Goal: Transaction & Acquisition: Obtain resource

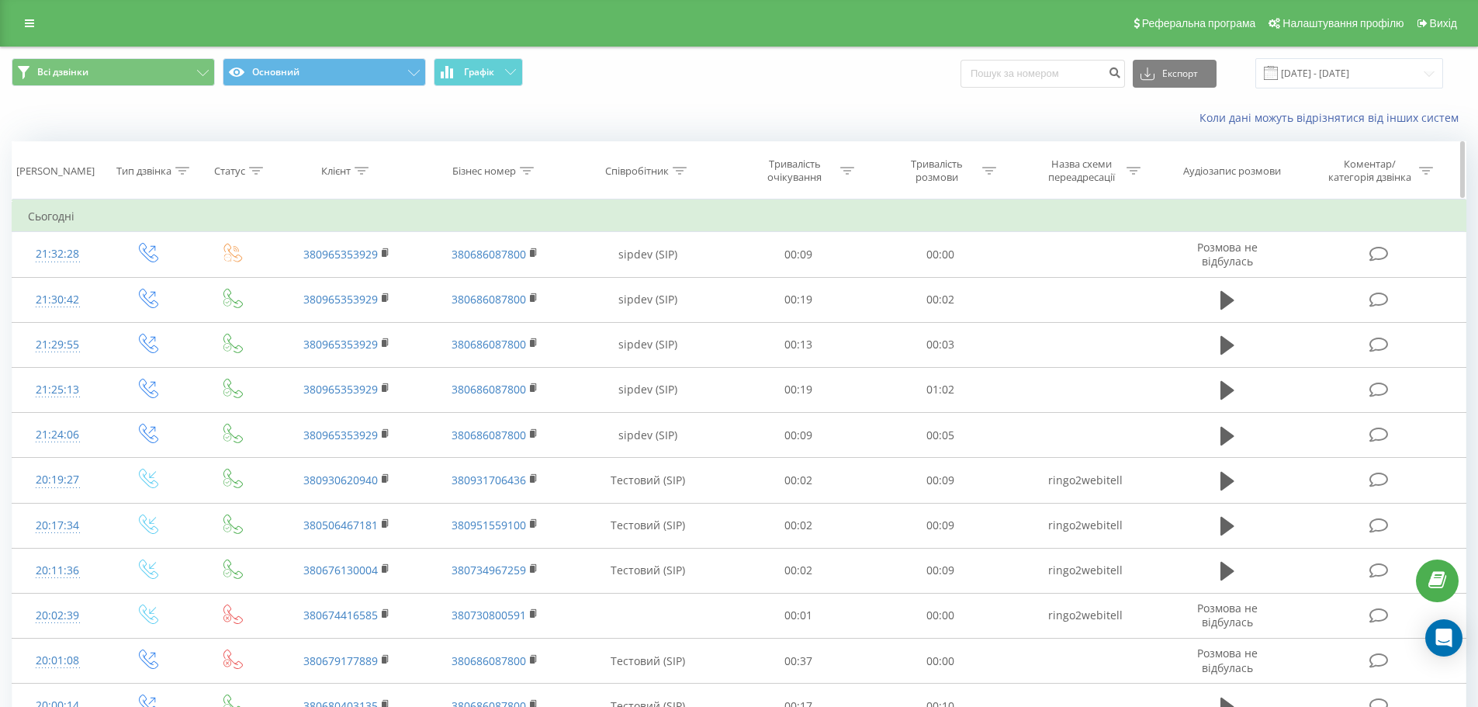
click at [528, 165] on div at bounding box center [527, 170] width 14 height 13
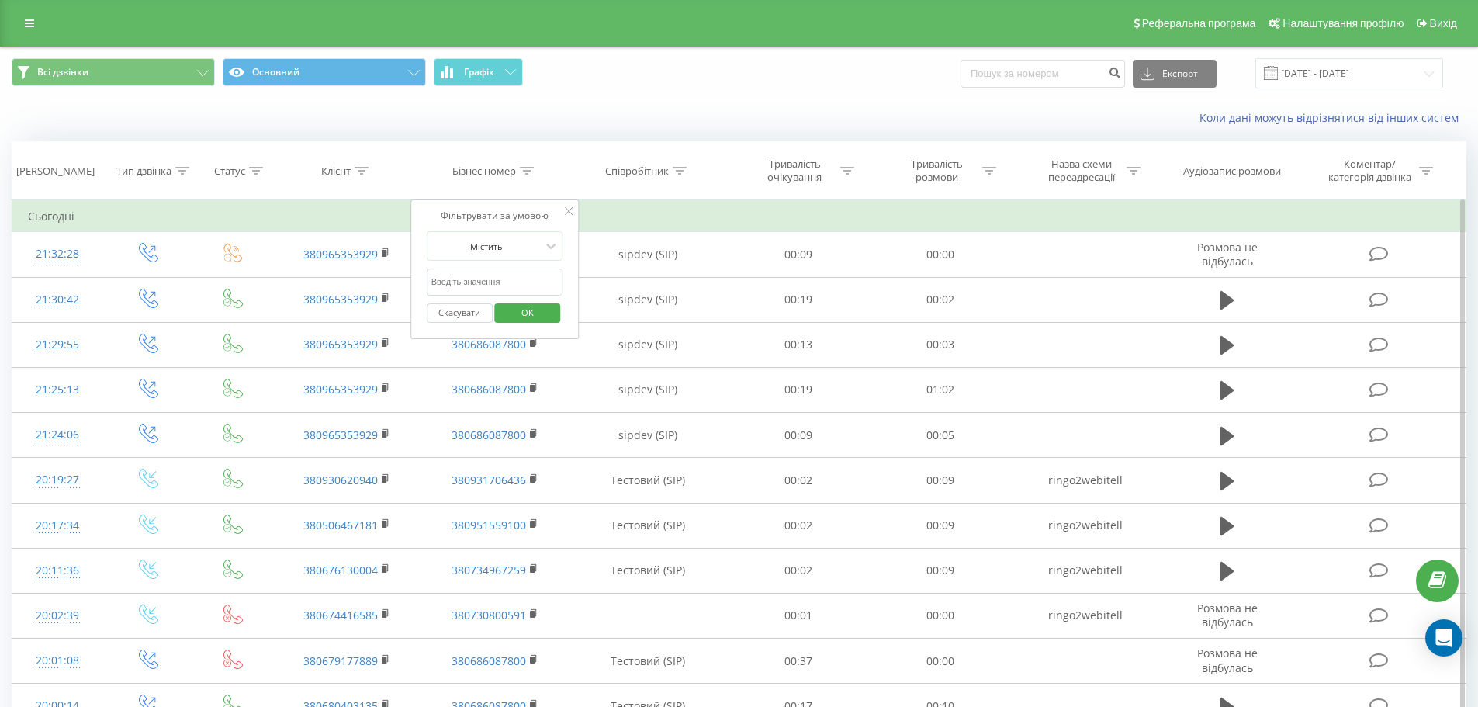
click at [501, 285] on input "text" at bounding box center [495, 281] width 137 height 27
click at [498, 247] on div at bounding box center [486, 246] width 110 height 15
click at [497, 209] on div "Фільтрувати за умовою" at bounding box center [495, 216] width 137 height 16
click at [490, 279] on input "text" at bounding box center [495, 281] width 137 height 27
paste input "380735268477"
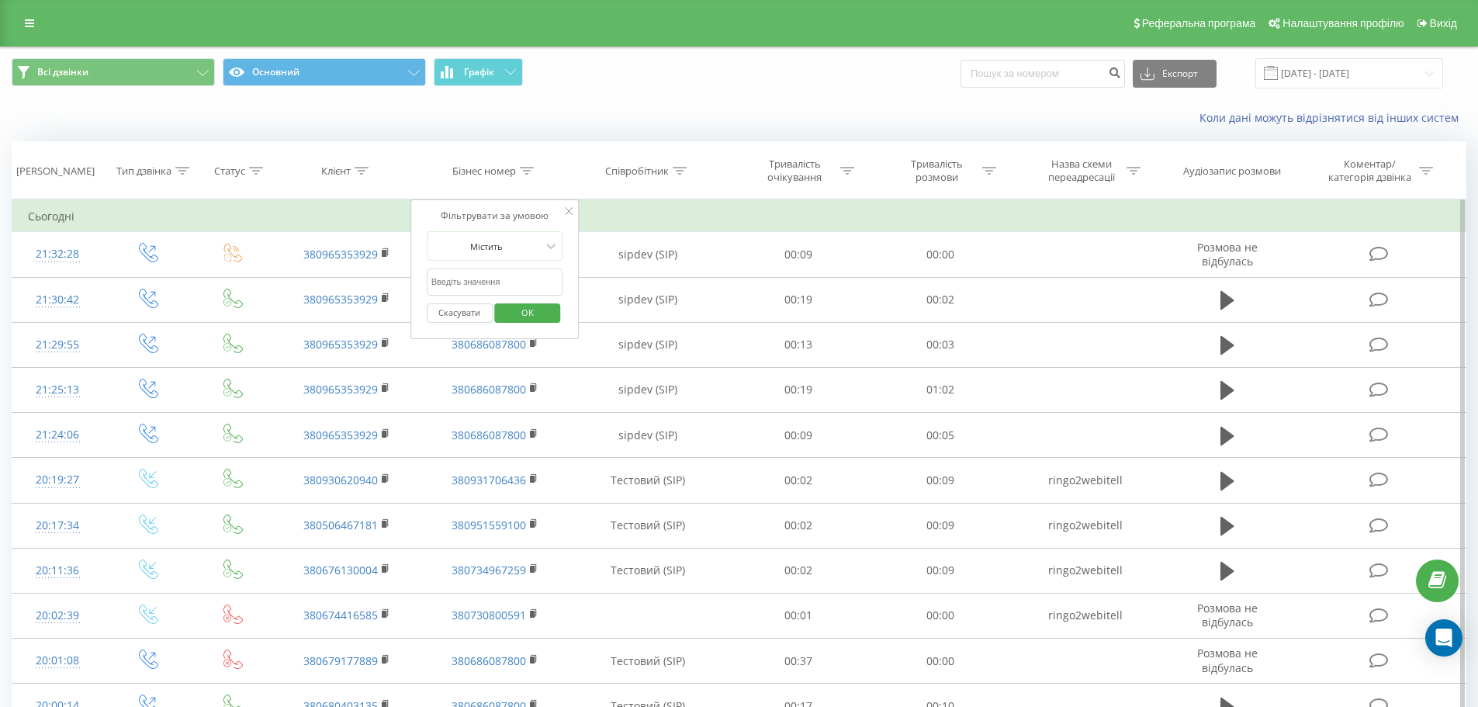
type input "380735268477"
drag, startPoint x: 551, startPoint y: 309, endPoint x: 1421, endPoint y: 80, distance: 900.1
click at [551, 309] on button "OK" at bounding box center [528, 312] width 66 height 19
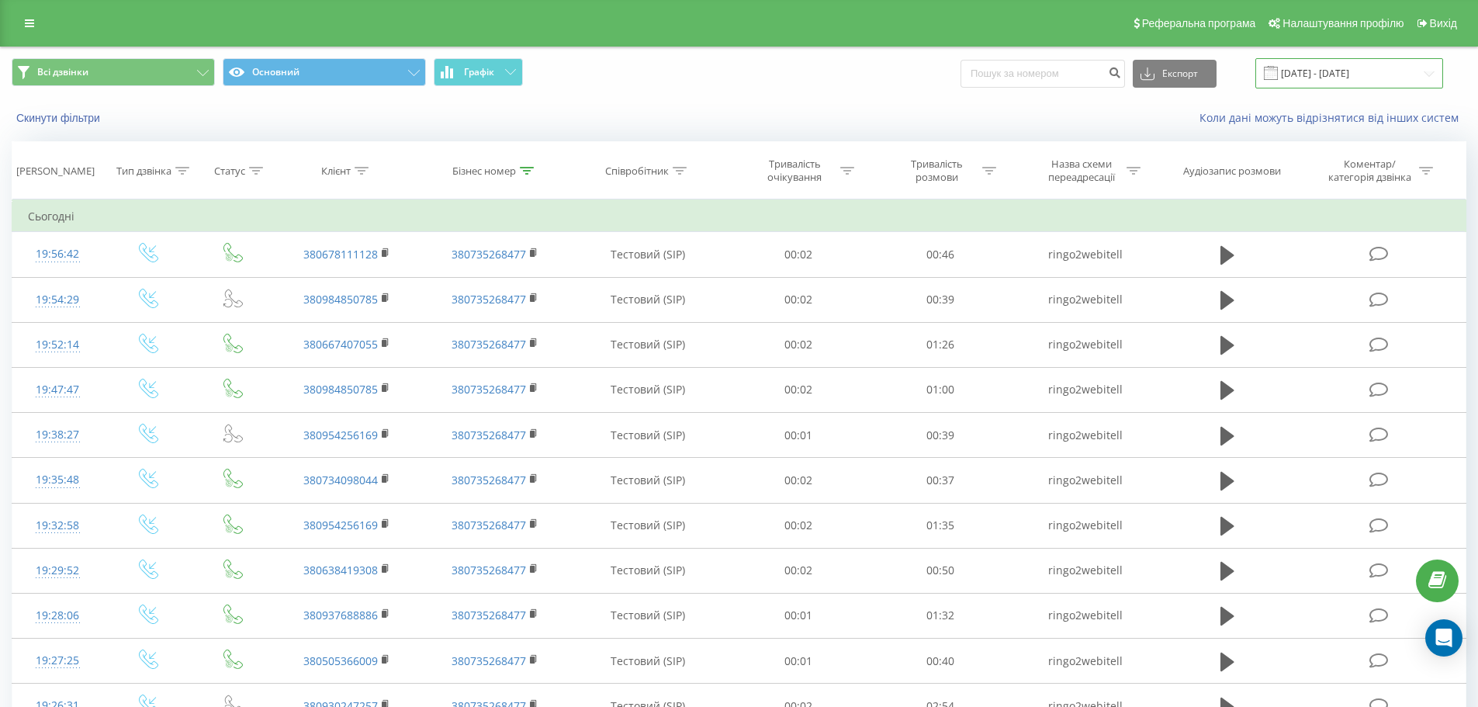
click at [1311, 73] on input "20.07.2025 - 20.08.2025" at bounding box center [1349, 73] width 188 height 30
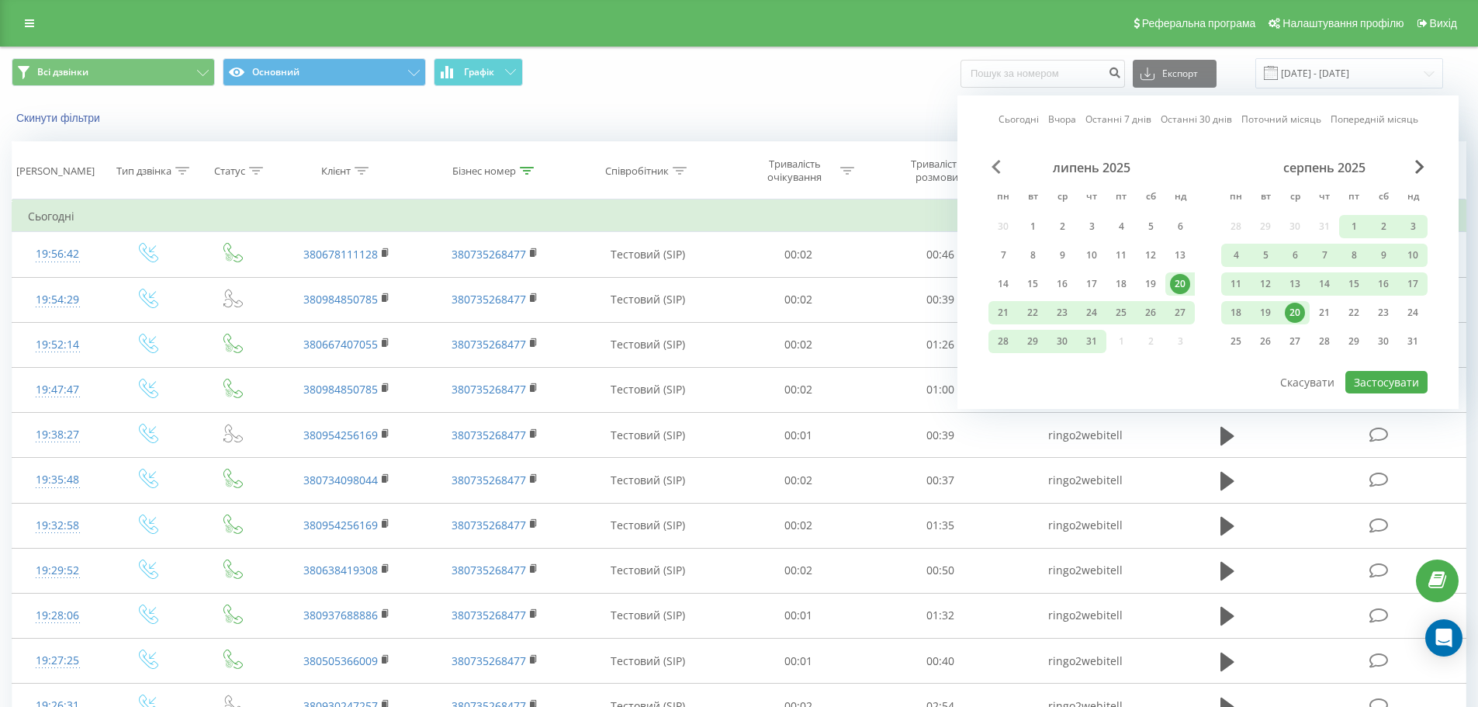
click at [994, 172] on span "Previous Month" at bounding box center [995, 167] width 9 height 14
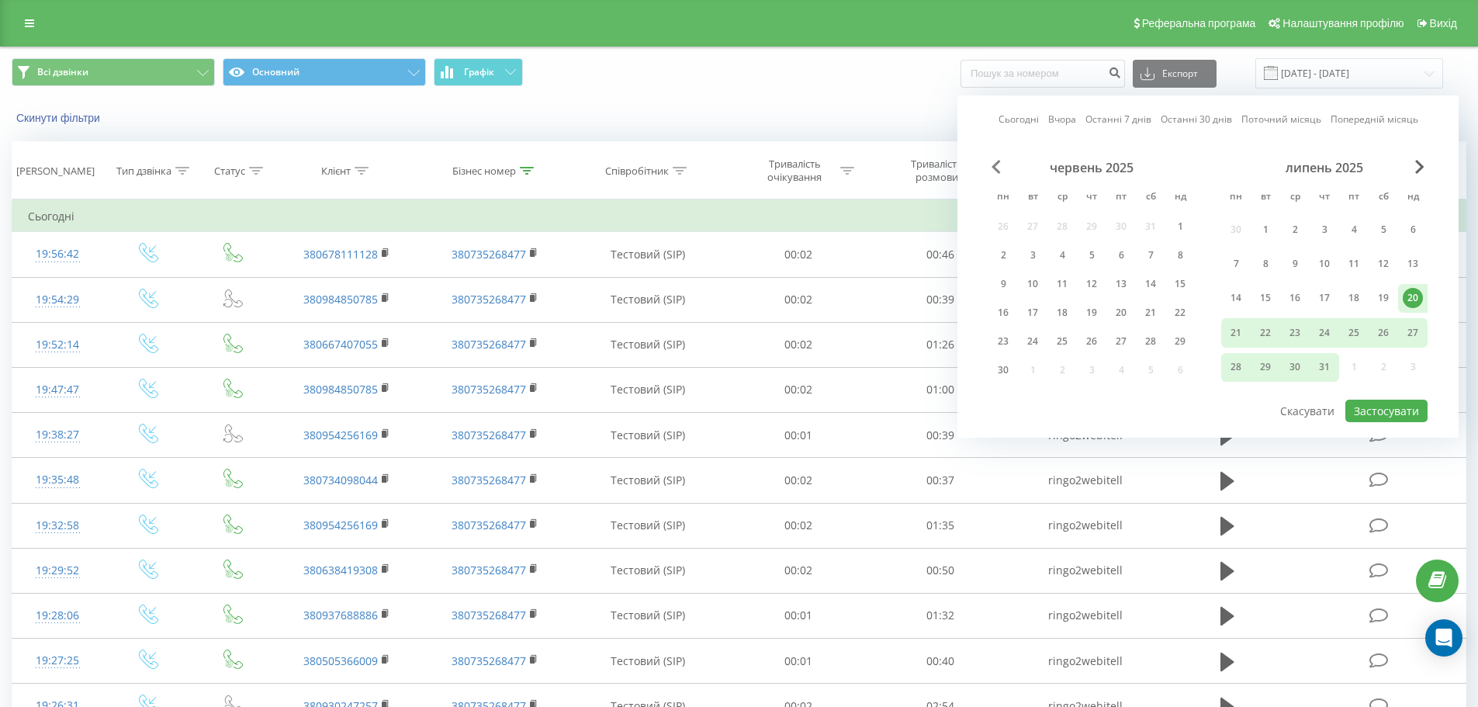
click at [994, 172] on span "Previous Month" at bounding box center [995, 167] width 9 height 14
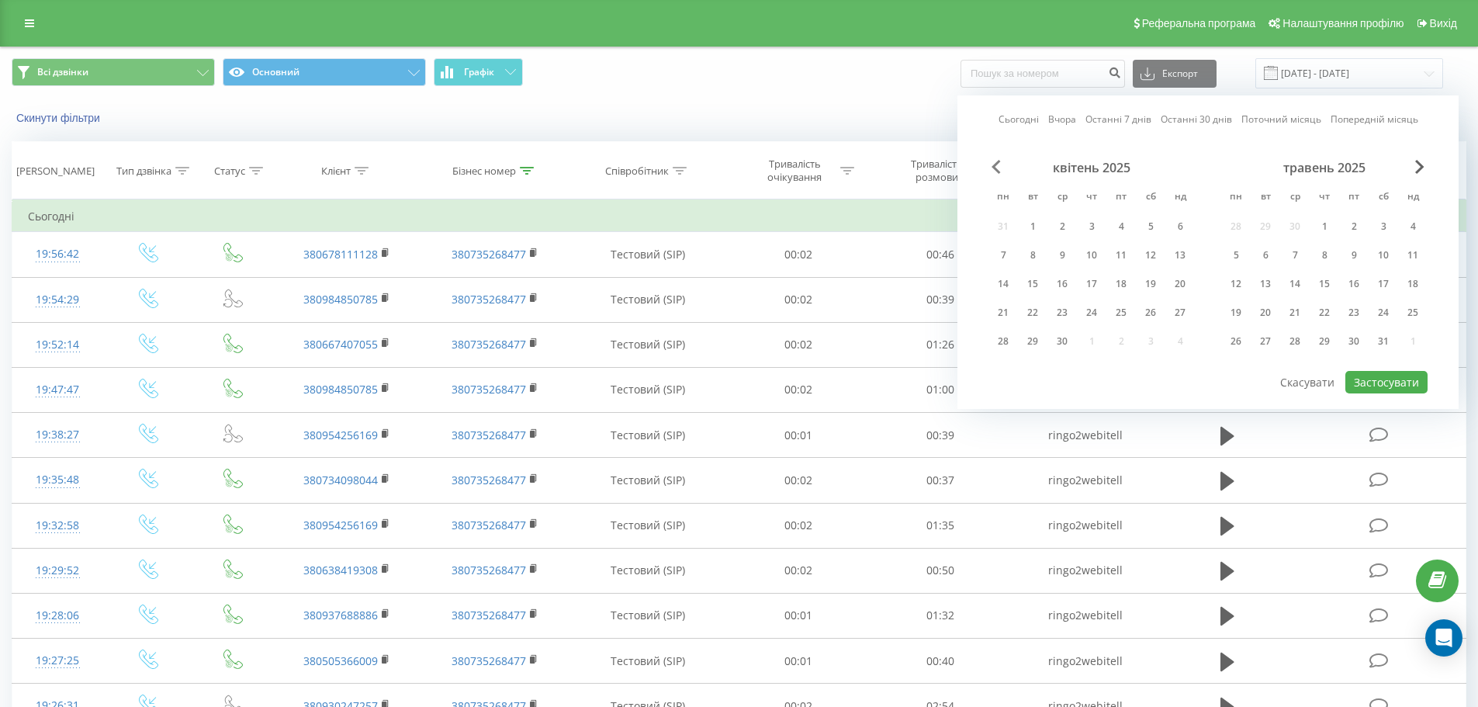
click at [994, 172] on span "Previous Month" at bounding box center [995, 167] width 9 height 14
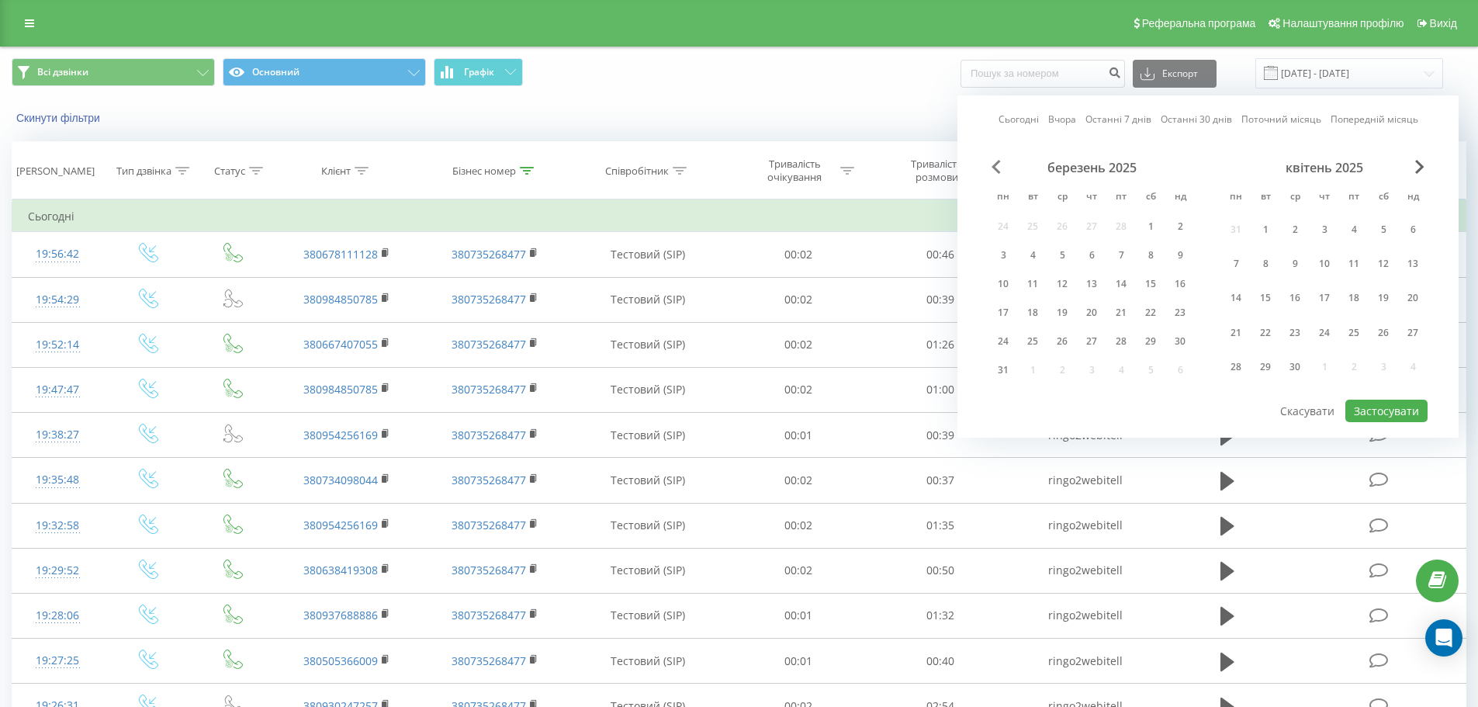
click at [994, 172] on span "Previous Month" at bounding box center [995, 167] width 9 height 14
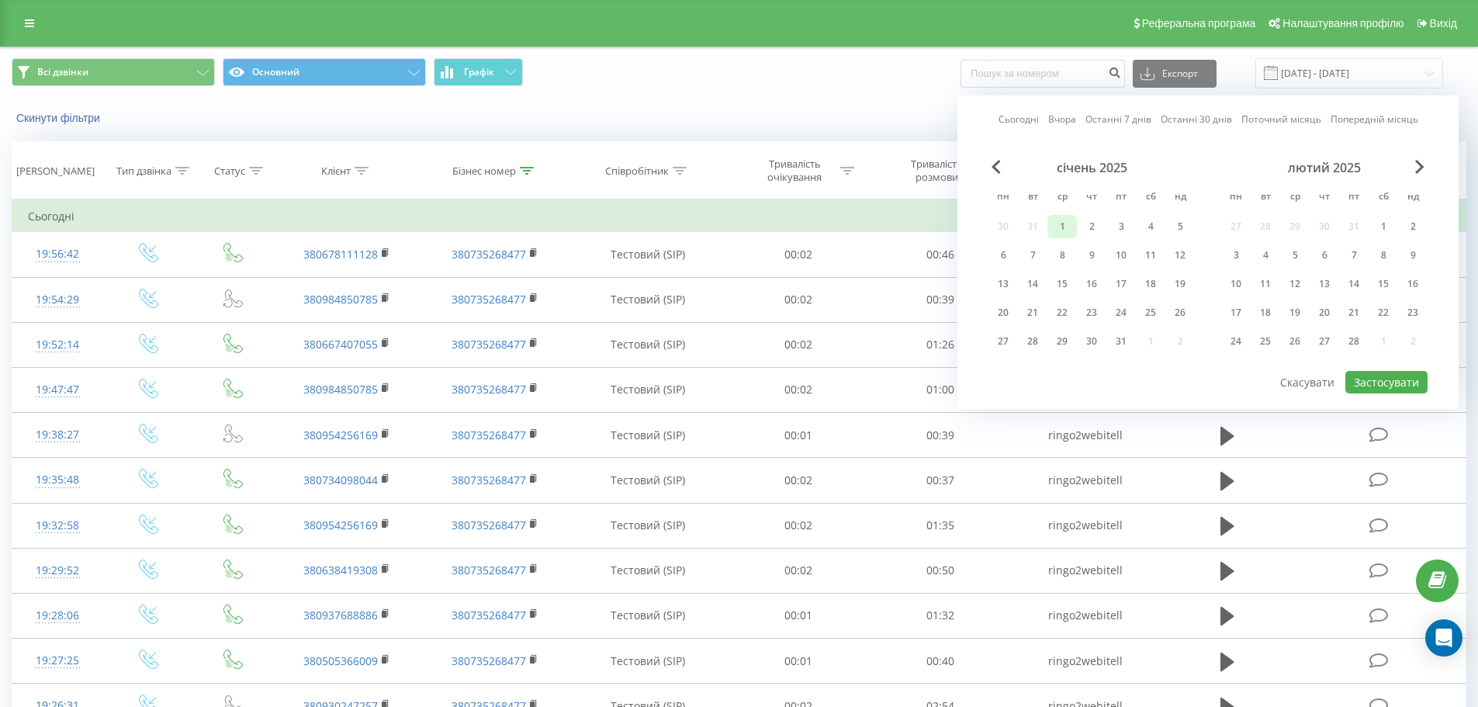
click at [1056, 227] on div "1" at bounding box center [1062, 226] width 20 height 20
click at [1419, 166] on span "Next Month" at bounding box center [1419, 167] width 9 height 14
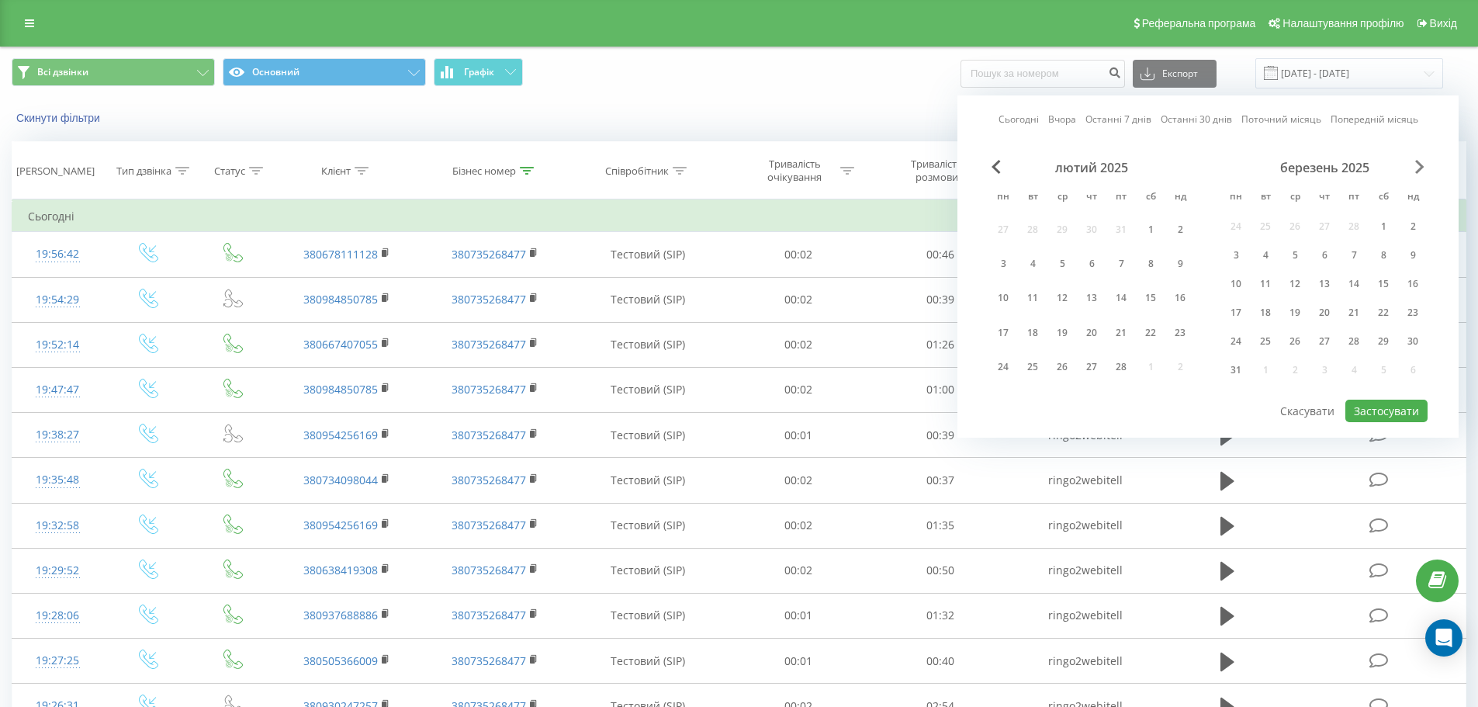
click at [1419, 166] on span "Next Month" at bounding box center [1419, 167] width 9 height 14
click at [1316, 364] on div "31" at bounding box center [1324, 367] width 20 height 20
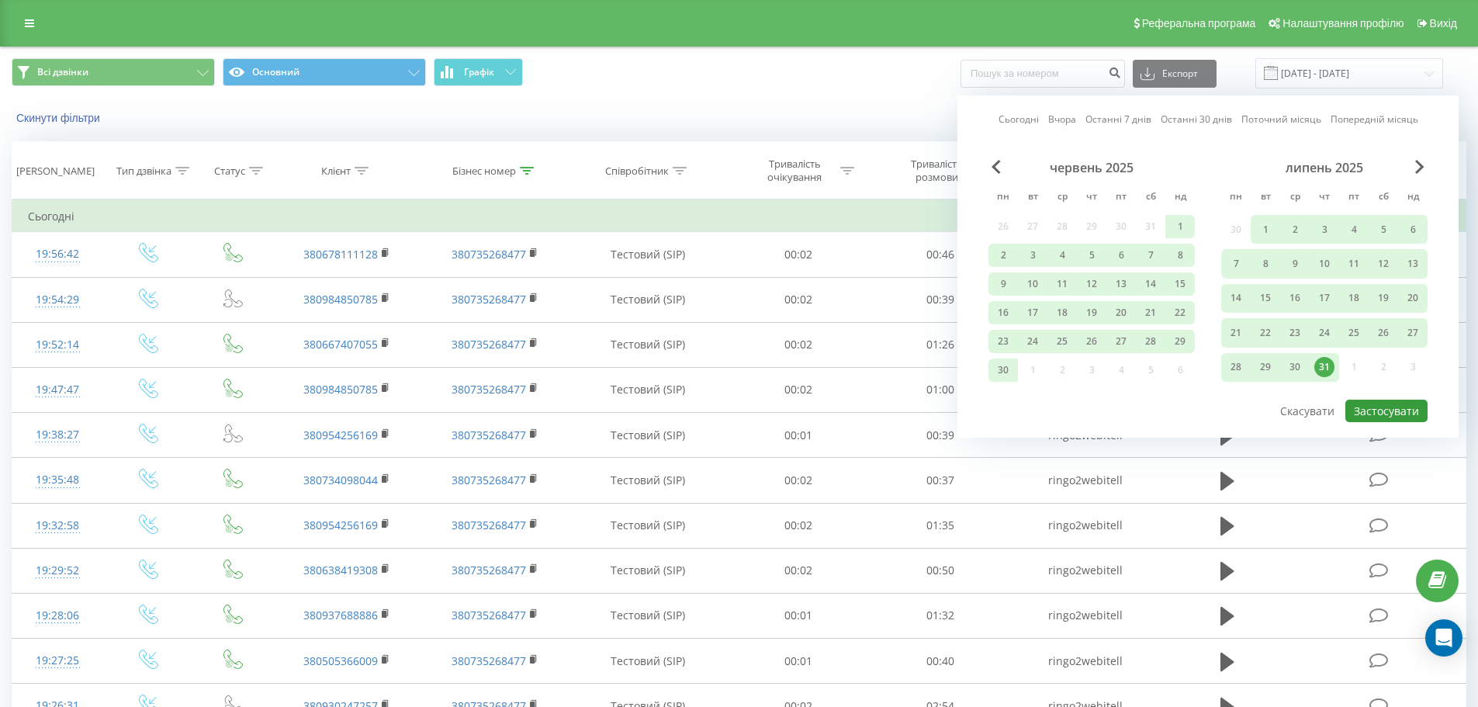
click at [1368, 408] on button "Застосувати" at bounding box center [1386, 410] width 82 height 22
type input "01.01.2025 - 31.07.2025"
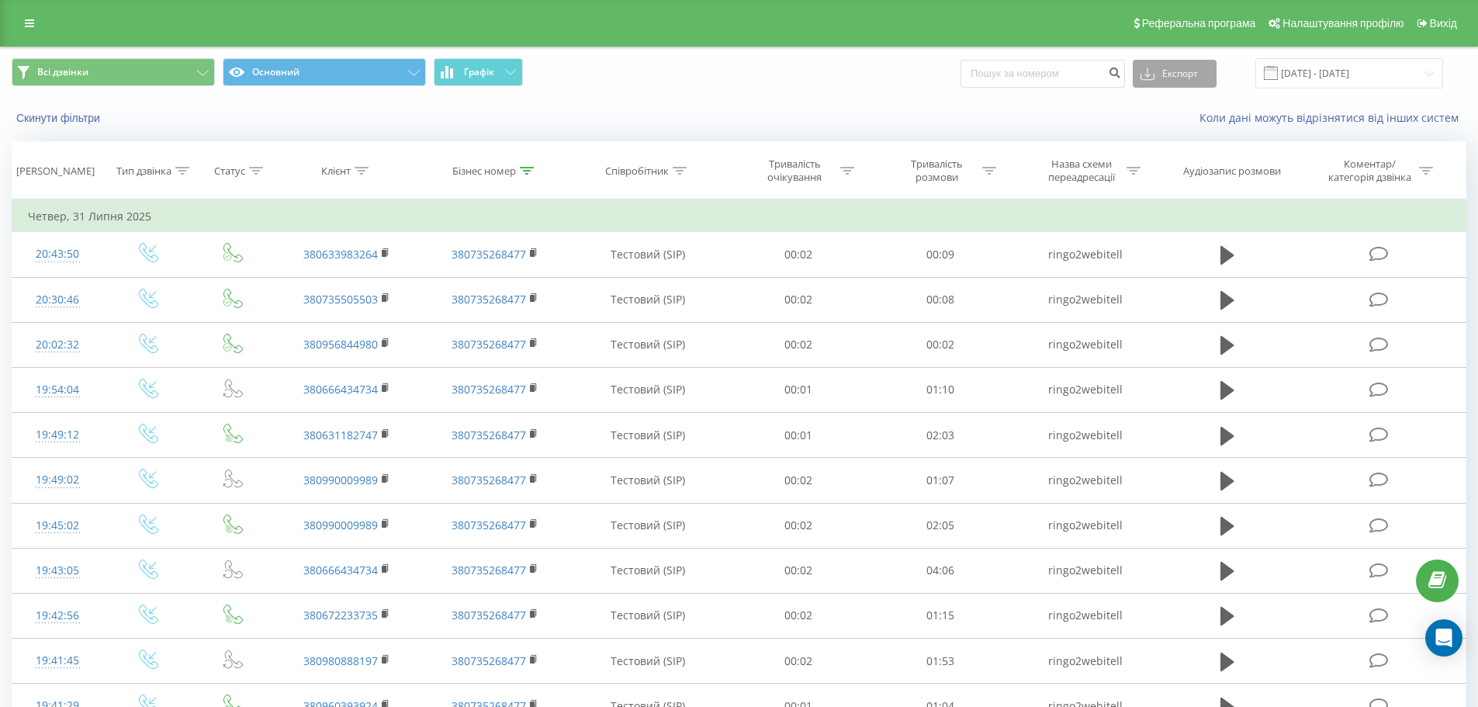
click at [1204, 67] on button "Експорт" at bounding box center [1174, 74] width 84 height 28
click at [1191, 161] on div ".xlsx" at bounding box center [1174, 158] width 82 height 28
click at [529, 167] on icon at bounding box center [527, 171] width 14 height 8
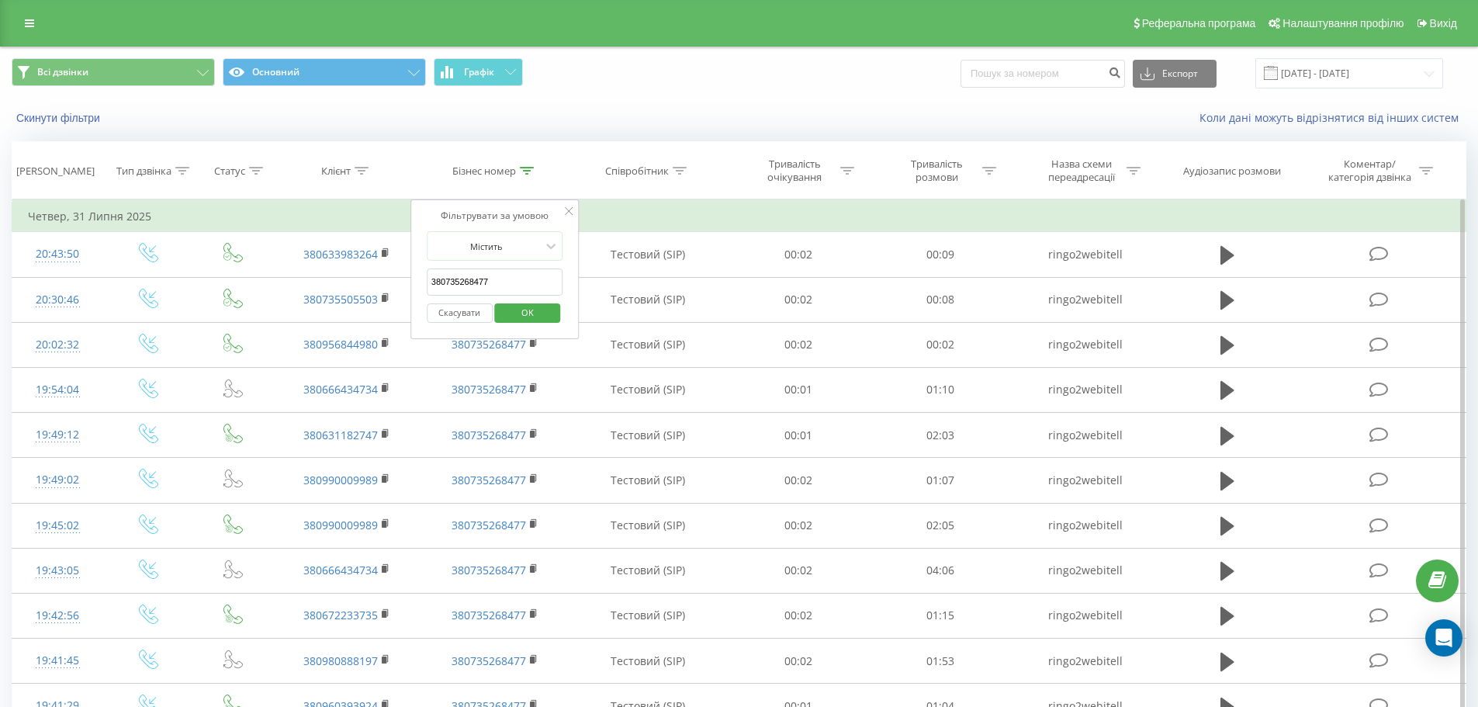
click at [493, 282] on input "380735268477" at bounding box center [495, 281] width 137 height 27
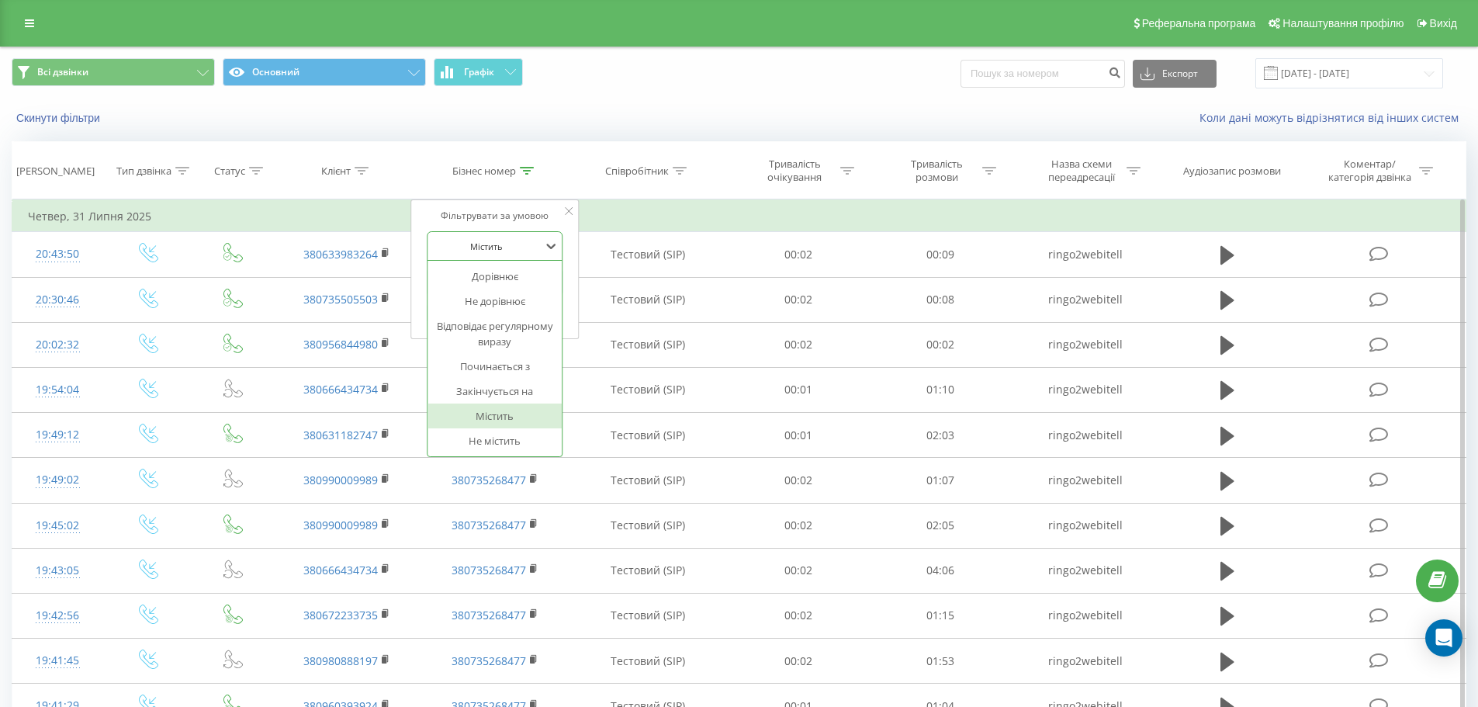
click at [517, 233] on div "Містить" at bounding box center [495, 245] width 137 height 29
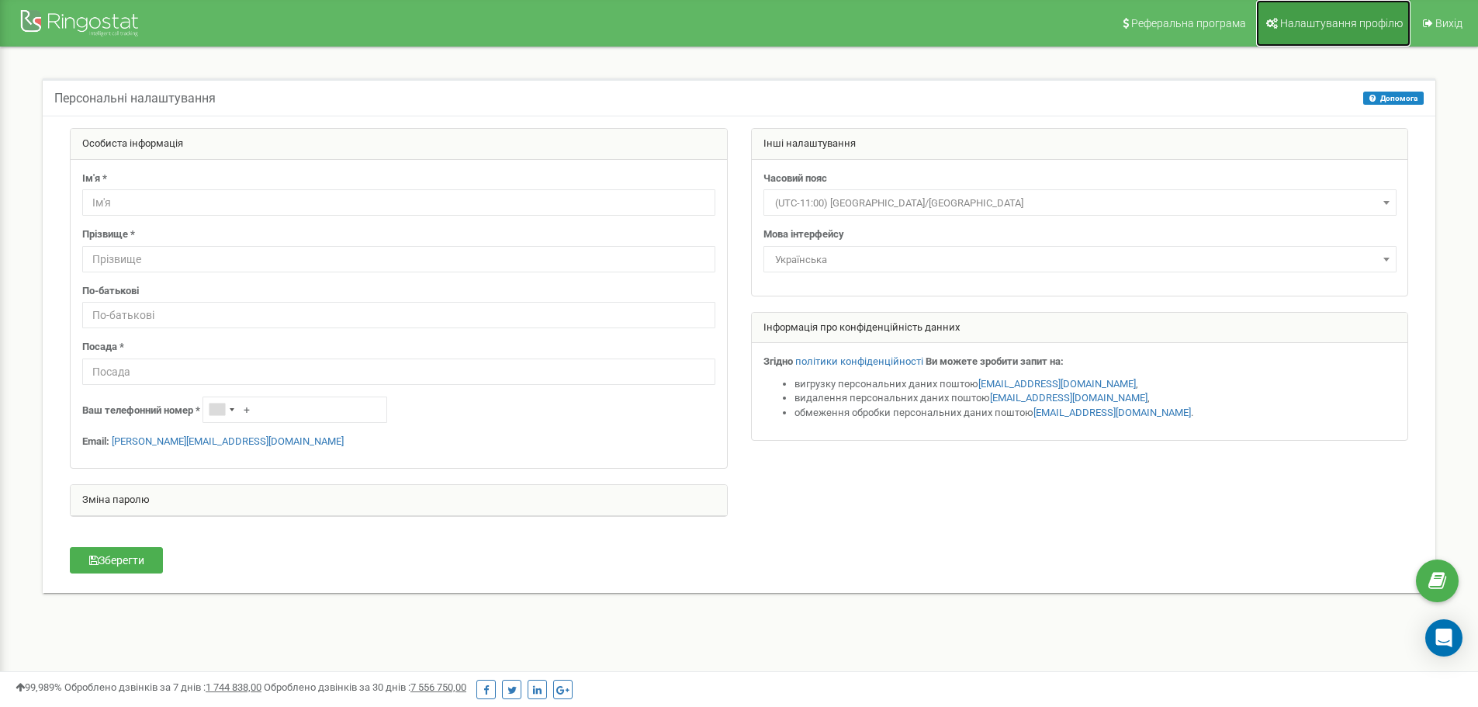
click at [1296, 25] on span "Налаштування профілю" at bounding box center [1341, 23] width 123 height 12
click at [120, 12] on div at bounding box center [81, 24] width 124 height 37
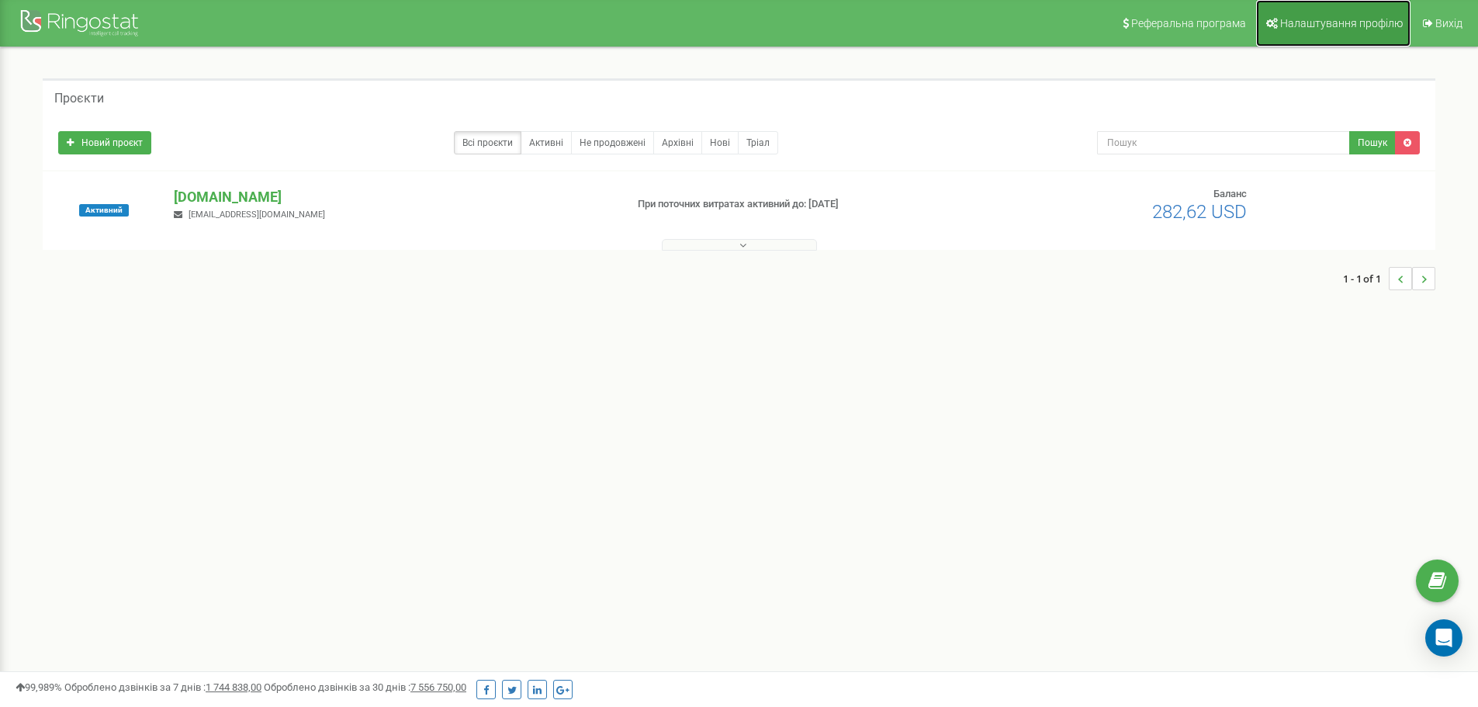
click at [1297, 10] on link "Налаштування профілю" at bounding box center [1333, 23] width 154 height 47
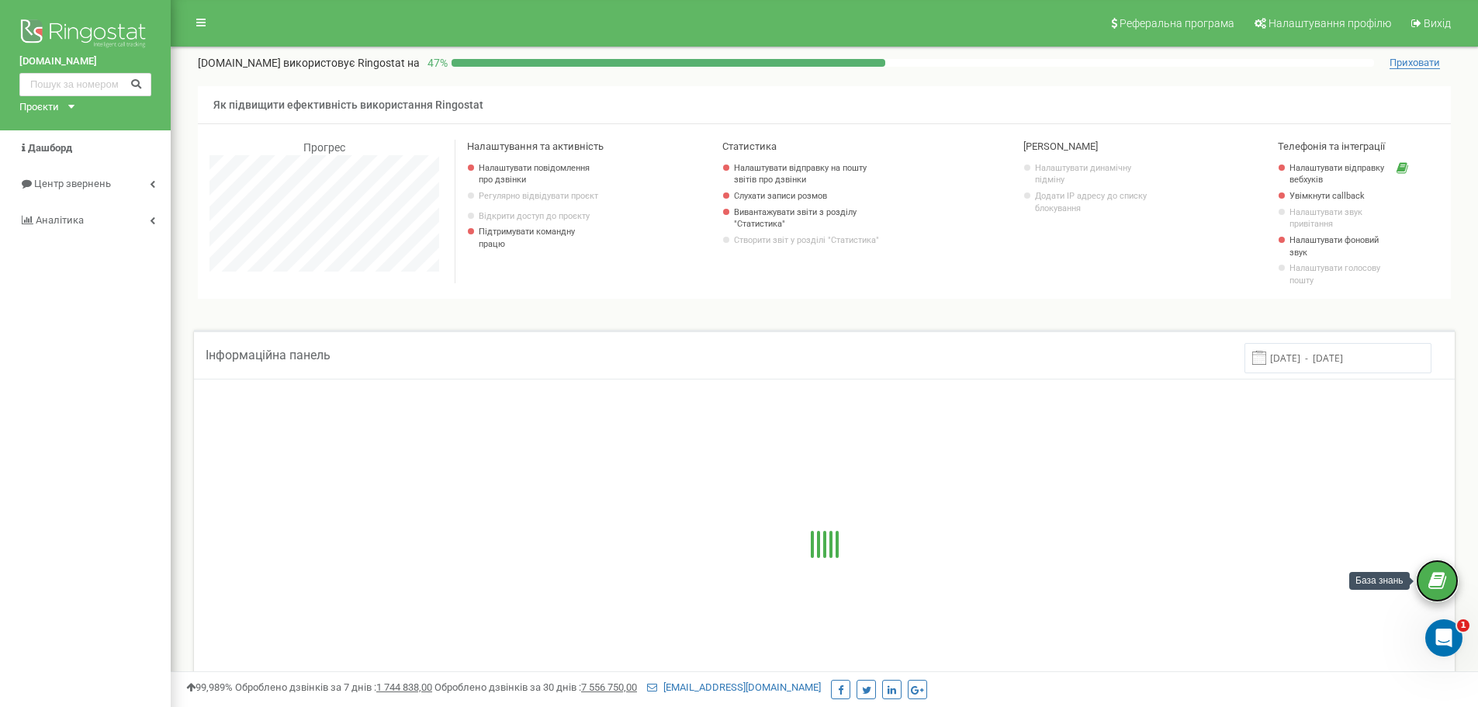
click at [1440, 584] on icon at bounding box center [1437, 580] width 18 height 23
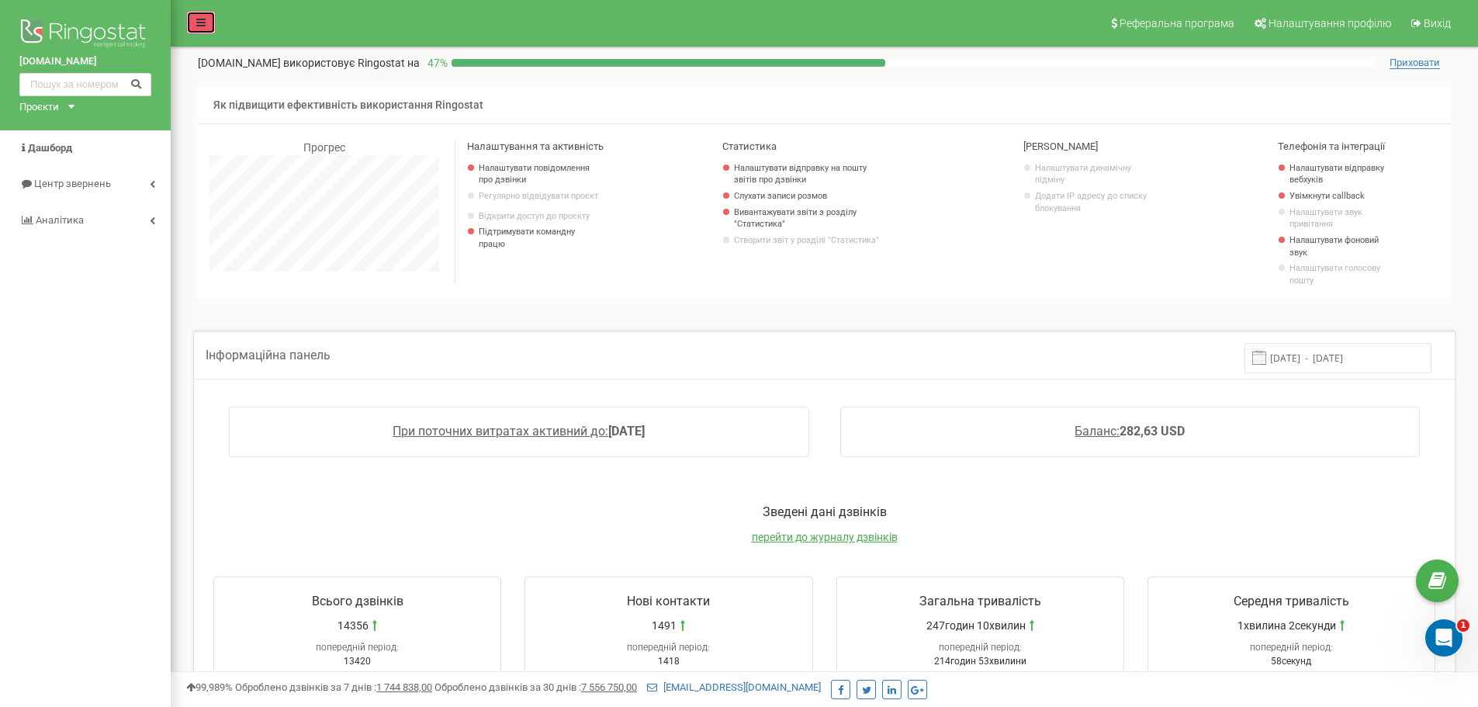
click at [209, 16] on link at bounding box center [200, 22] width 29 height 23
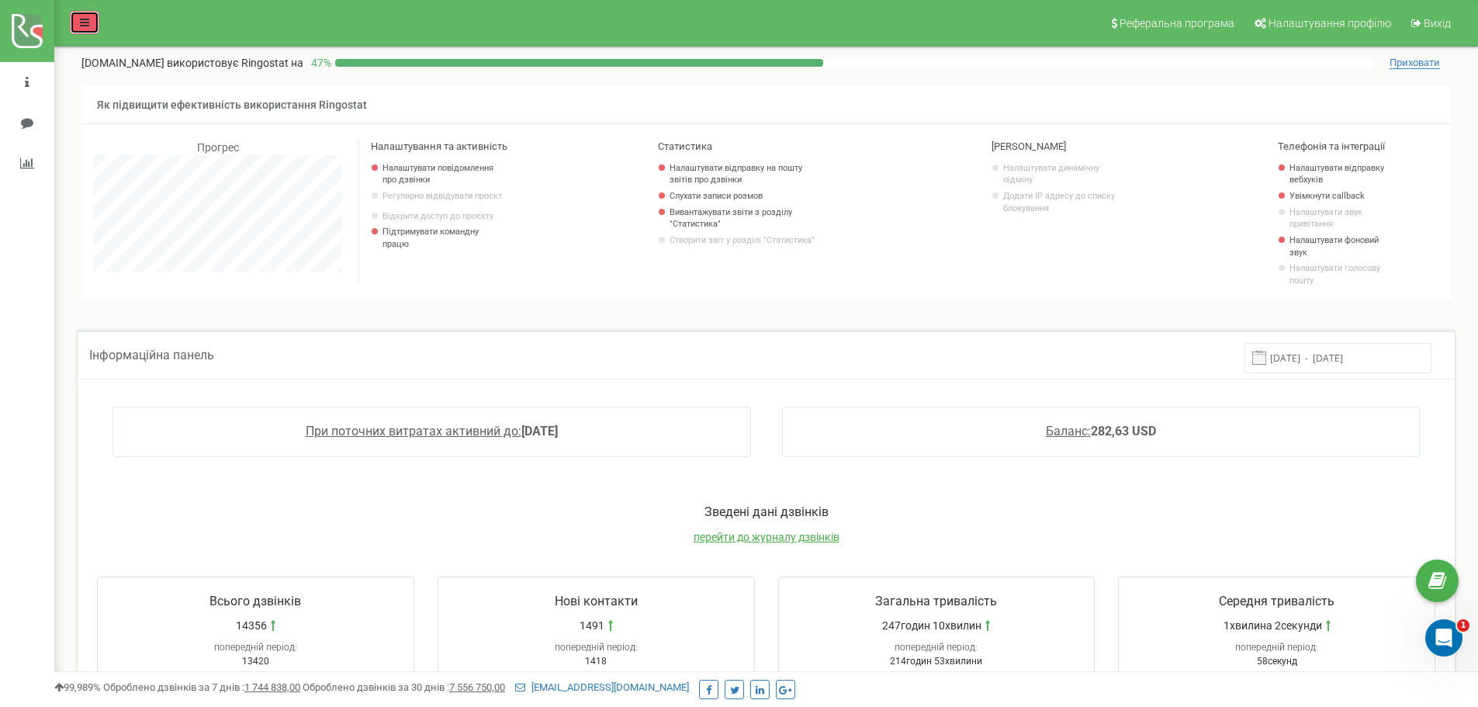
scroll to position [931, 1423]
click at [81, 33] on link at bounding box center [84, 22] width 29 height 23
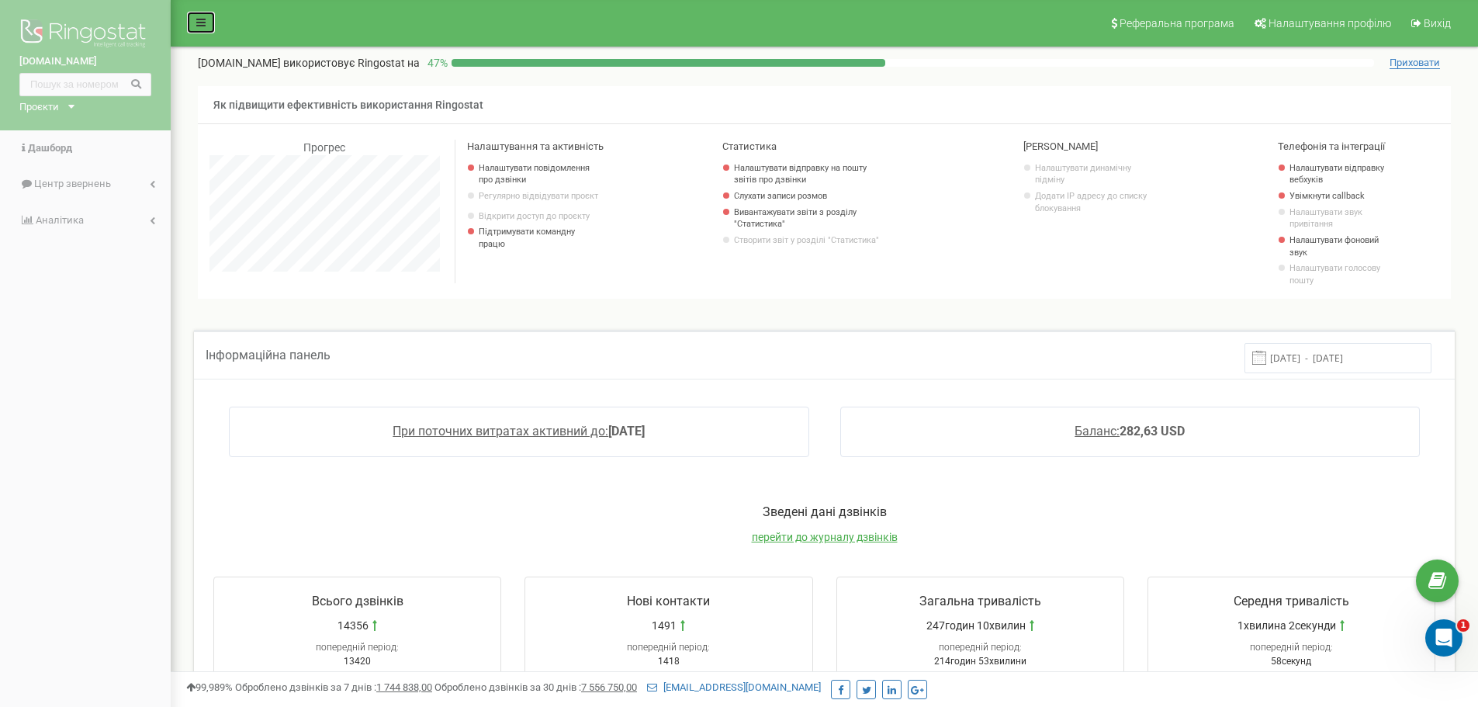
scroll to position [774748, 774372]
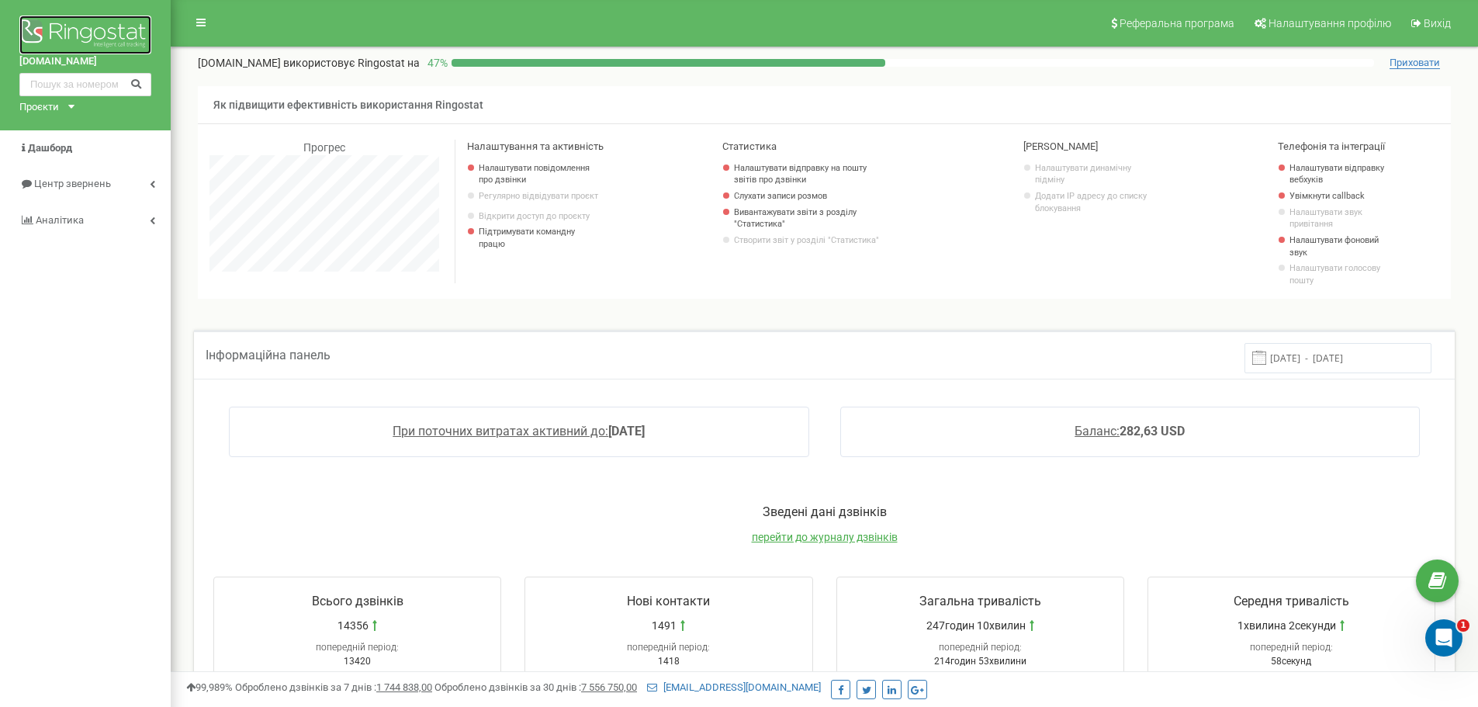
click at [84, 29] on img at bounding box center [85, 35] width 132 height 39
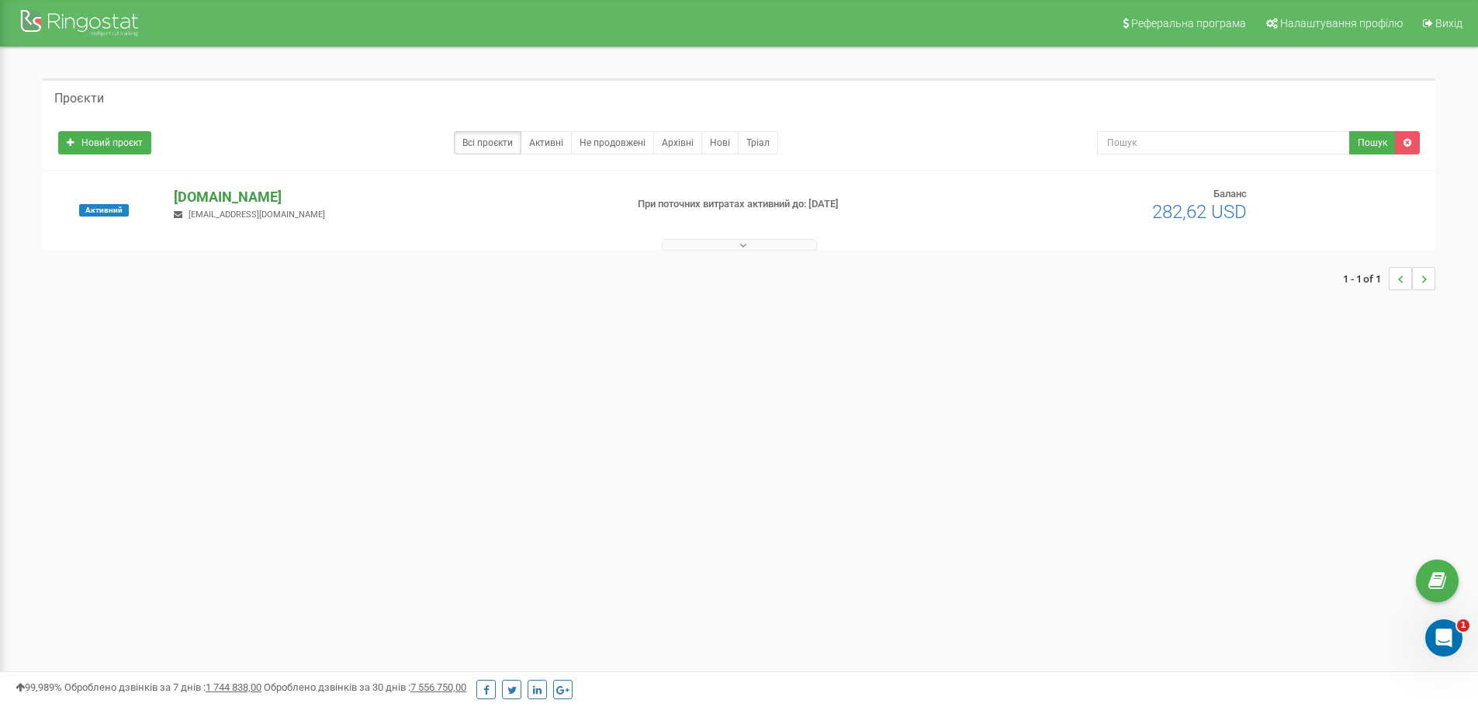
click at [213, 194] on p "[DOMAIN_NAME]" at bounding box center [393, 197] width 438 height 20
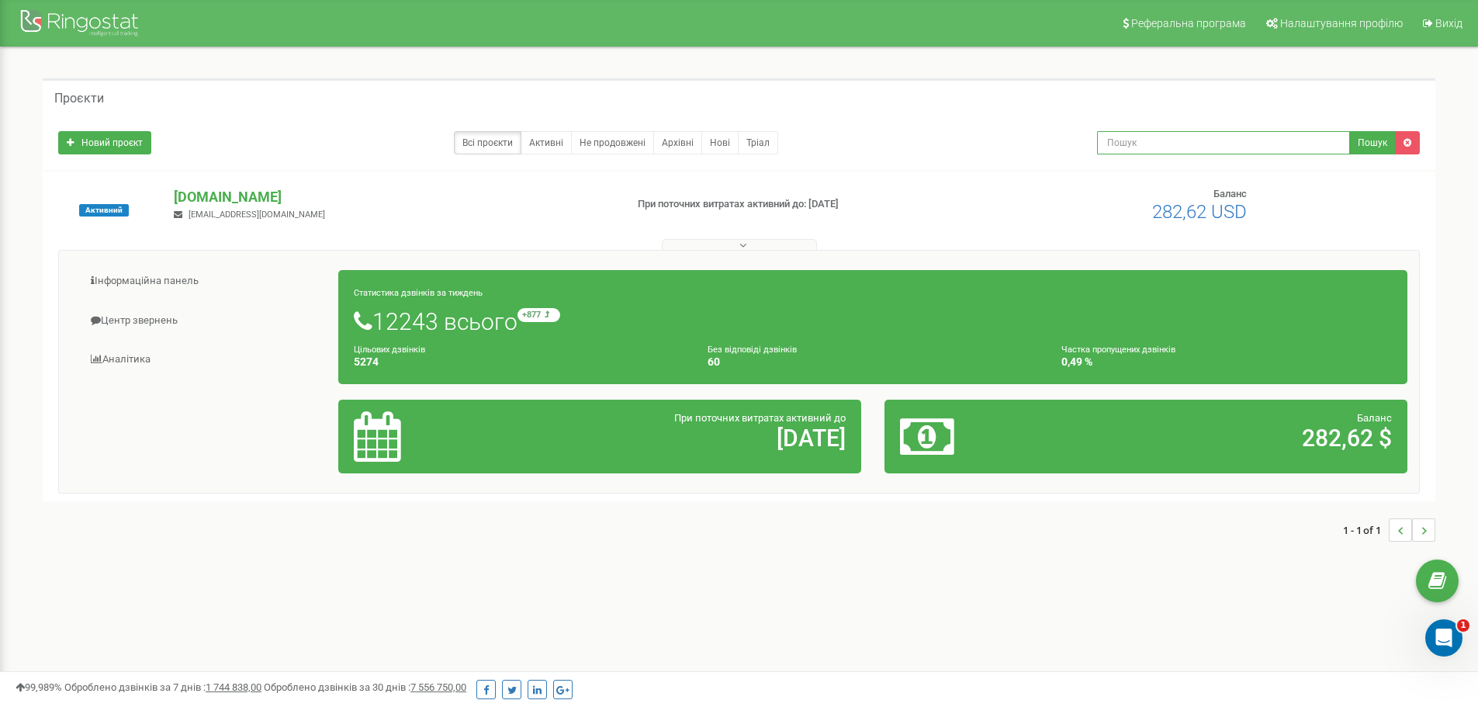
click at [1162, 137] on input "text" at bounding box center [1223, 142] width 253 height 23
type input "auth"
click at [1372, 144] on button "Пошук" at bounding box center [1372, 142] width 47 height 23
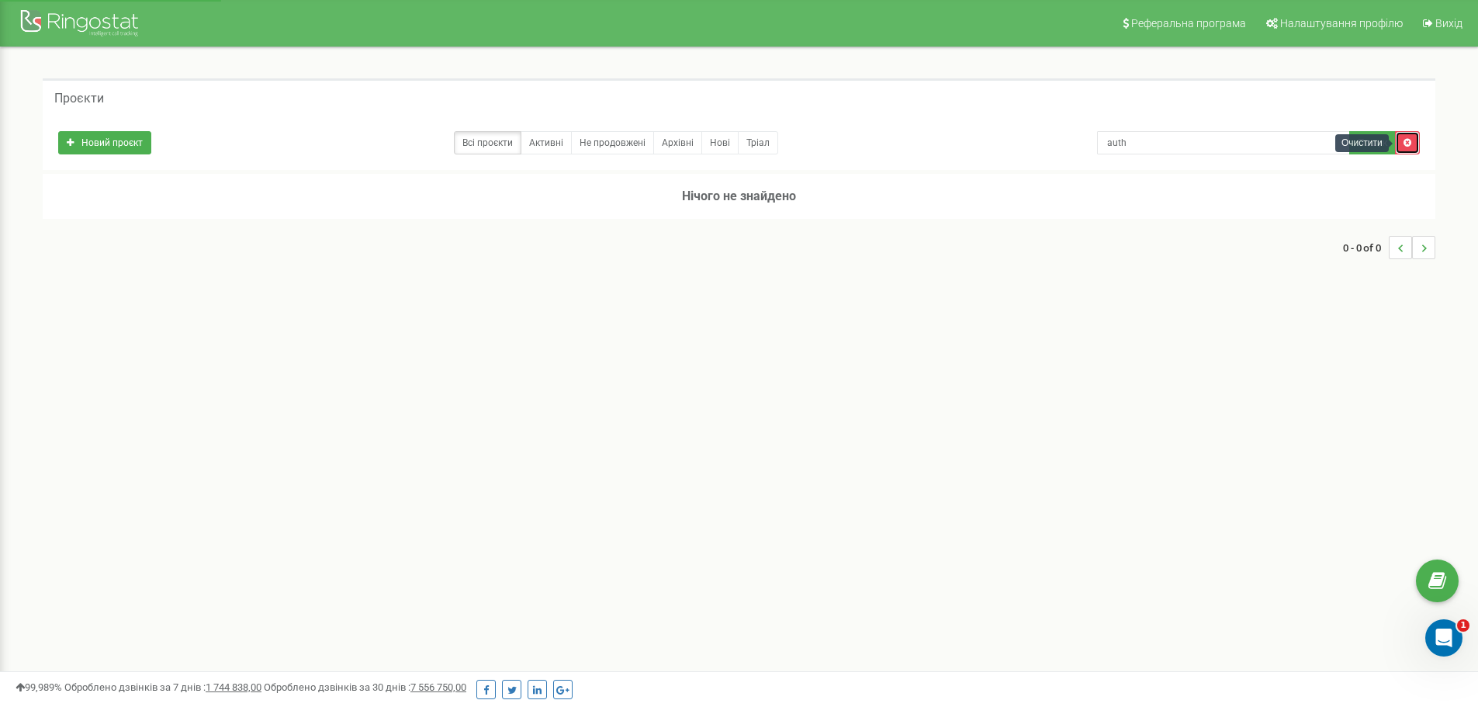
click at [1413, 145] on link at bounding box center [1407, 142] width 25 height 23
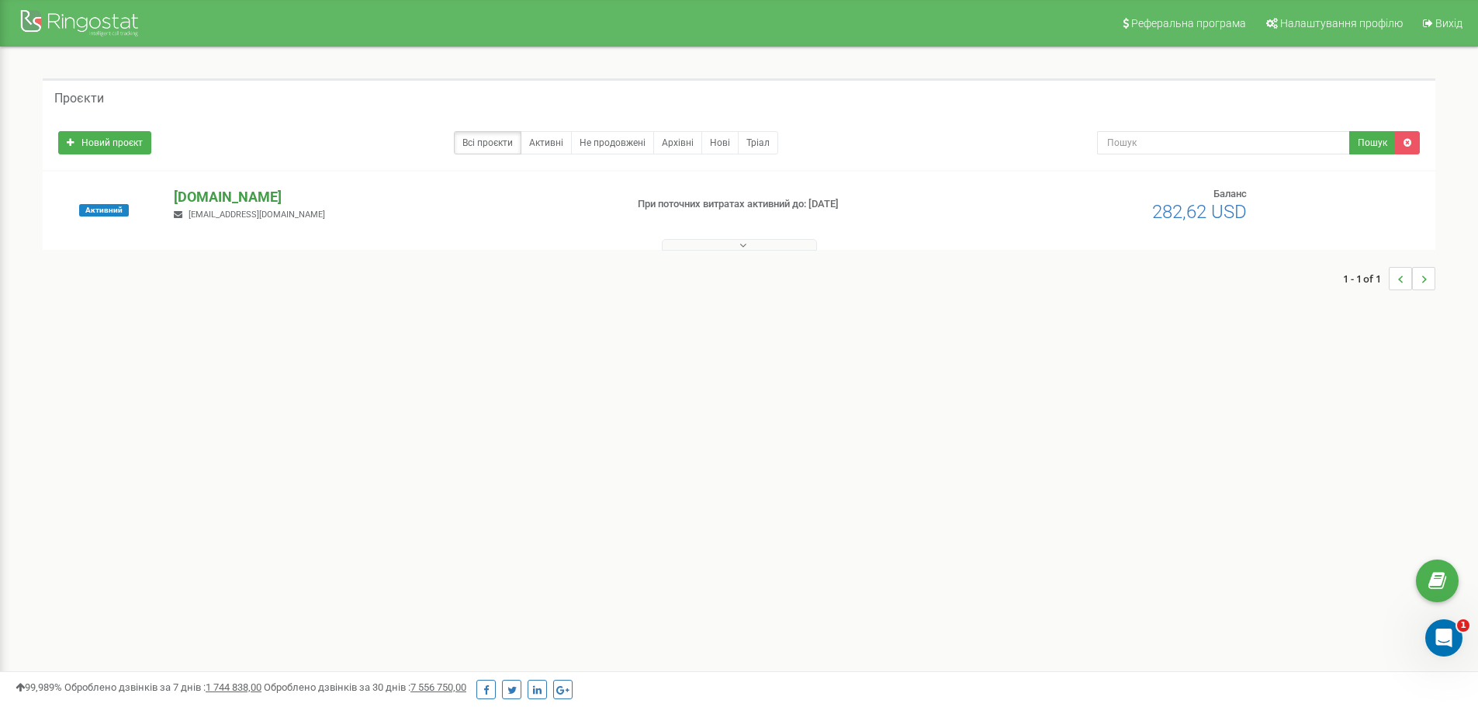
click at [230, 190] on p "[DOMAIN_NAME]" at bounding box center [393, 197] width 438 height 20
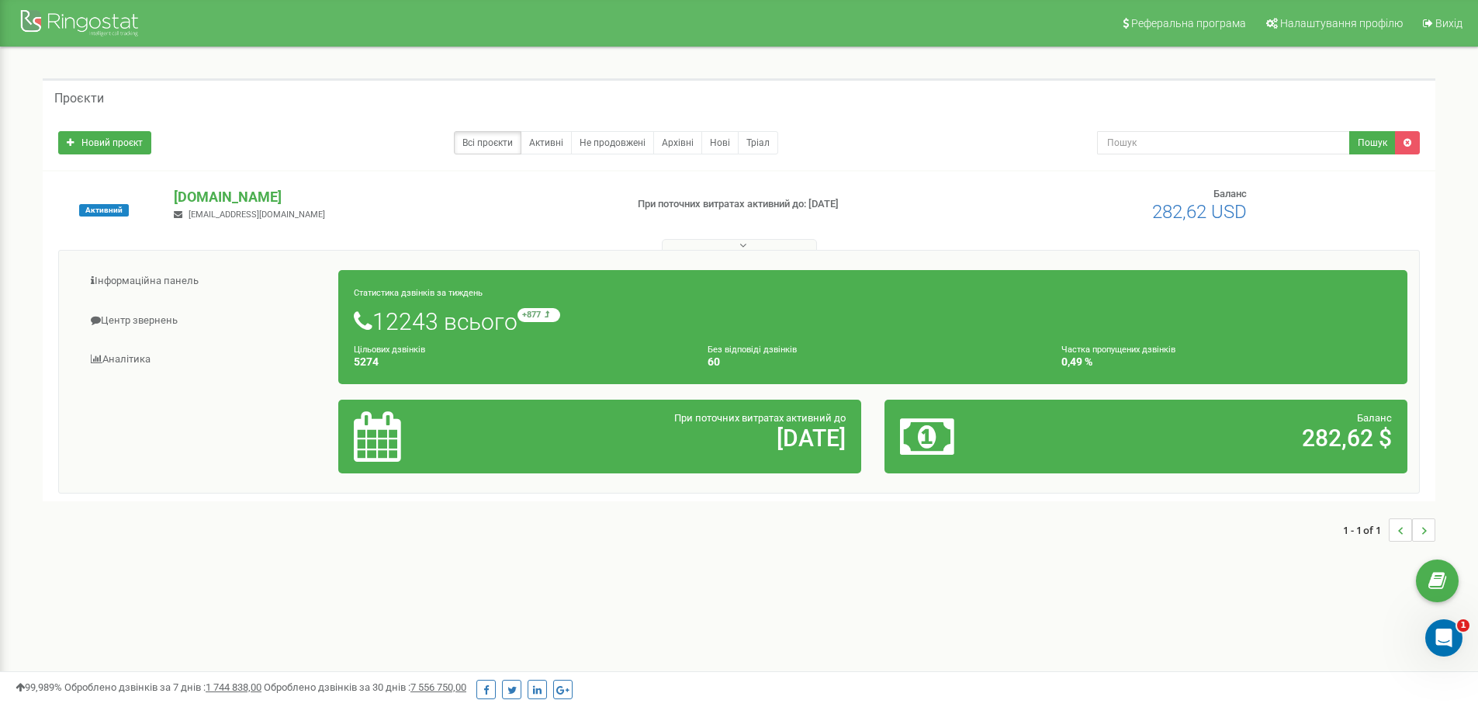
click at [752, 242] on button at bounding box center [739, 245] width 155 height 12
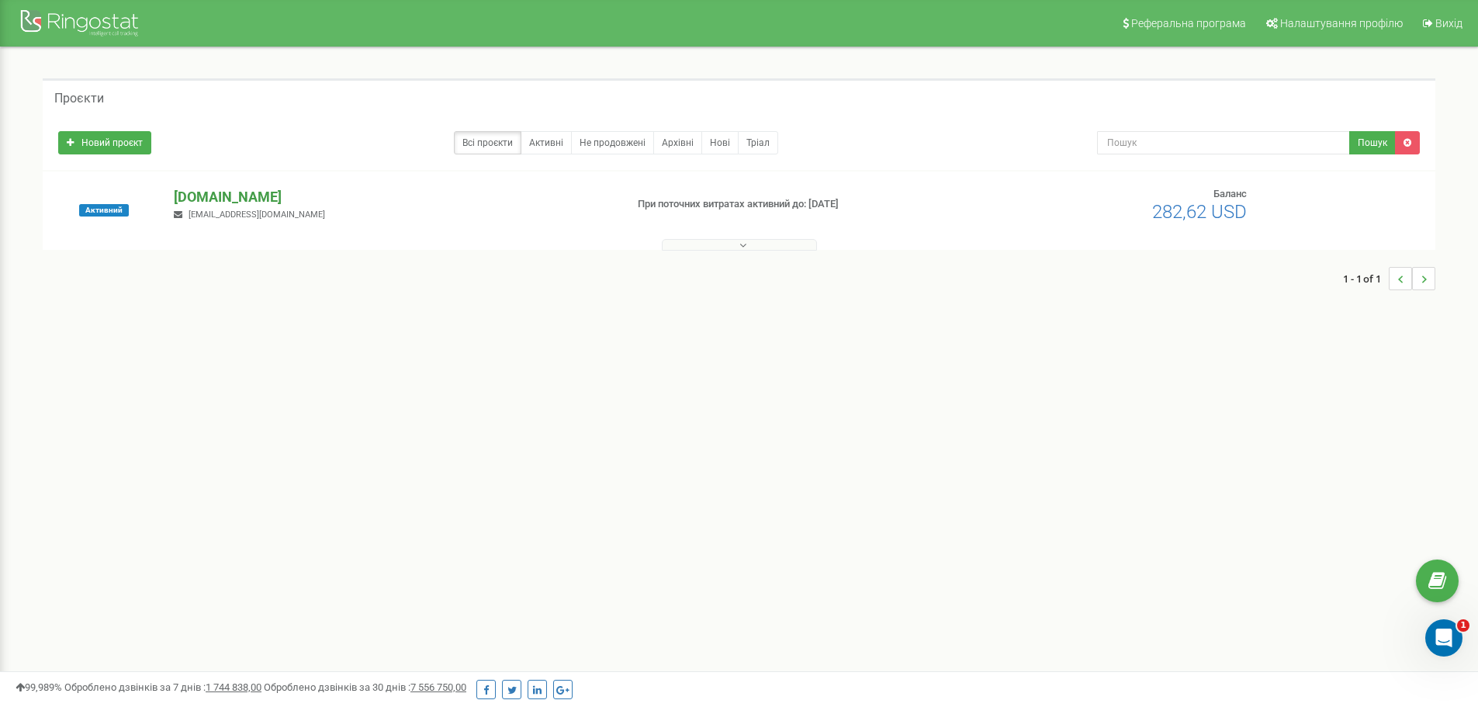
click at [222, 192] on p "[DOMAIN_NAME]" at bounding box center [393, 197] width 438 height 20
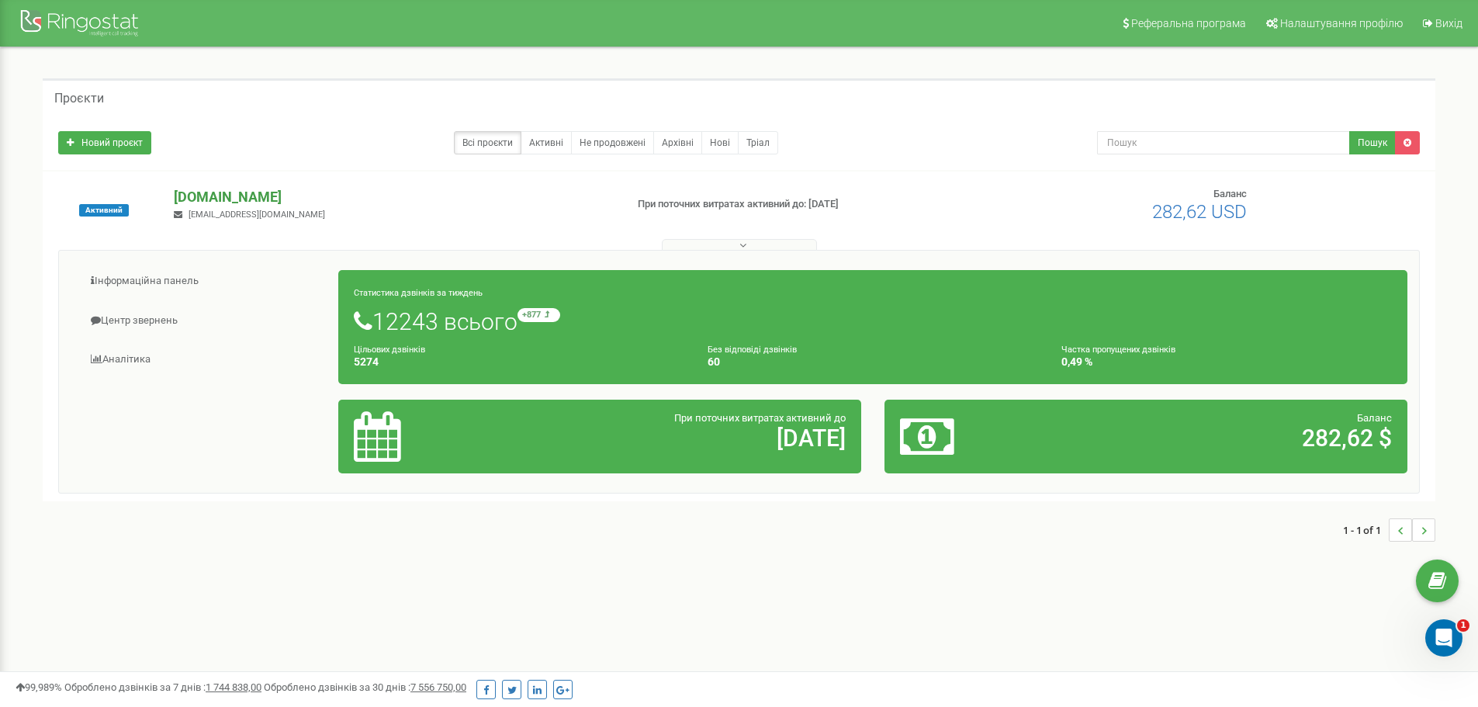
click at [206, 187] on p "[DOMAIN_NAME]" at bounding box center [393, 197] width 438 height 20
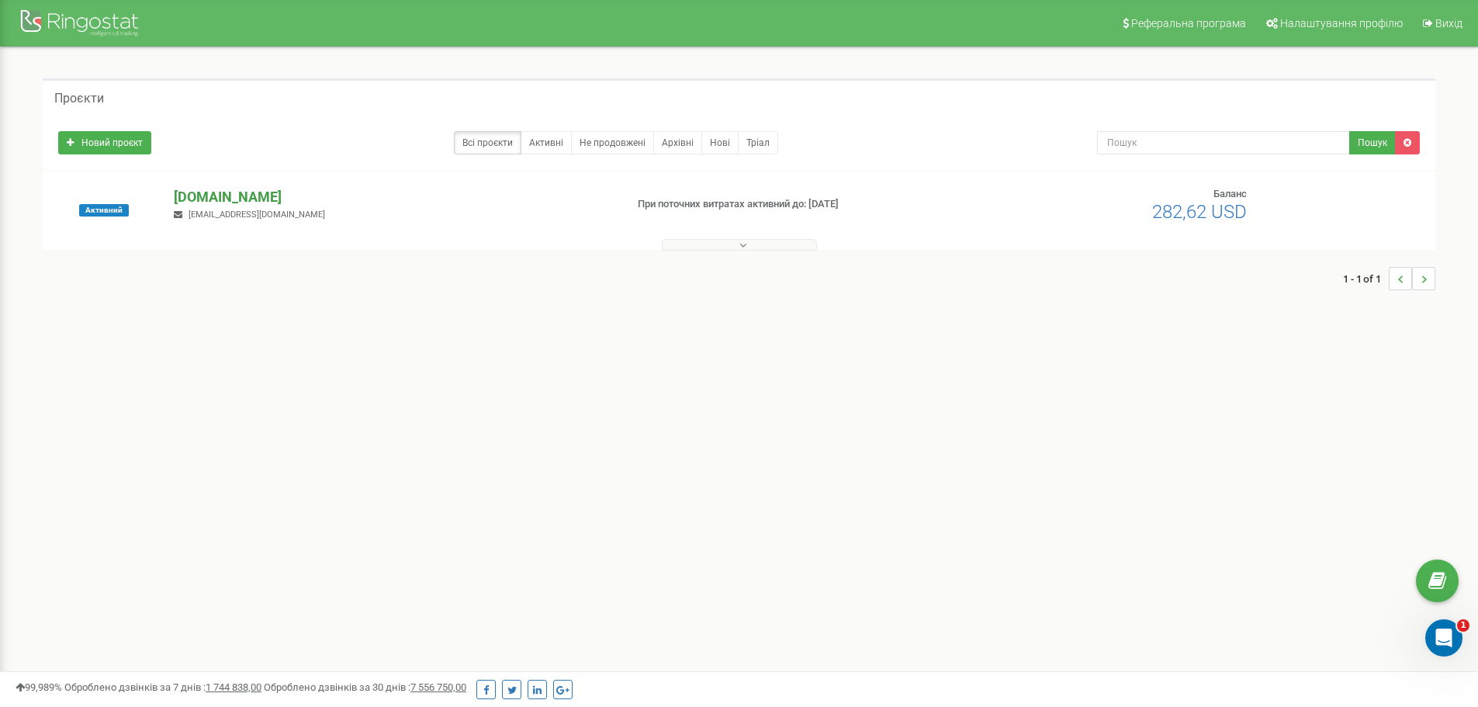
click at [210, 199] on p "[DOMAIN_NAME]" at bounding box center [393, 197] width 438 height 20
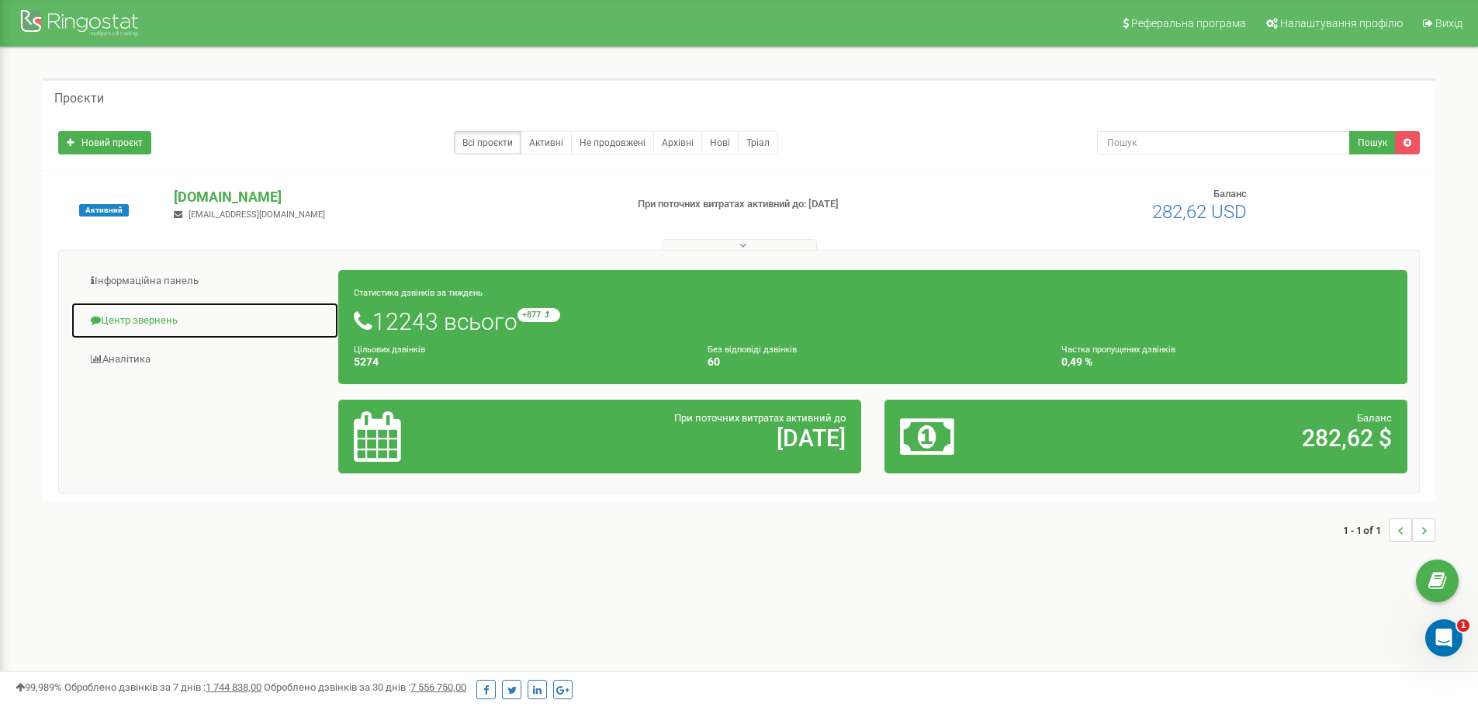
click at [140, 324] on link "Центр звернень" at bounding box center [205, 321] width 268 height 38
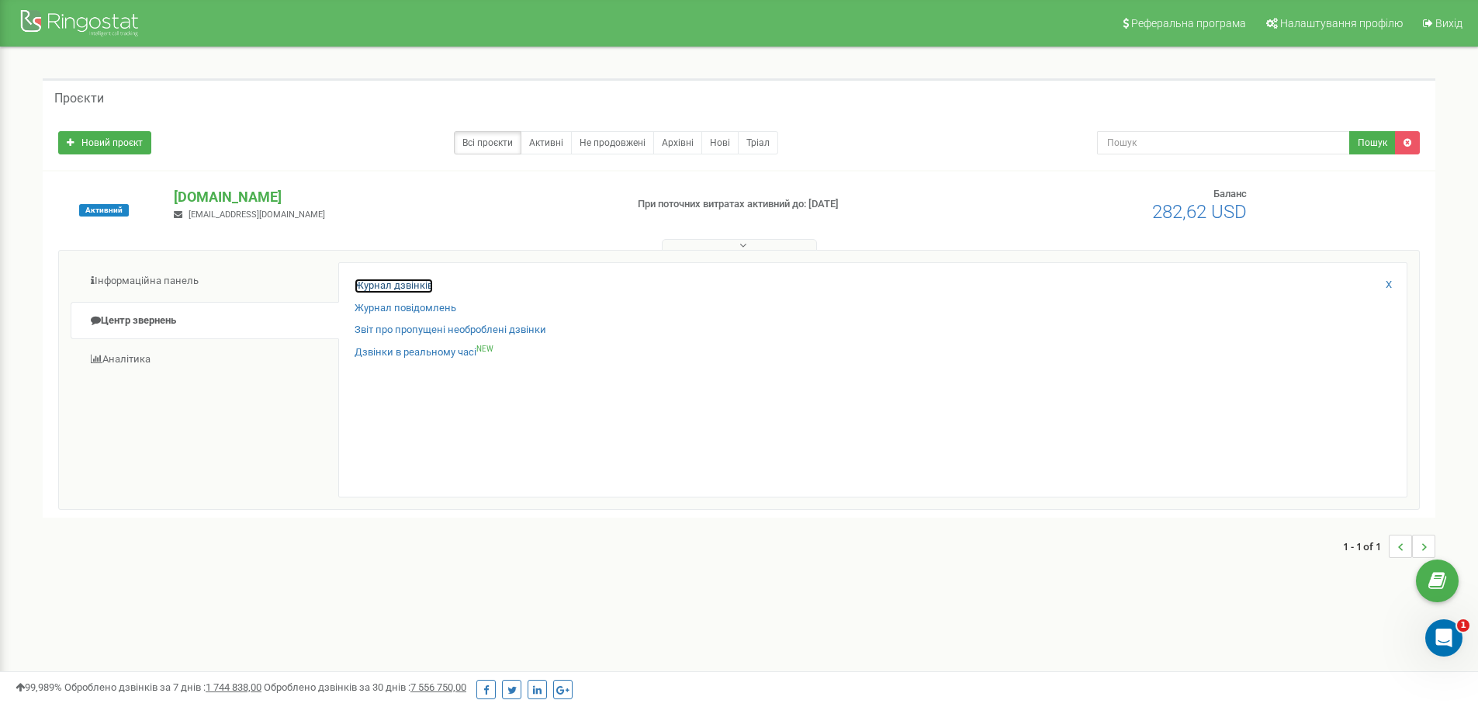
click at [413, 279] on link "Журнал дзвінків" at bounding box center [393, 285] width 78 height 15
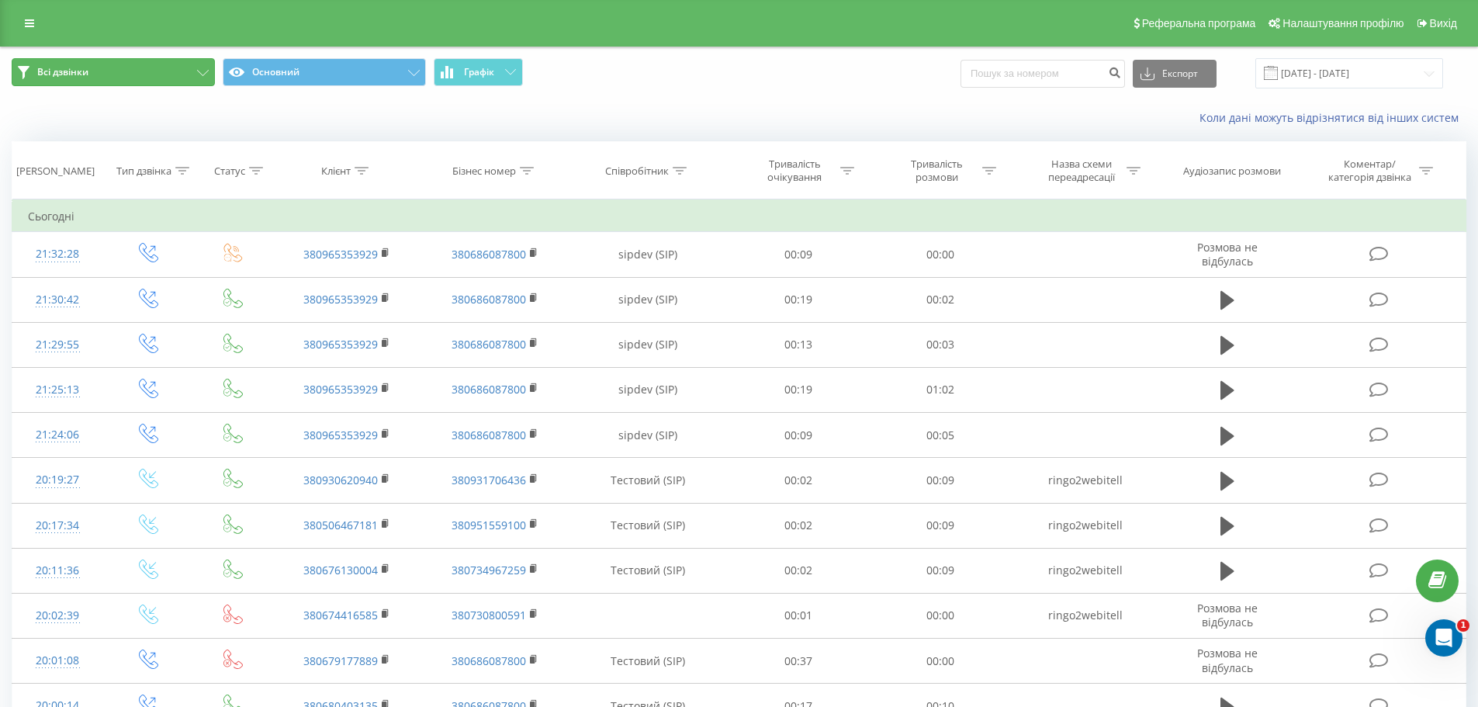
click at [192, 79] on button "Всі дзвінки" at bounding box center [113, 72] width 203 height 28
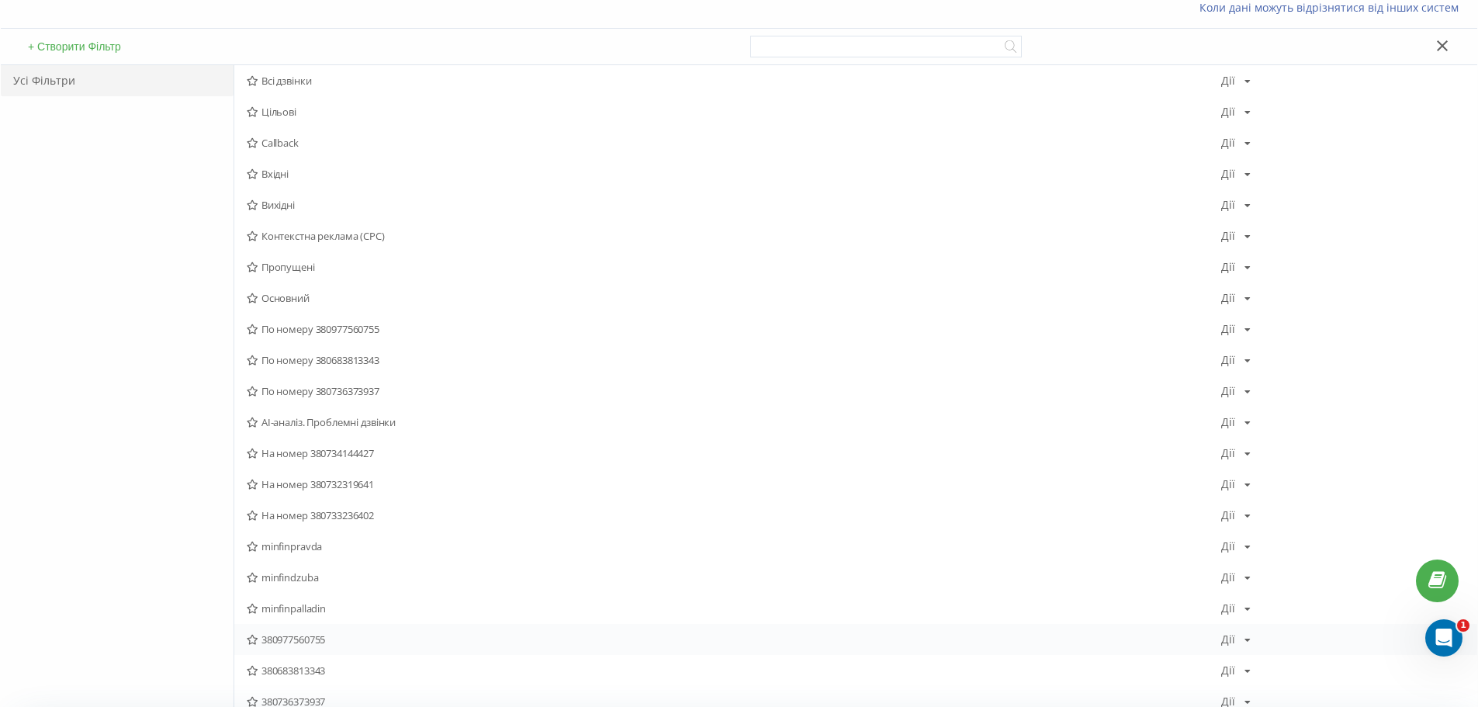
scroll to position [78, 0]
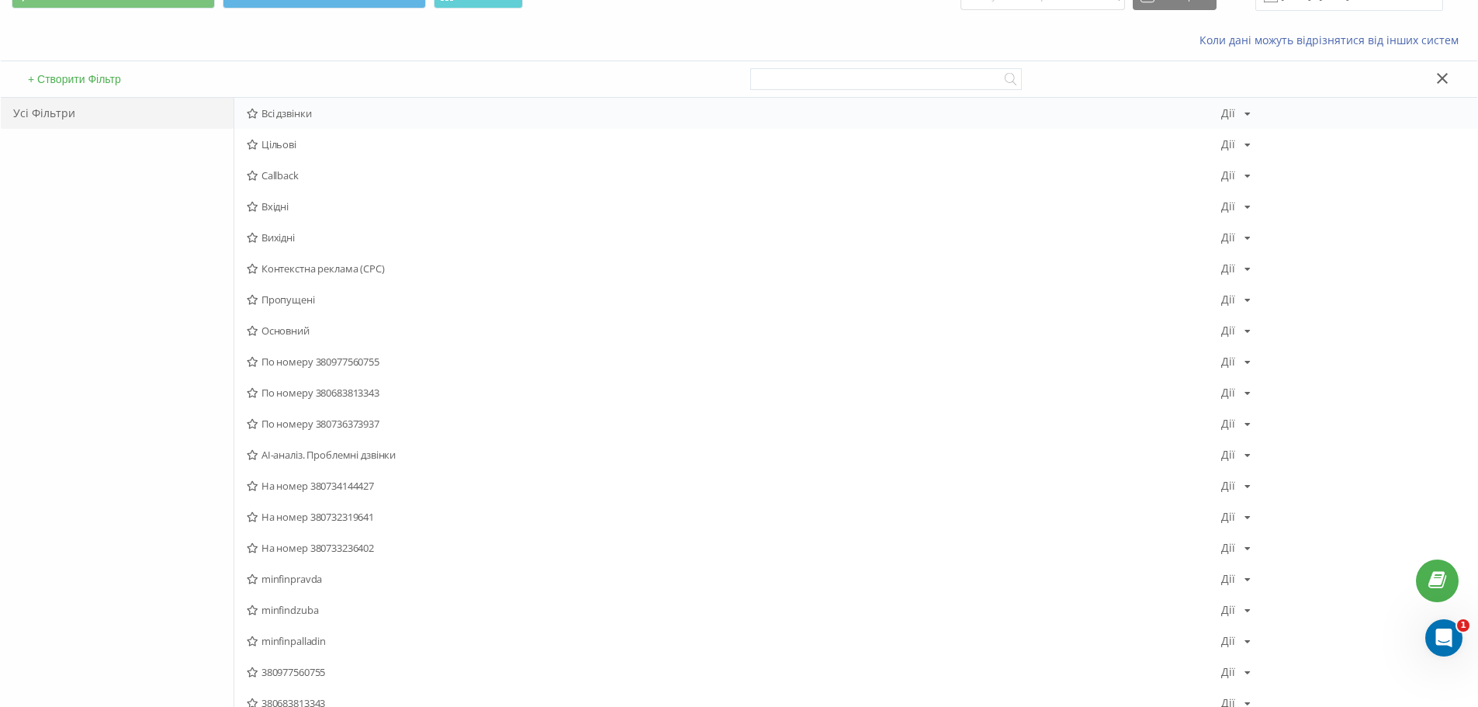
click at [1252, 118] on div "Всі дзвінки Дії Редагувати Копіювати Видалити За замовчуванням Поділитися" at bounding box center [855, 113] width 1243 height 31
click at [1248, 115] on icon at bounding box center [1247, 113] width 6 height 9
click at [206, 67] on div "+ Створити Фільтр" at bounding box center [370, 79] width 738 height 36
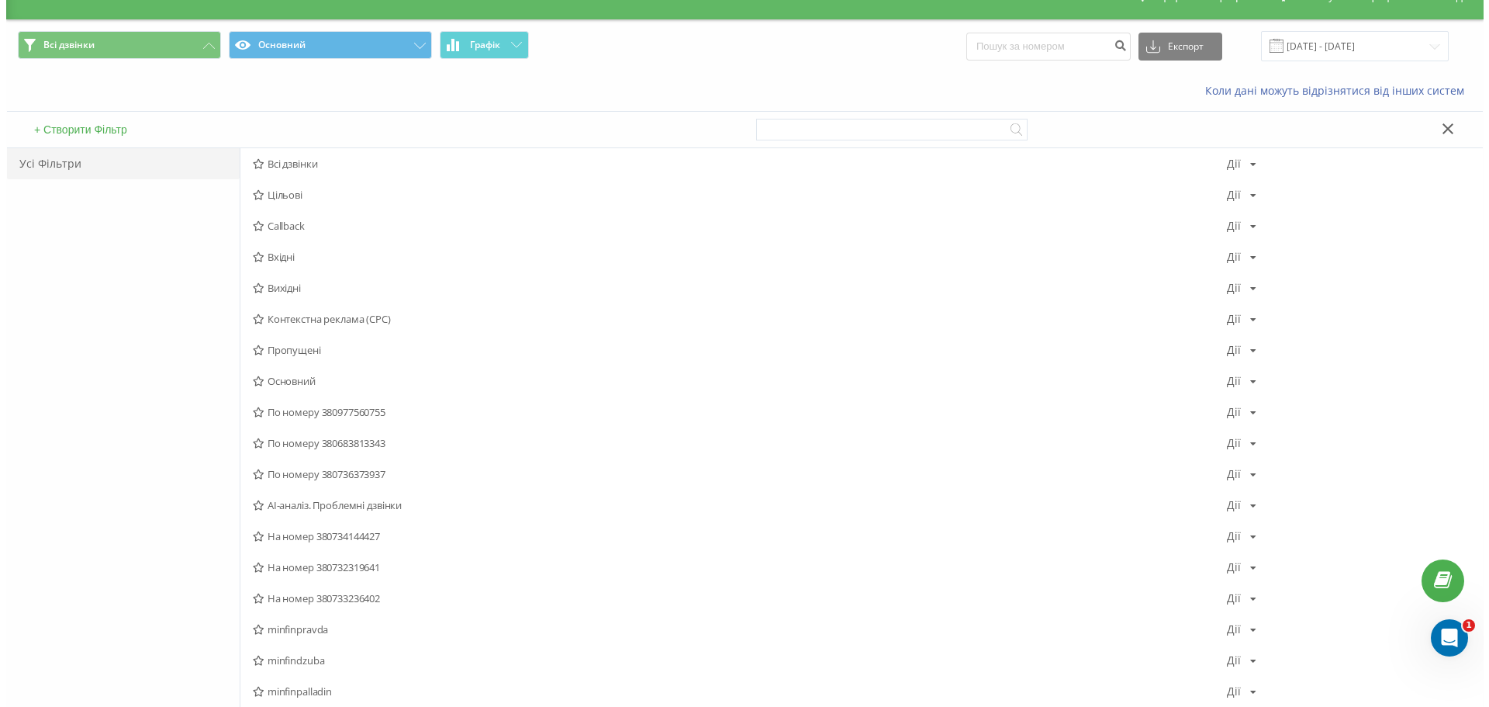
scroll to position [0, 0]
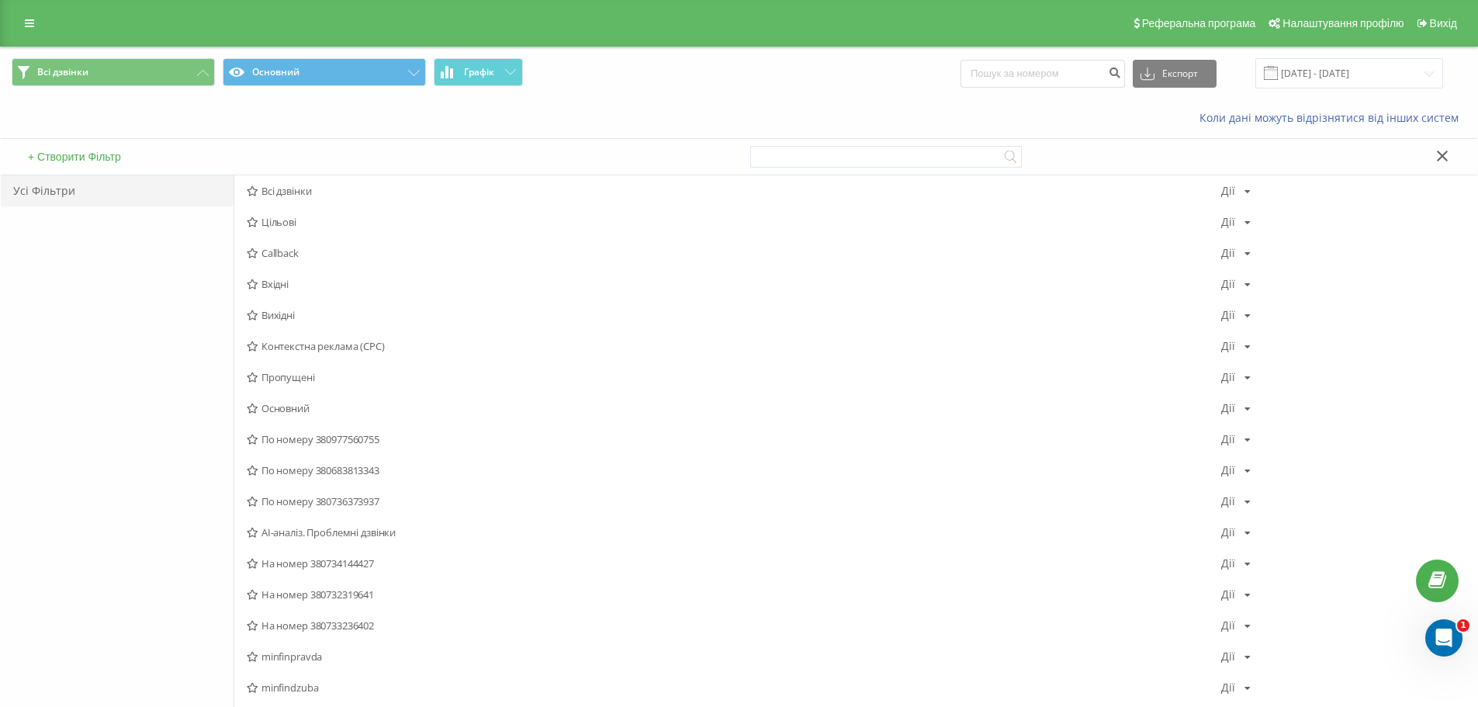
click at [90, 150] on button "+ Створити Фільтр" at bounding box center [74, 157] width 102 height 14
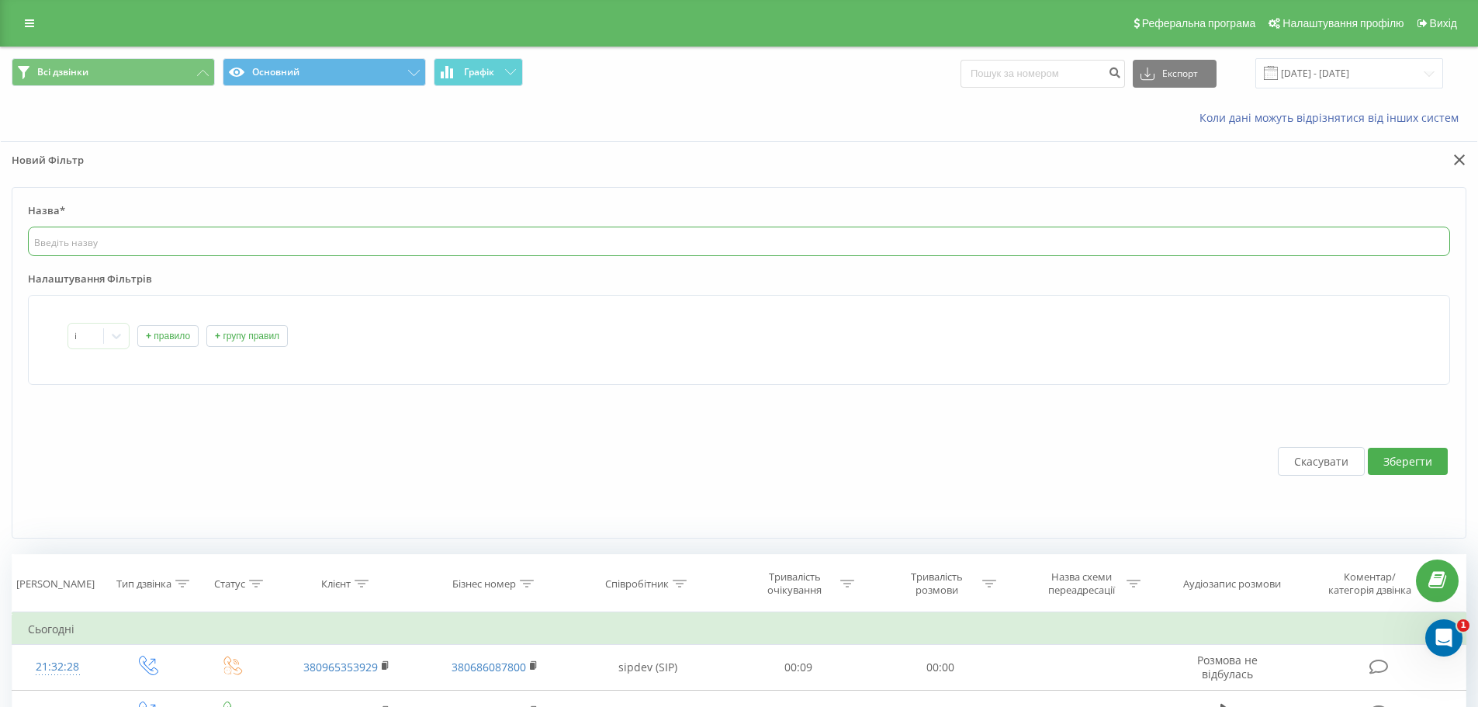
click at [192, 234] on input "text" at bounding box center [739, 240] width 1422 height 29
type input "Н"
type input "Целевые номера"
click at [275, 288] on label "Налаштування Фільтрів" at bounding box center [739, 282] width 1422 height 23
click at [123, 341] on icon at bounding box center [117, 336] width 16 height 16
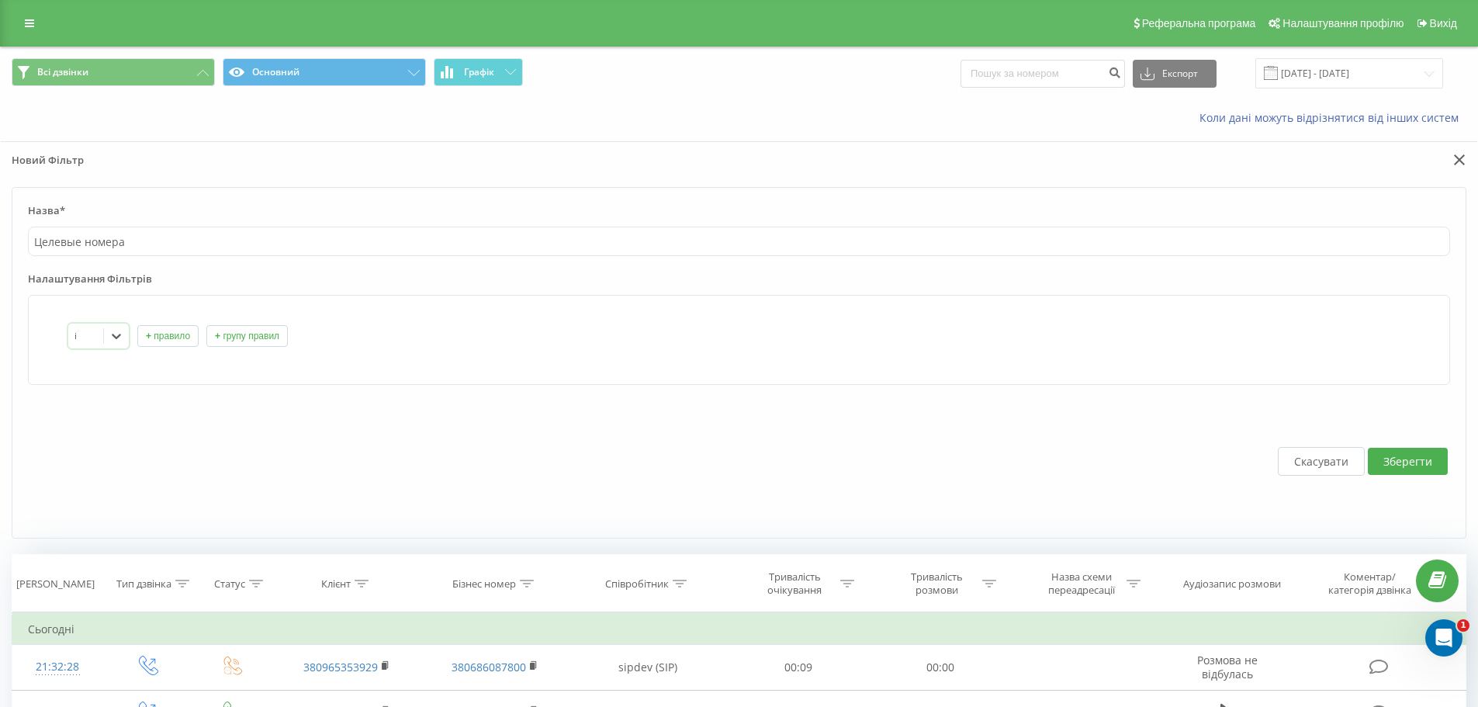
click at [123, 341] on icon at bounding box center [117, 336] width 16 height 16
click at [176, 334] on button "+ правило" at bounding box center [167, 336] width 61 height 22
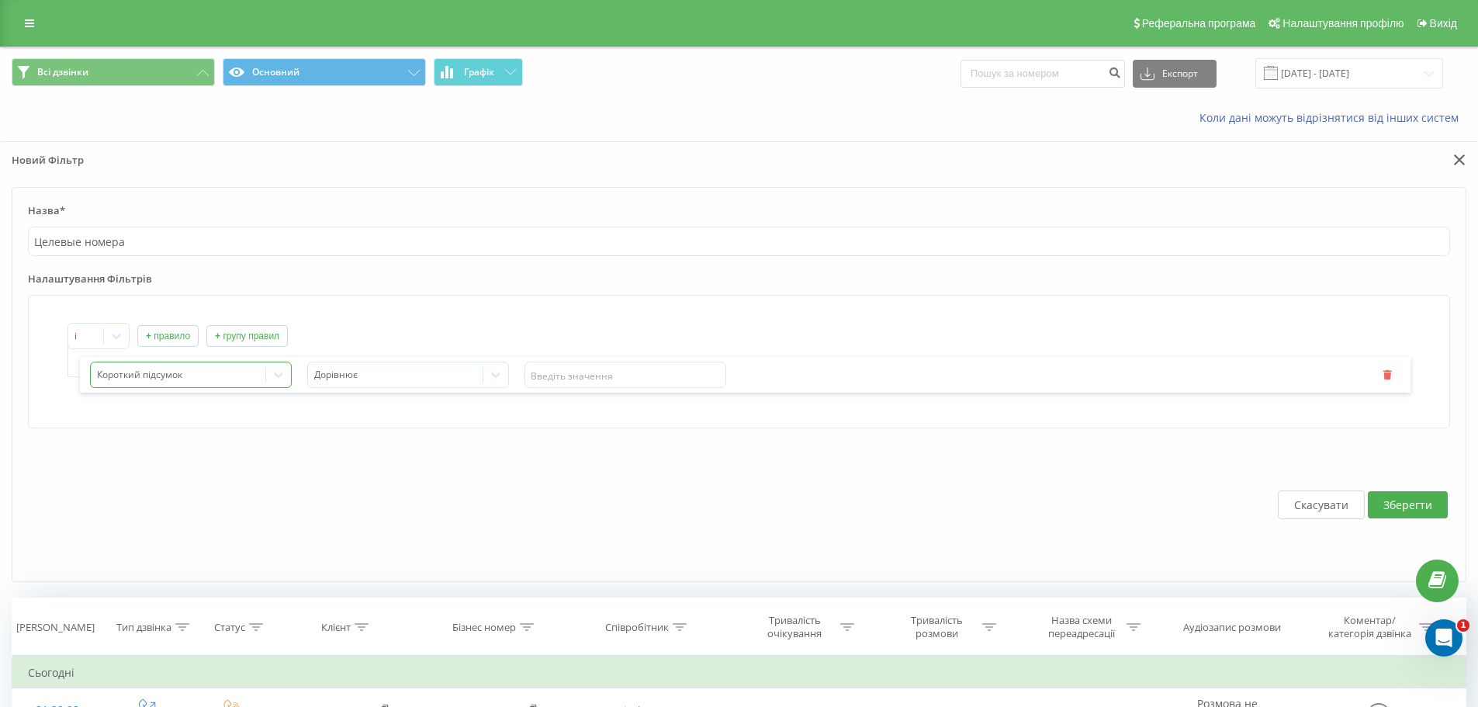
click at [278, 375] on icon at bounding box center [279, 375] width 16 height 16
click at [491, 377] on icon at bounding box center [496, 375] width 16 height 16
click at [555, 375] on input "text" at bounding box center [625, 374] width 202 height 26
click at [401, 377] on div at bounding box center [395, 375] width 163 height 18
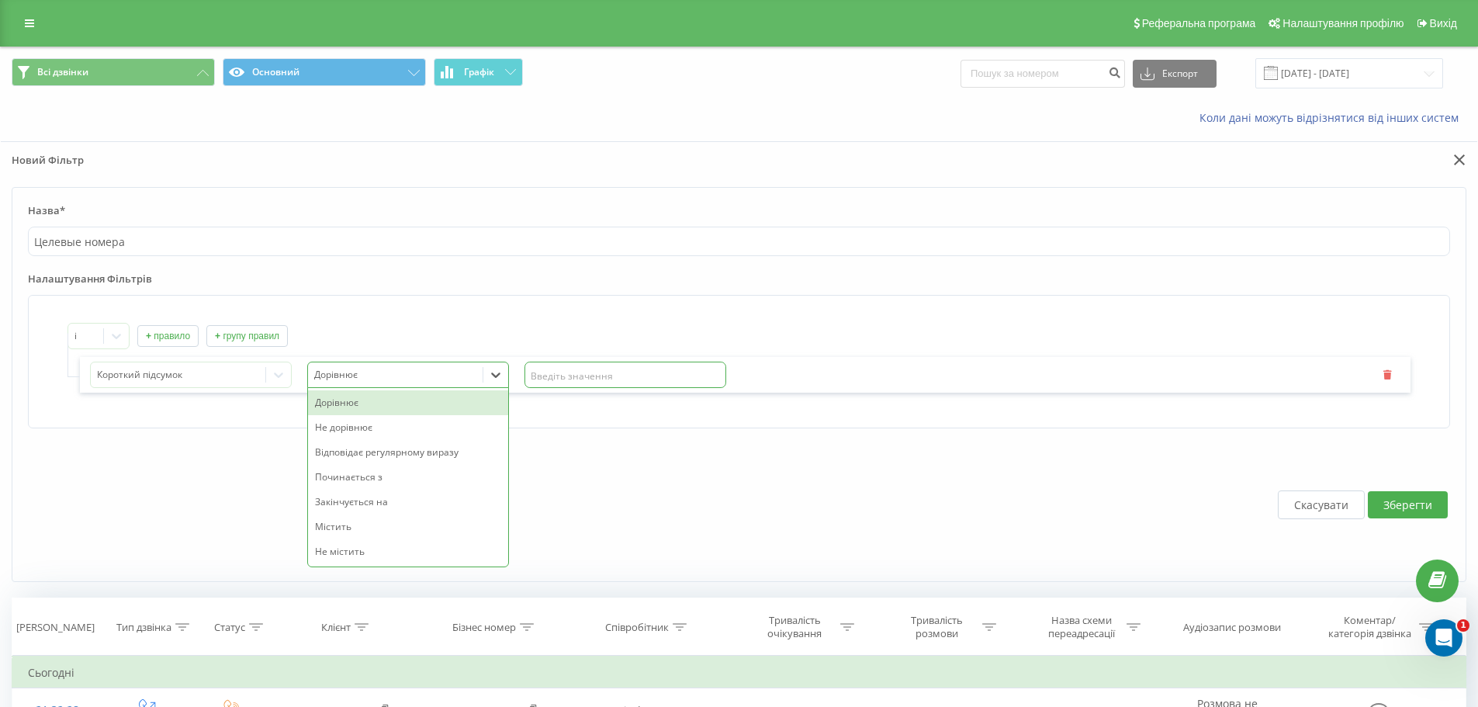
click at [555, 373] on input "text" at bounding box center [625, 374] width 202 height 26
click at [651, 371] on input "text" at bounding box center [625, 374] width 202 height 26
paste input "380735268477"
type input "380735268477"
click at [563, 296] on div "і + правило + групу правил Короткий підсумок Дорівнює 380735268477" at bounding box center [739, 361] width 1422 height 133
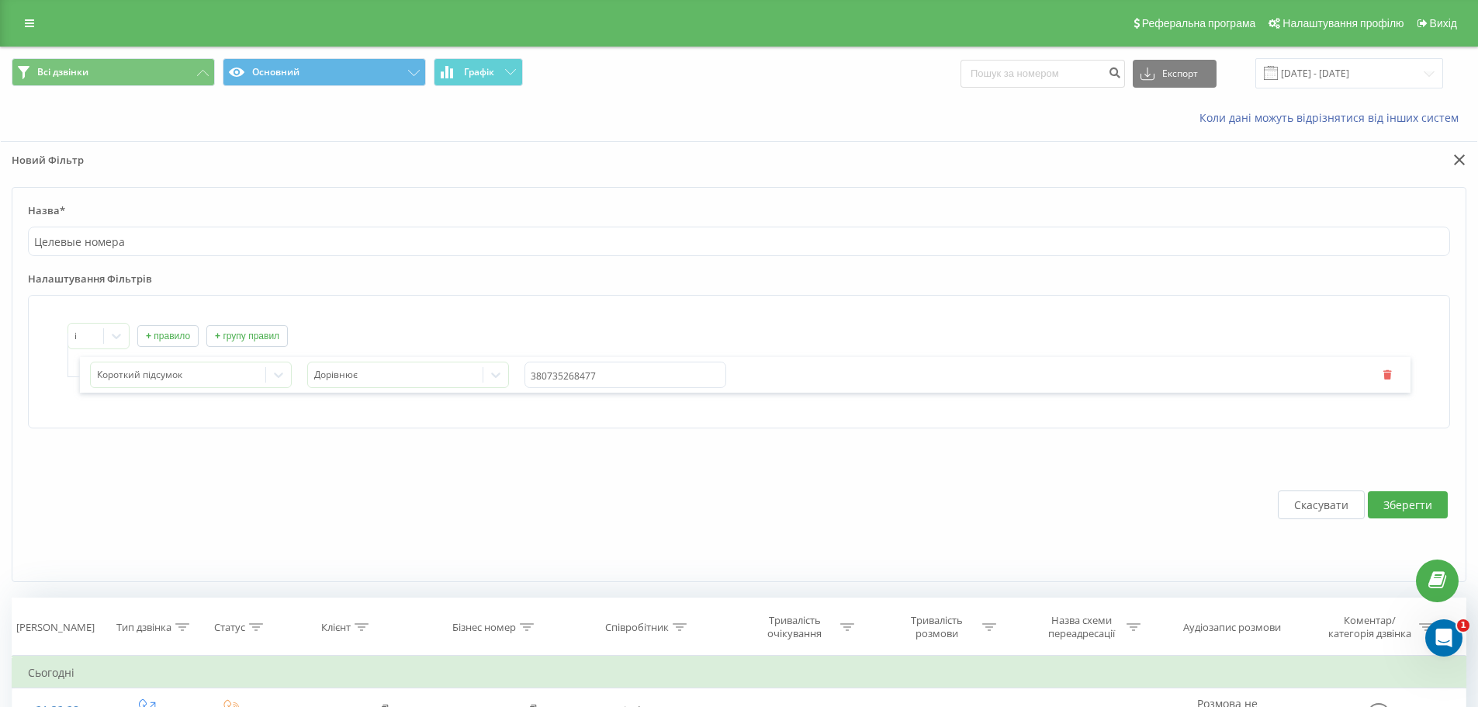
click at [240, 337] on button "+ групу правил" at bounding box center [246, 336] width 81 height 22
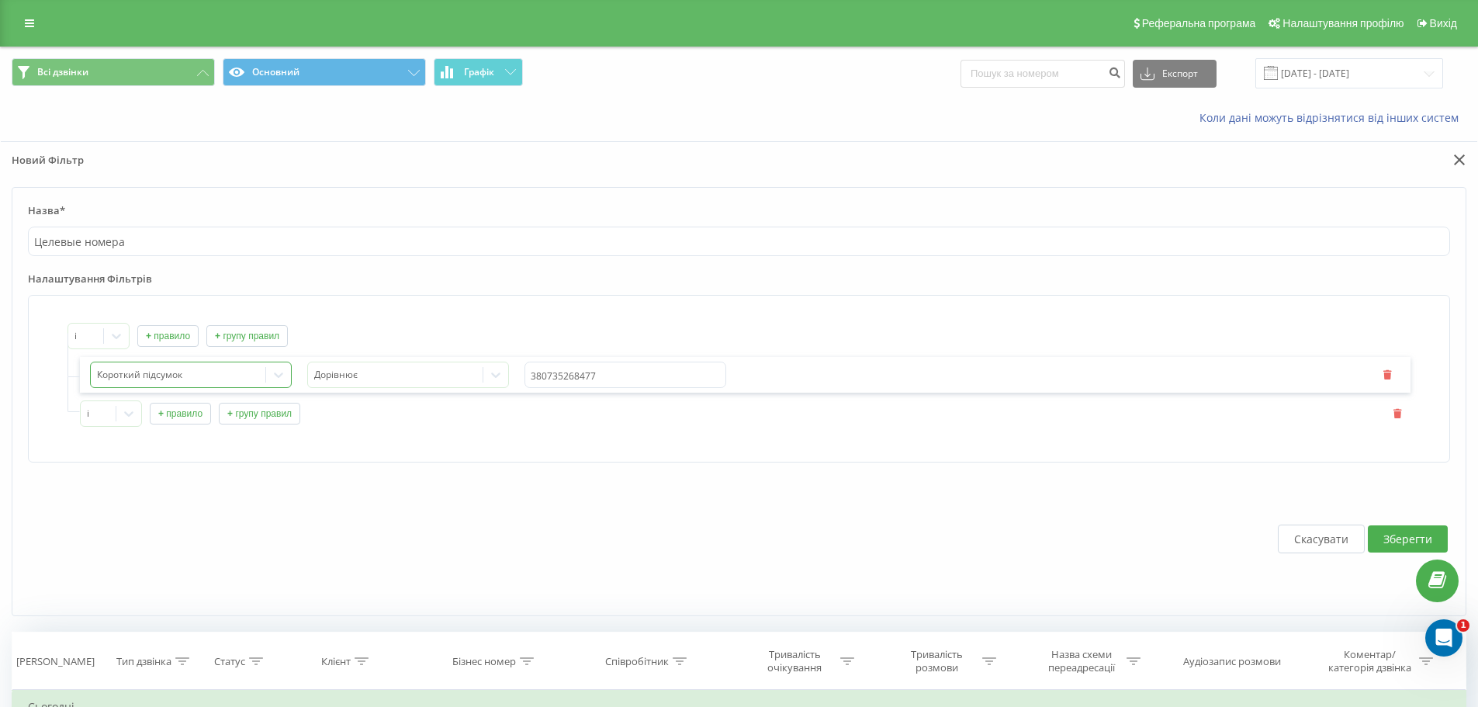
click at [285, 373] on icon at bounding box center [279, 375] width 16 height 16
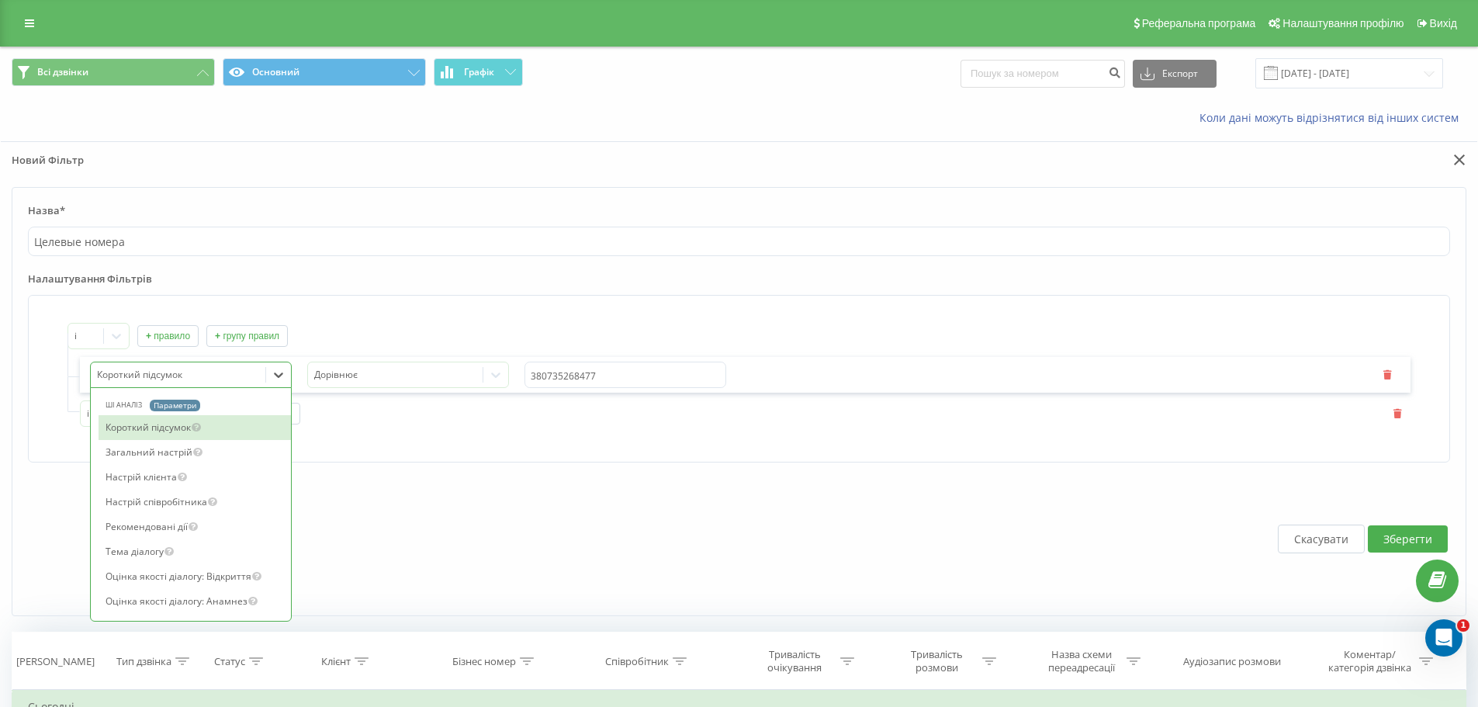
click at [421, 493] on div "Скасувати Зберегти" at bounding box center [739, 539] width 1422 height 122
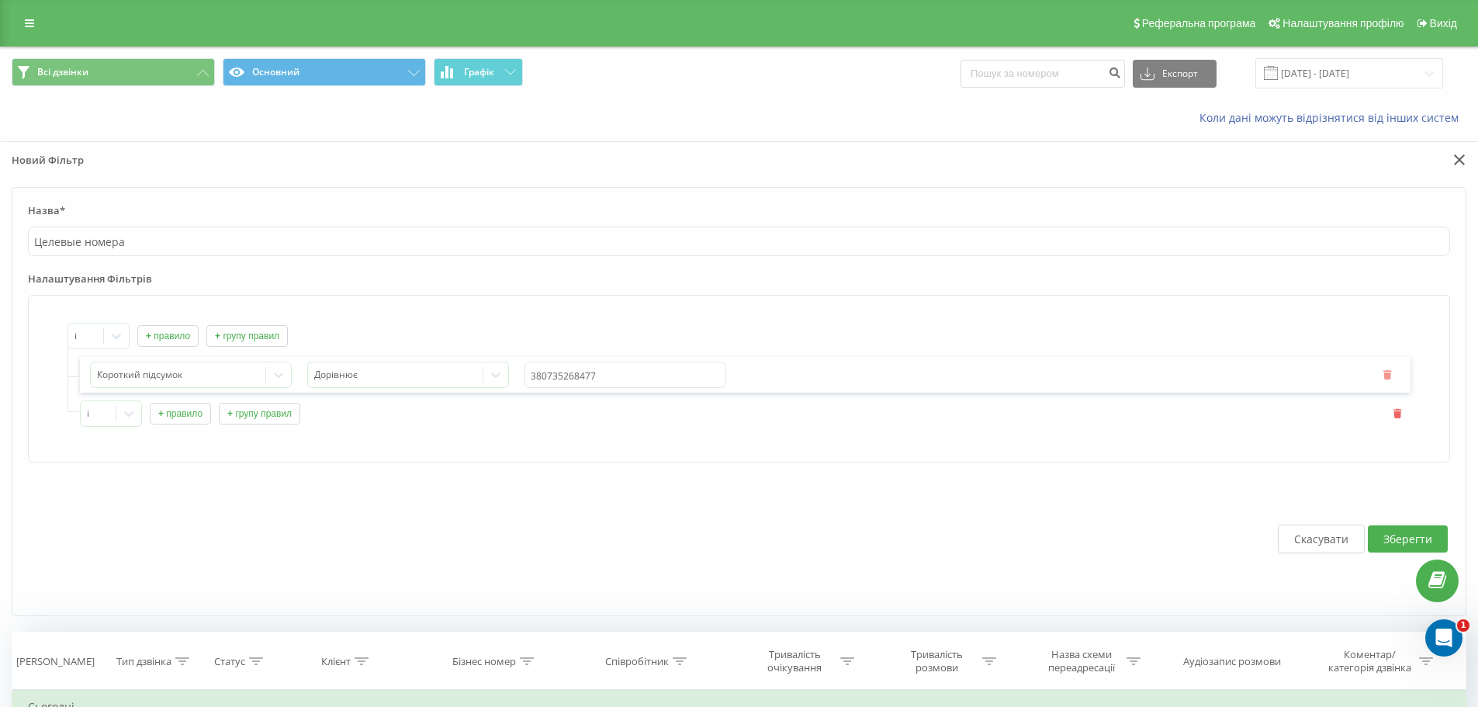
click at [1390, 375] on icon "button" at bounding box center [1386, 373] width 11 height 9
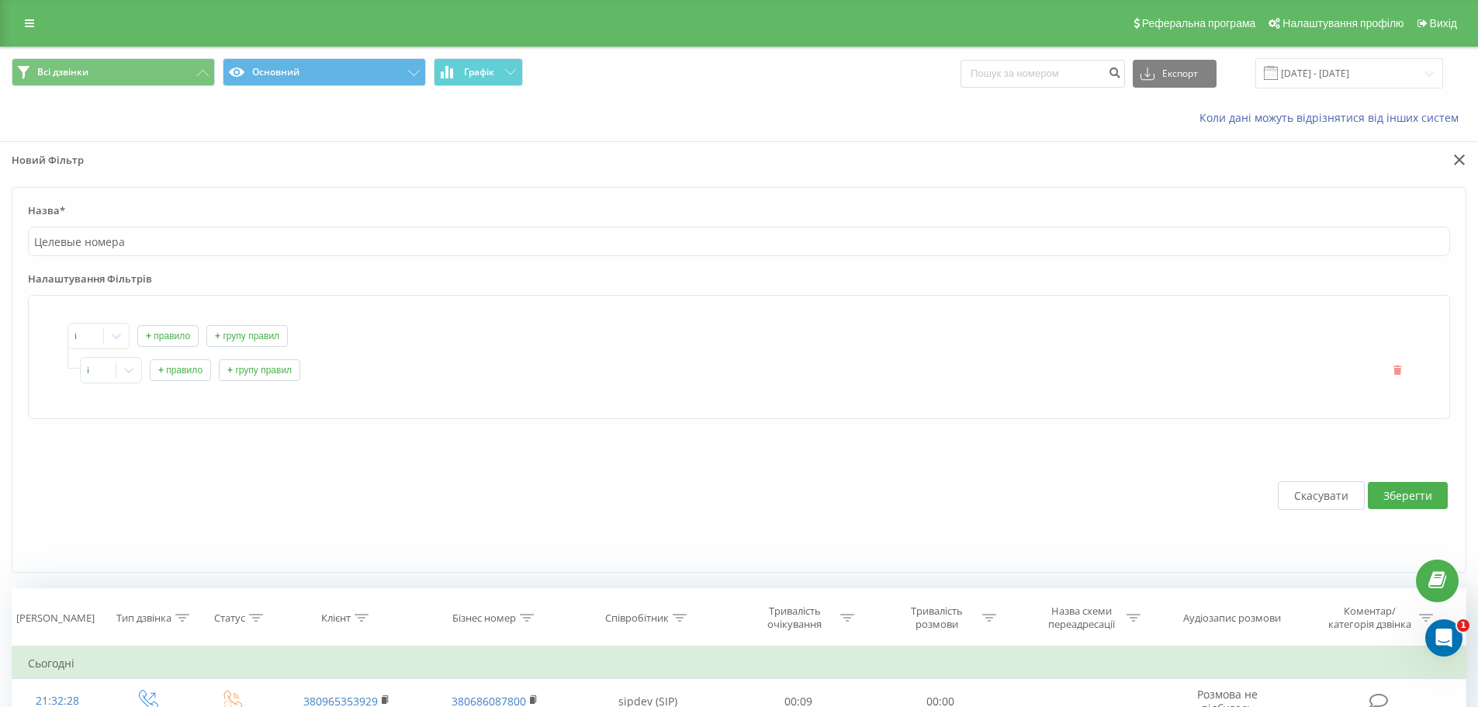
click at [1393, 366] on icon "button" at bounding box center [1397, 369] width 11 height 9
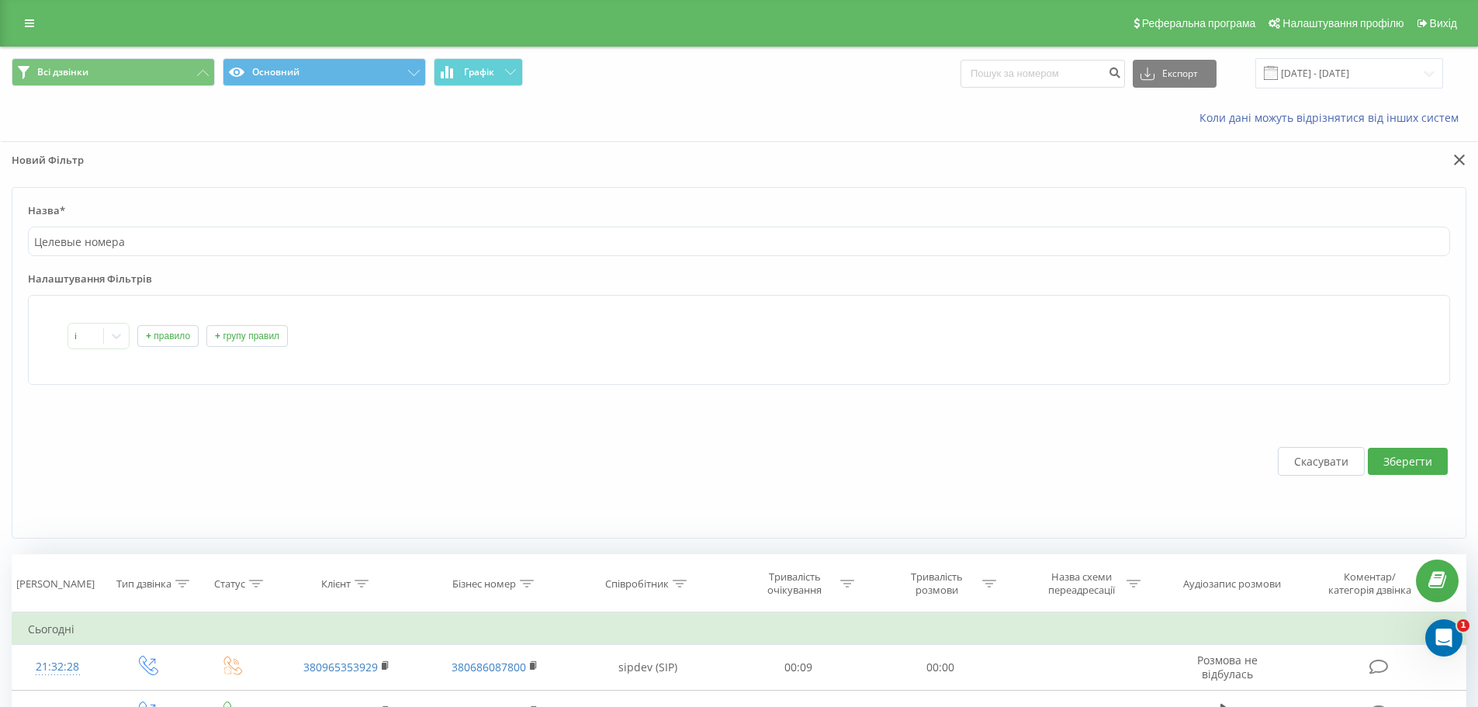
click at [250, 330] on button "+ групу правил" at bounding box center [246, 336] width 81 height 22
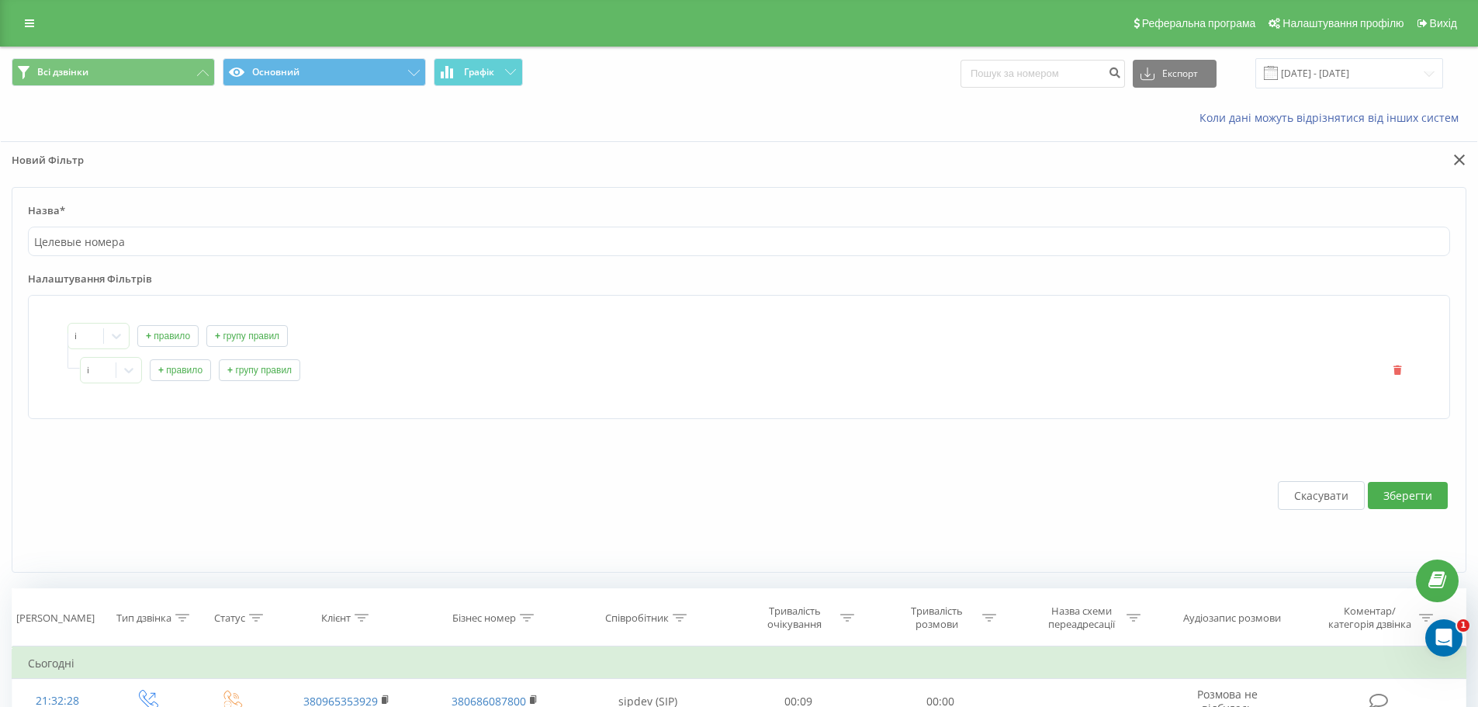
click at [197, 378] on button "+ правило" at bounding box center [180, 370] width 61 height 22
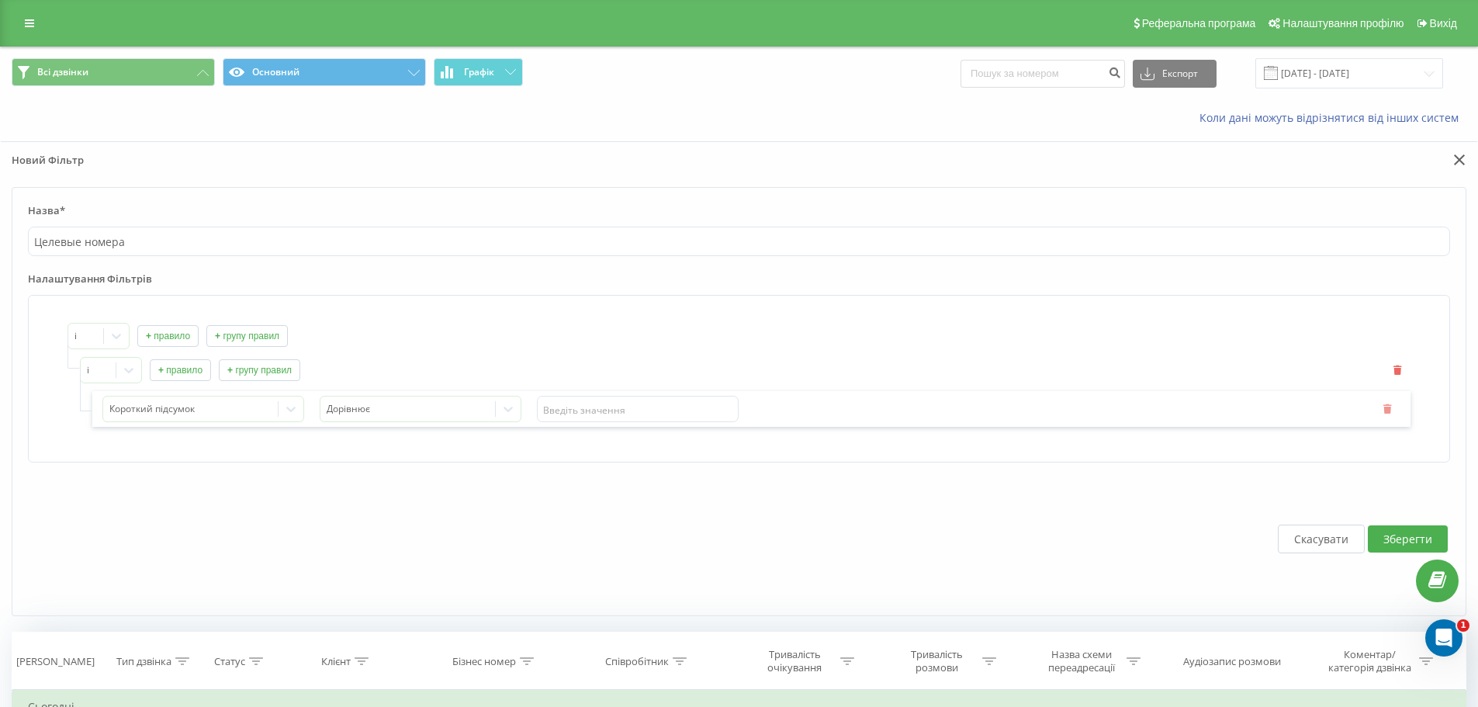
click at [1386, 409] on icon "button" at bounding box center [1386, 407] width 11 height 9
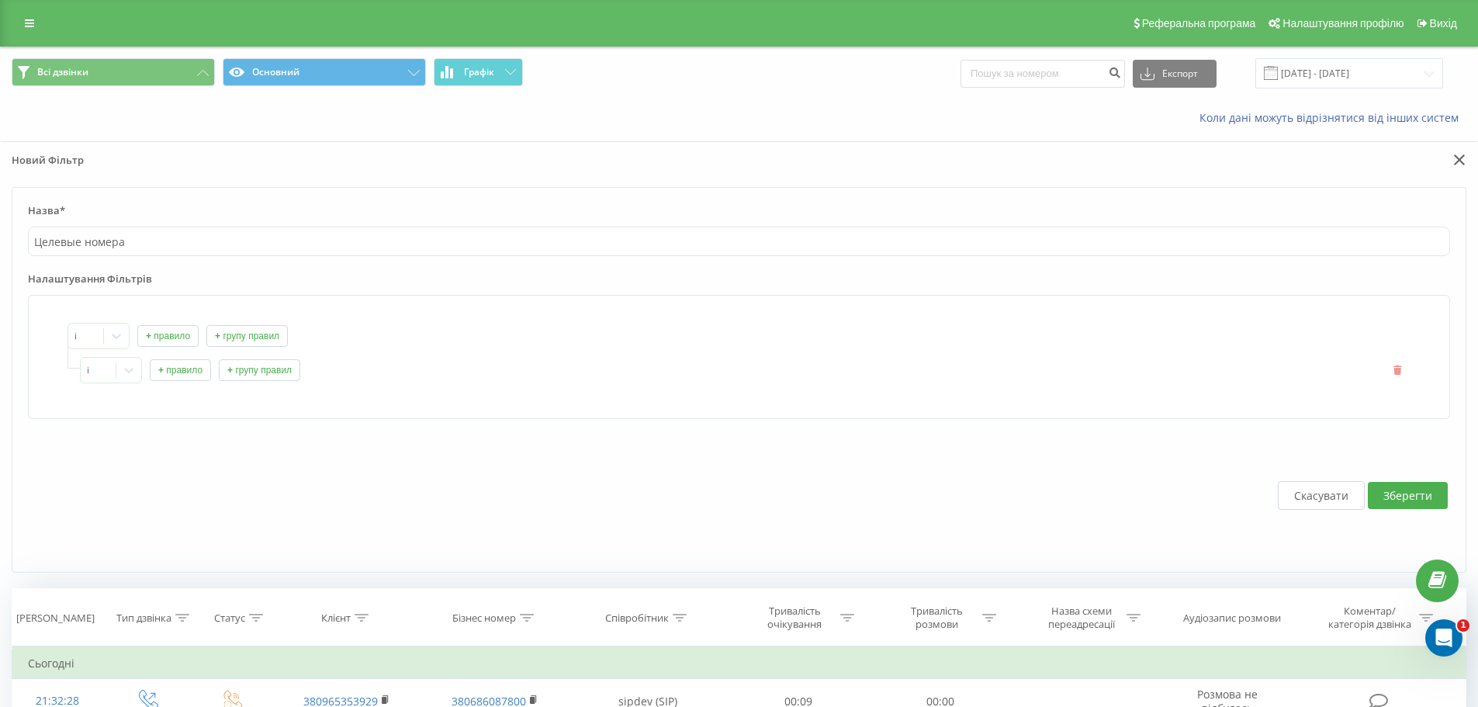
click at [1394, 374] on icon "button" at bounding box center [1397, 369] width 11 height 9
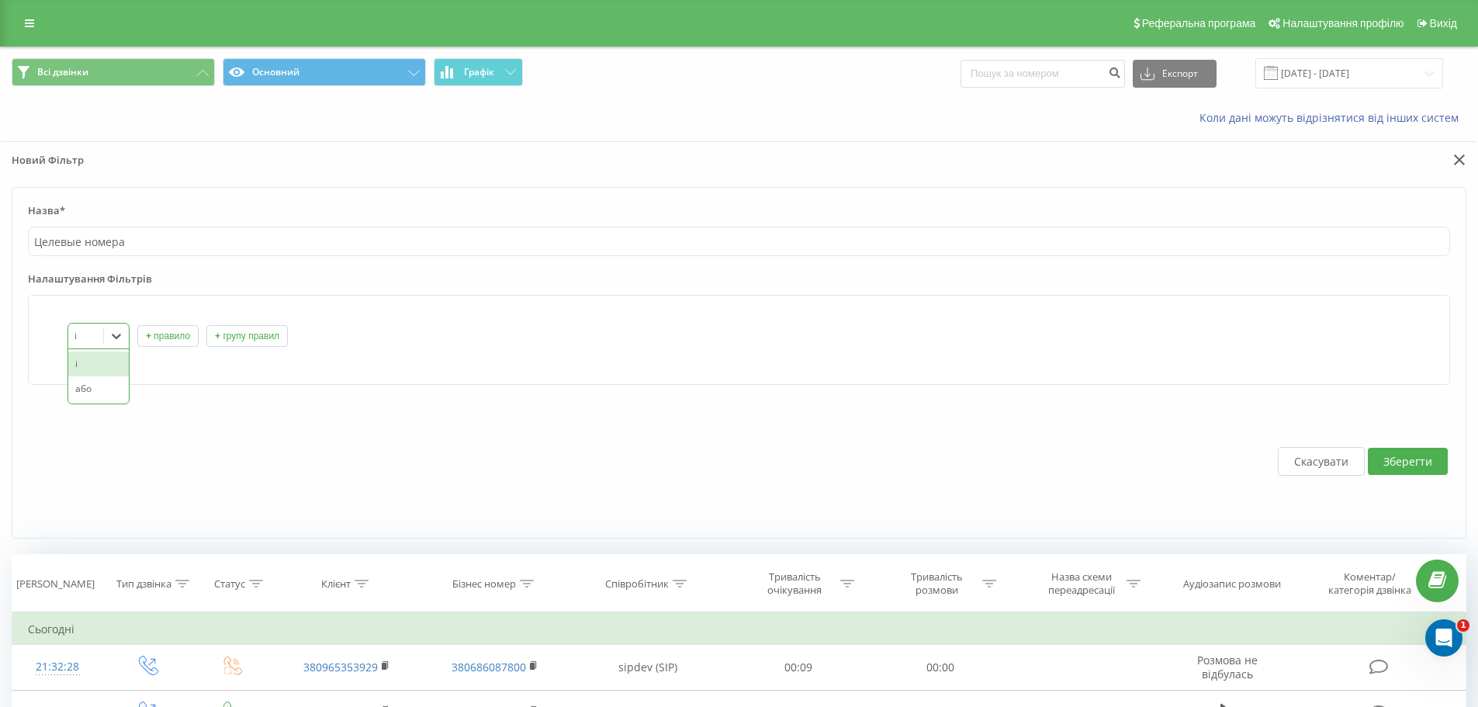
click at [127, 335] on div at bounding box center [116, 335] width 25 height 25
click at [172, 335] on button "+ правило" at bounding box center [167, 336] width 61 height 22
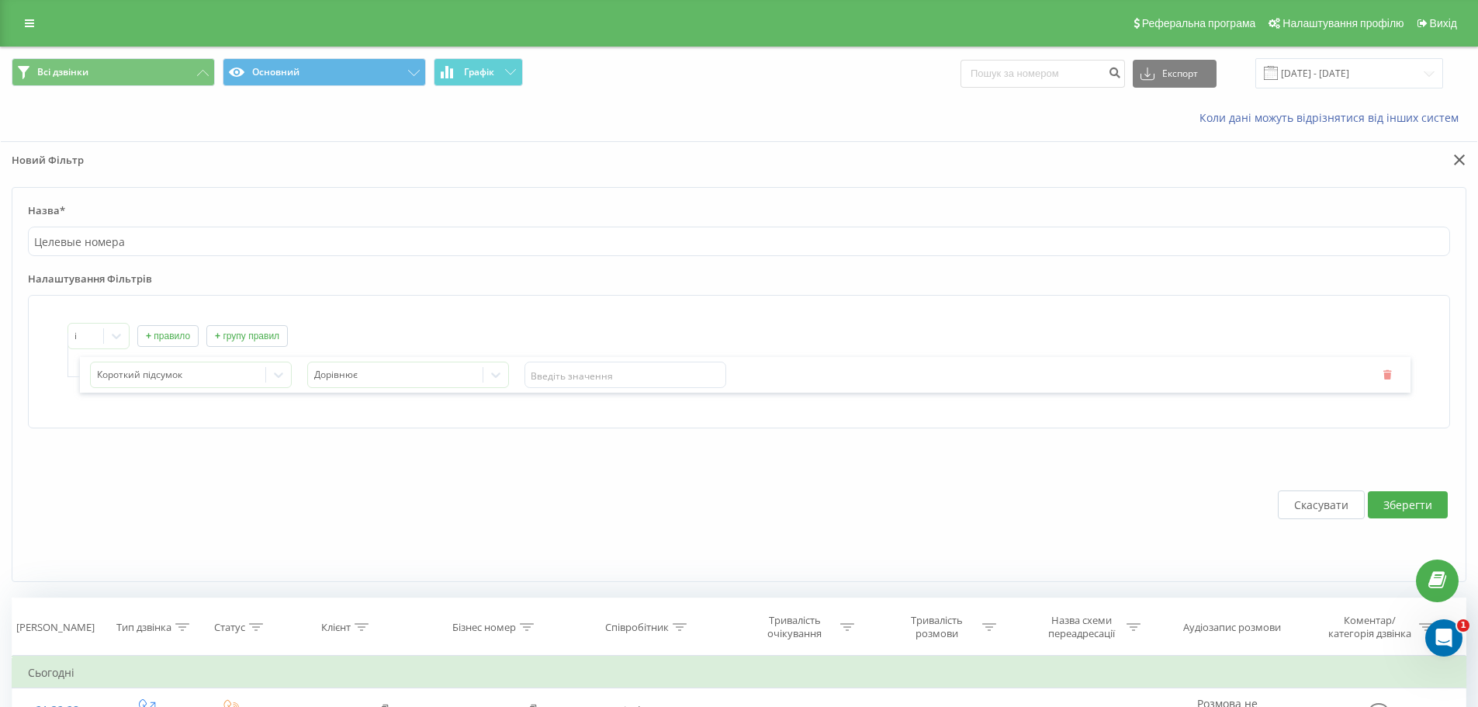
click at [1385, 374] on icon "button" at bounding box center [1386, 373] width 11 height 9
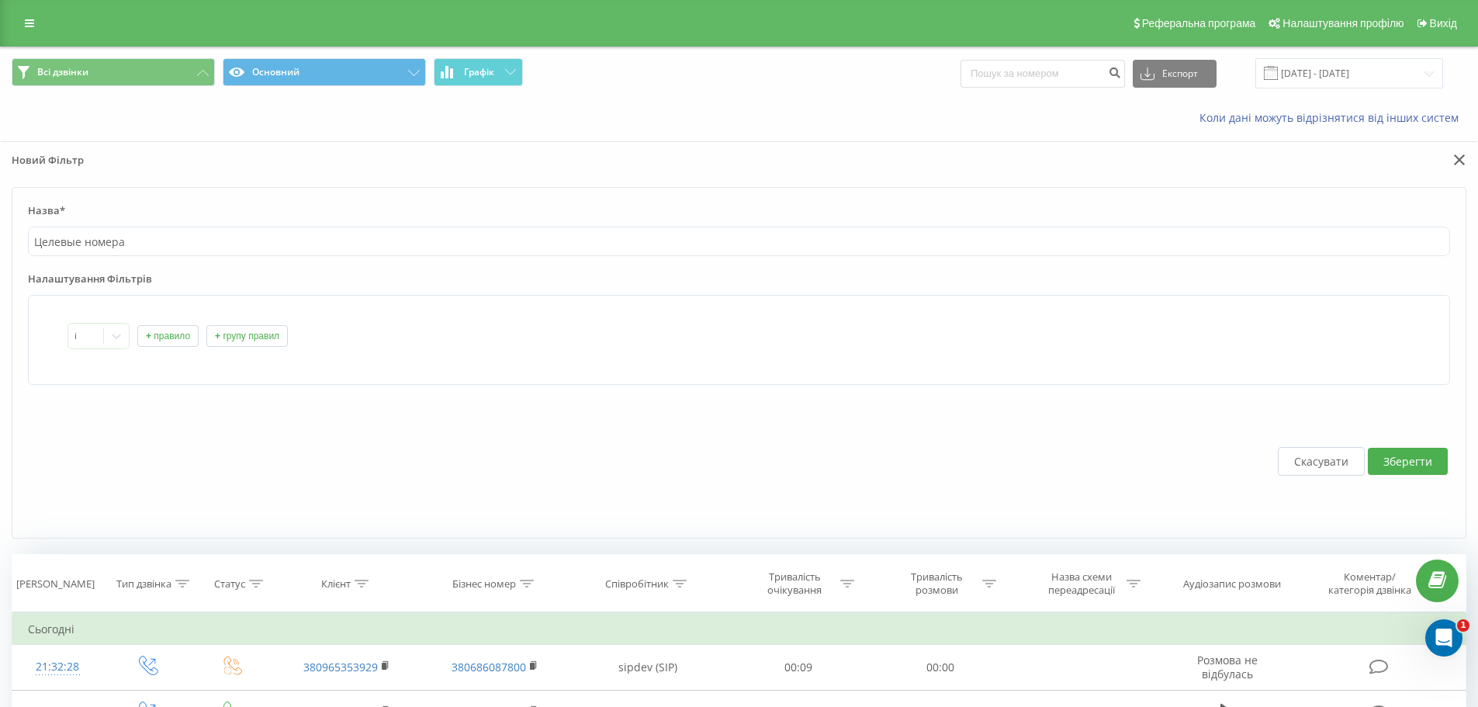
click at [260, 334] on button "+ групу правил" at bounding box center [246, 336] width 81 height 22
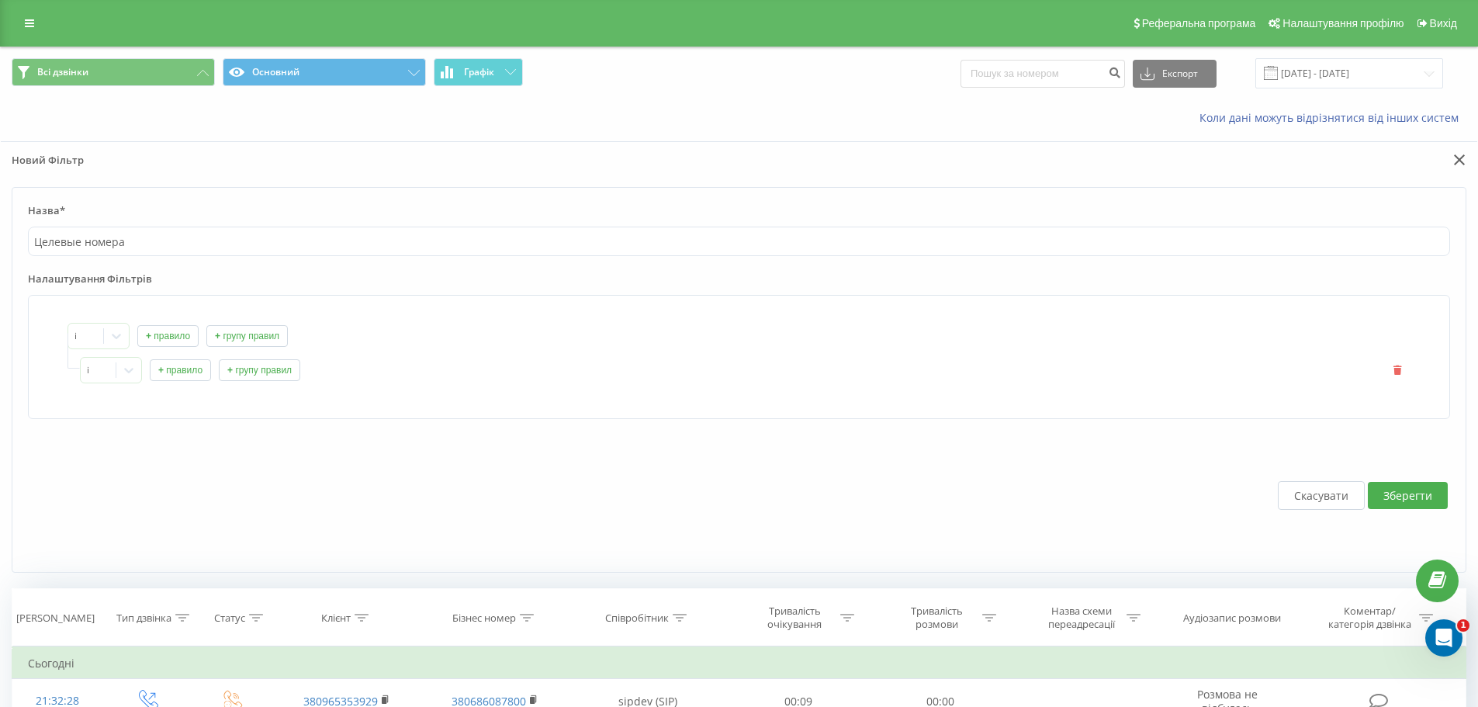
click at [247, 365] on button "+ групу правил" at bounding box center [259, 370] width 81 height 22
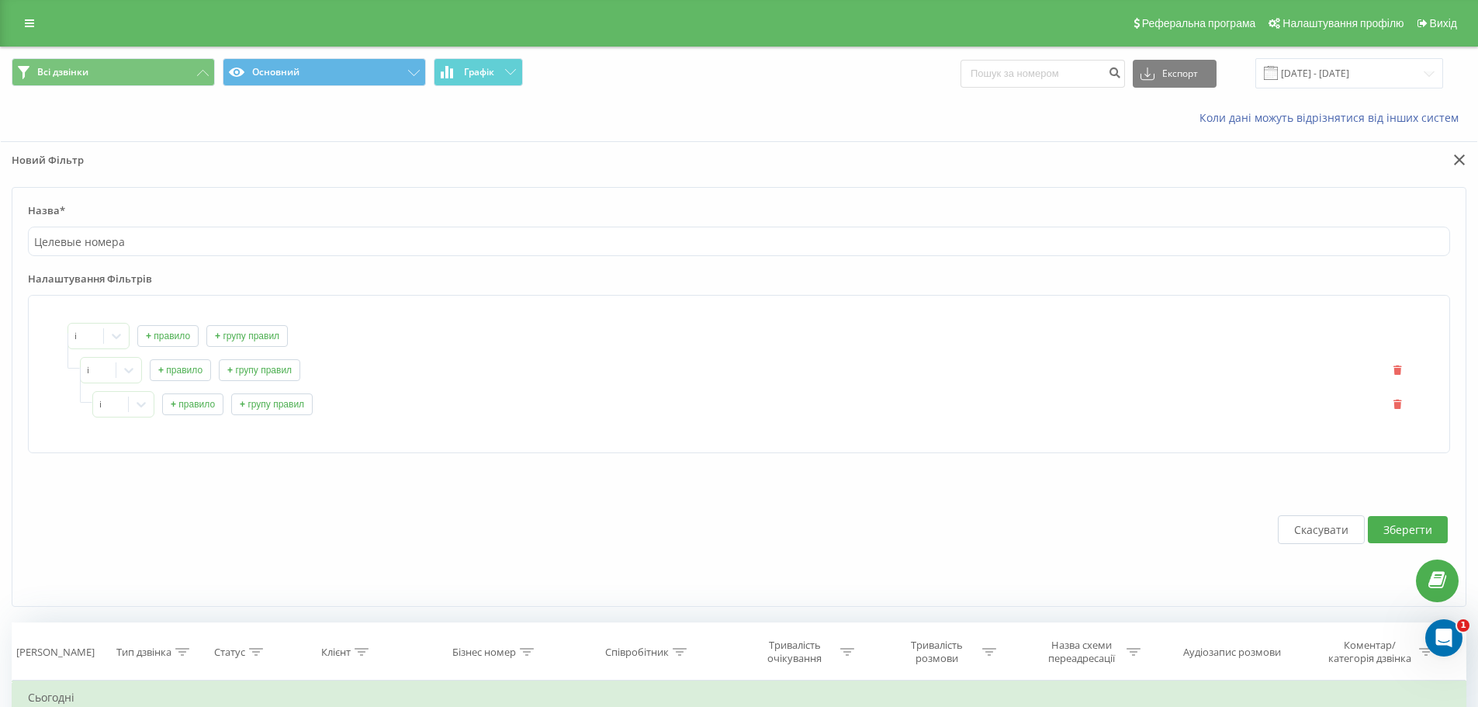
click at [274, 404] on button "+ групу правил" at bounding box center [271, 404] width 81 height 22
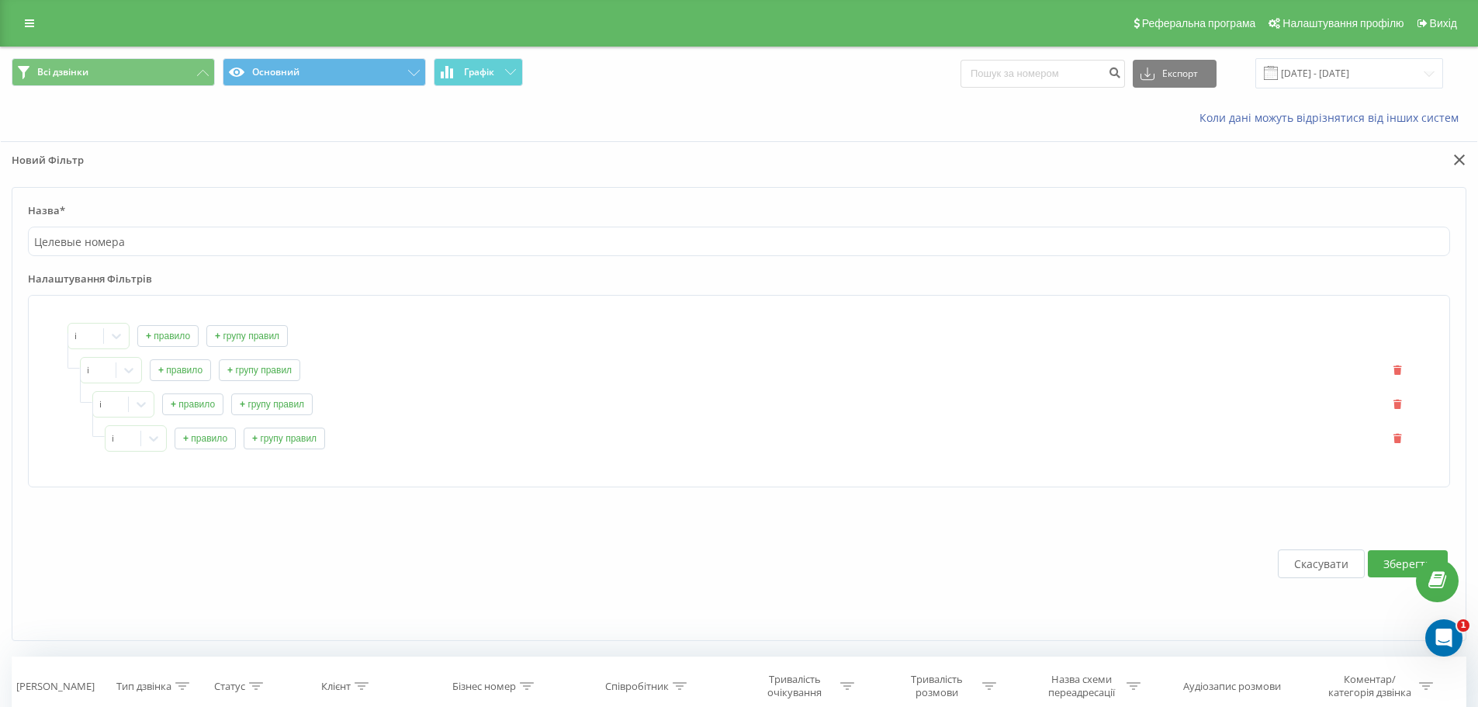
click at [216, 431] on button "+ правило" at bounding box center [205, 438] width 61 height 22
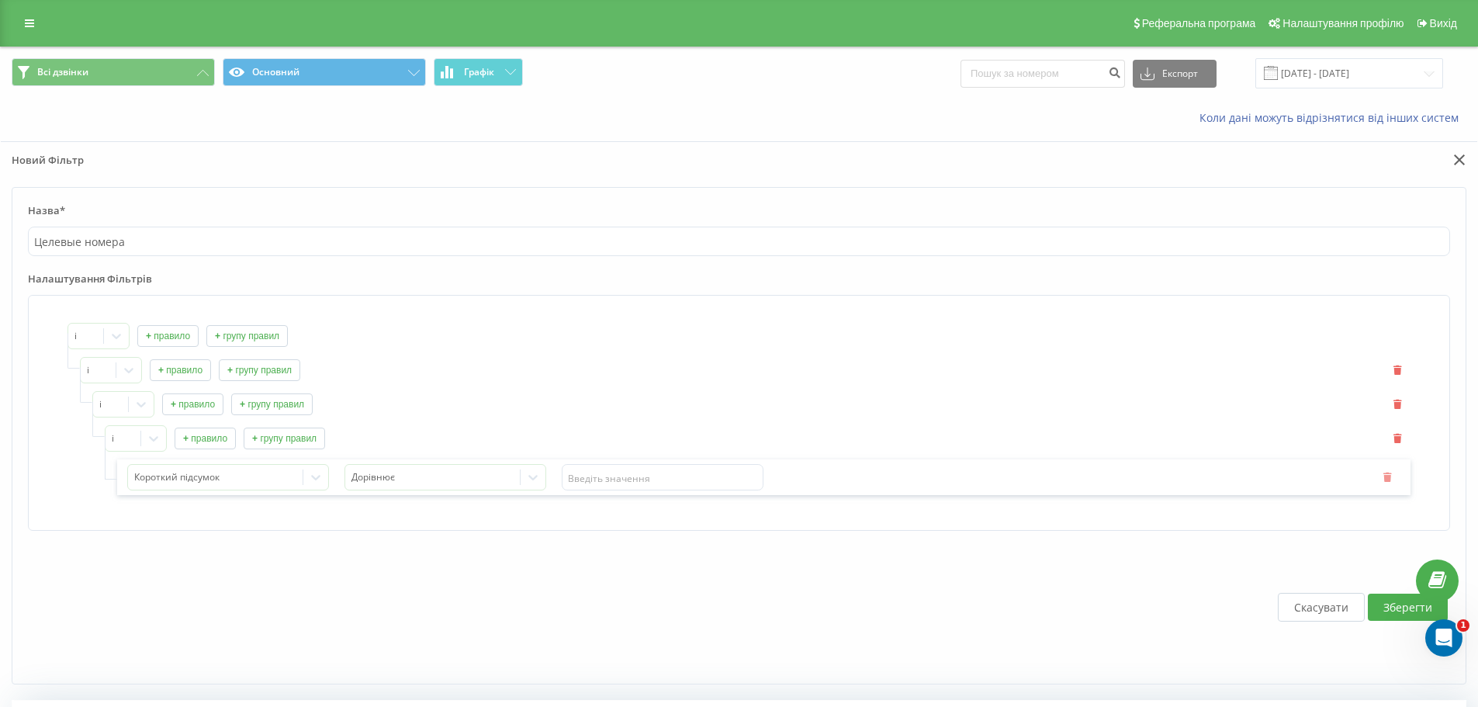
click at [1385, 482] on button "button" at bounding box center [1388, 477] width 23 height 13
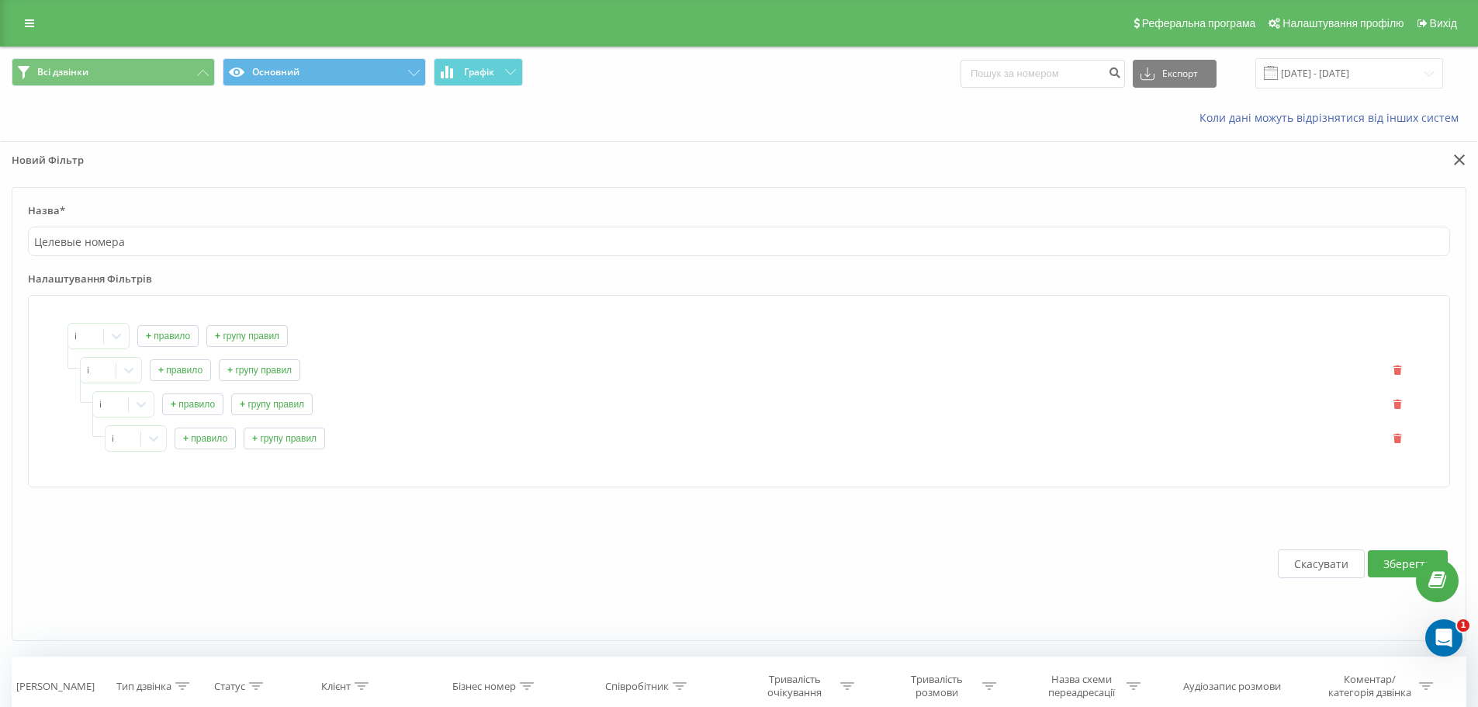
click at [176, 332] on button "+ правило" at bounding box center [167, 336] width 61 height 22
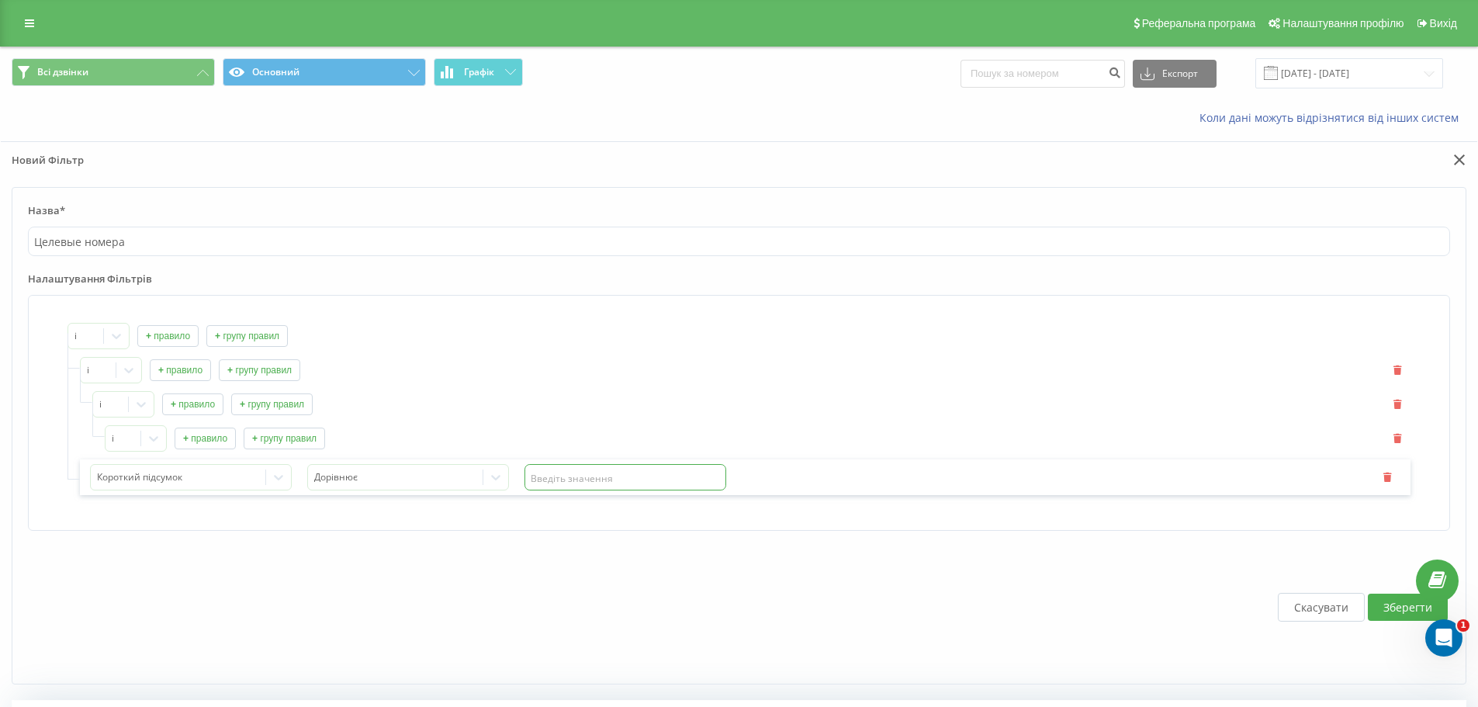
click at [604, 481] on input "text" at bounding box center [625, 477] width 202 height 26
paste input "380735268477"
type input "380735268477"
click at [177, 374] on button "+ правило" at bounding box center [180, 370] width 61 height 22
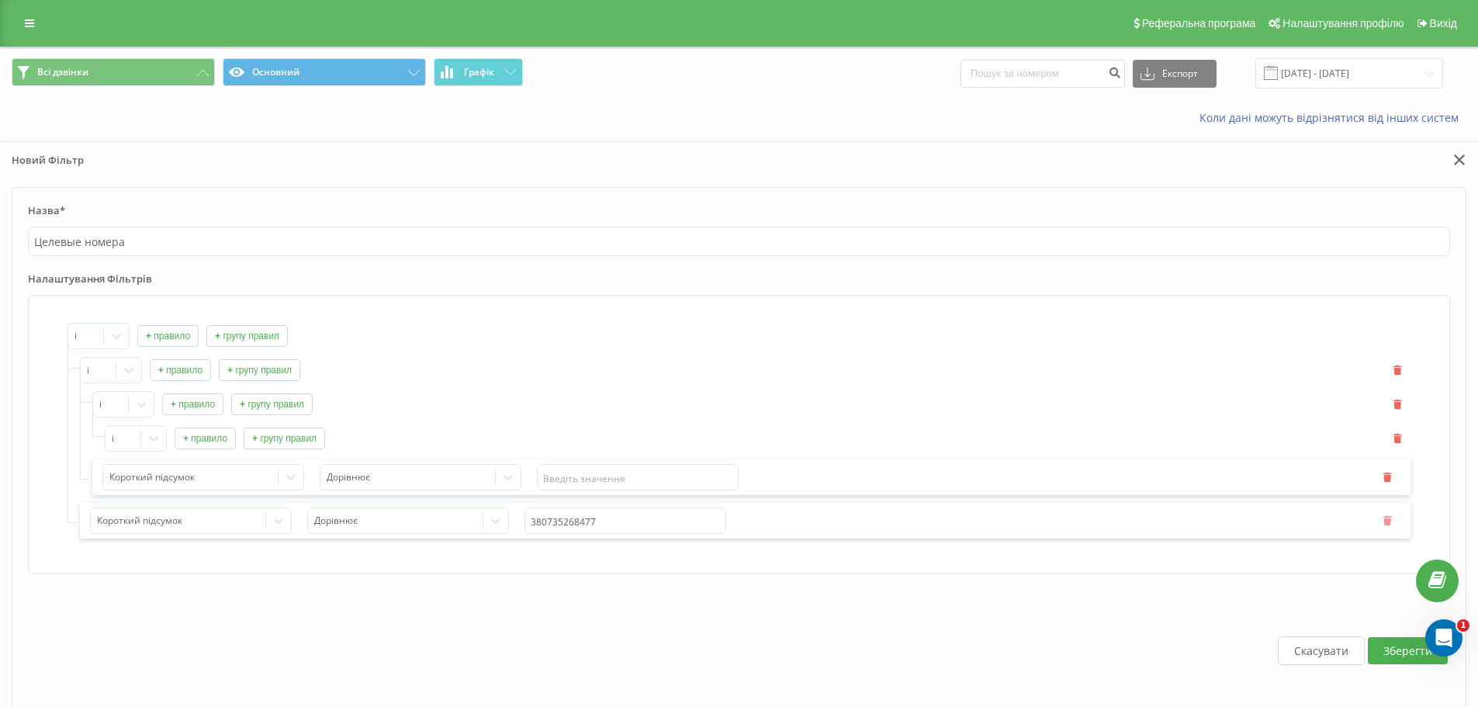
click at [1385, 527] on button "button" at bounding box center [1388, 520] width 23 height 13
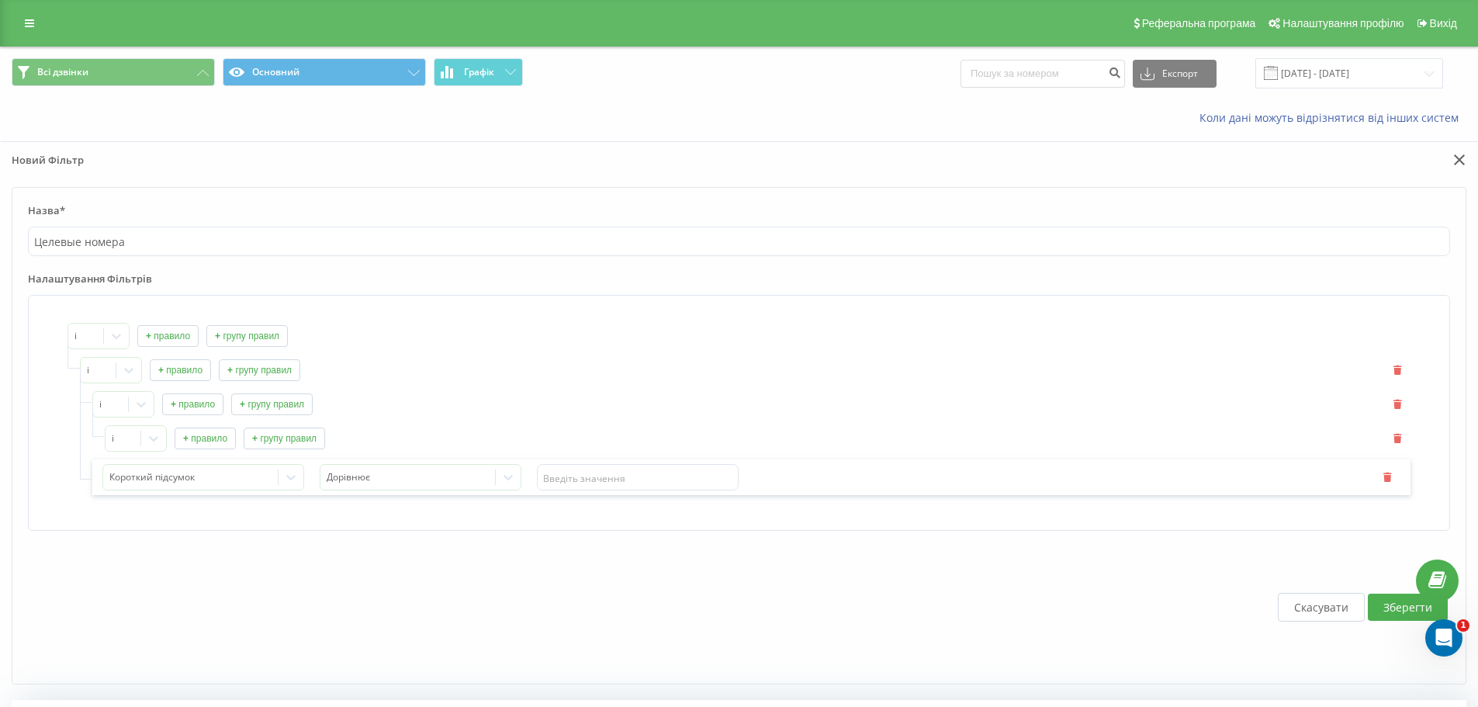
click at [1385, 486] on div "Короткий підсумок Дорівнює" at bounding box center [751, 477] width 1318 height 36
click at [1386, 482] on button "button" at bounding box center [1388, 477] width 23 height 13
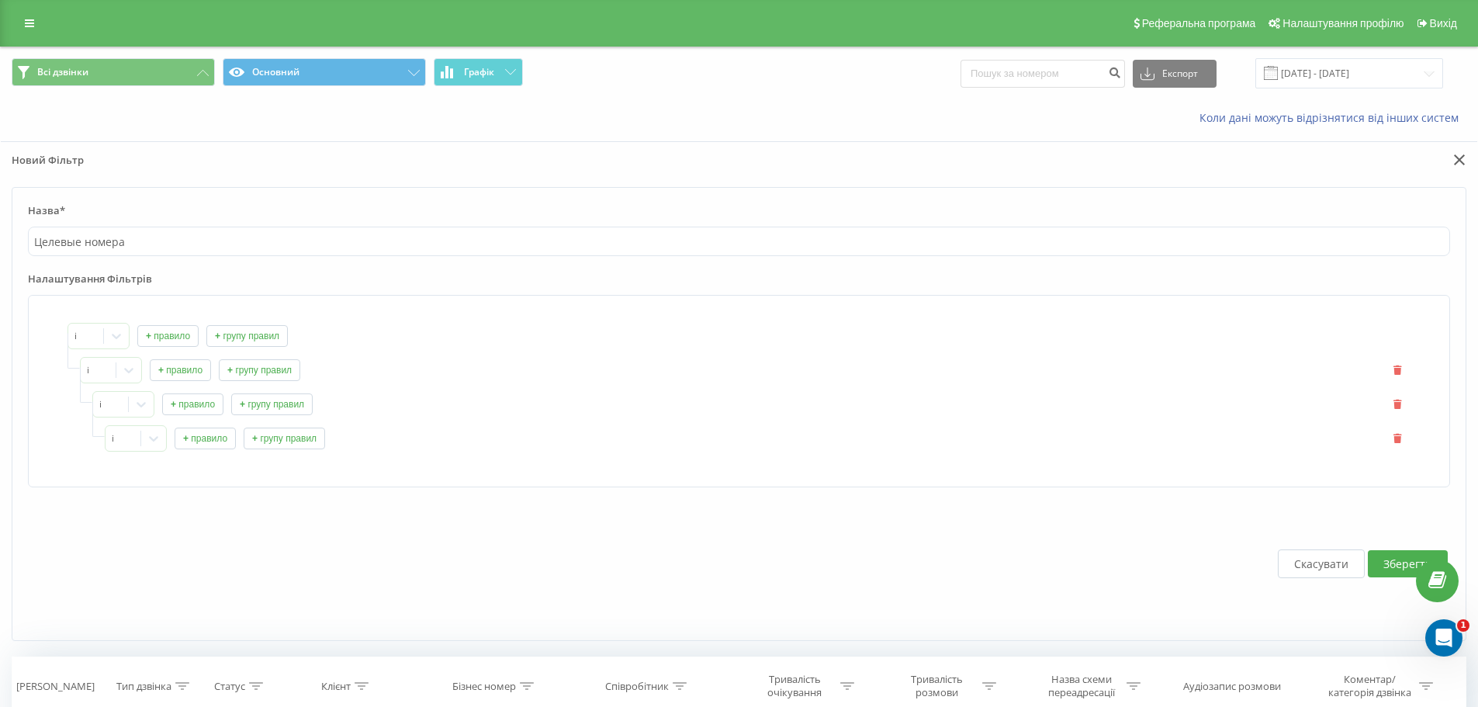
click at [1397, 431] on div "і + правило + групу правил" at bounding box center [757, 438] width 1305 height 26
click at [1399, 400] on icon "button" at bounding box center [1397, 403] width 11 height 9
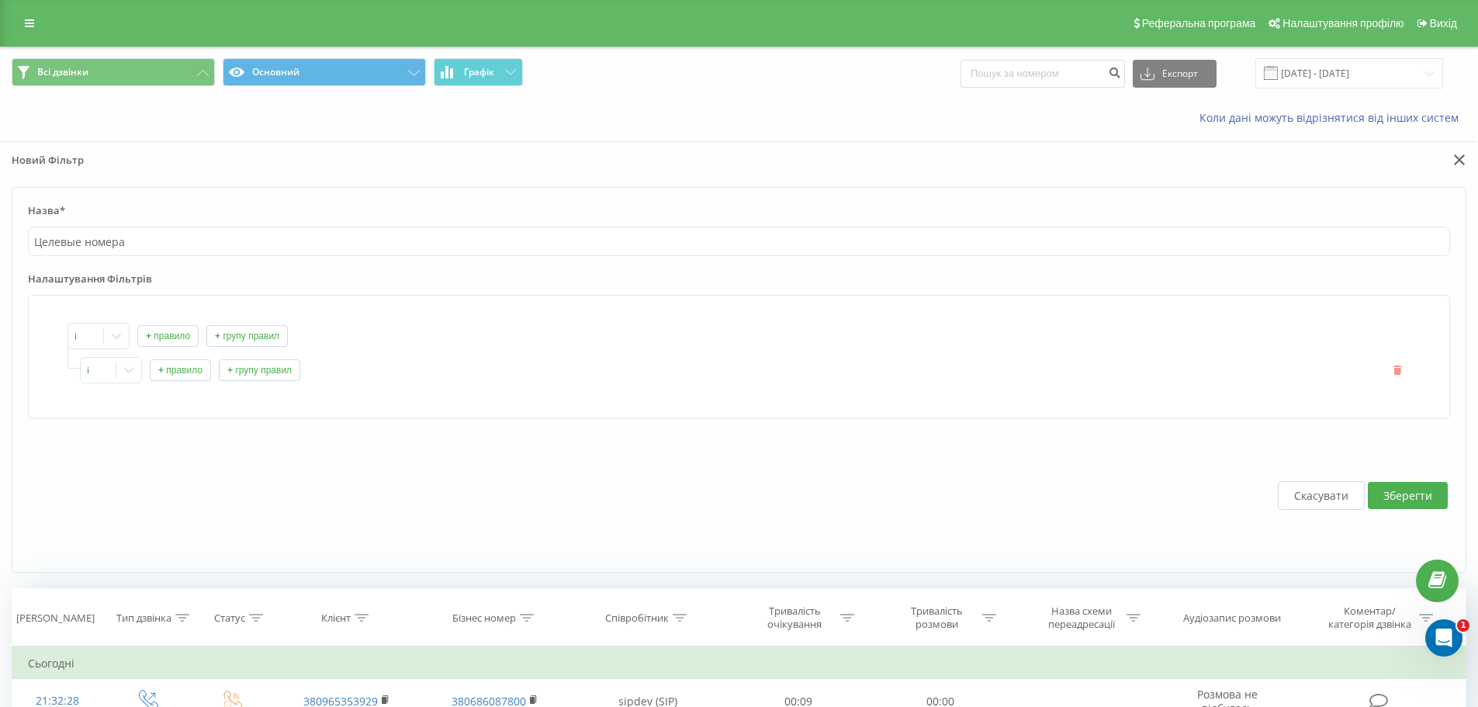
click at [1395, 368] on icon "button" at bounding box center [1397, 369] width 11 height 9
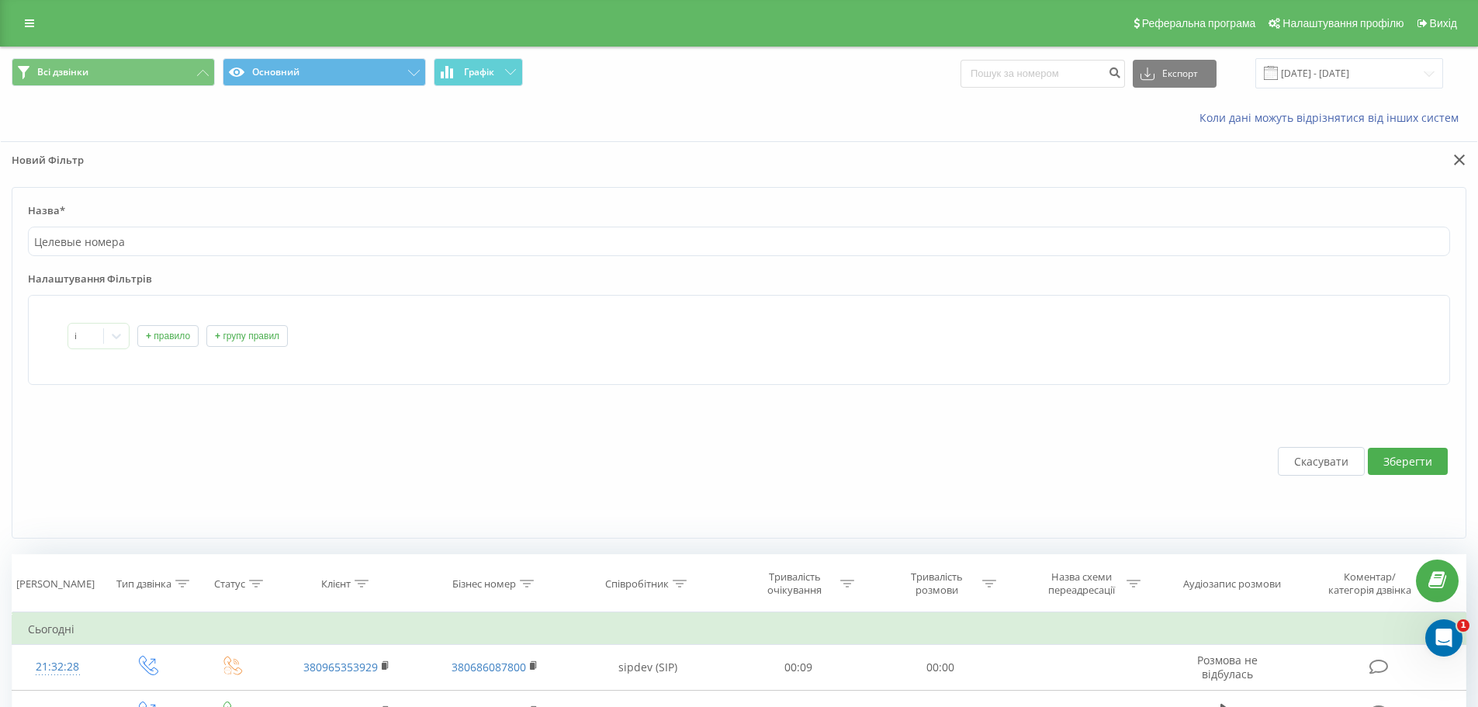
click at [157, 328] on button "+ правило" at bounding box center [167, 336] width 61 height 22
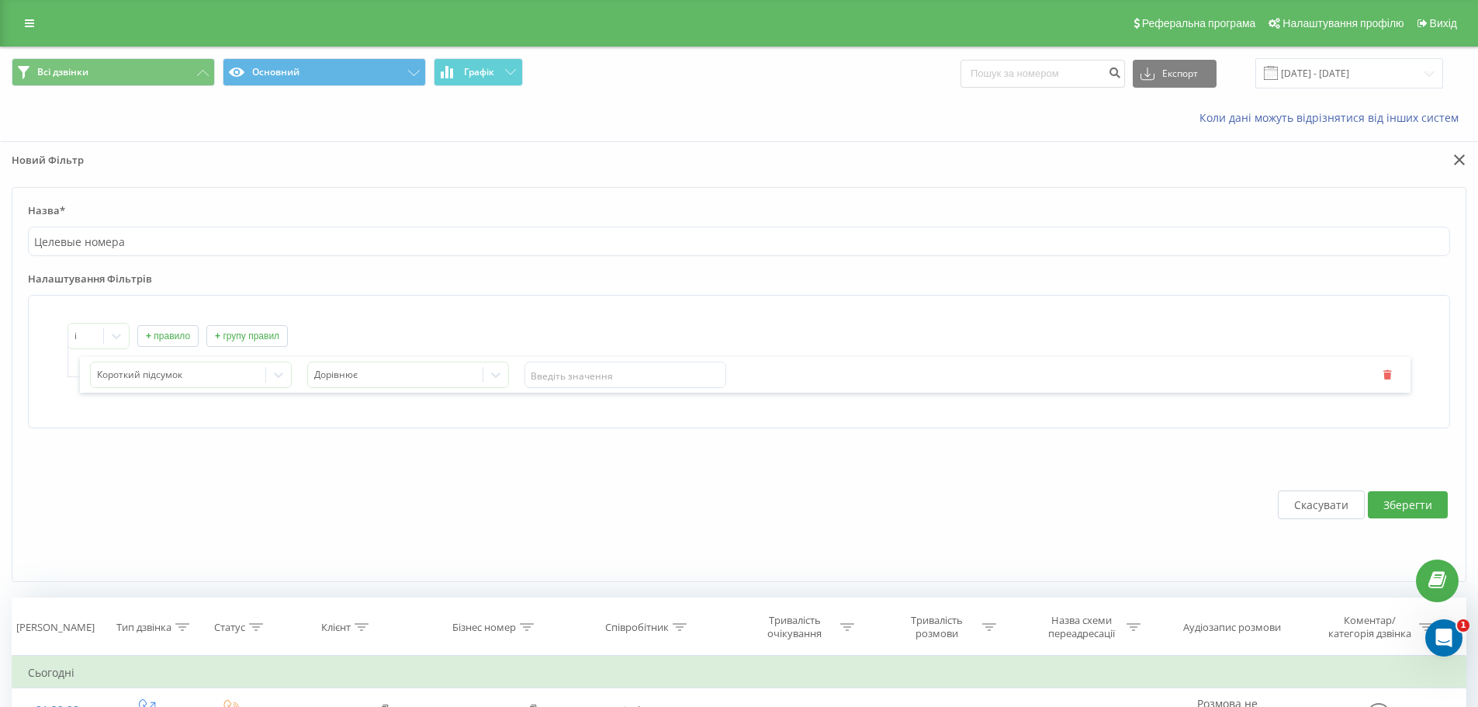
click at [175, 340] on button "+ правило" at bounding box center [167, 336] width 61 height 22
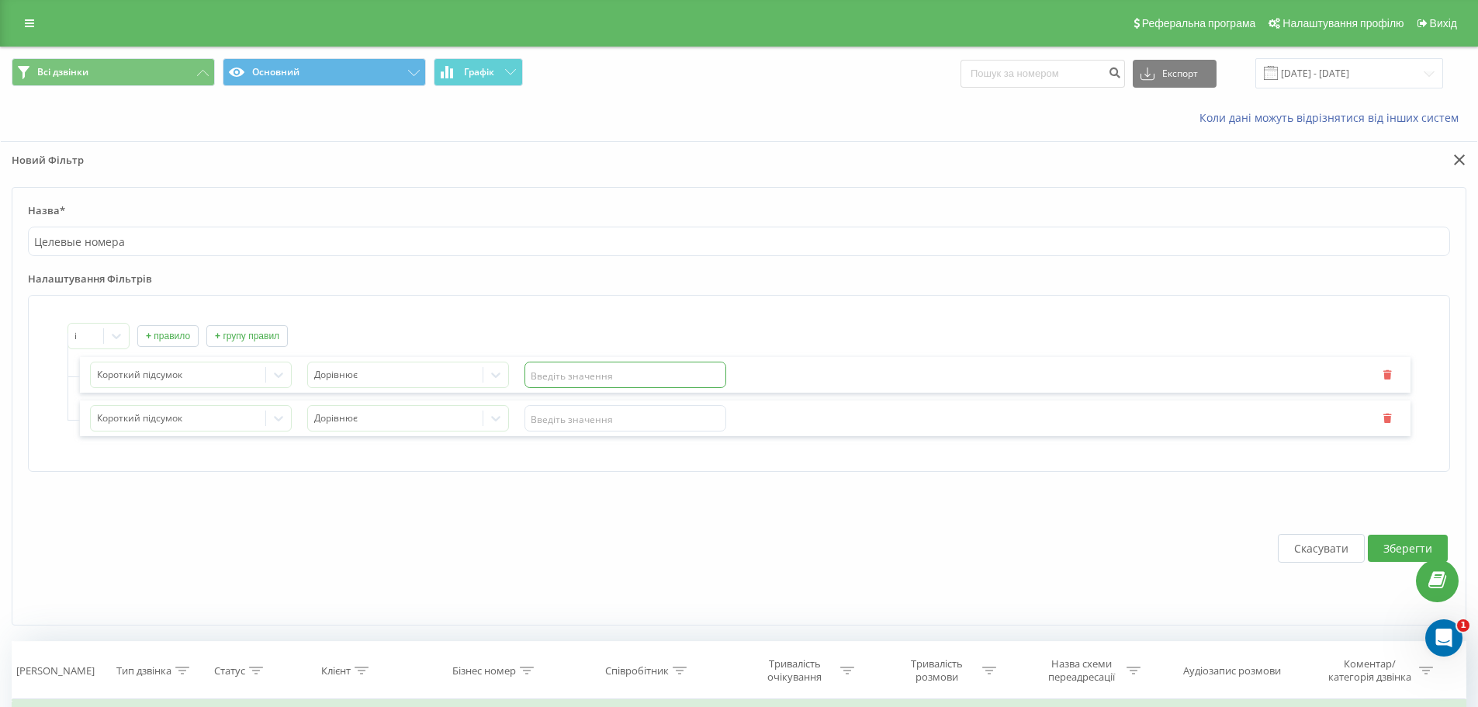
click at [591, 368] on input "text" at bounding box center [625, 374] width 202 height 26
paste input "380735268477"
type input "380735268477"
click at [554, 424] on input "text" at bounding box center [625, 418] width 202 height 26
paste input "380730728135"
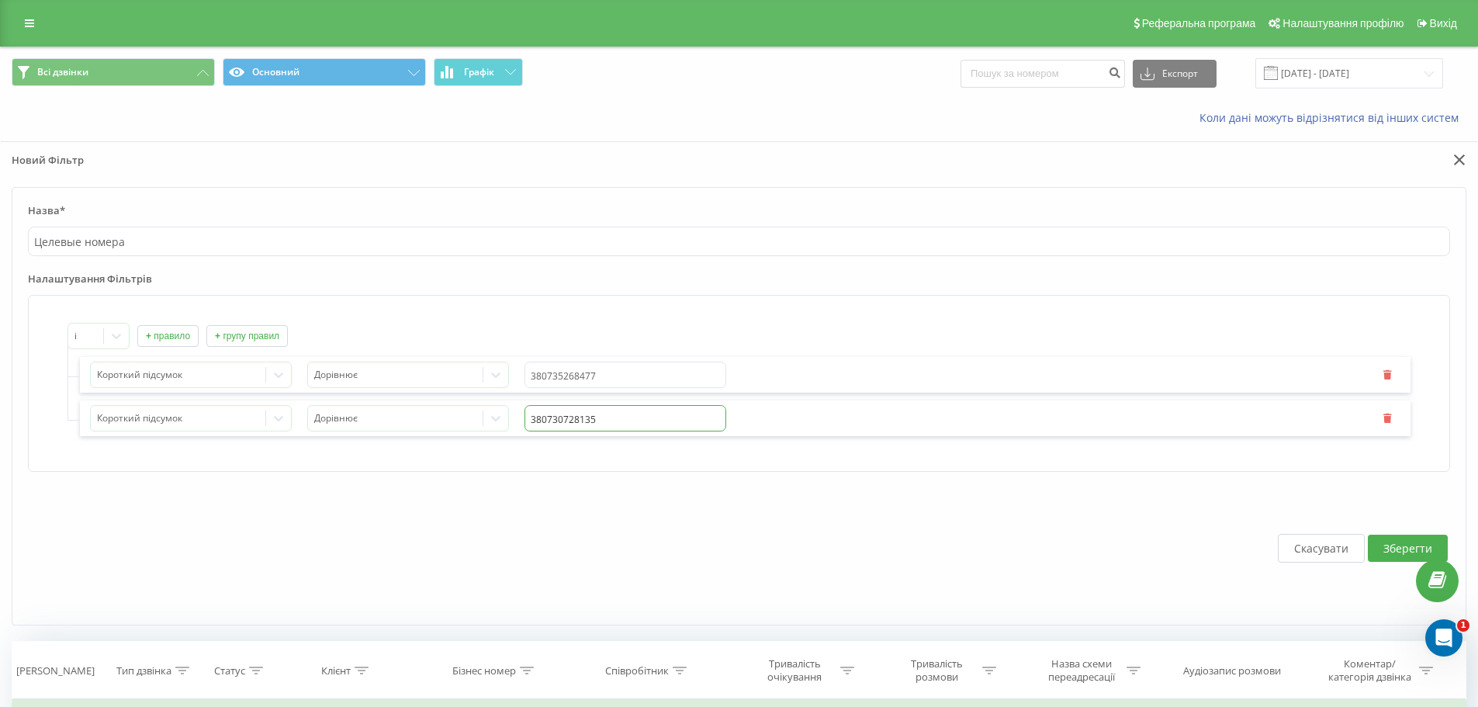
type input "380730728135"
click at [681, 479] on form "Назва* Целевые номера Налаштування Фільтрів і + правило + групу правил Короткий…" at bounding box center [739, 406] width 1454 height 438
click at [184, 338] on button "+ правило" at bounding box center [167, 336] width 61 height 22
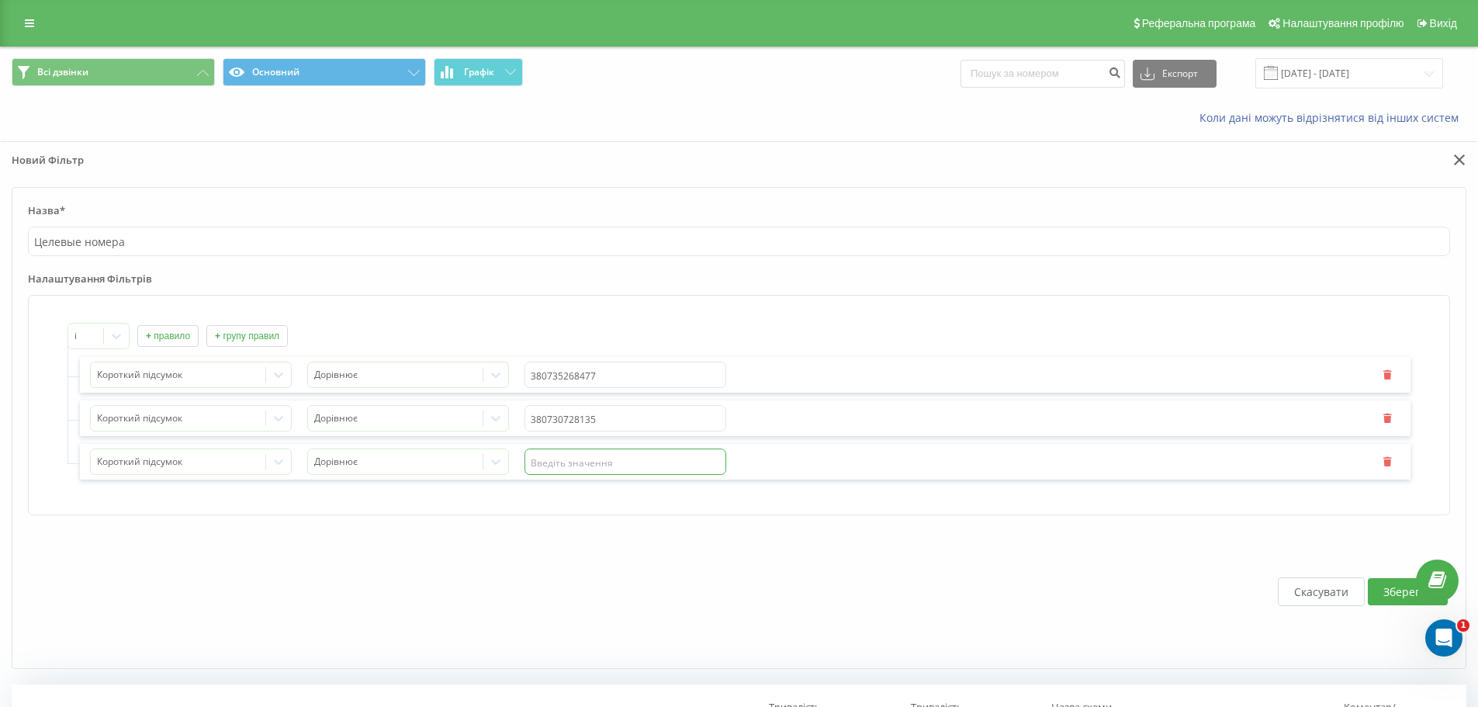
click at [600, 469] on input "text" at bounding box center [625, 461] width 202 height 26
paste input "380735268477"
type input "380735268477"
click at [798, 490] on div "і + правило + групу правил Короткий підсумок Дорівнює 380735268477 Короткий під…" at bounding box center [739, 405] width 1422 height 220
click at [1385, 594] on button "Зберегти" at bounding box center [1408, 591] width 80 height 27
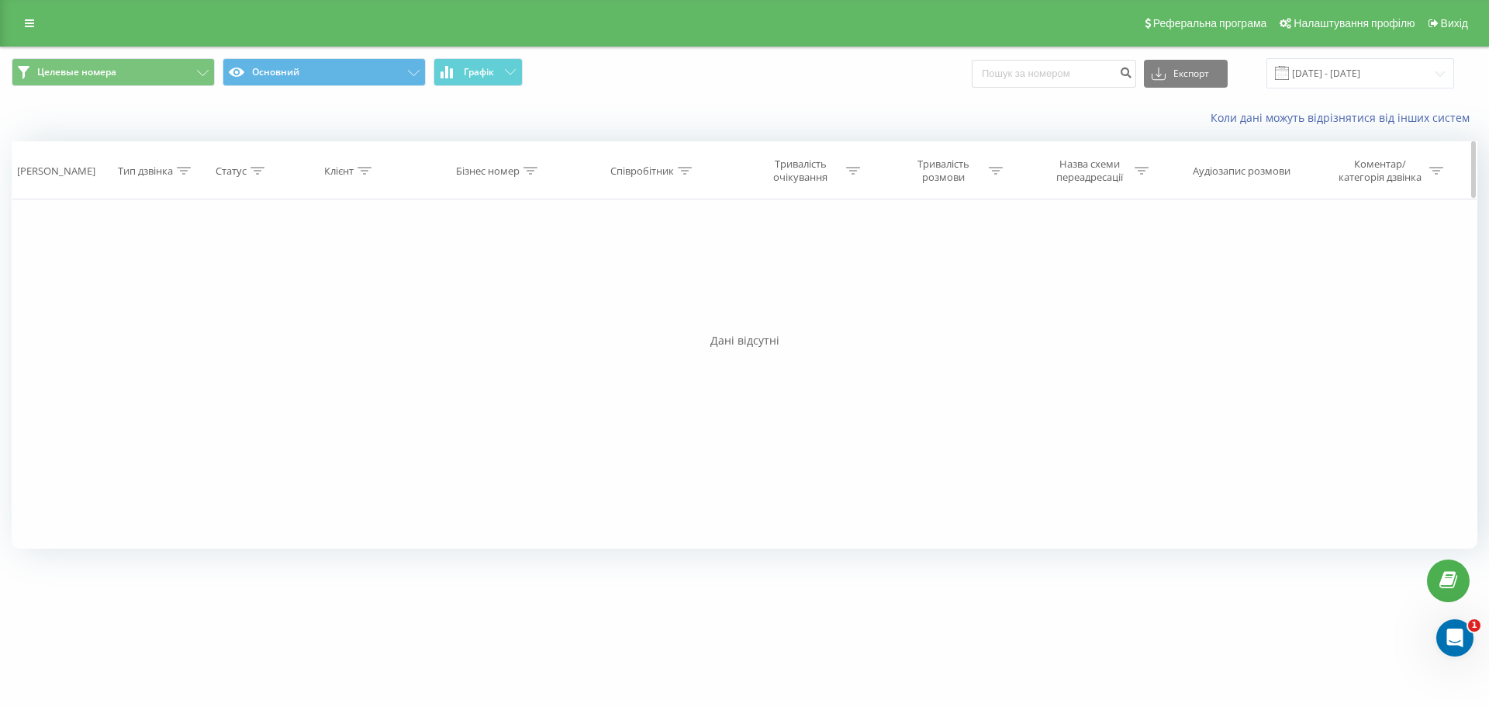
click at [527, 174] on icon at bounding box center [531, 171] width 14 height 8
click at [855, 296] on div "Фільтрувати за умовою Дорівнює Введіть значення Скасувати OK Фільтрувати за умо…" at bounding box center [745, 373] width 1466 height 349
click at [473, 282] on input "text" at bounding box center [499, 281] width 137 height 27
type input "380735268477"
click at [505, 237] on div "Містить" at bounding box center [490, 245] width 113 height 23
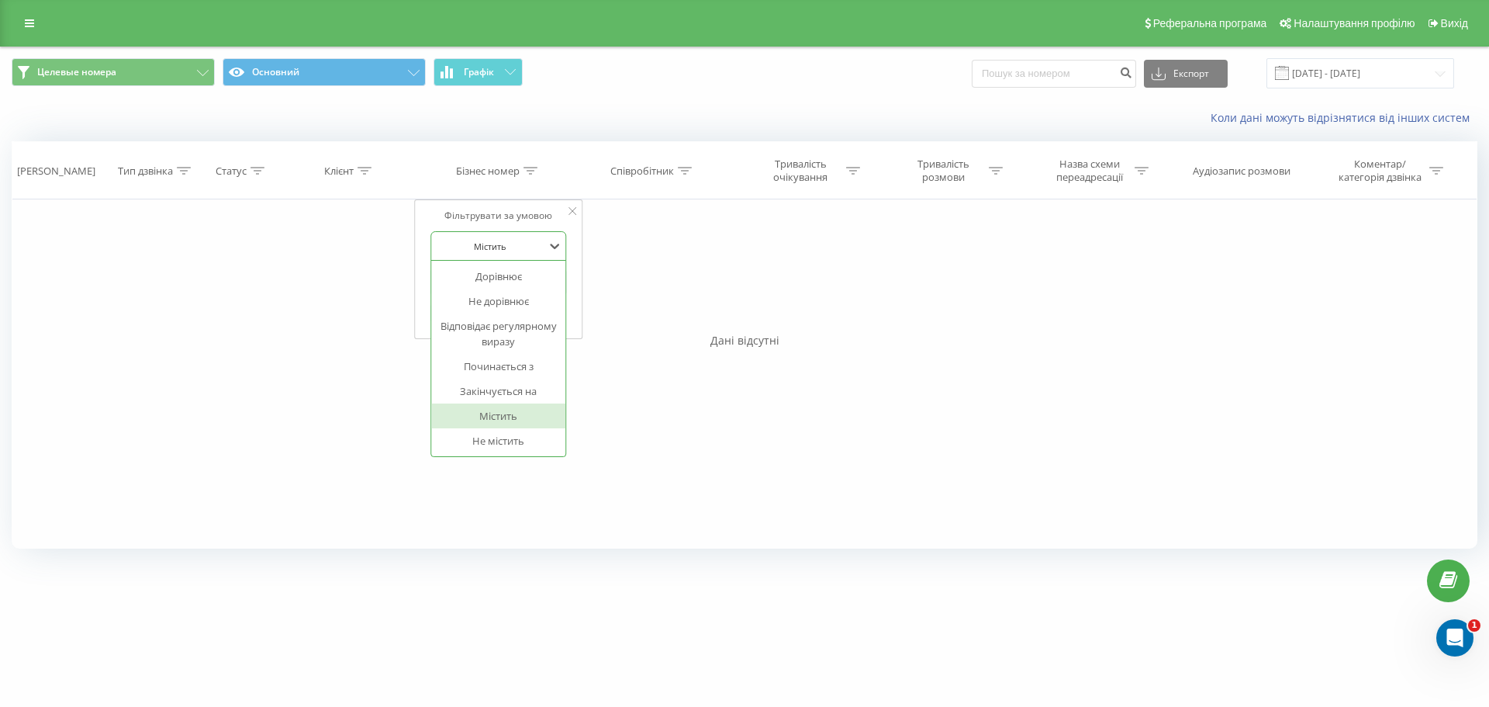
click at [762, 237] on div "Фільтрувати за умовою Дорівнює Введіть значення Скасувати OK Фільтрувати за умо…" at bounding box center [745, 373] width 1466 height 349
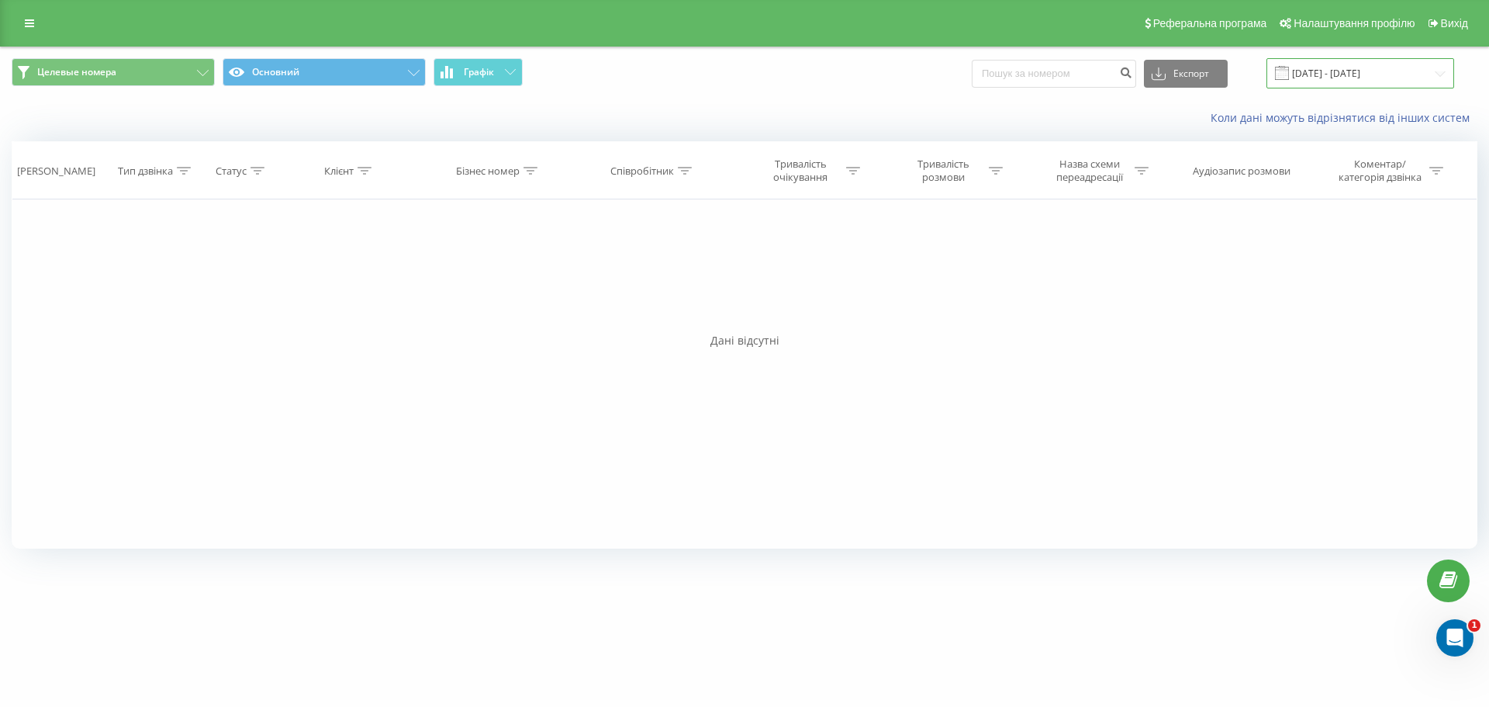
click at [1358, 73] on input "[DATE] - [DATE]" at bounding box center [1361, 73] width 188 height 30
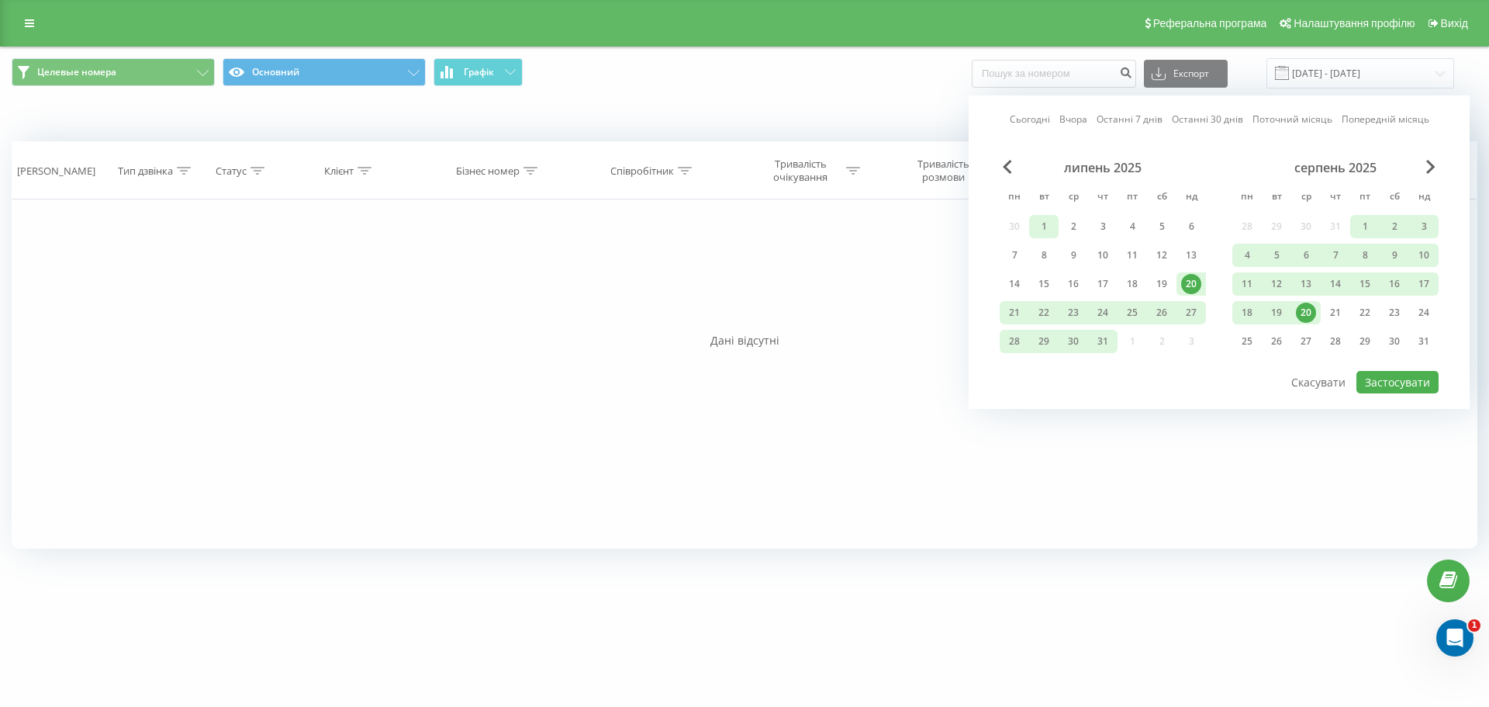
click at [1046, 218] on div "1" at bounding box center [1044, 226] width 20 height 20
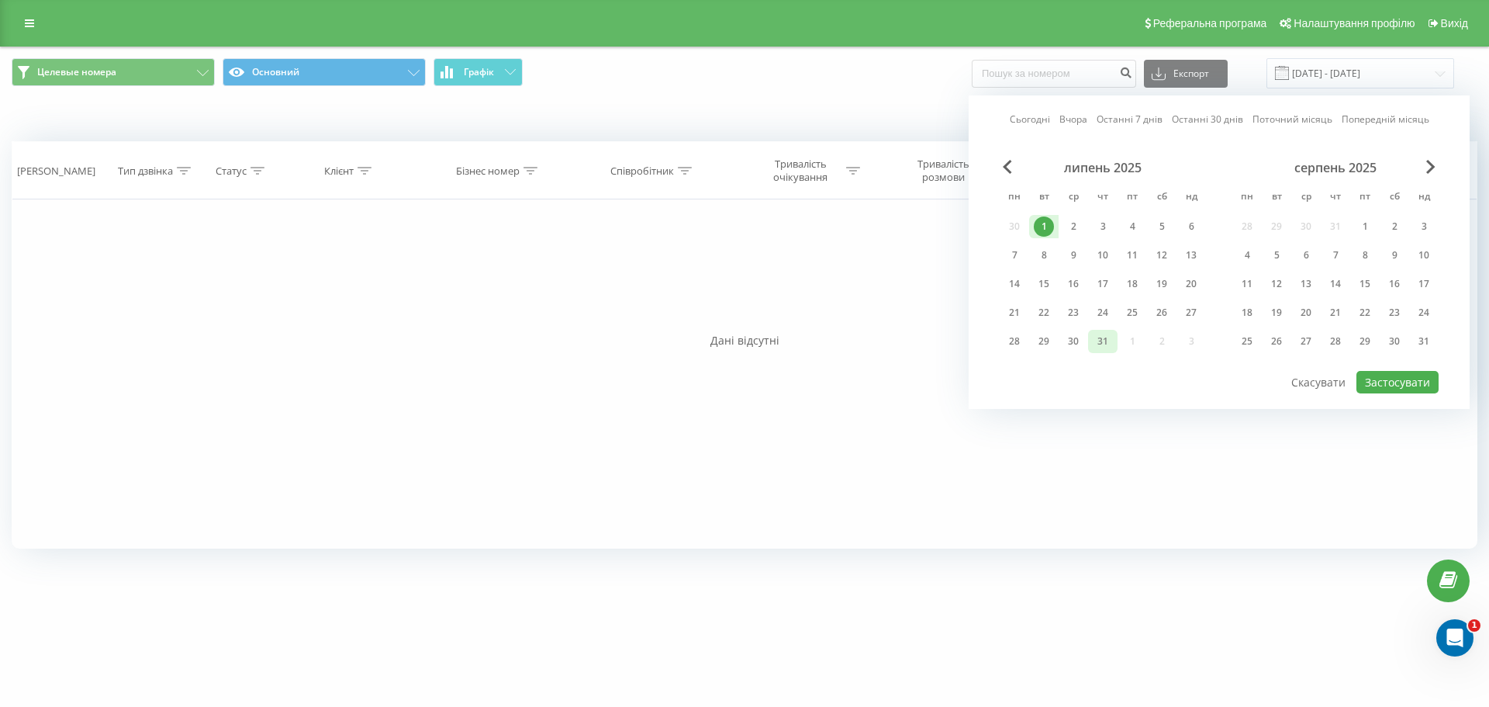
click at [1106, 344] on div "31" at bounding box center [1103, 341] width 20 height 20
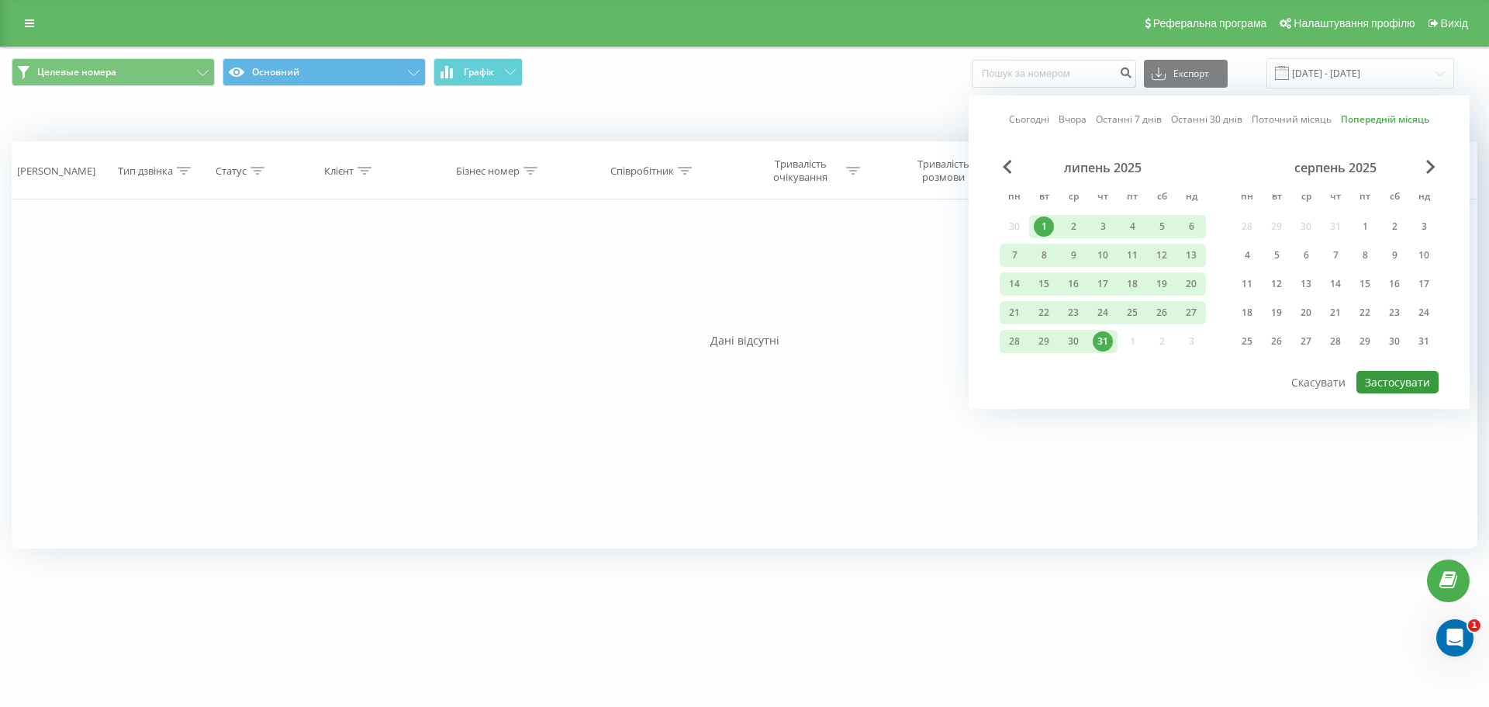
click at [1369, 376] on button "Застосувати" at bounding box center [1398, 382] width 82 height 22
type input "01.07.2025 - 31.07.2025"
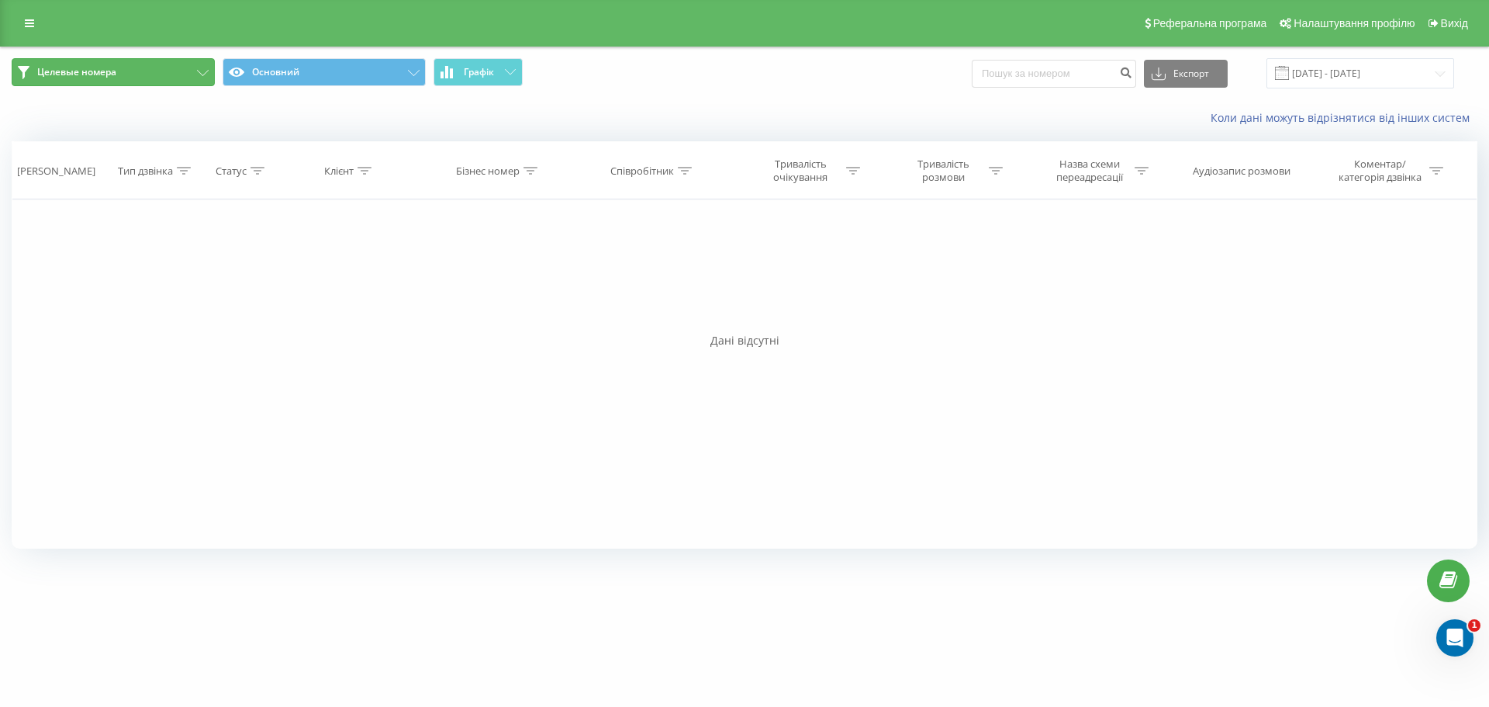
click at [146, 76] on button "Целевые номера" at bounding box center [113, 72] width 203 height 28
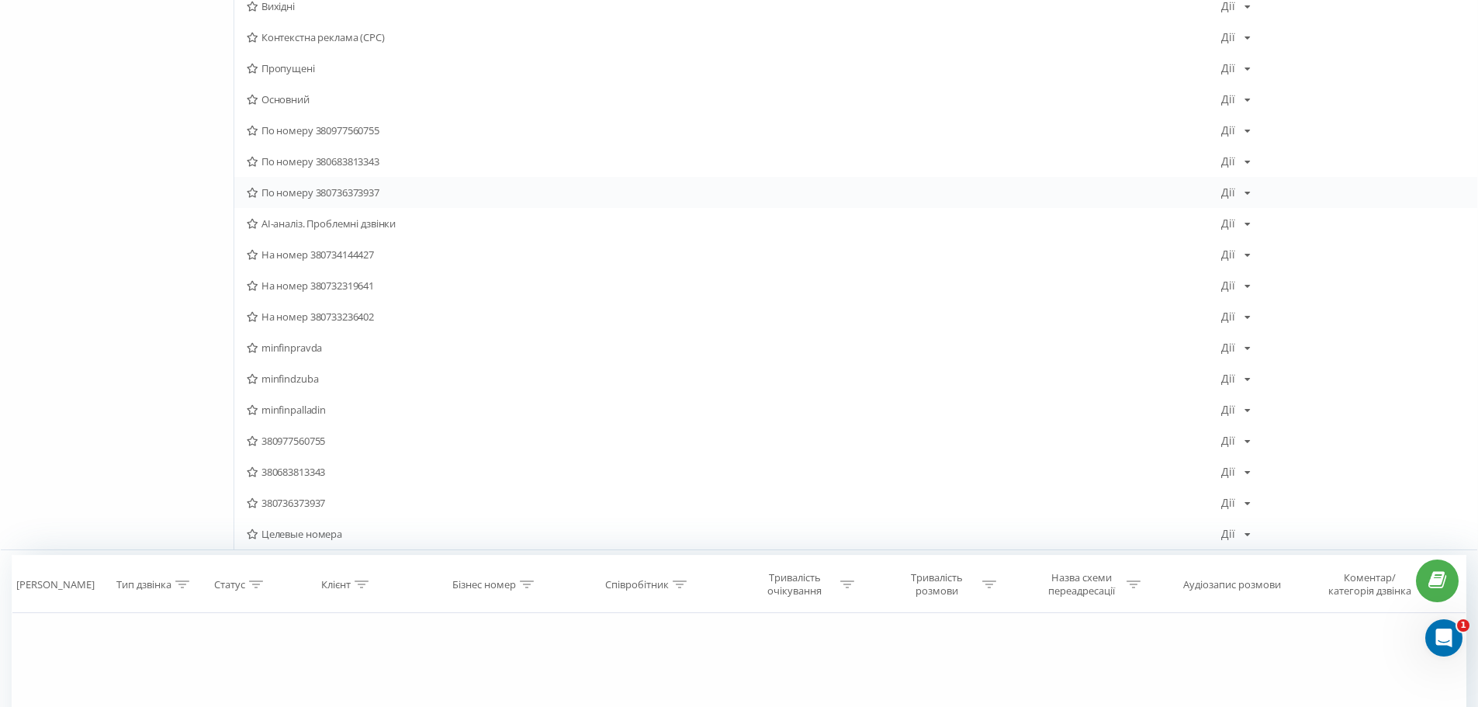
scroll to position [310, 0]
click at [426, 497] on span "380736373937" at bounding box center [734, 501] width 974 height 11
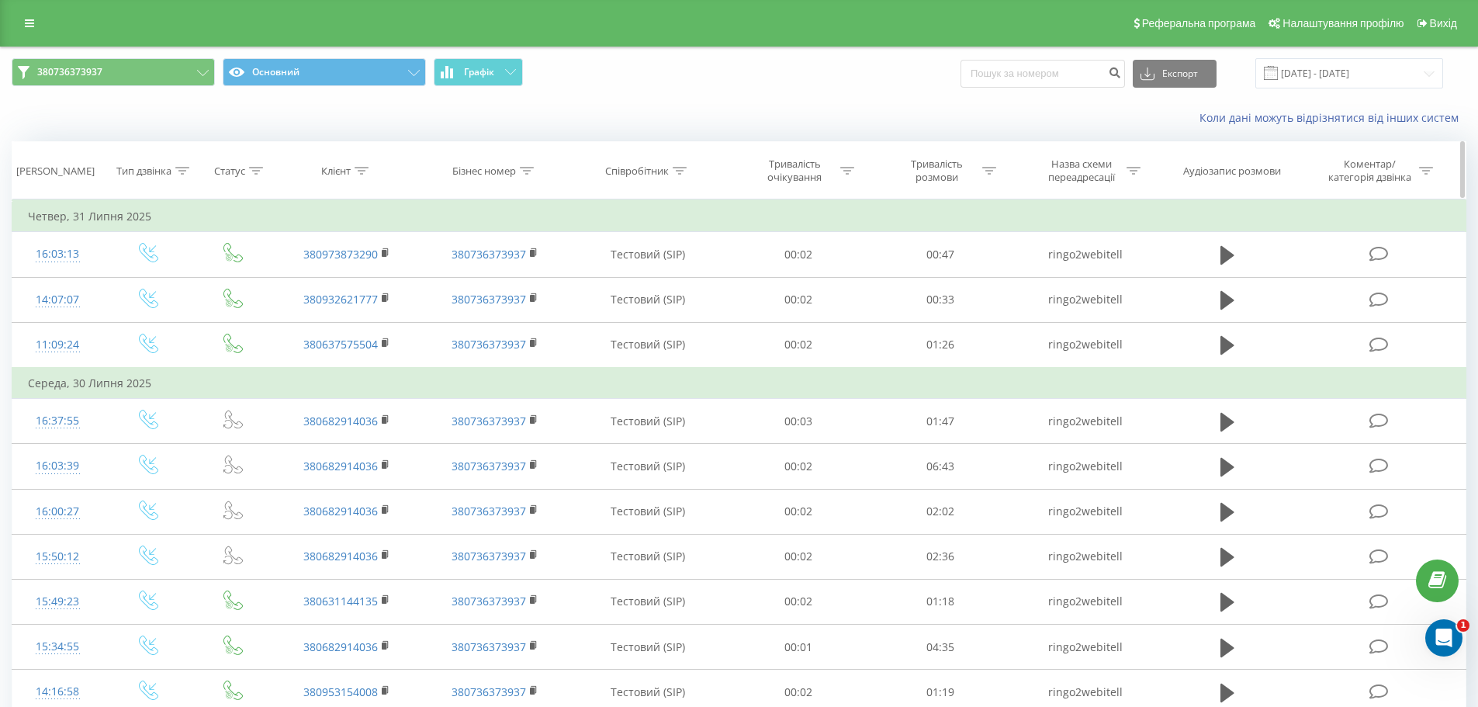
click at [365, 168] on icon at bounding box center [361, 171] width 14 height 8
click at [528, 174] on icon at bounding box center [527, 171] width 14 height 8
click at [645, 122] on div "Коли дані можуть відрізнятися вiд інших систем" at bounding box center [1016, 118] width 922 height 16
click at [683, 170] on icon at bounding box center [680, 171] width 14 height 8
click at [781, 176] on div "Тривалість очікування" at bounding box center [794, 170] width 83 height 26
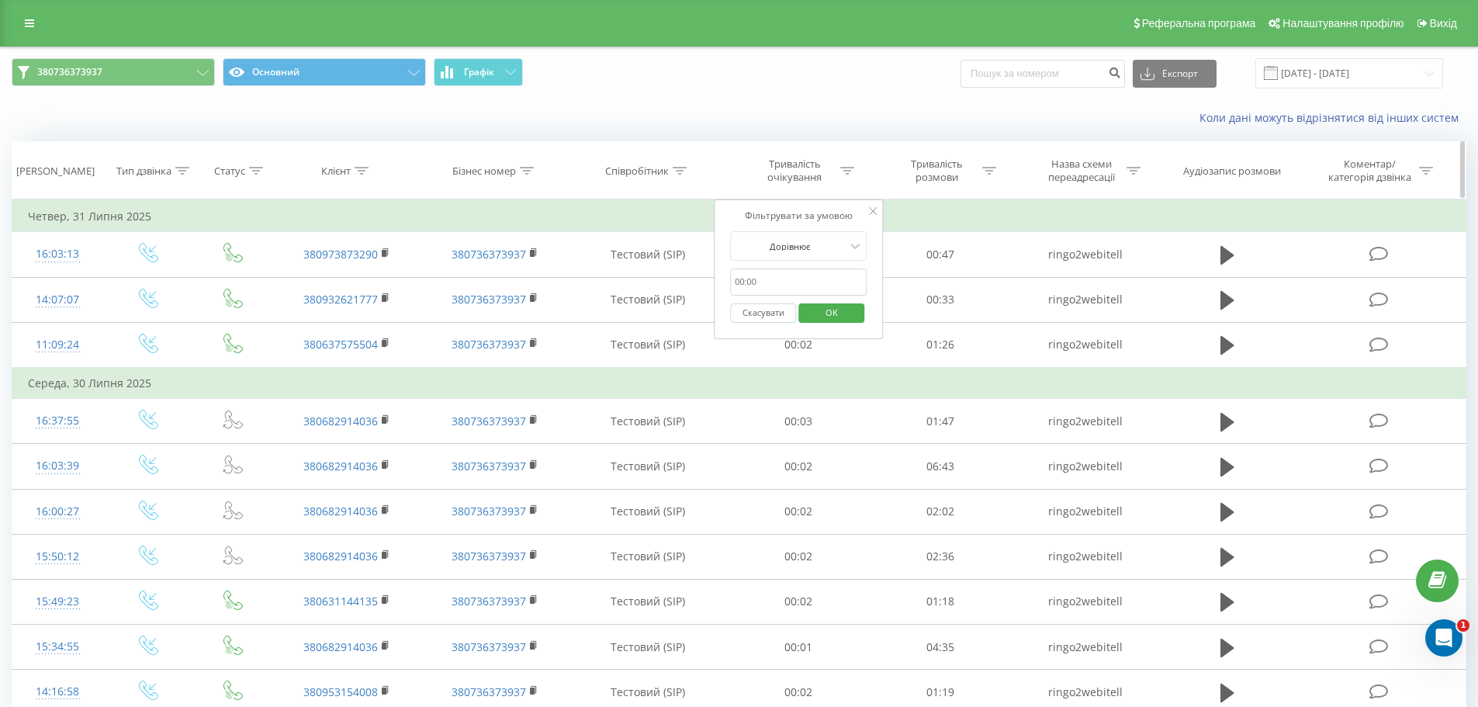
click at [966, 176] on div "Тривалість розмови" at bounding box center [936, 170] width 83 height 26
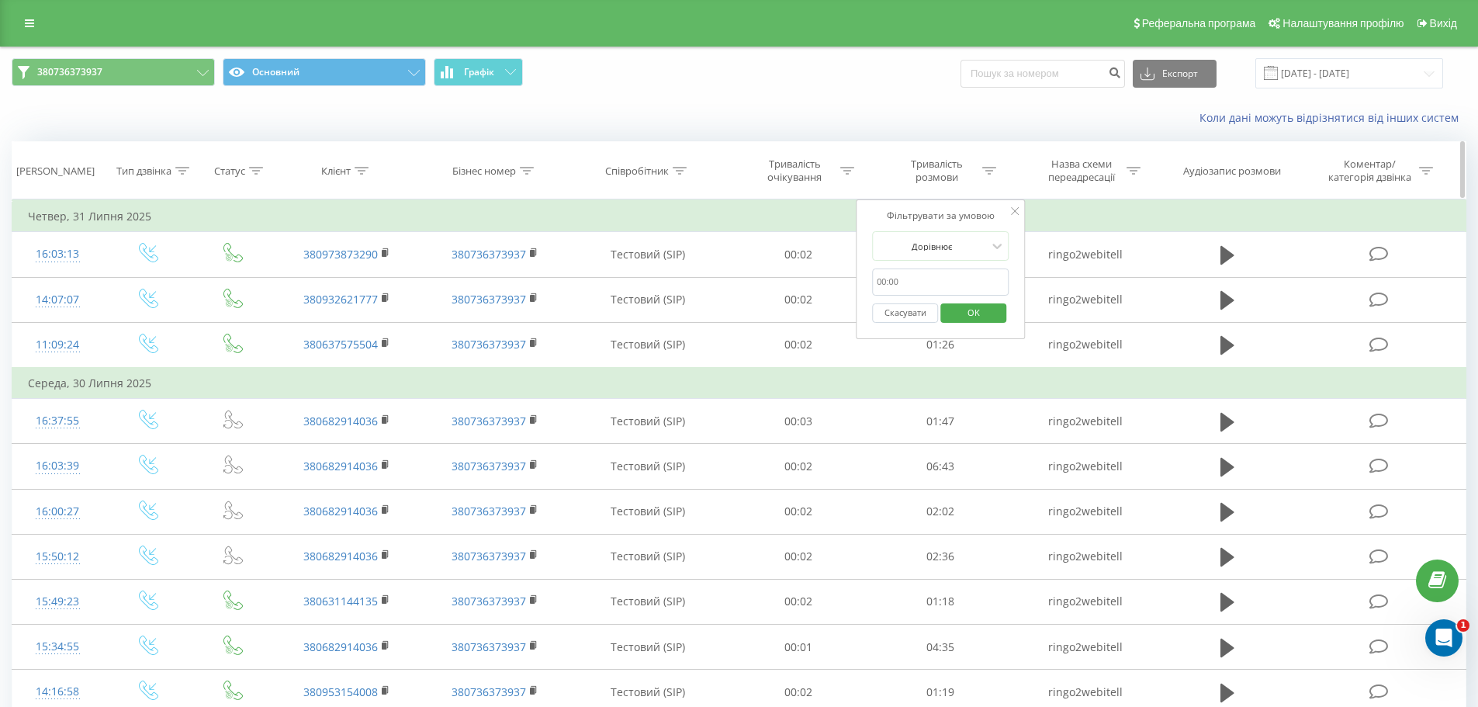
click at [1125, 174] on div "Назва схеми переадресації" at bounding box center [1089, 170] width 101 height 26
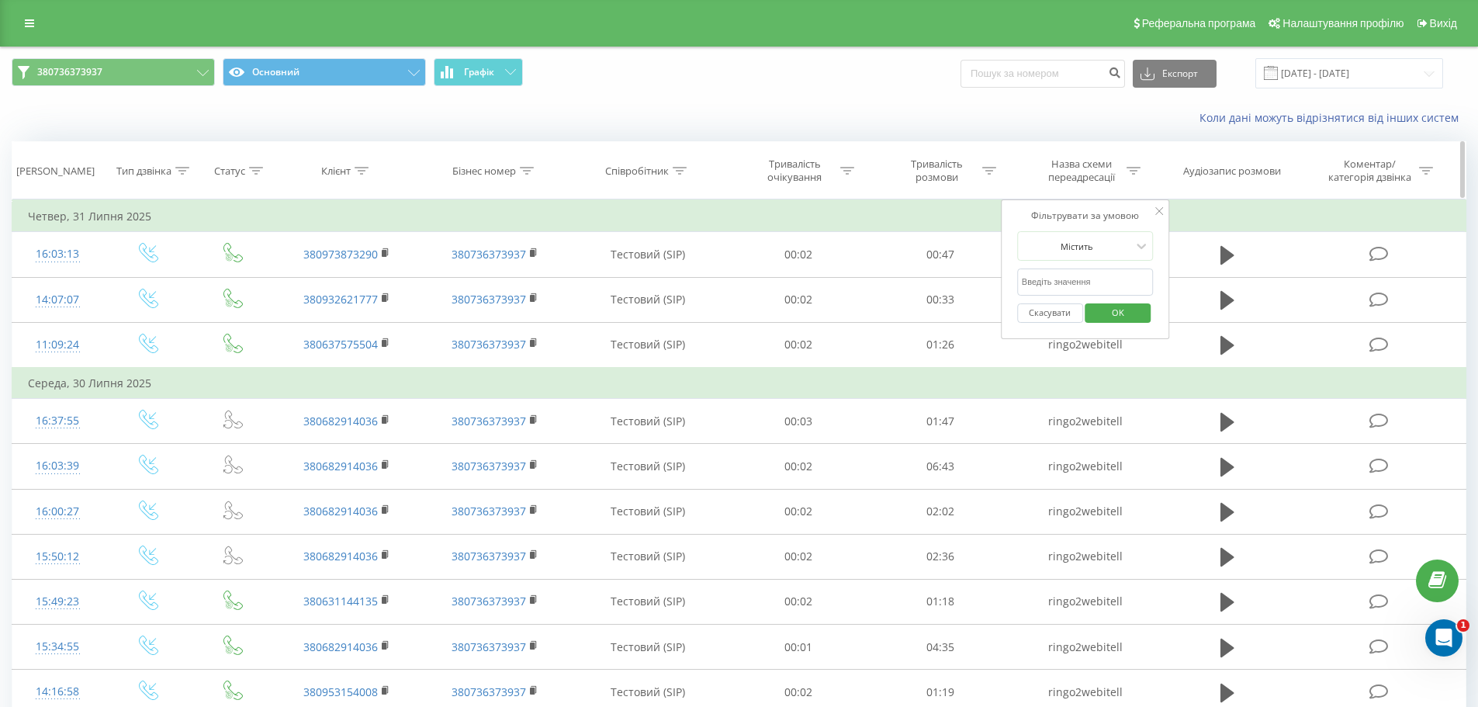
click at [1270, 165] on div "Аудіозапис розмови" at bounding box center [1232, 170] width 98 height 13
click at [1375, 170] on div "Коментар/категорія дзвінка" at bounding box center [1369, 170] width 91 height 26
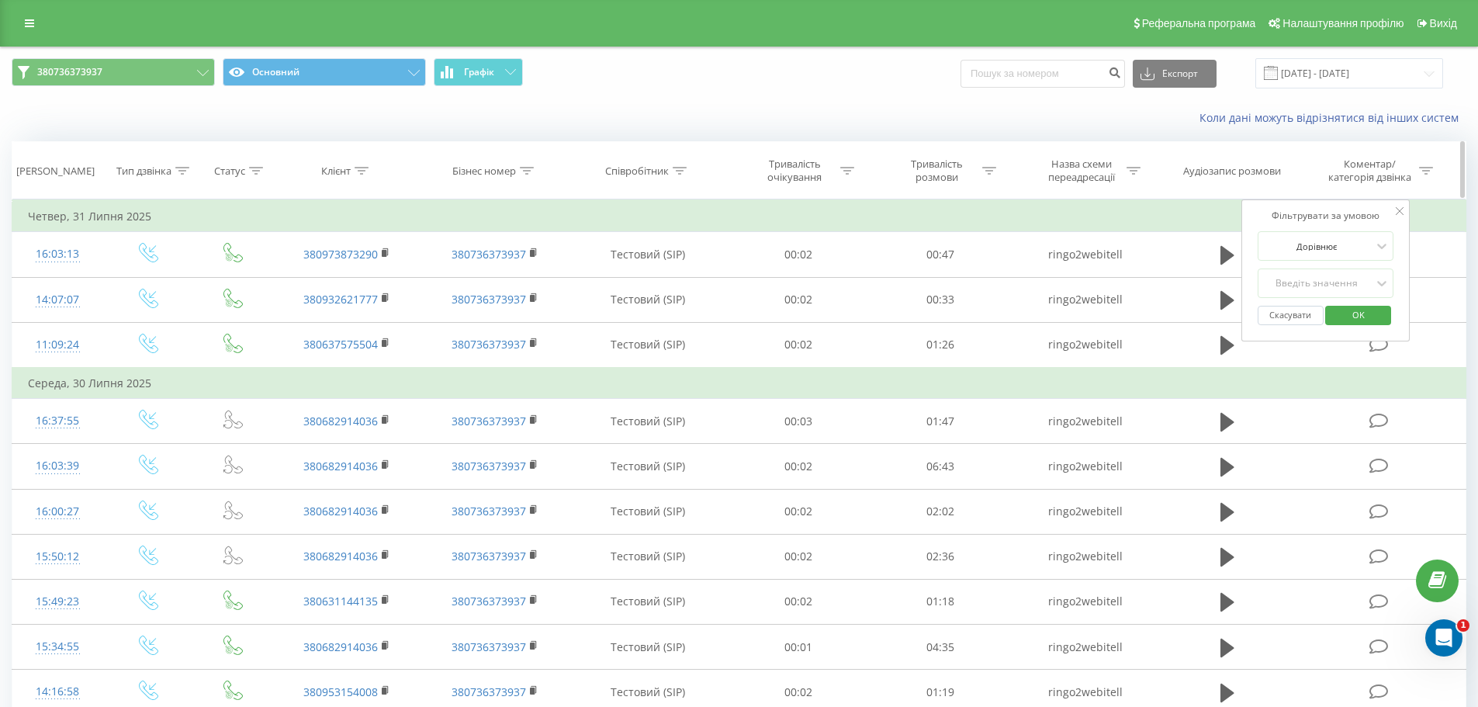
click at [83, 175] on div "[PERSON_NAME]" at bounding box center [55, 170] width 78 height 13
click at [137, 164] on div "Тип дзвінка" at bounding box center [143, 170] width 55 height 13
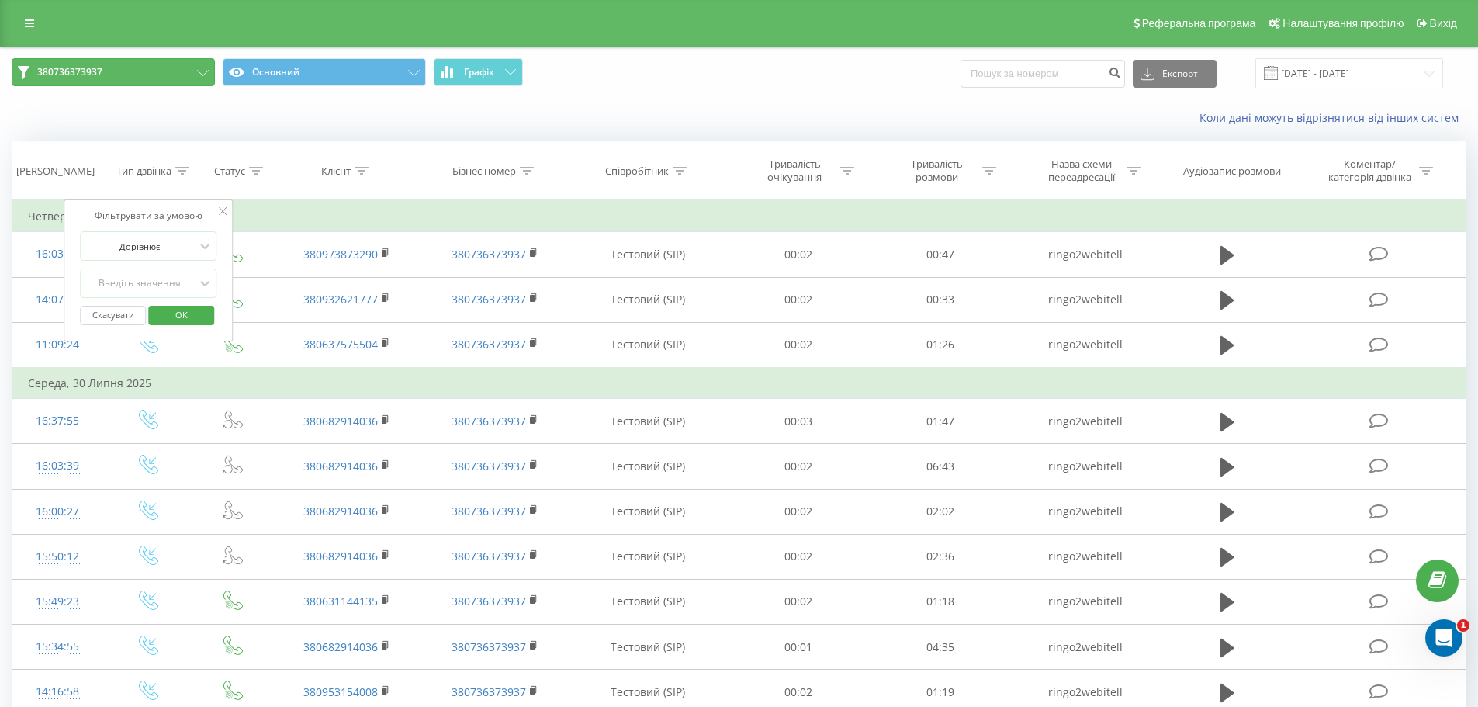
click at [116, 73] on button "380736373937" at bounding box center [113, 72] width 203 height 28
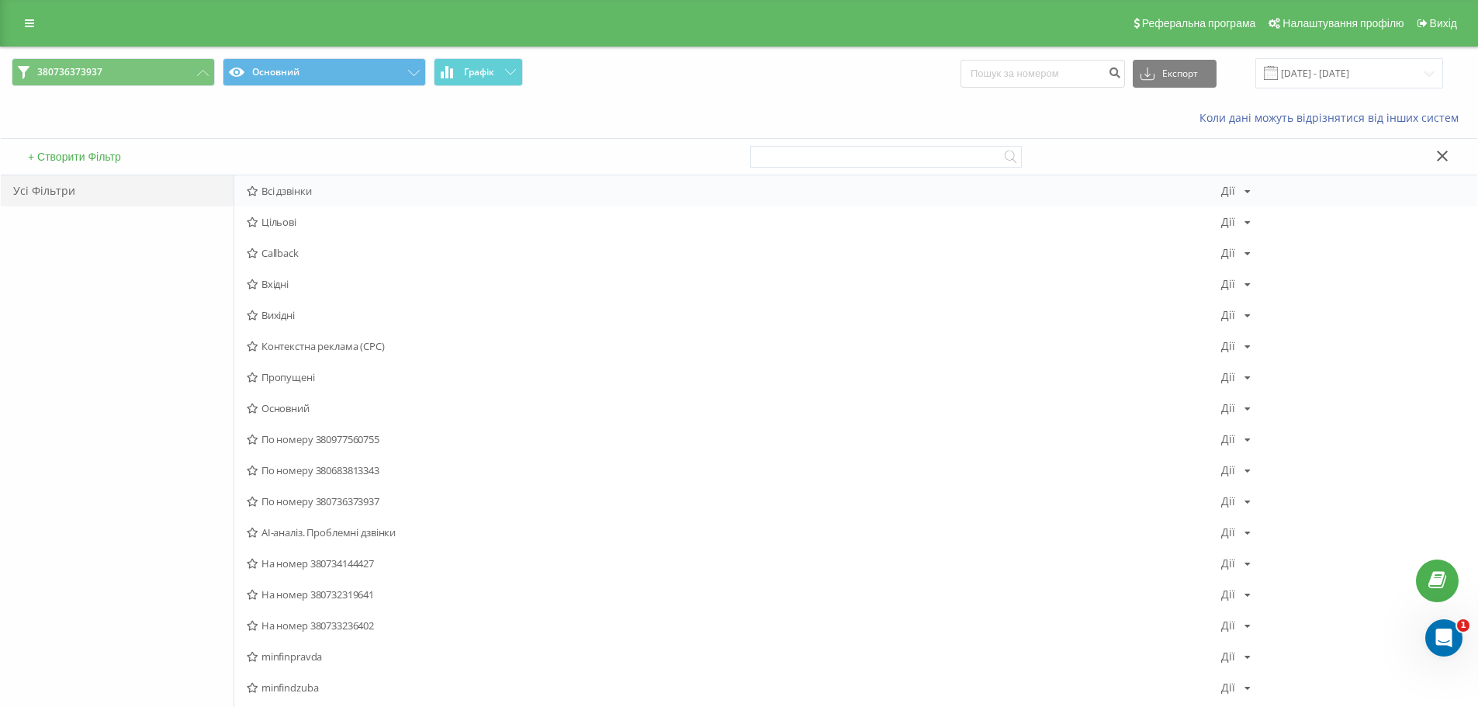
click at [310, 200] on div "Всі дзвінки Дії Редагувати Копіювати Видалити За замовчуванням Поділитися" at bounding box center [855, 190] width 1243 height 31
click at [299, 194] on span "Всі дзвінки" at bounding box center [734, 190] width 974 height 11
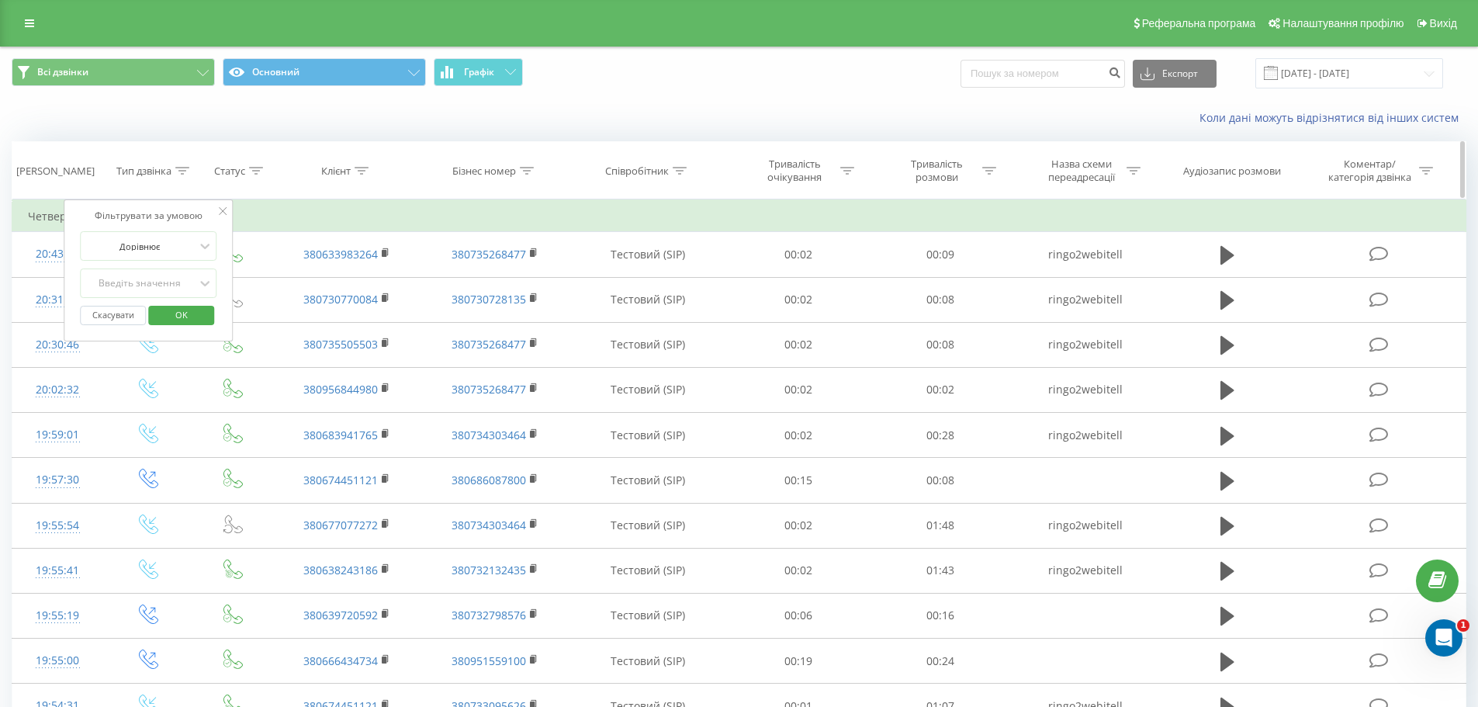
click at [527, 174] on icon at bounding box center [527, 171] width 14 height 8
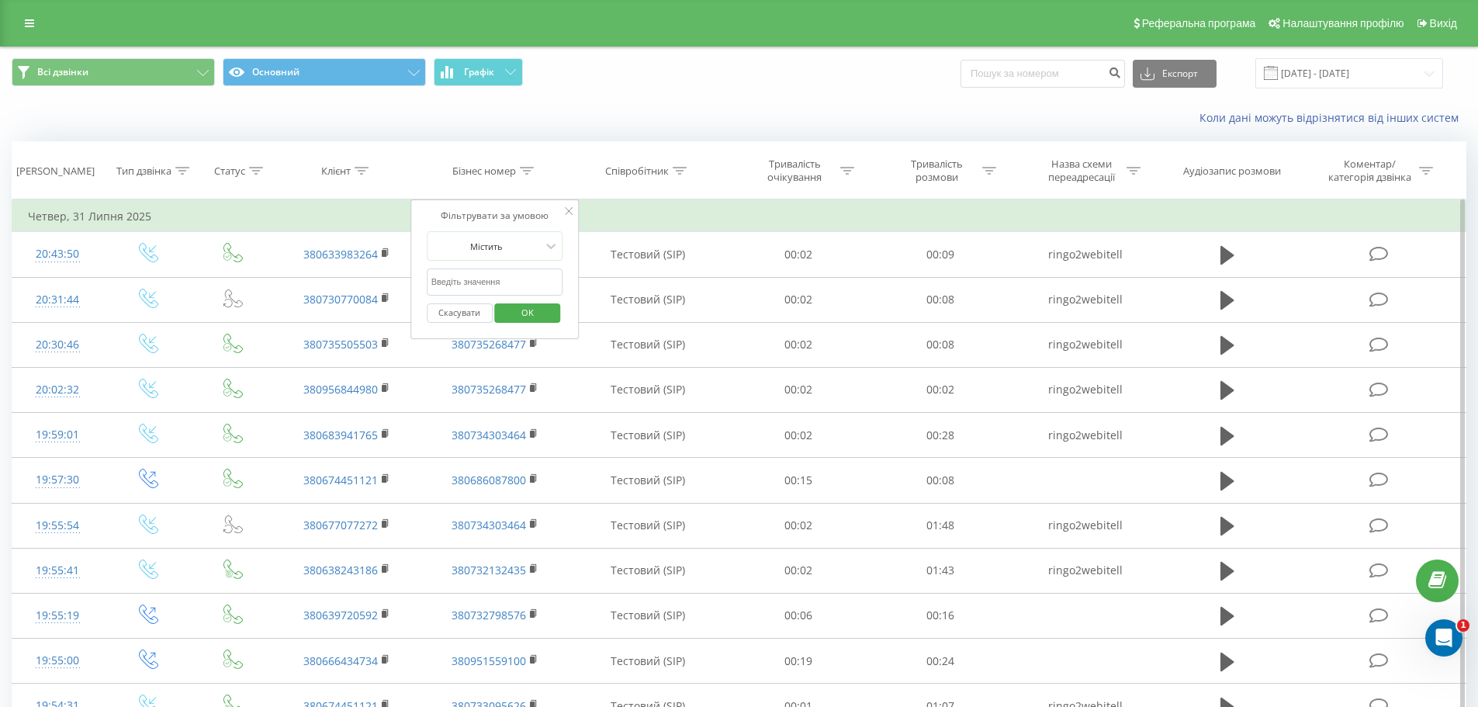
click at [504, 282] on input "text" at bounding box center [495, 281] width 137 height 27
paste input "380735268477"
type input "380735268477"
click at [537, 245] on div at bounding box center [486, 246] width 110 height 15
click at [677, 107] on div "Коли дані можуть відрізнятися вiд інших систем" at bounding box center [739, 117] width 1476 height 37
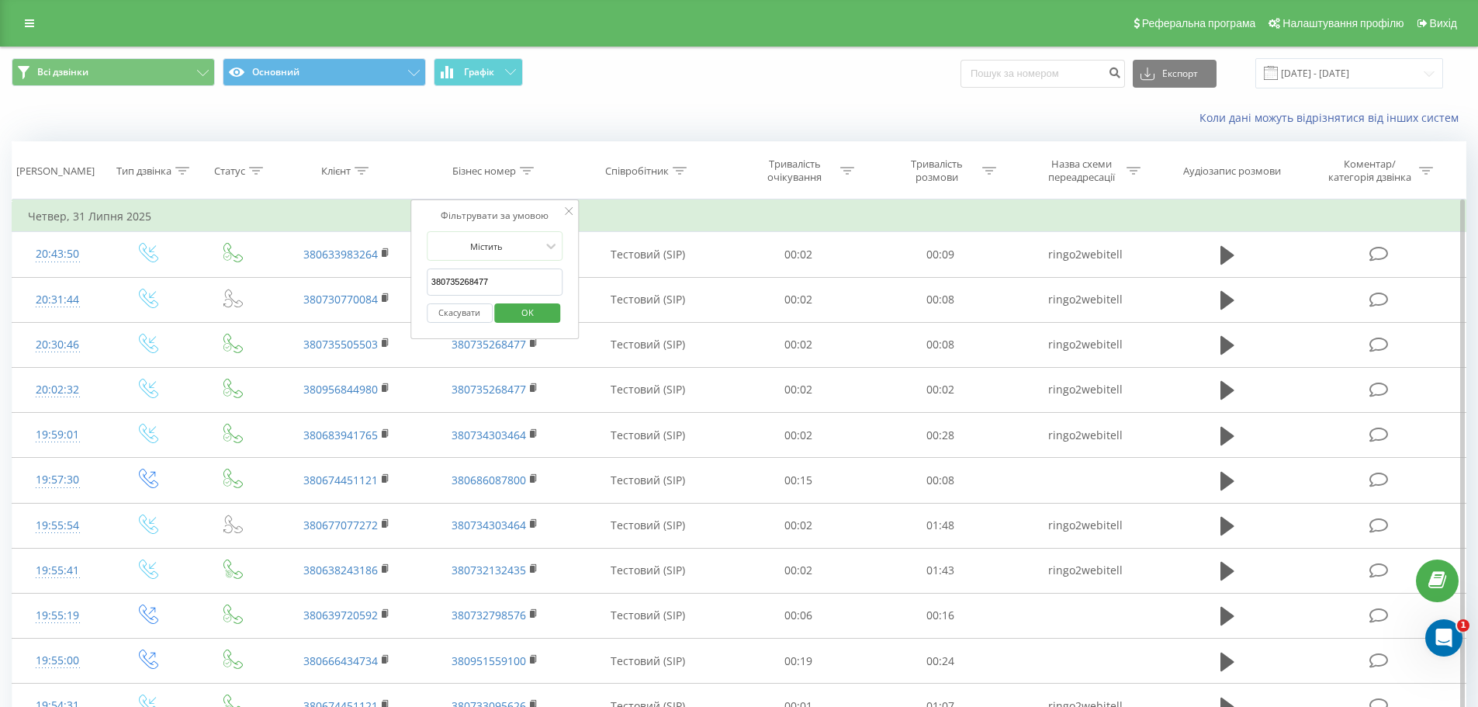
click at [513, 311] on span "OK" at bounding box center [527, 312] width 43 height 24
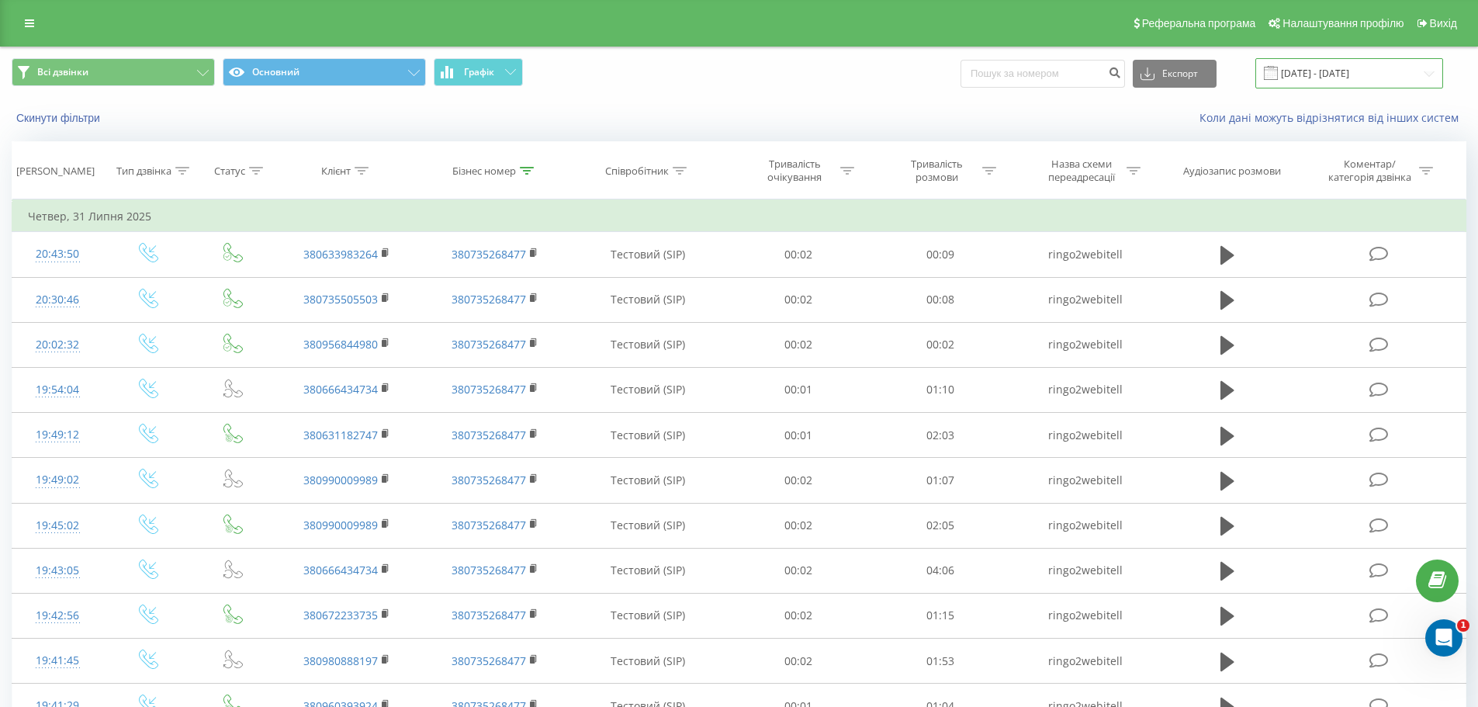
click at [1380, 74] on input "01.07.2025 - 31.07.2025" at bounding box center [1349, 73] width 188 height 30
click at [1312, 70] on input "01.07.2025 - 31.07.2025" at bounding box center [1349, 73] width 188 height 30
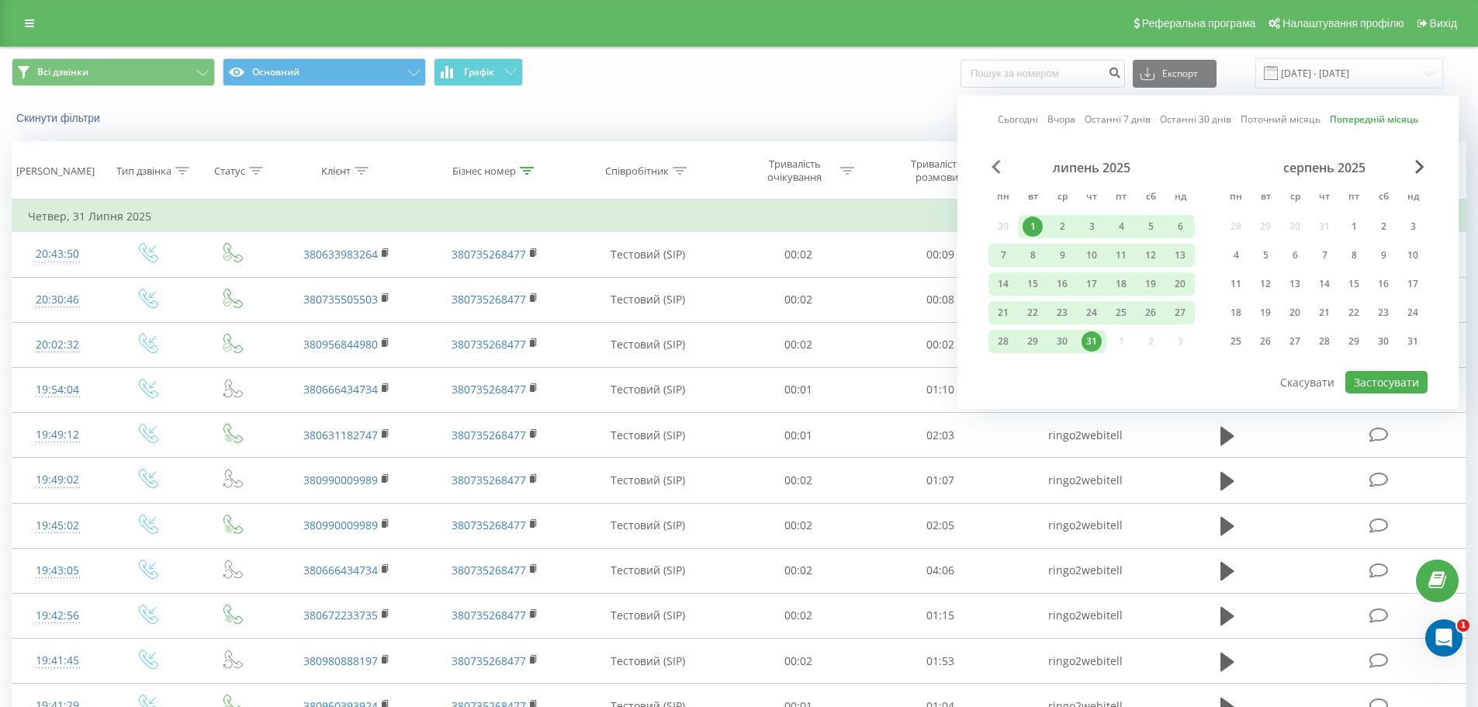
click at [991, 164] on span "Previous Month" at bounding box center [995, 167] width 9 height 14
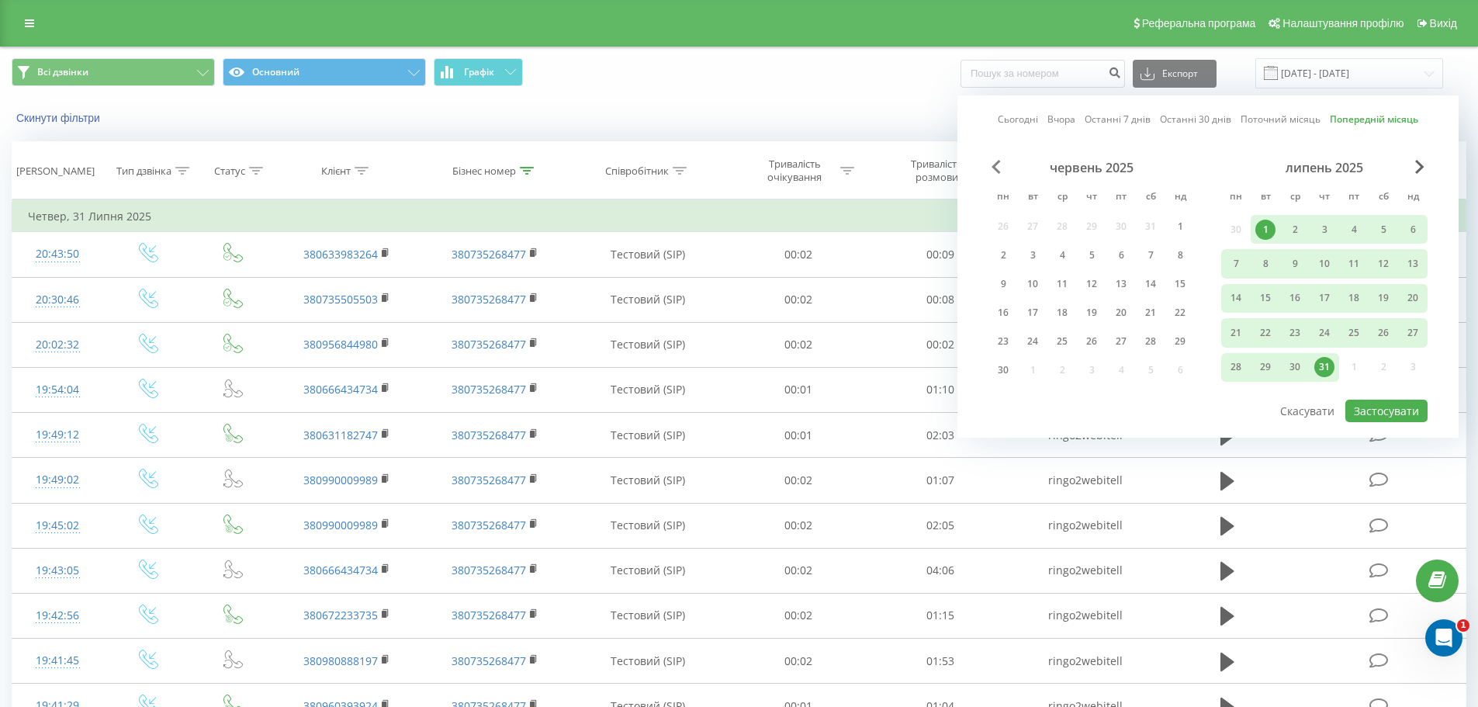
click at [991, 164] on span "Previous Month" at bounding box center [995, 167] width 9 height 14
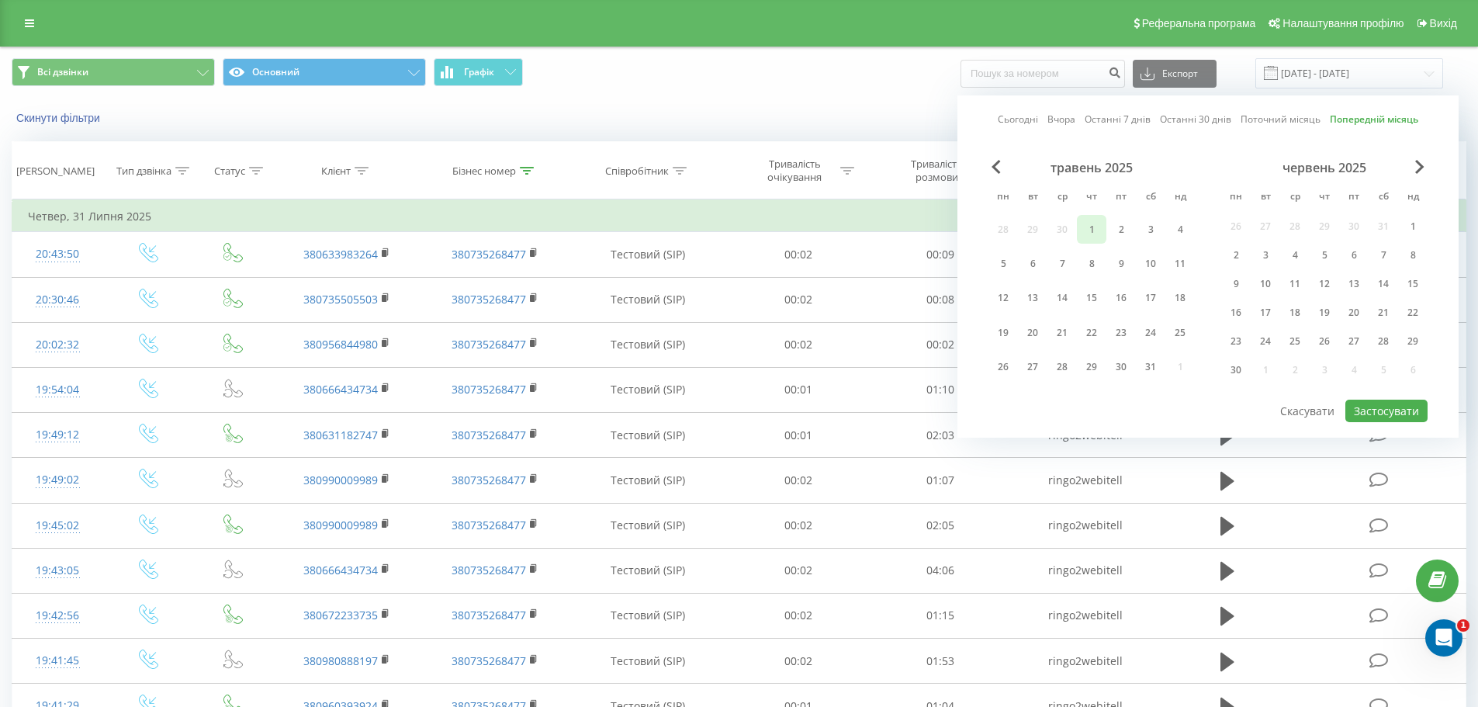
click at [1089, 233] on div "1" at bounding box center [1091, 230] width 20 height 20
click at [1422, 164] on span "Next Month" at bounding box center [1419, 167] width 9 height 14
click at [1323, 370] on div "31" at bounding box center [1324, 367] width 20 height 20
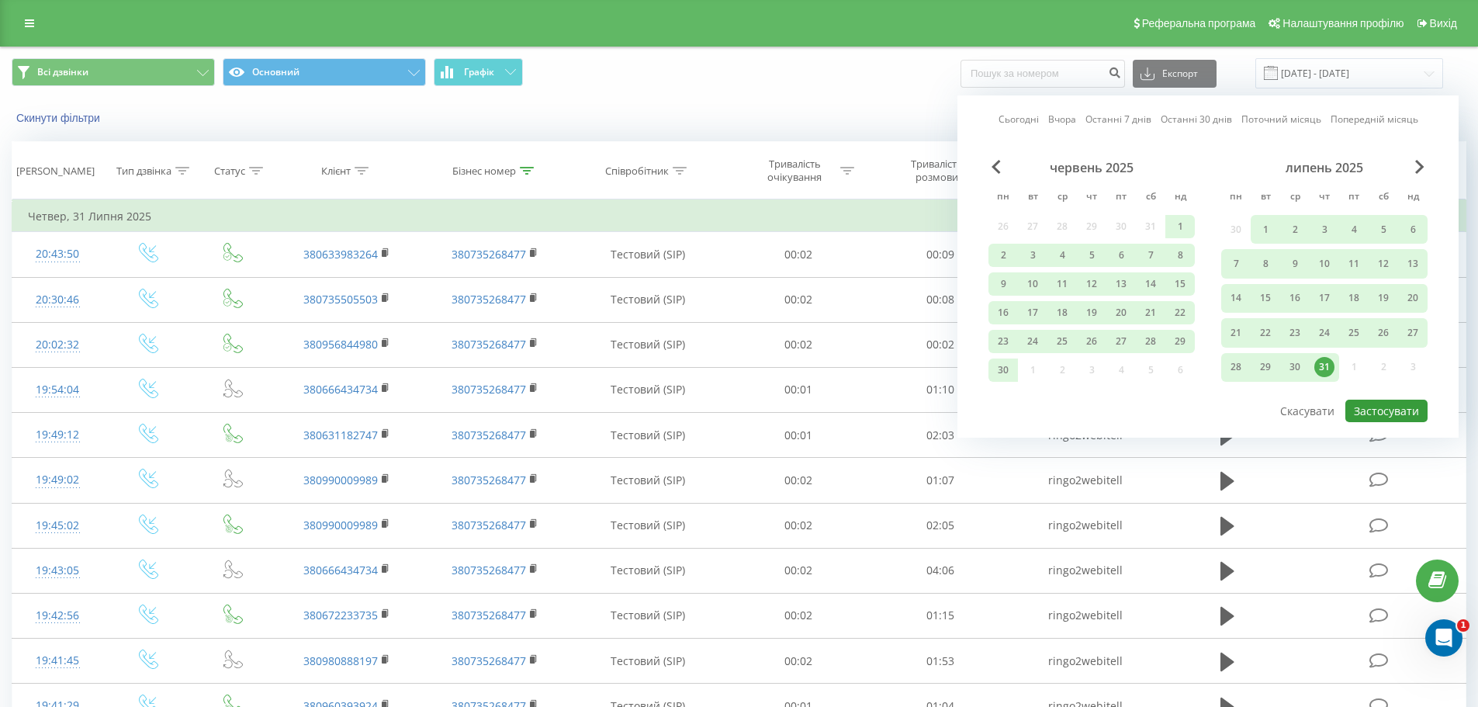
click at [1380, 417] on button "Застосувати" at bounding box center [1386, 410] width 82 height 22
type input "[DATE] - [DATE]"
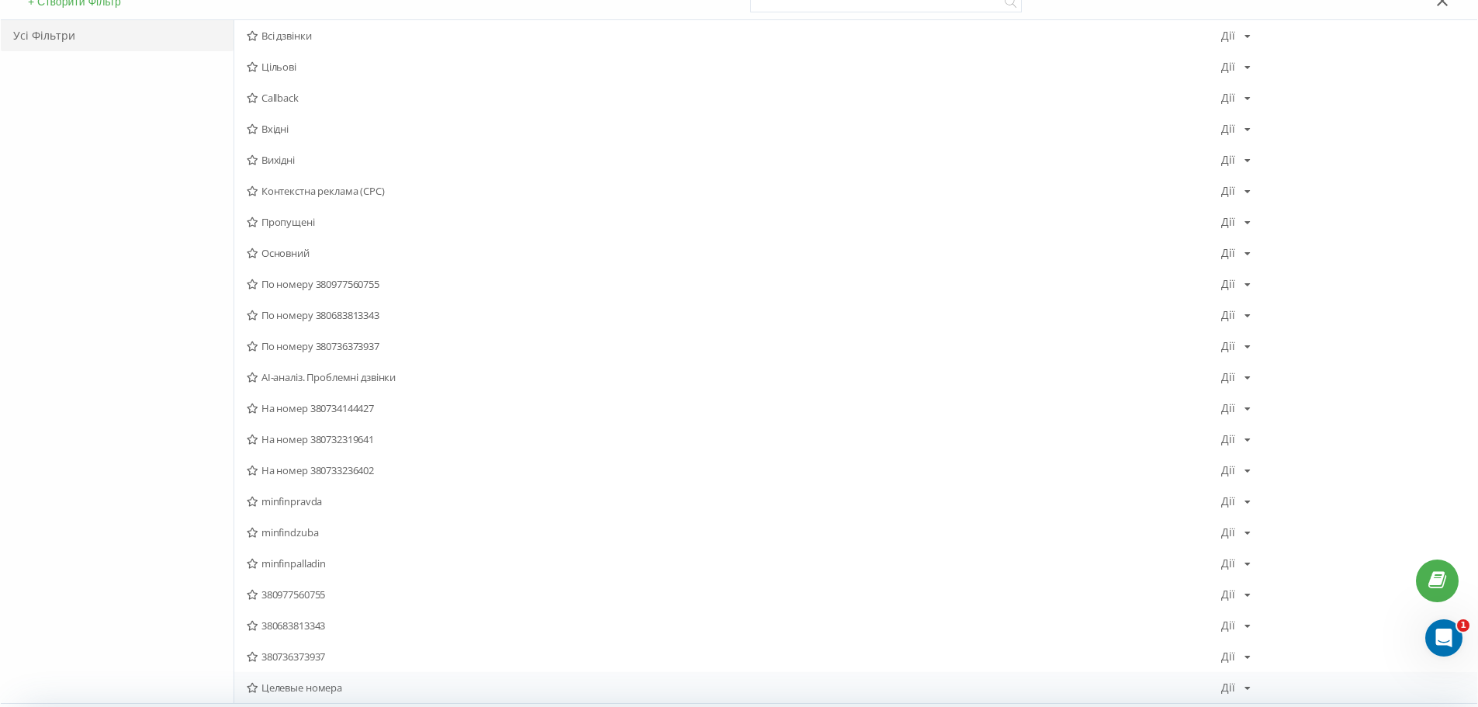
scroll to position [78, 0]
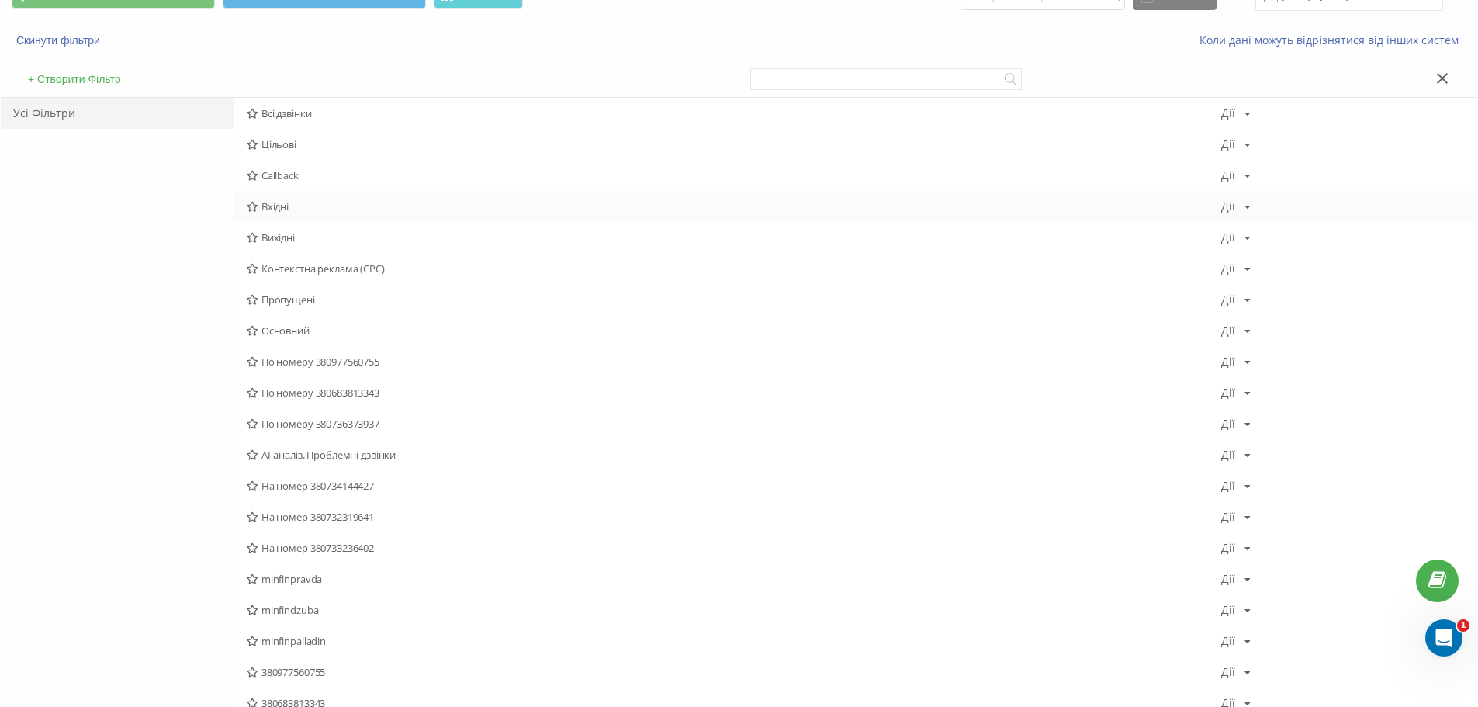
click at [322, 203] on span "Вхідні" at bounding box center [734, 206] width 974 height 11
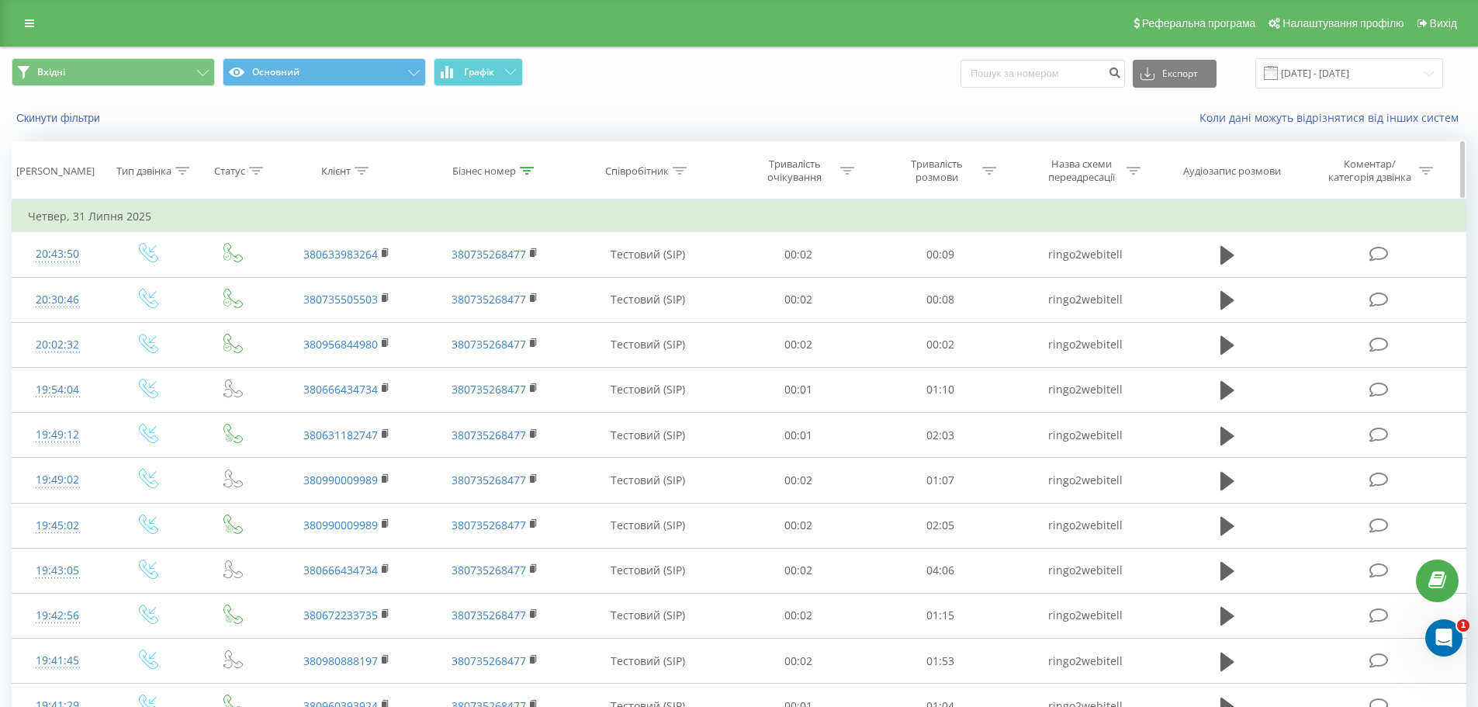
click at [527, 171] on icon at bounding box center [527, 171] width 14 height 8
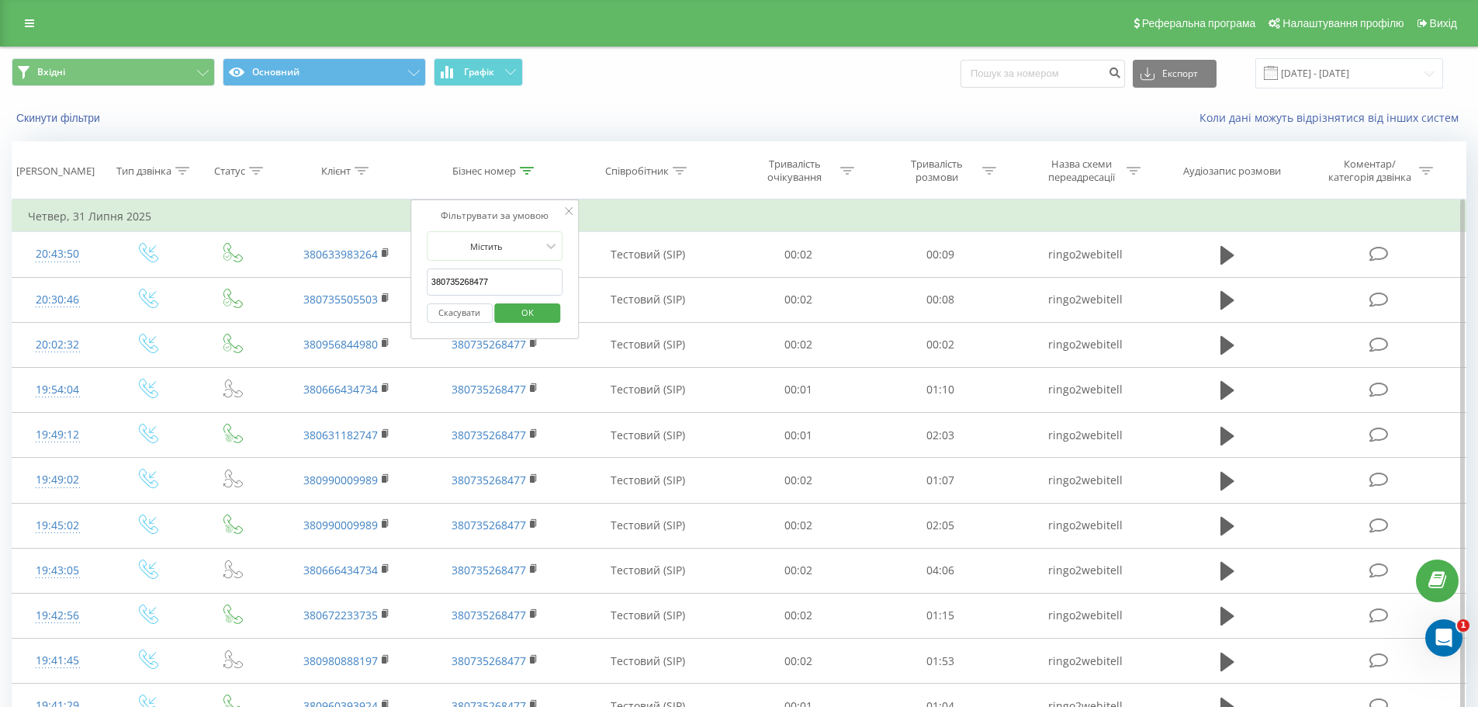
click at [451, 309] on button "Скасувати" at bounding box center [460, 312] width 66 height 19
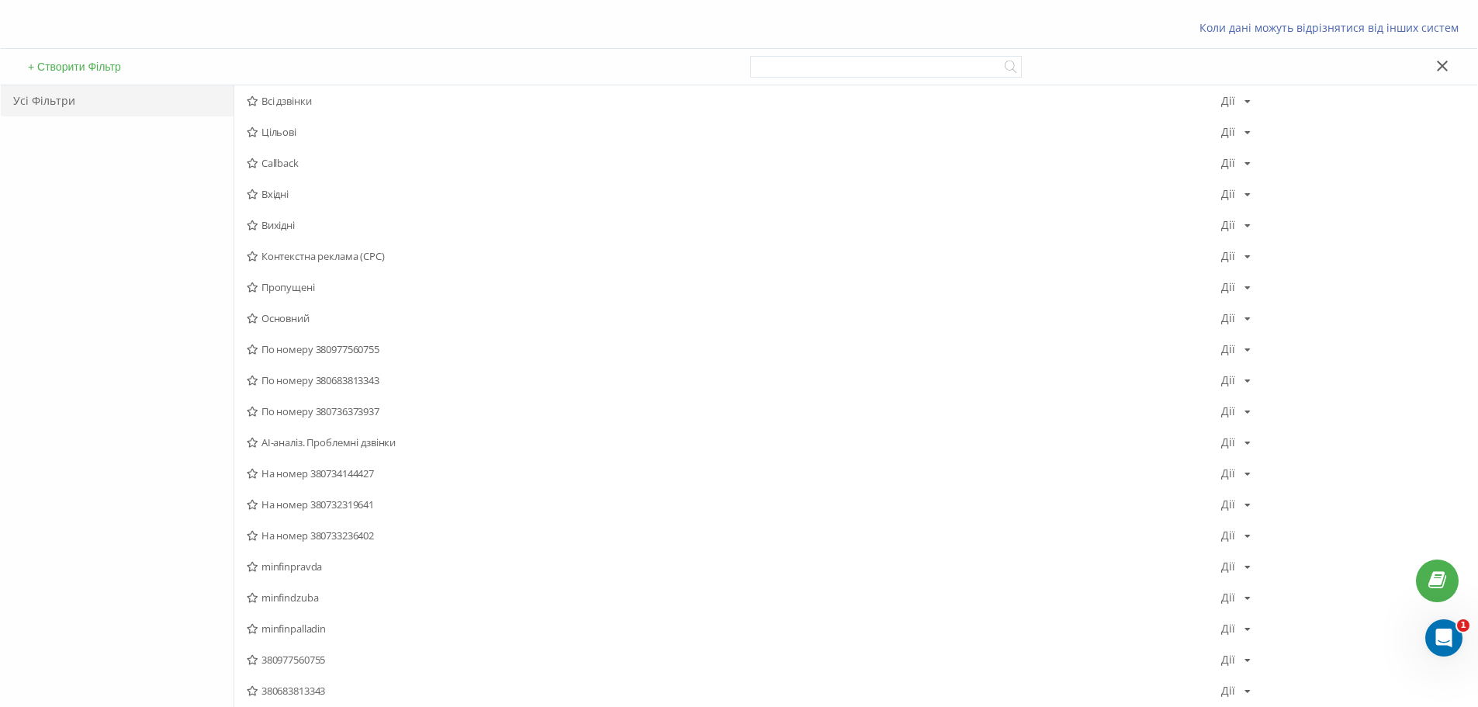
scroll to position [78, 0]
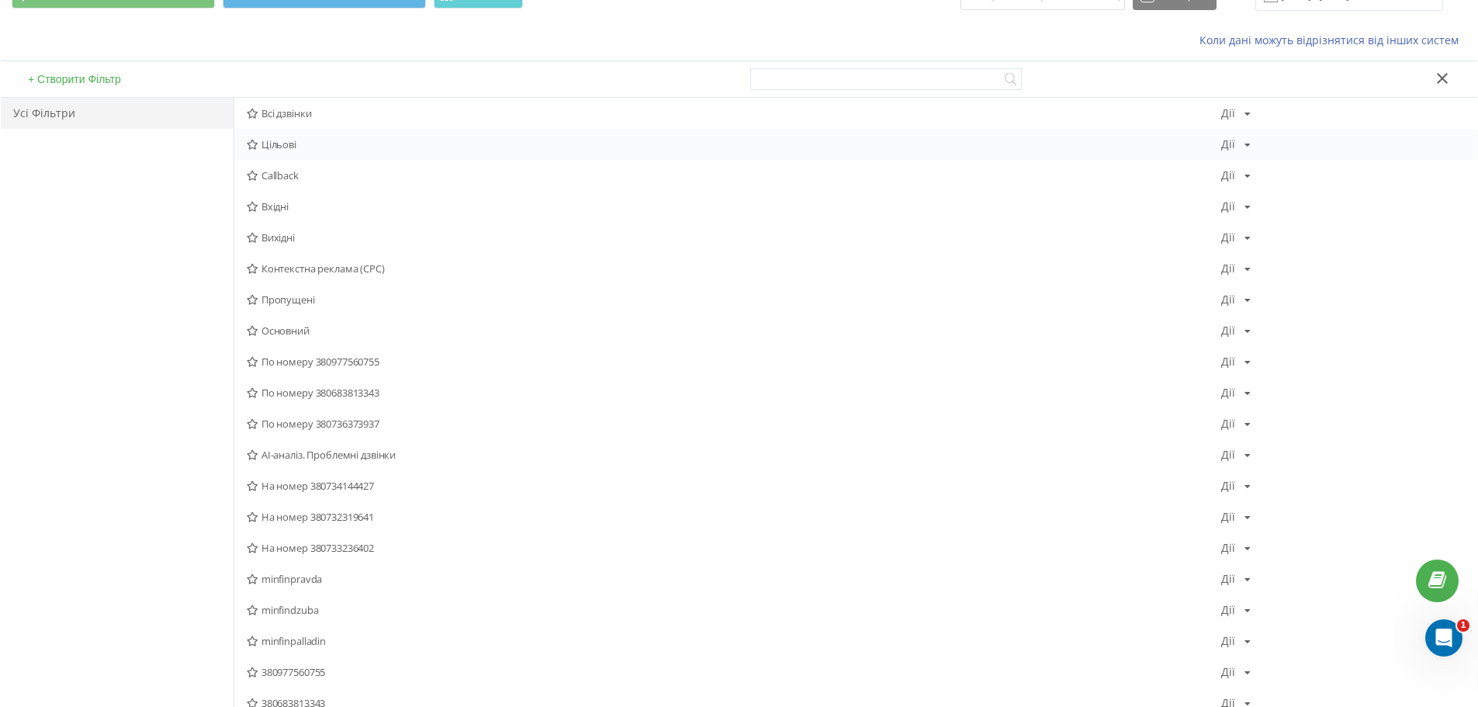
click at [319, 139] on span "Цільові" at bounding box center [734, 144] width 974 height 11
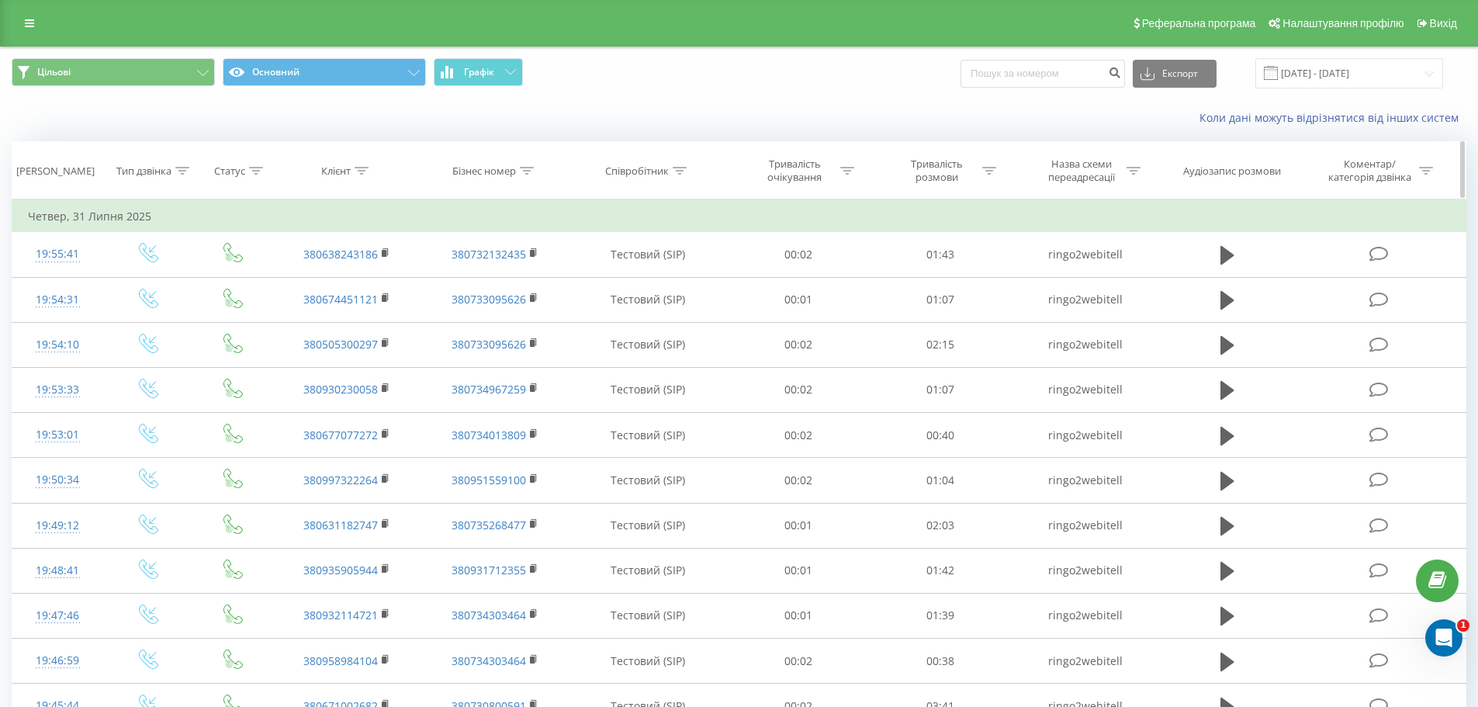
click at [528, 167] on icon at bounding box center [527, 171] width 14 height 8
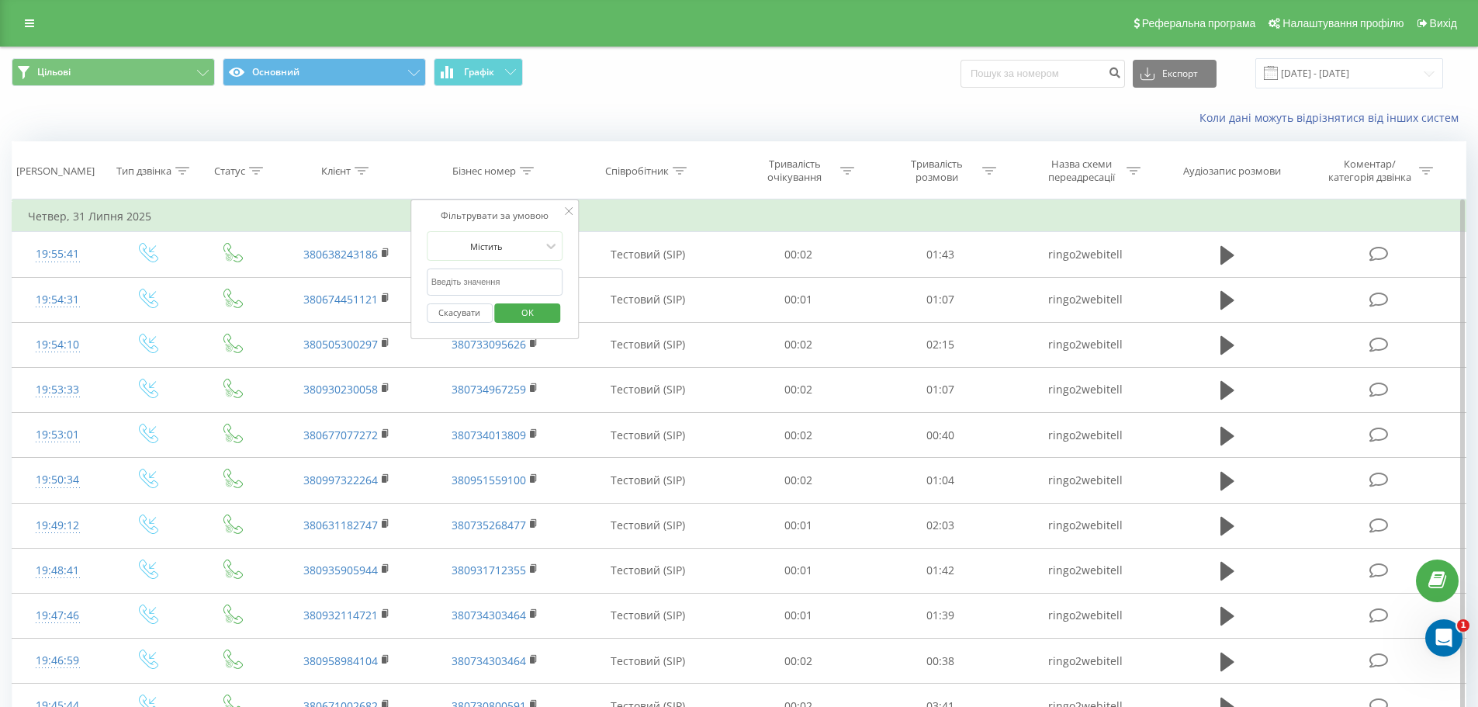
click at [494, 278] on input "text" at bounding box center [495, 281] width 137 height 27
paste input "380735268477"
type input "380735268477"
click at [523, 304] on span "OK" at bounding box center [527, 312] width 43 height 24
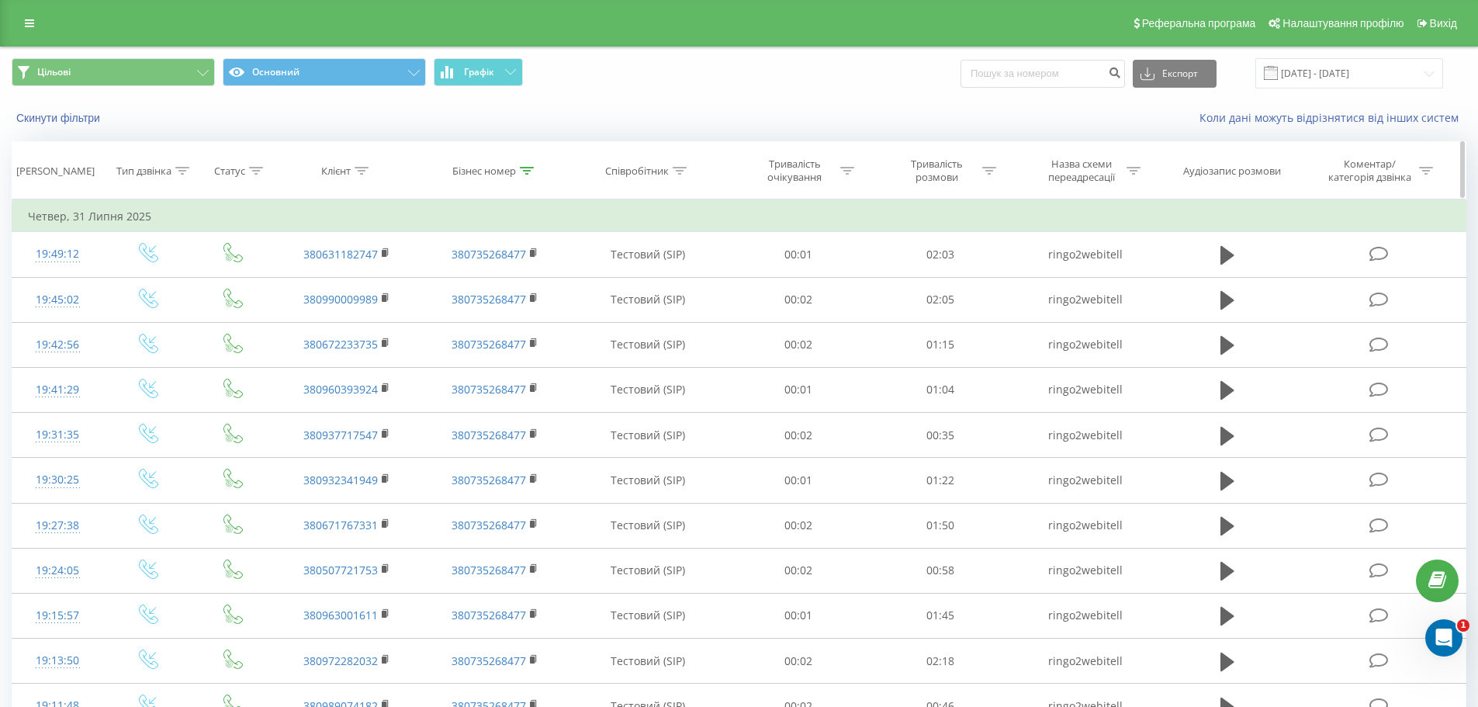
click at [517, 182] on th "Бізнес номер" at bounding box center [494, 170] width 147 height 57
click at [521, 176] on div at bounding box center [527, 170] width 14 height 13
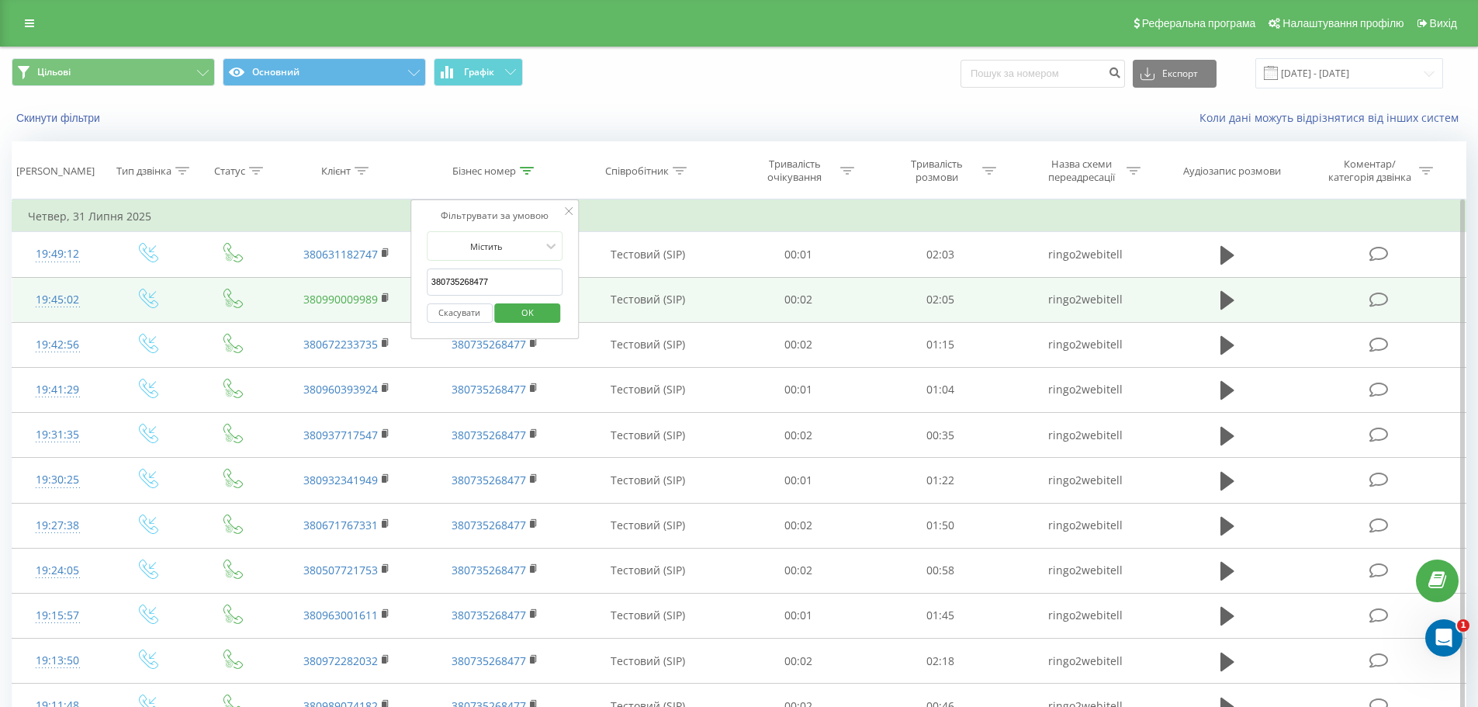
drag, startPoint x: 497, startPoint y: 275, endPoint x: 369, endPoint y: 293, distance: 129.3
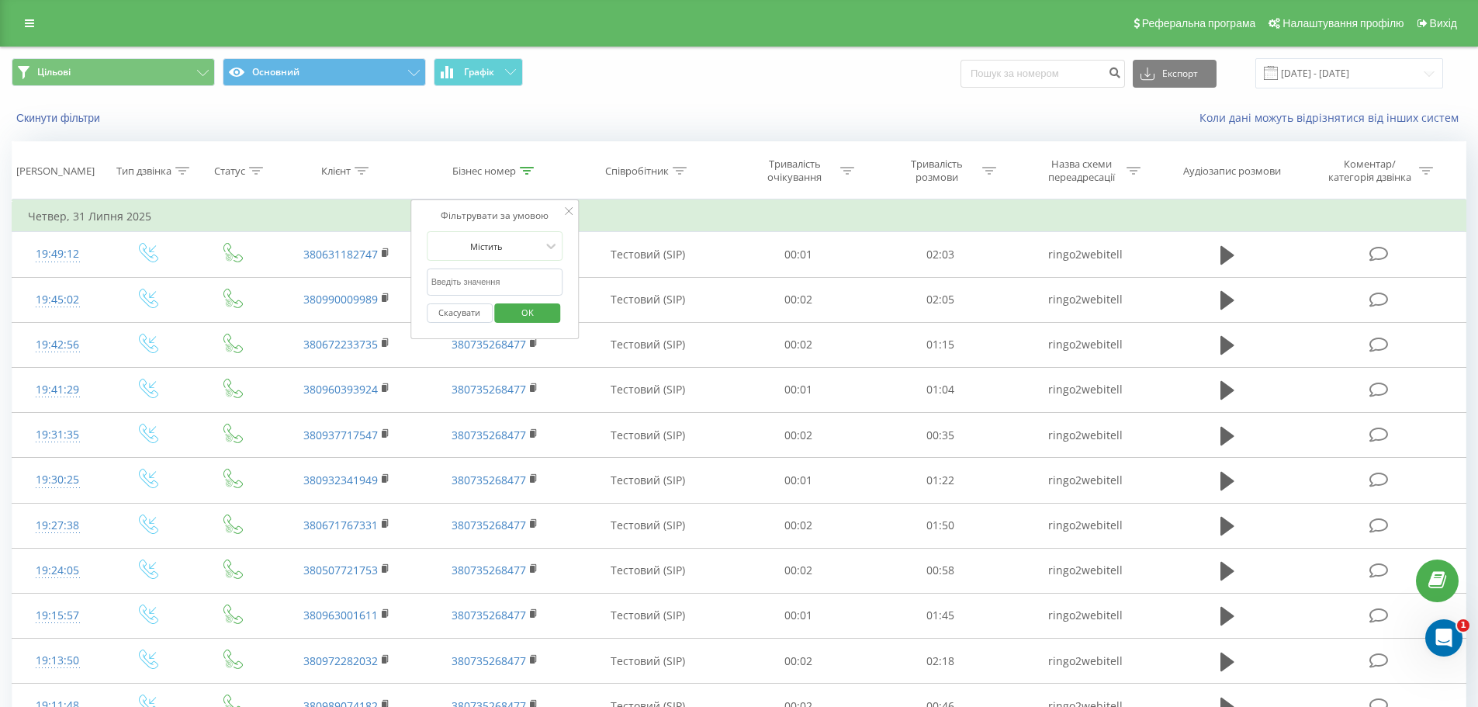
click at [635, 88] on span "Цільові Основний Графік" at bounding box center [370, 73] width 716 height 30
click at [517, 306] on span "OK" at bounding box center [527, 312] width 43 height 24
click at [1365, 78] on input "[DATE] - [DATE]" at bounding box center [1349, 73] width 188 height 30
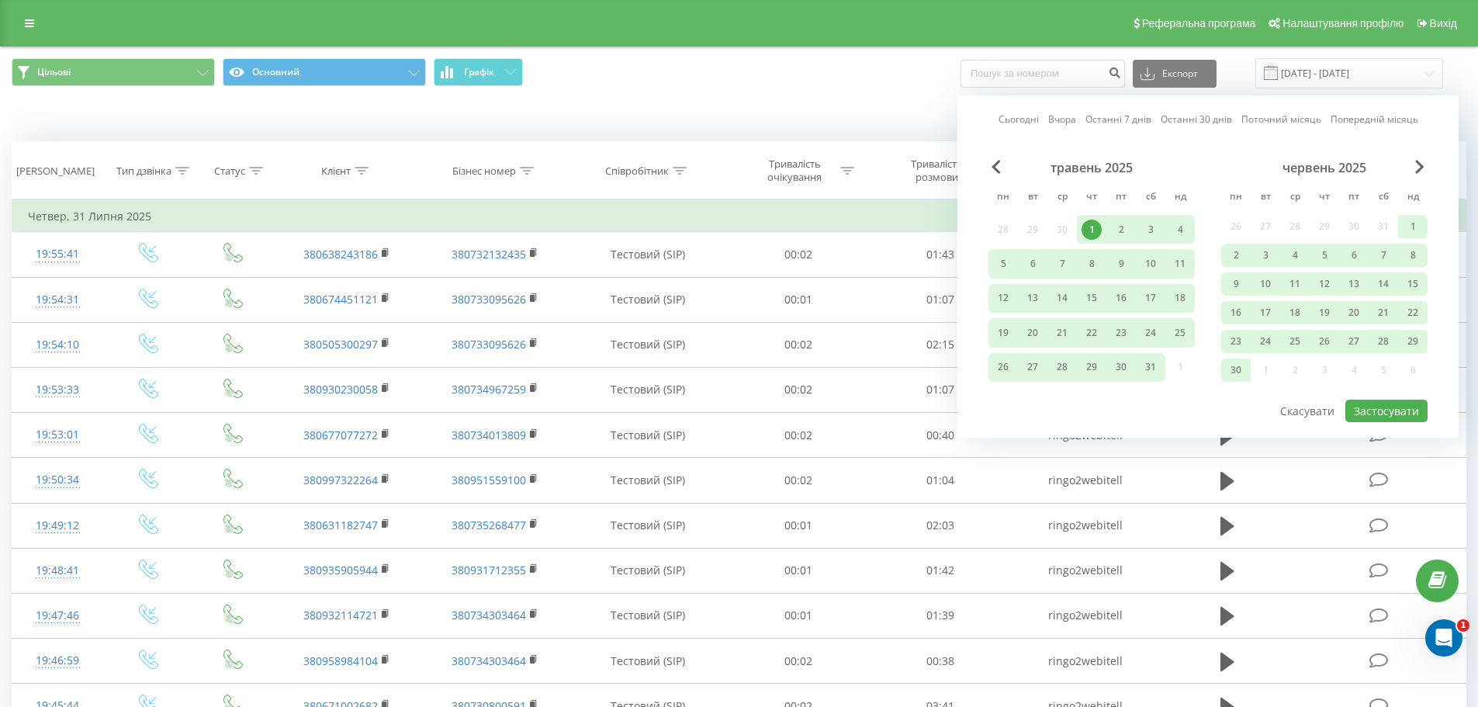
click at [645, 104] on div "Коли дані можуть відрізнятися вiд інших систем" at bounding box center [739, 117] width 1476 height 37
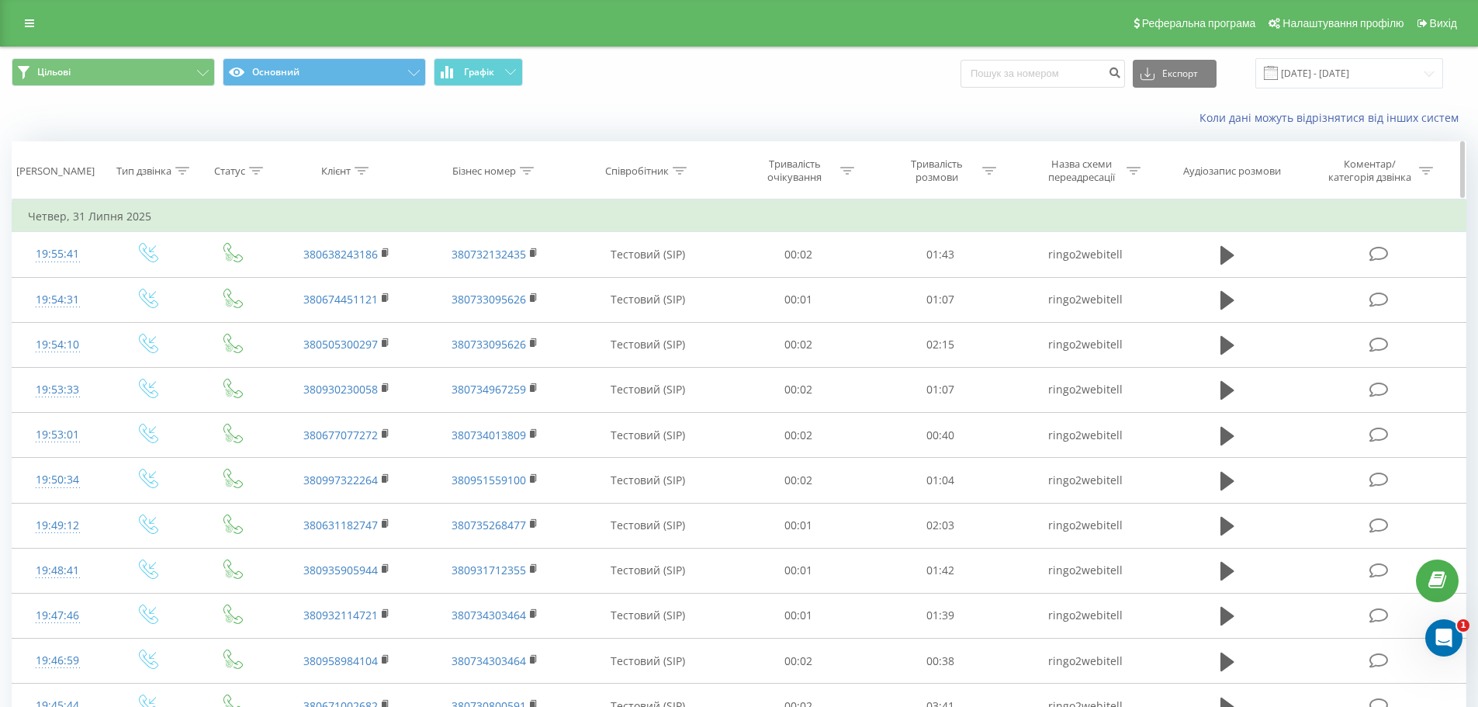
click at [527, 170] on icon at bounding box center [527, 171] width 14 height 8
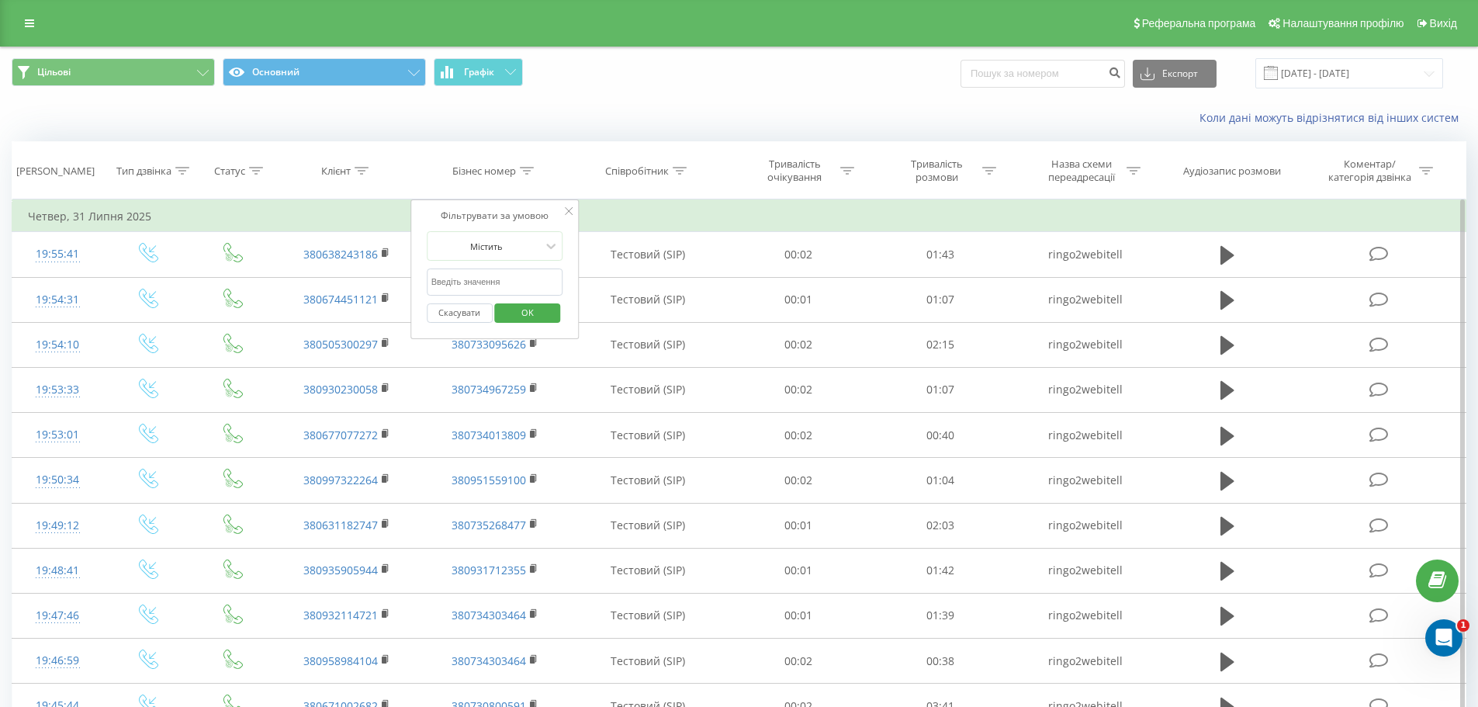
click at [482, 279] on input "text" at bounding box center [495, 281] width 137 height 27
paste input "380730800591"
type input "380730800591"
click at [569, 208] on icon at bounding box center [569, 211] width 8 height 8
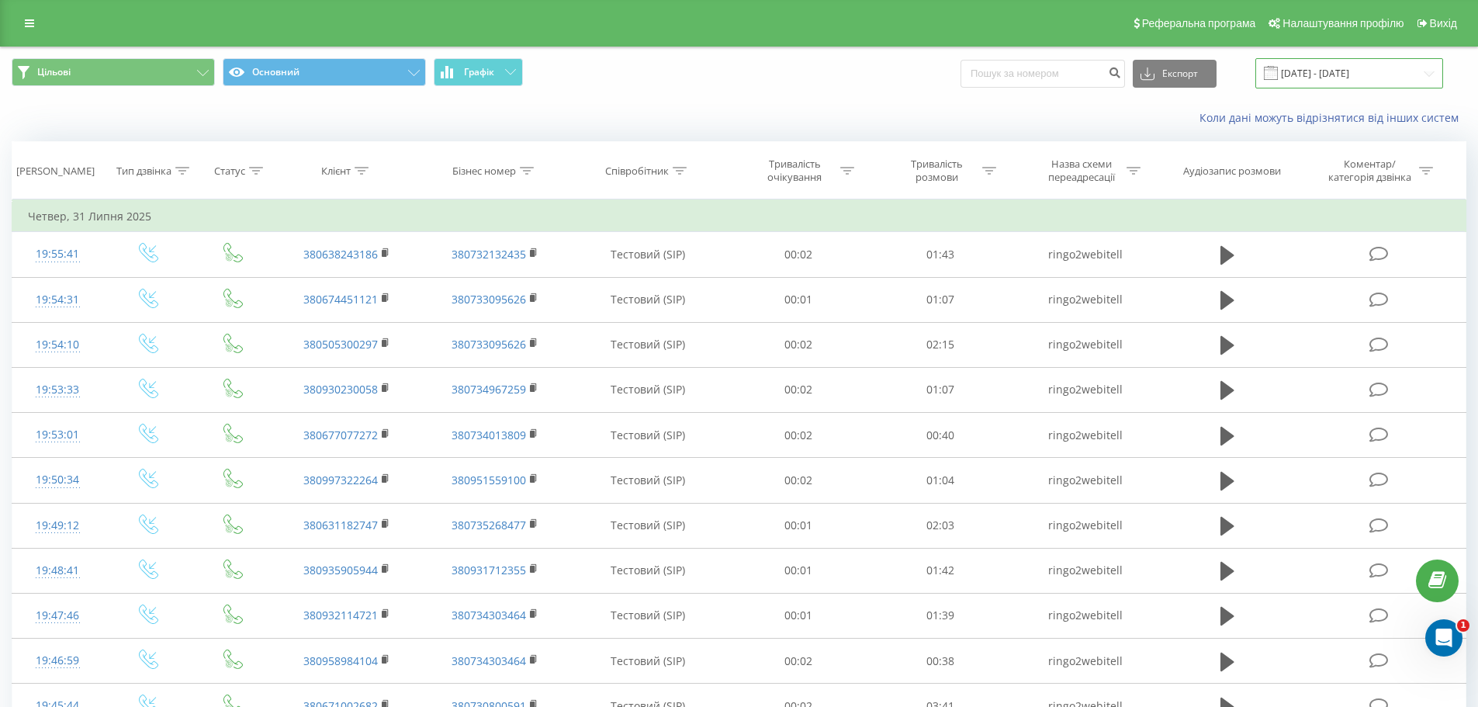
click at [1371, 71] on input "[DATE] - [DATE]" at bounding box center [1349, 73] width 188 height 30
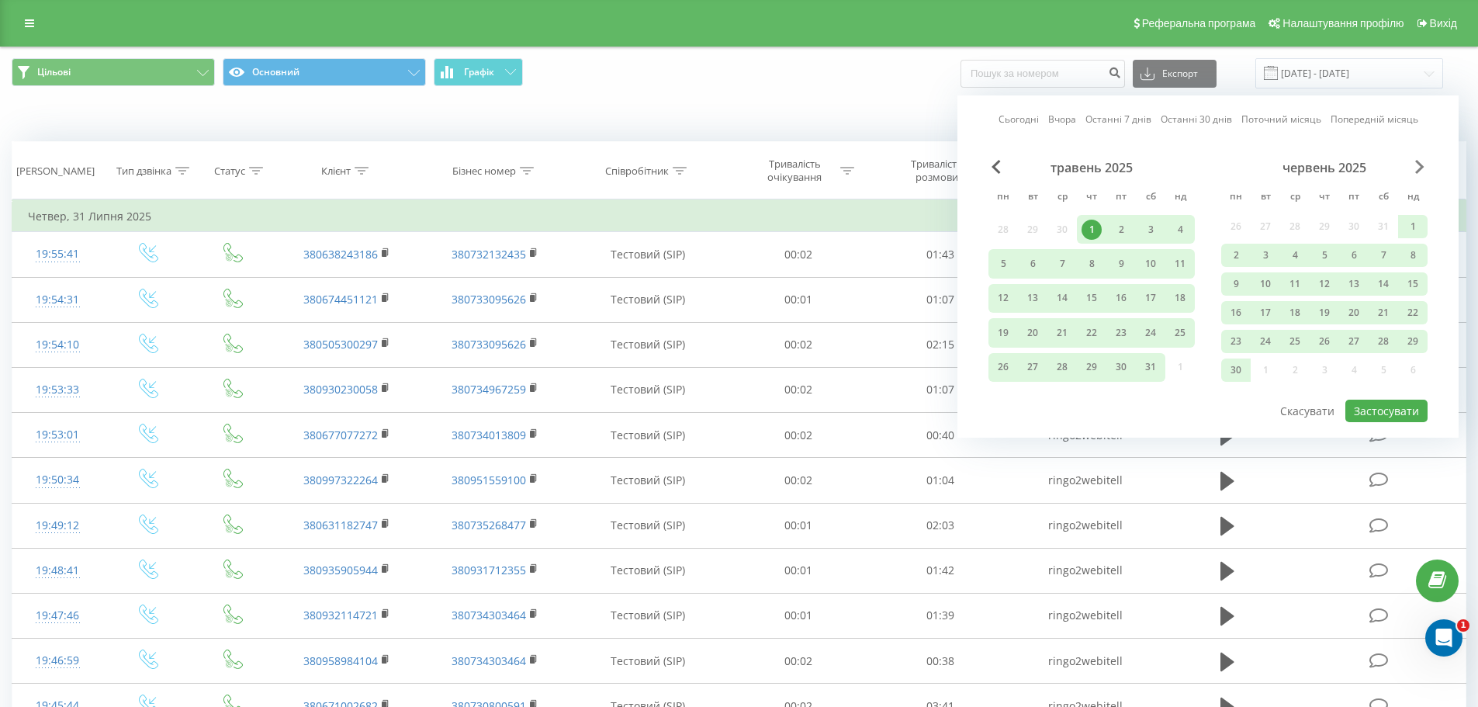
click at [1420, 169] on span "Next Month" at bounding box center [1419, 167] width 9 height 14
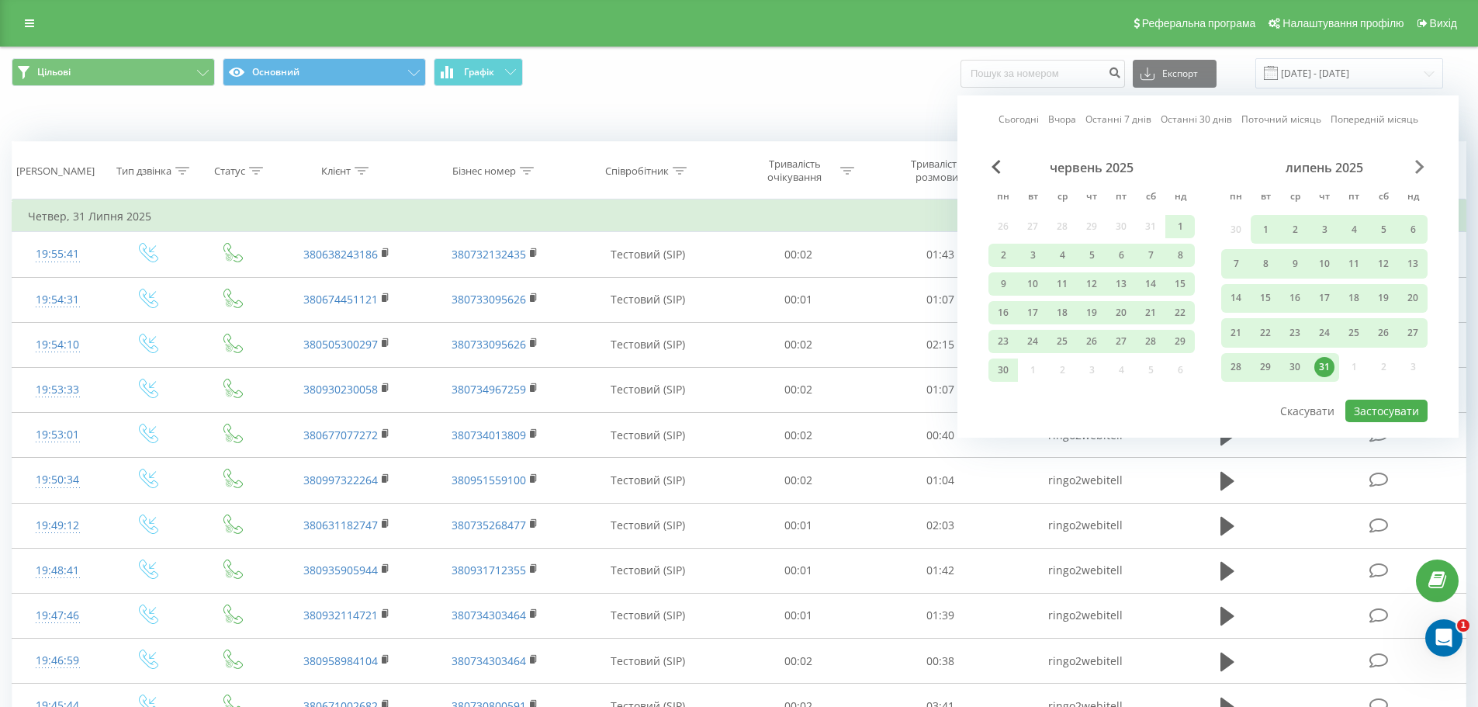
click at [1420, 169] on span "Next Month" at bounding box center [1419, 167] width 9 height 14
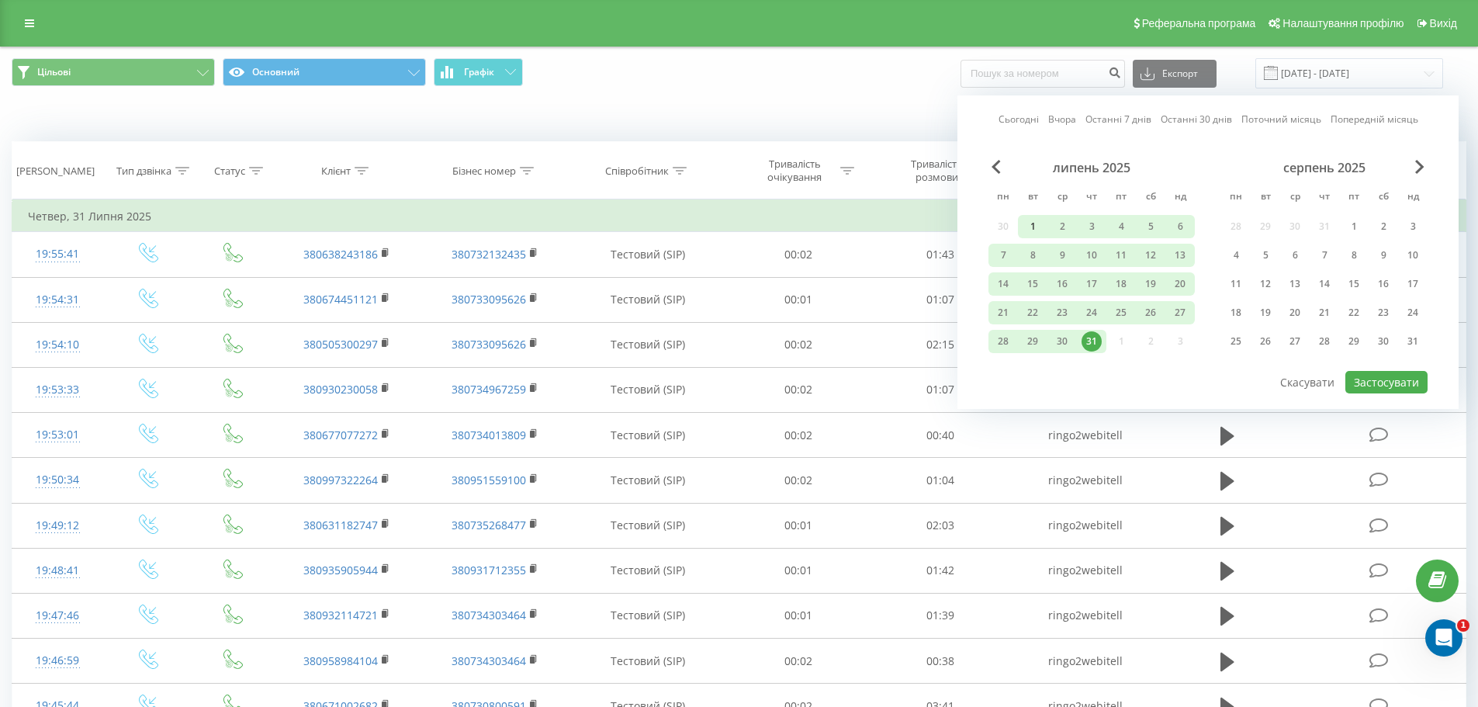
click at [1031, 218] on div "1" at bounding box center [1032, 226] width 20 height 20
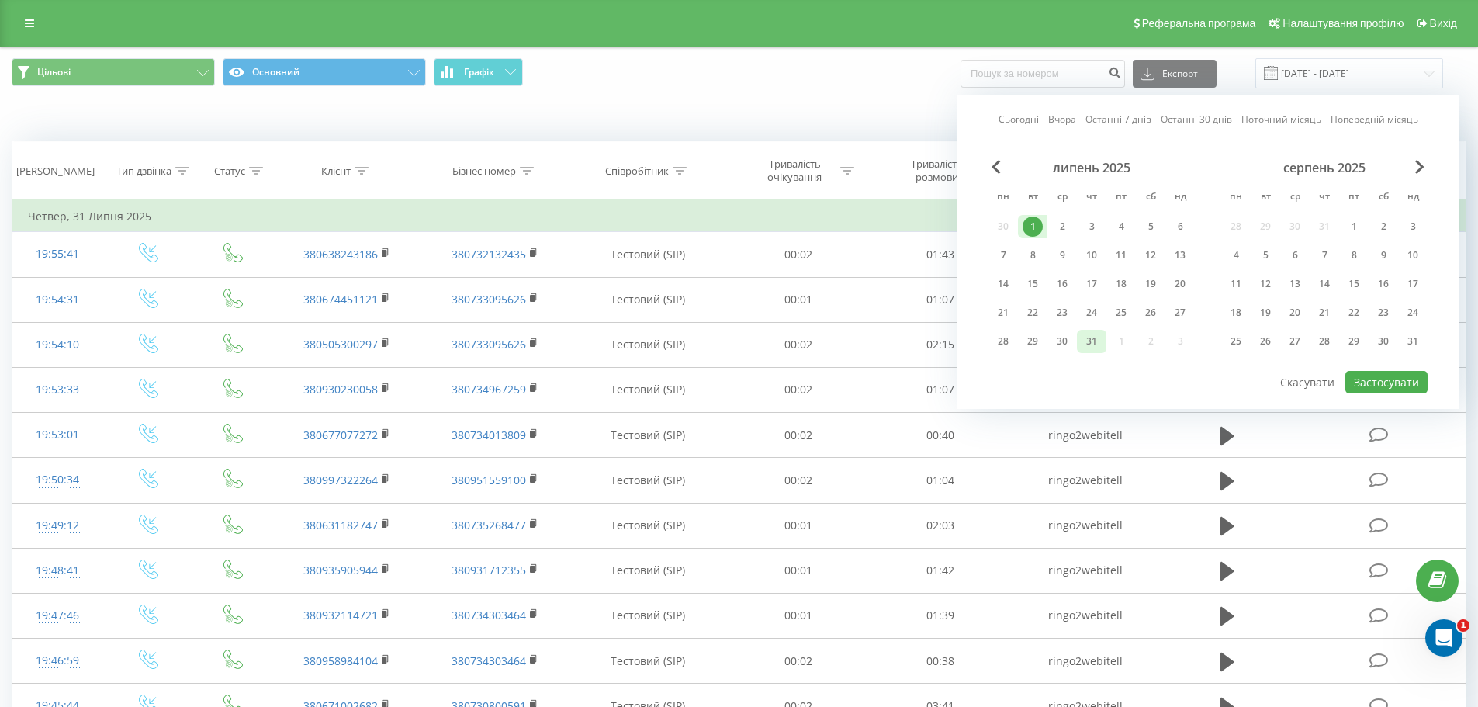
click at [1091, 343] on div "31" at bounding box center [1091, 341] width 20 height 20
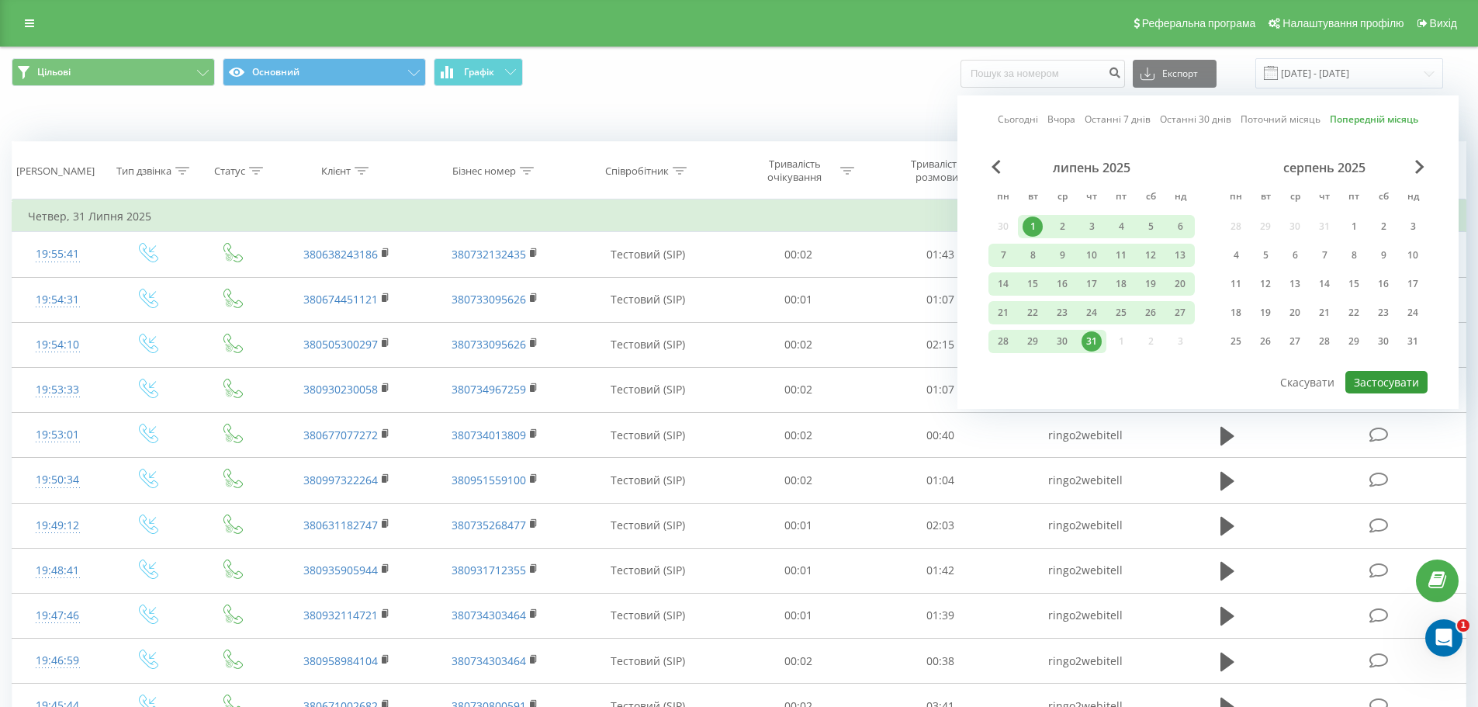
click at [1383, 375] on button "Застосувати" at bounding box center [1386, 382] width 82 height 22
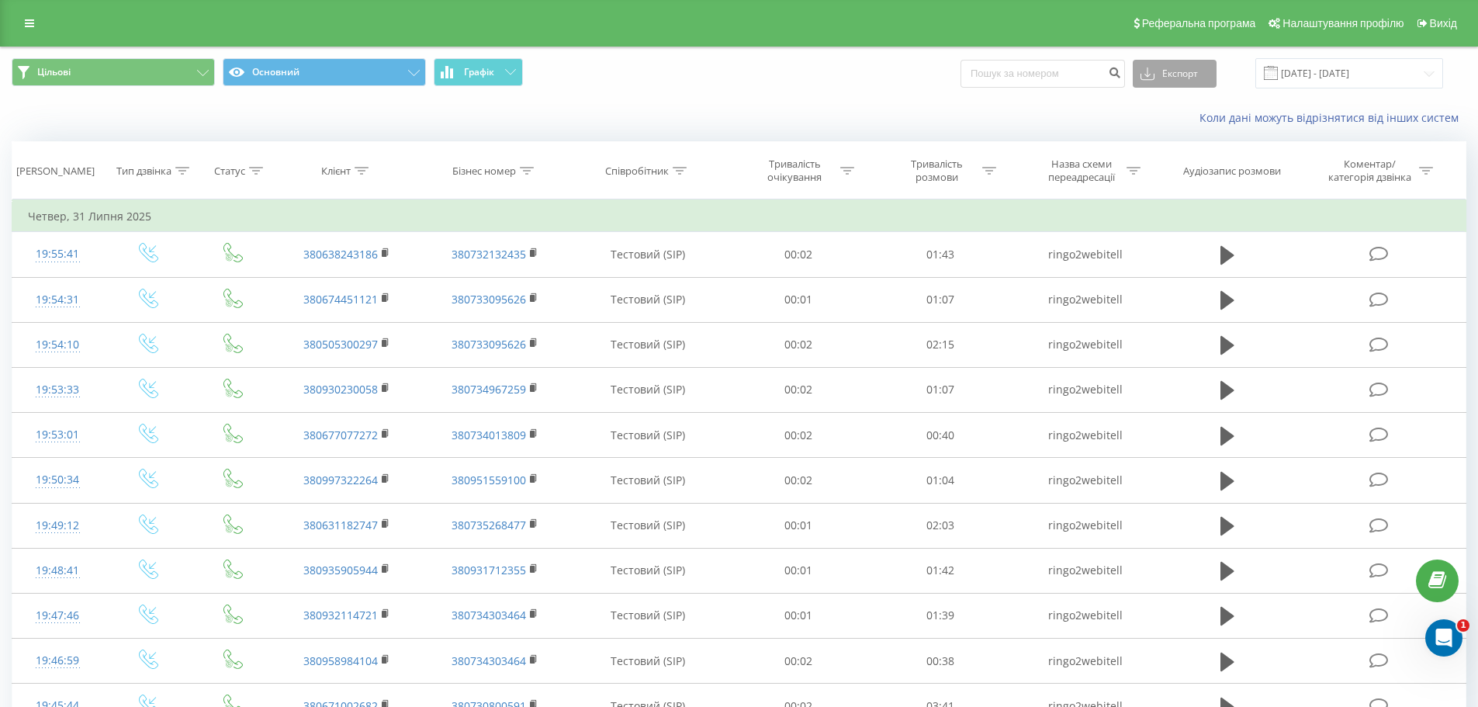
click at [1191, 65] on button "Експорт" at bounding box center [1174, 74] width 84 height 28
click at [1174, 145] on div ".xlsx" at bounding box center [1174, 158] width 82 height 28
click at [1200, 83] on button "Експорт" at bounding box center [1174, 74] width 84 height 28
click at [1322, 74] on input "01.07.2025 - 31.07.2025" at bounding box center [1349, 73] width 188 height 30
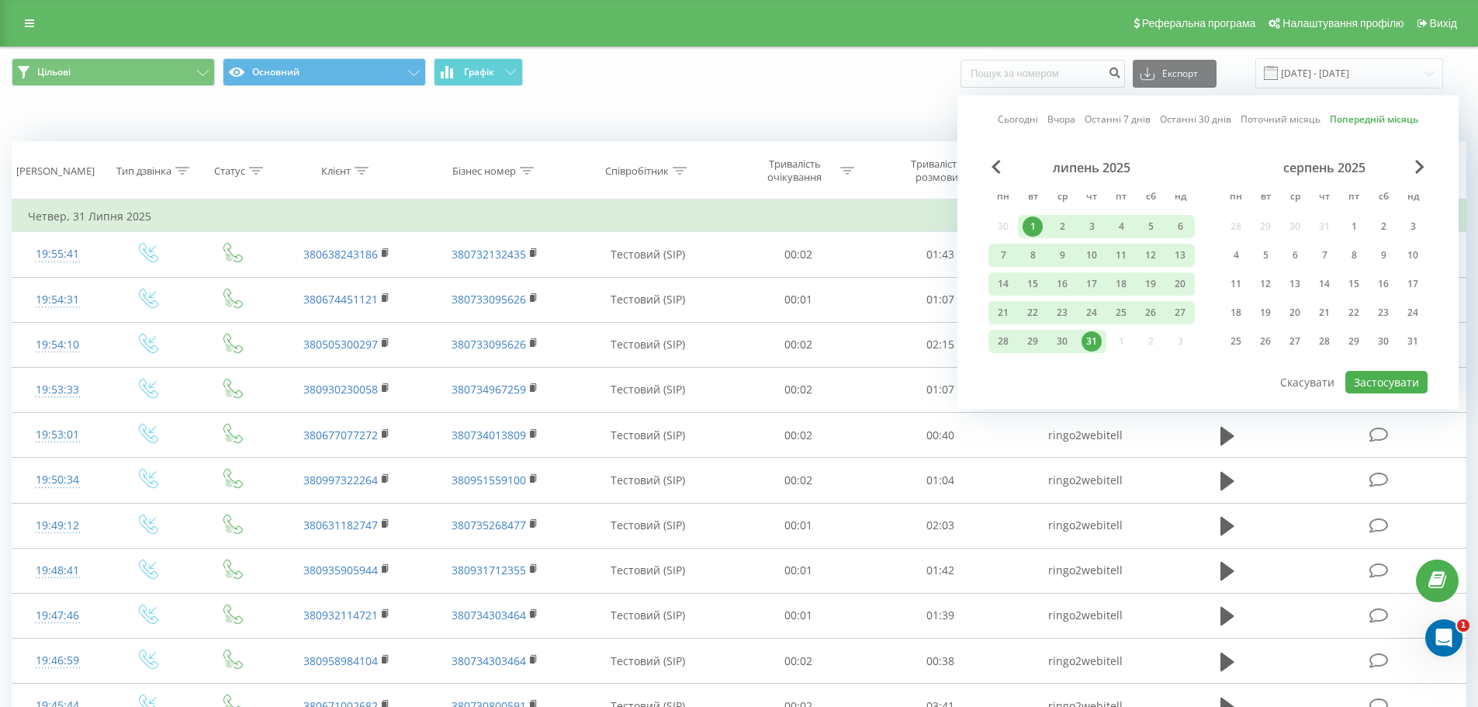
click at [1095, 338] on div "31" at bounding box center [1091, 341] width 20 height 20
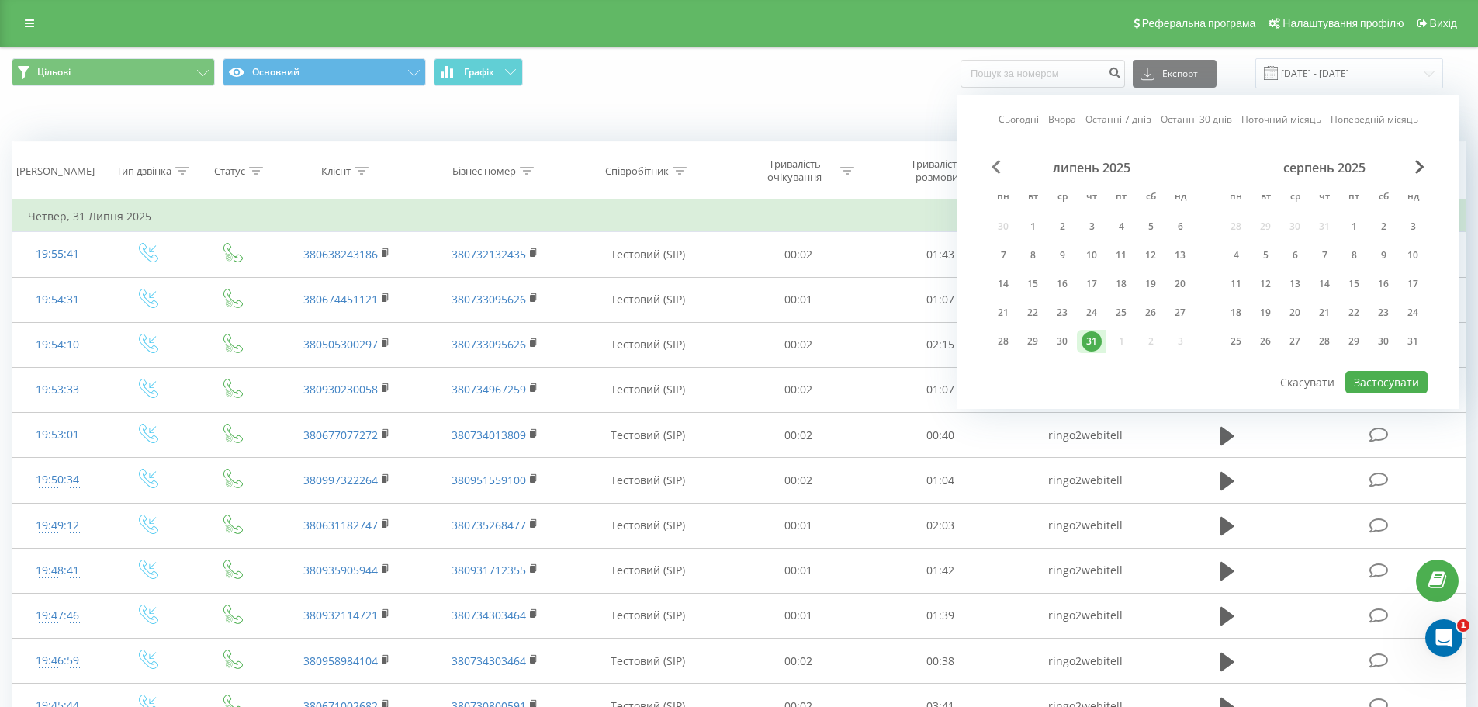
click at [1000, 168] on span "Previous Month" at bounding box center [995, 167] width 9 height 14
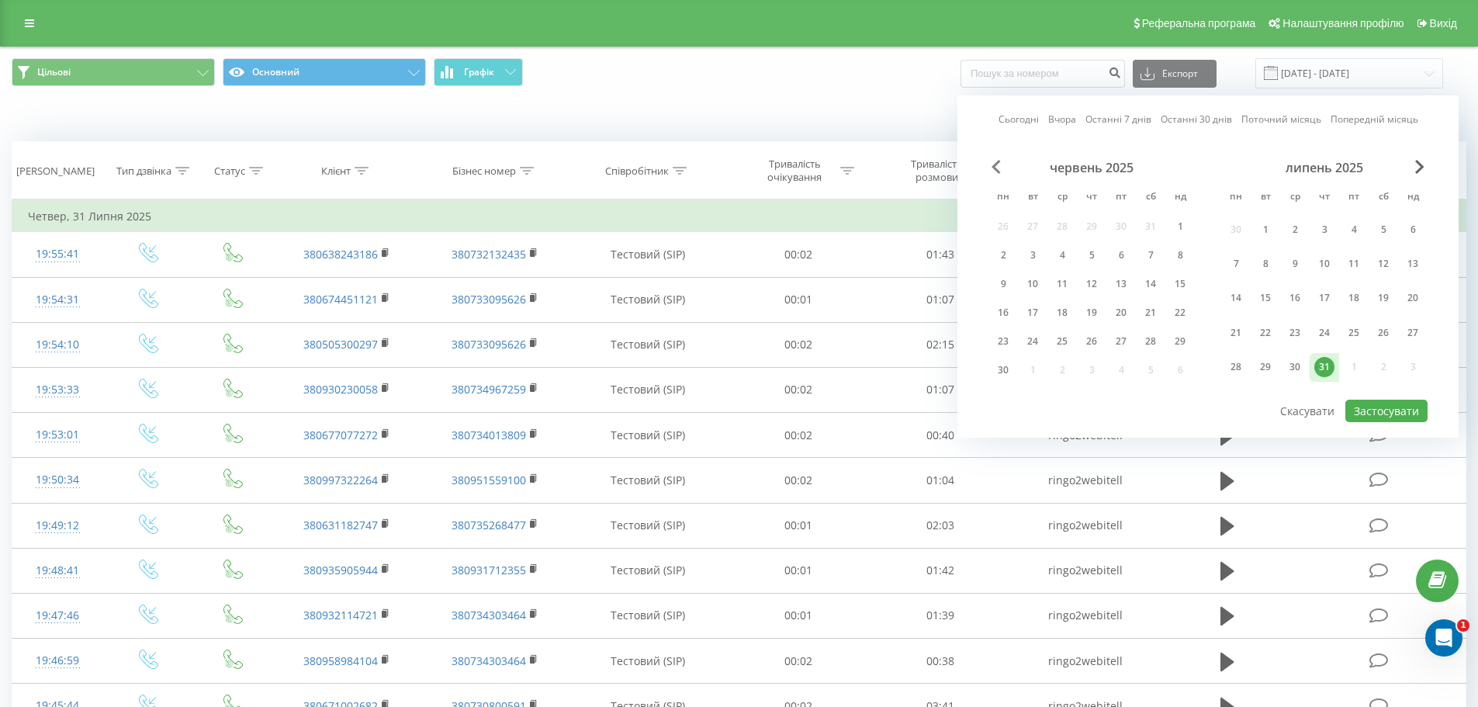
click at [1000, 168] on span "Previous Month" at bounding box center [995, 167] width 9 height 14
click at [1094, 226] on div "1" at bounding box center [1091, 230] width 20 height 20
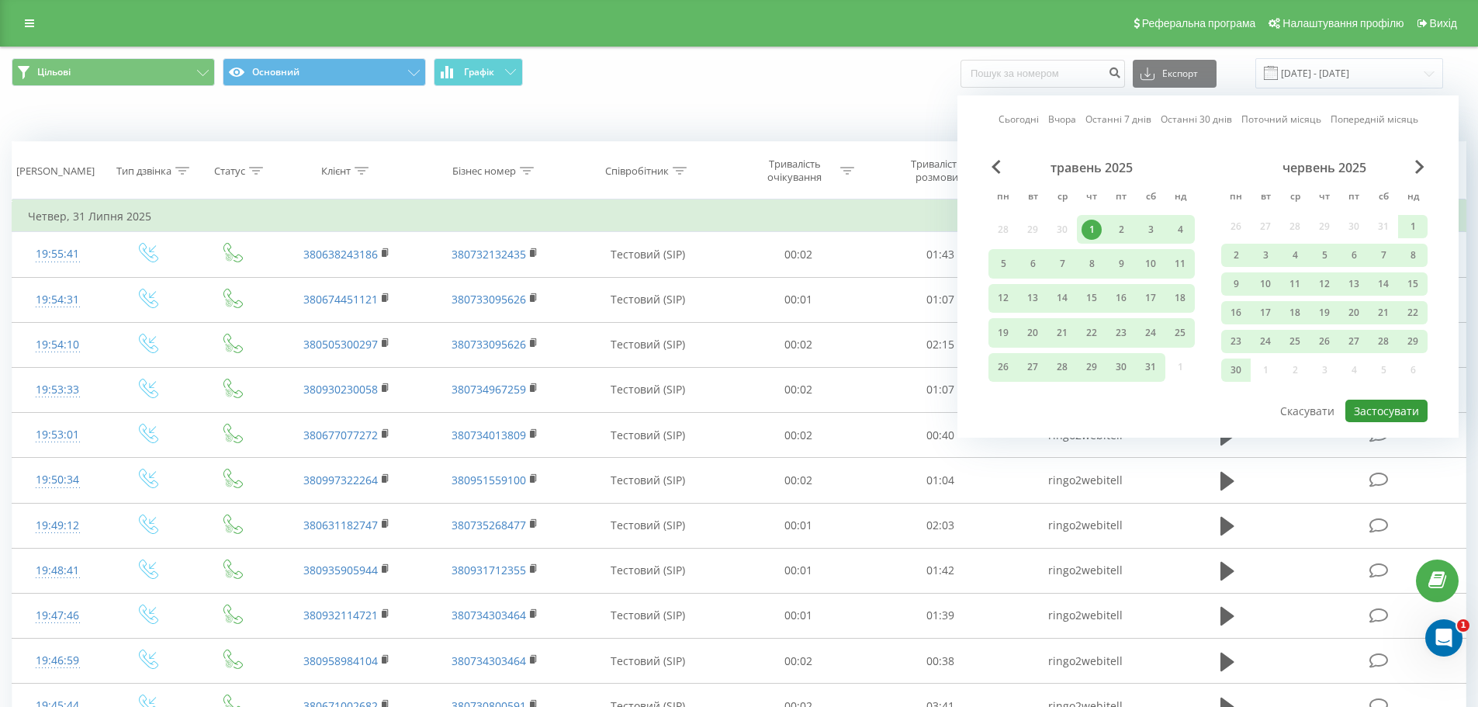
click at [1362, 401] on button "Застосувати" at bounding box center [1386, 410] width 82 height 22
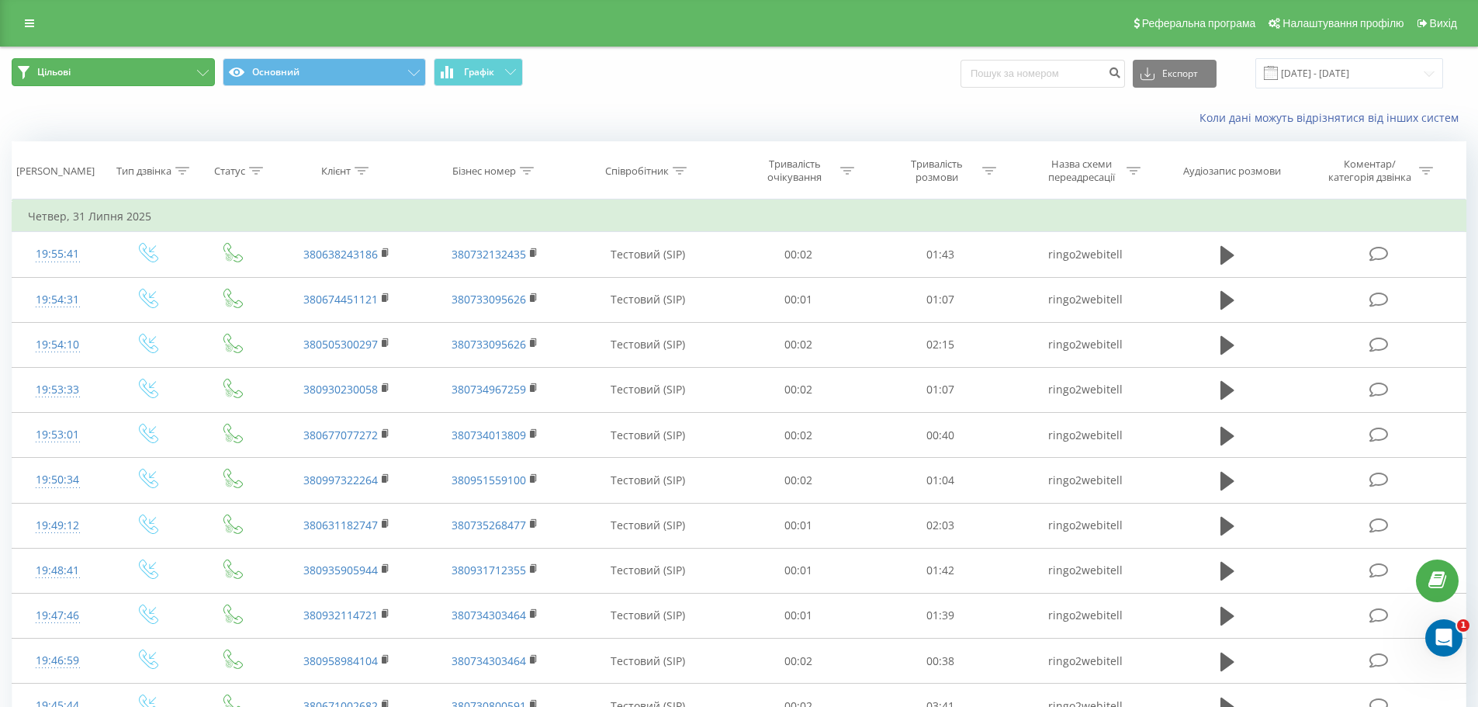
click at [143, 70] on button "Цільові" at bounding box center [113, 72] width 203 height 28
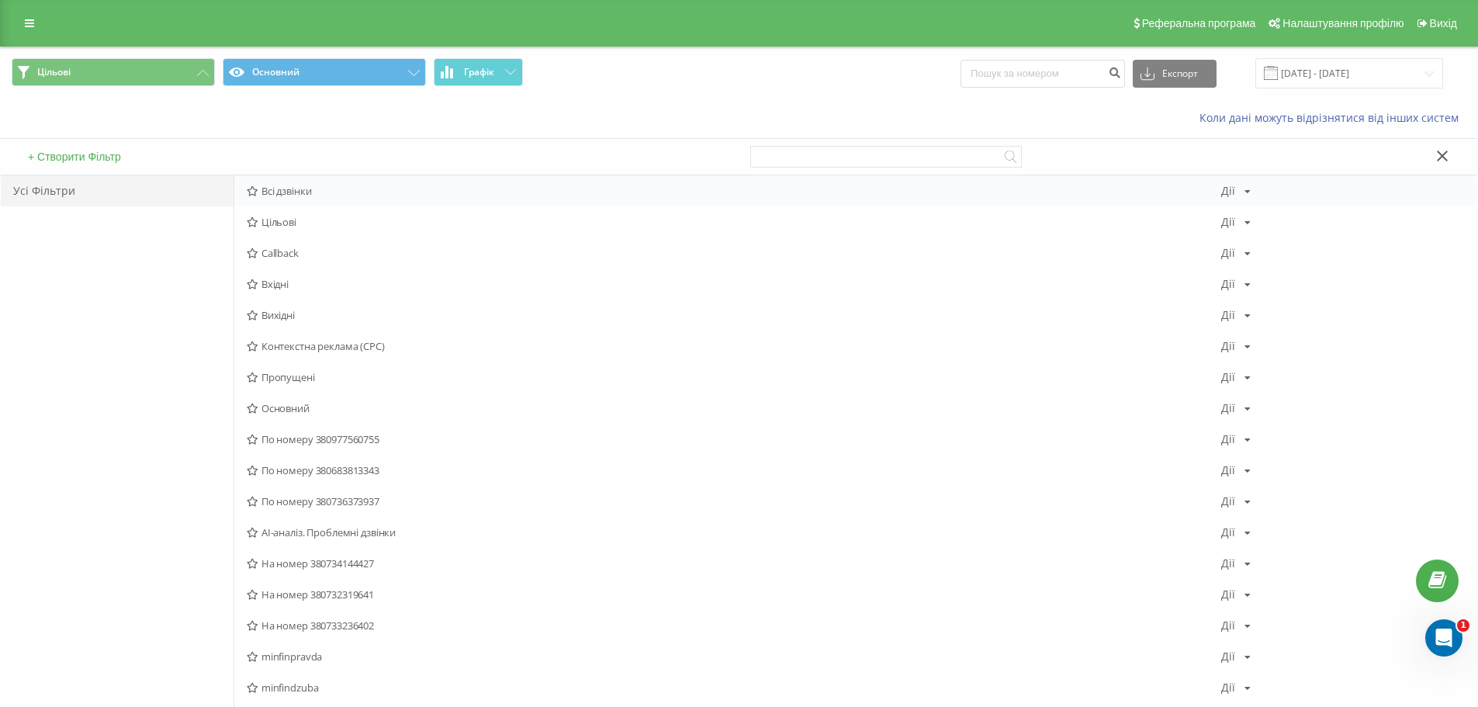
click at [304, 192] on span "Всі дзвінки" at bounding box center [734, 190] width 974 height 11
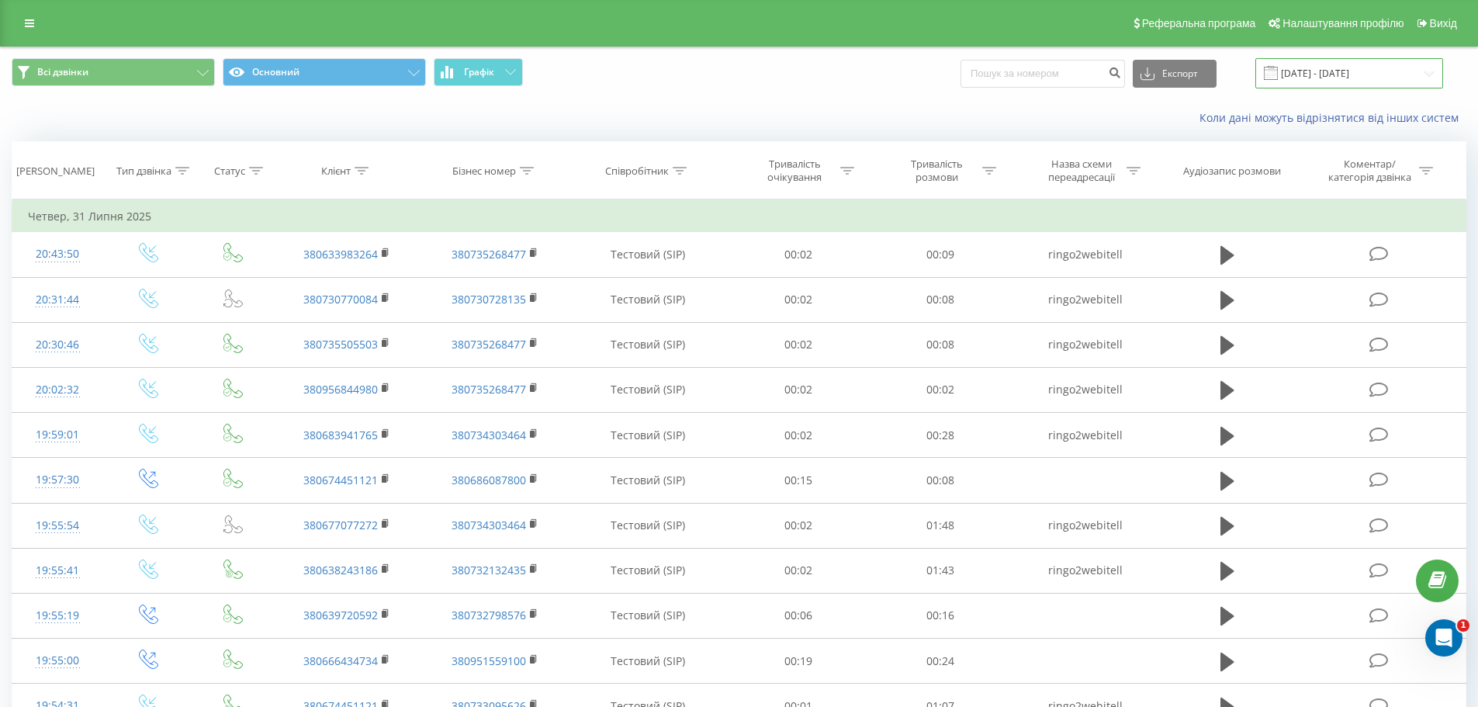
click at [1378, 71] on input "[DATE] - [DATE]" at bounding box center [1349, 73] width 188 height 30
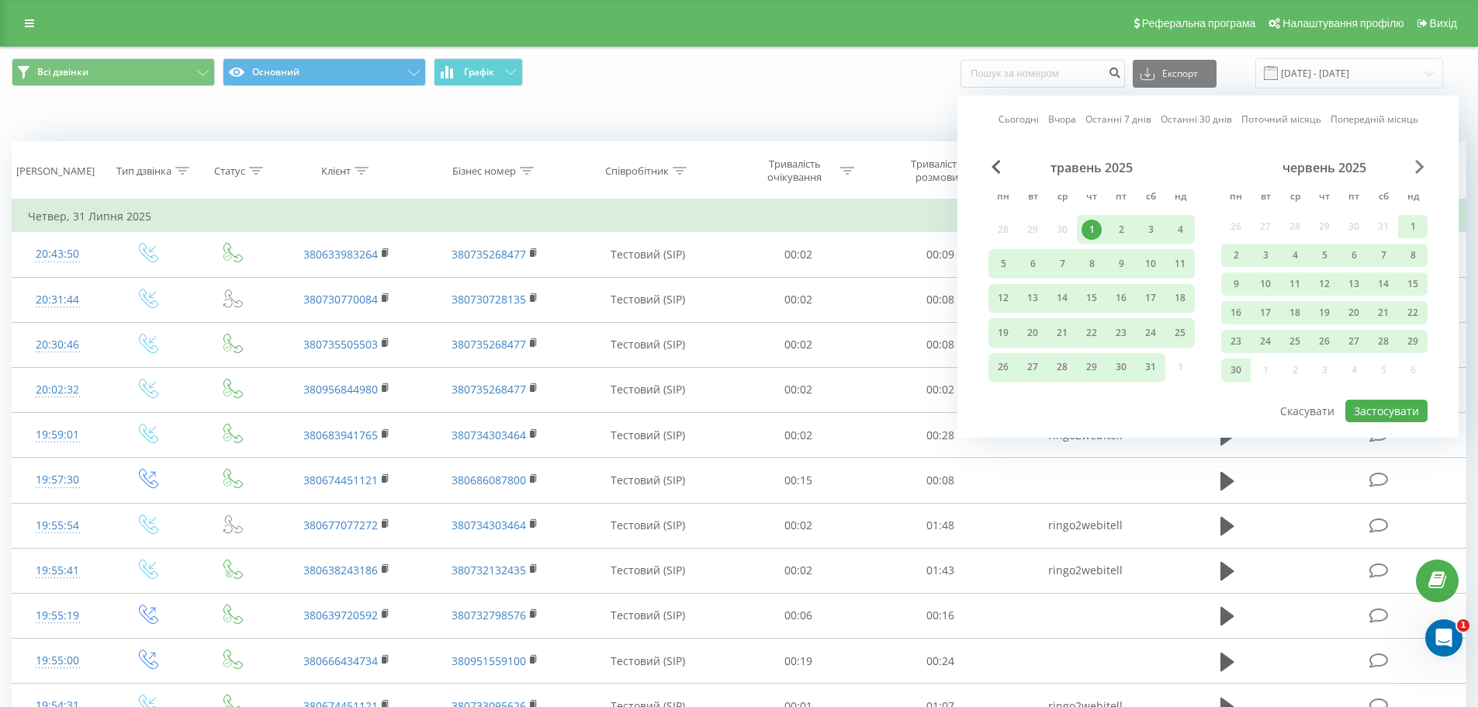
click at [1417, 168] on span "Next Month" at bounding box center [1419, 167] width 9 height 14
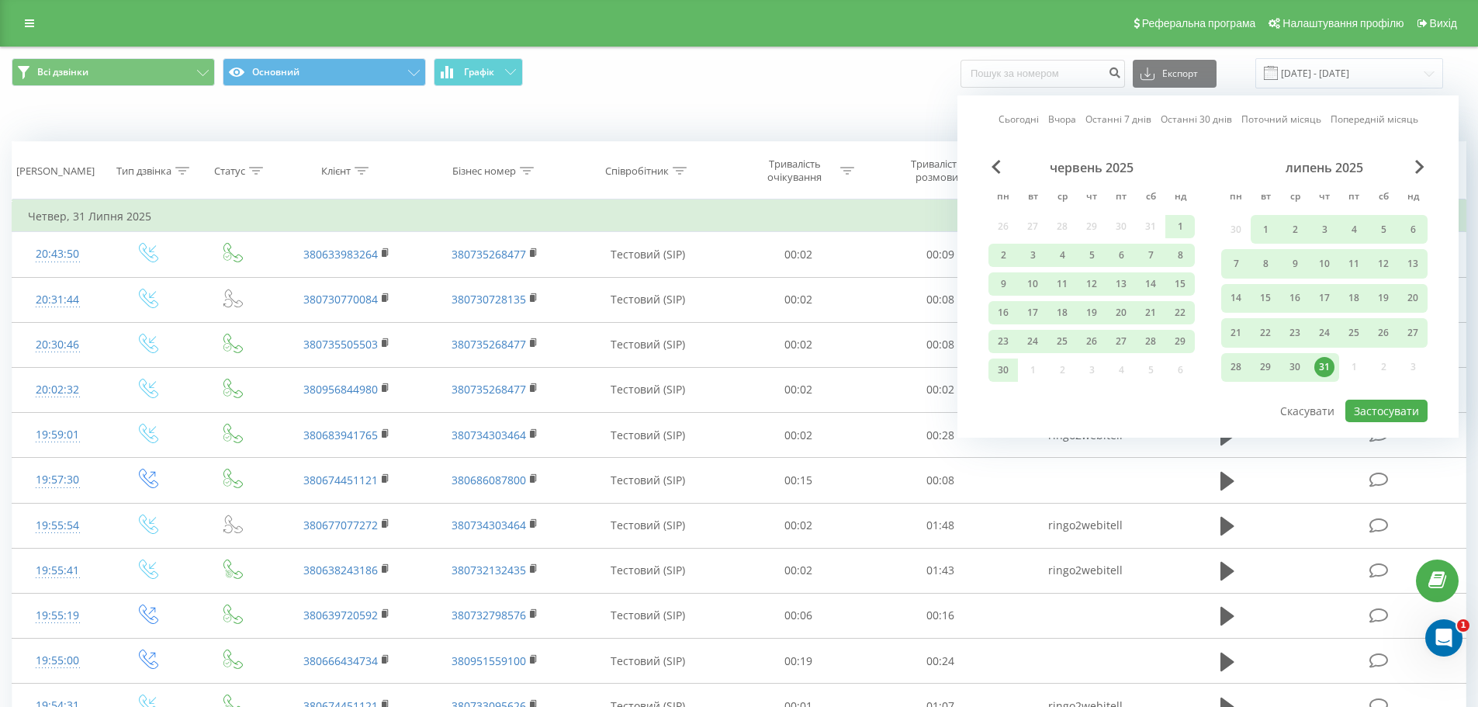
click at [1321, 363] on div "31" at bounding box center [1324, 367] width 20 height 20
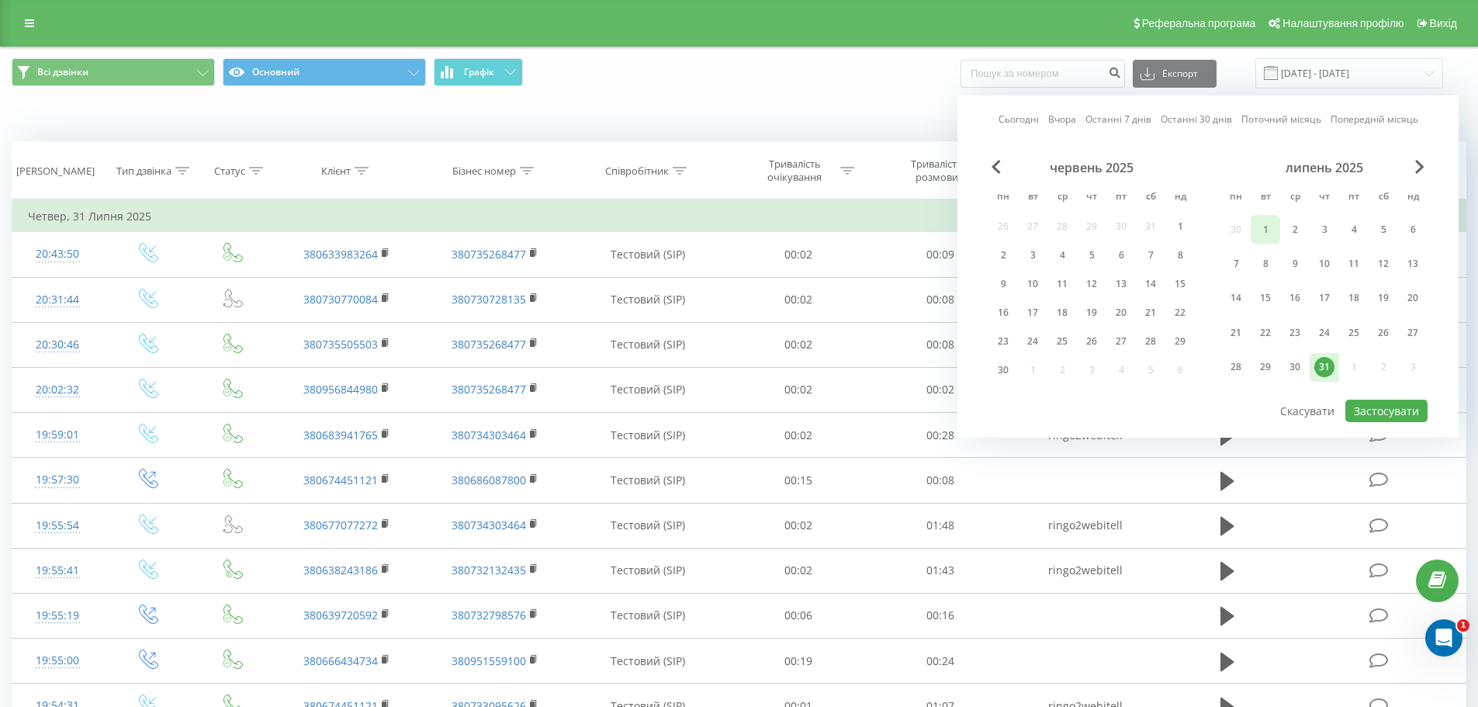
click at [1257, 223] on div "1" at bounding box center [1265, 230] width 20 height 20
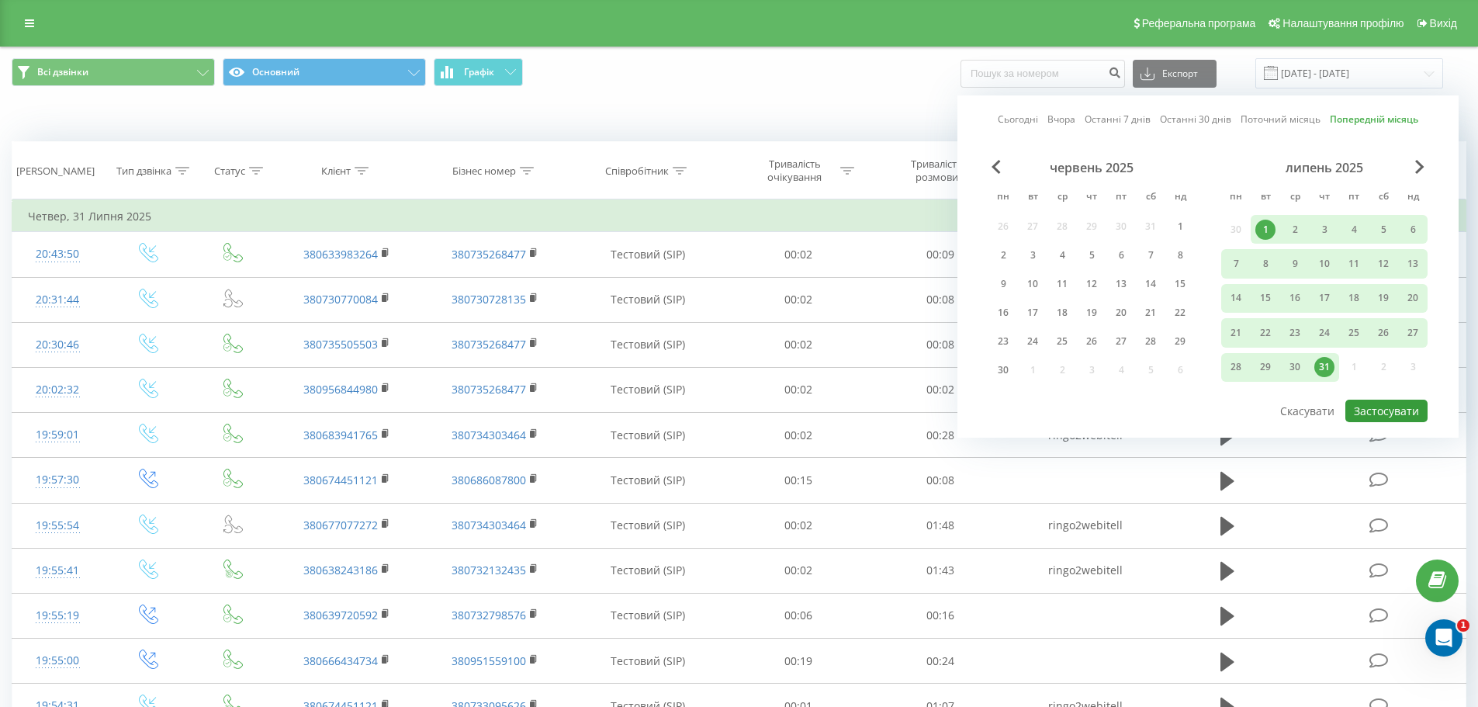
click at [1382, 409] on button "Застосувати" at bounding box center [1386, 410] width 82 height 22
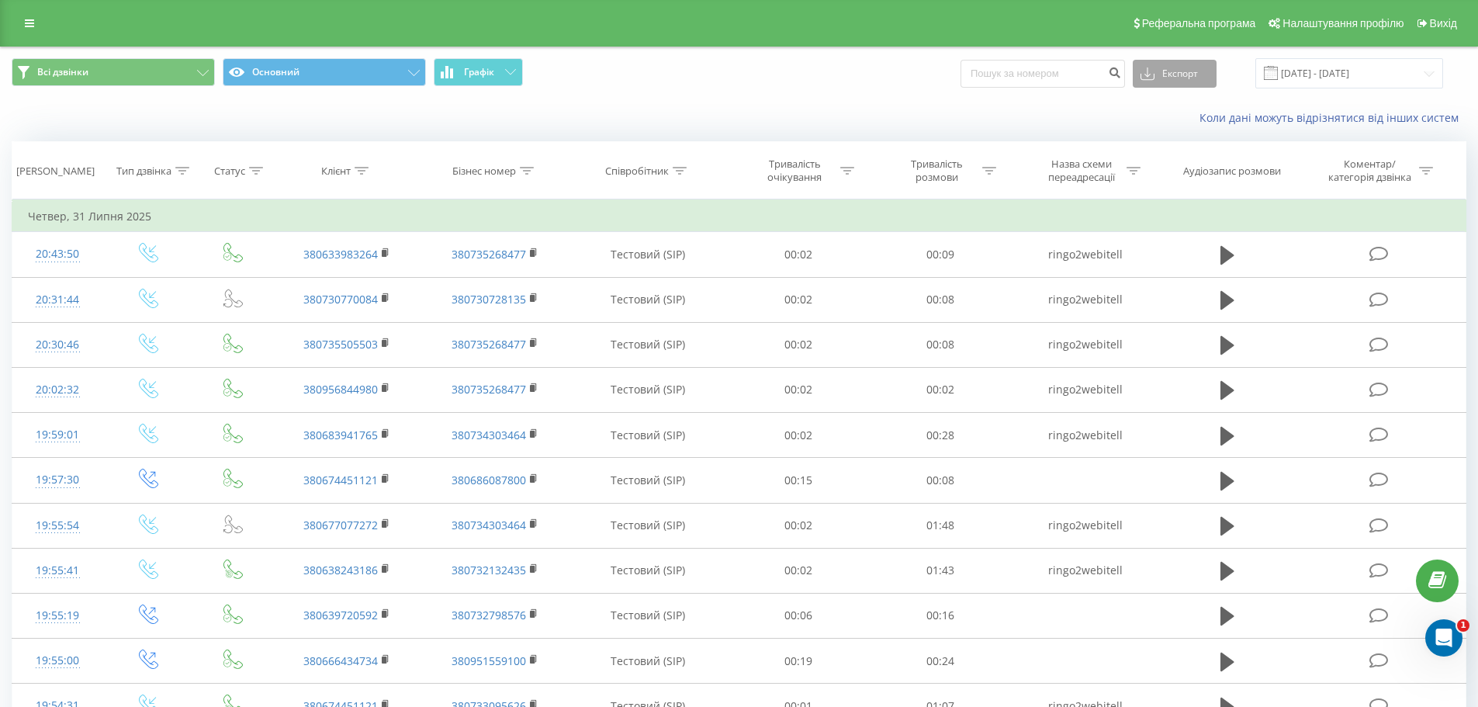
click at [1188, 71] on button "Експорт" at bounding box center [1174, 74] width 84 height 28
click at [1191, 157] on div ".xlsx" at bounding box center [1174, 158] width 82 height 28
click at [1216, 68] on button "Експорт" at bounding box center [1174, 74] width 84 height 28
click at [1199, 161] on div ".xlsx" at bounding box center [1174, 158] width 82 height 28
click at [1360, 78] on input "01.07.2025 - 31.07.2025" at bounding box center [1349, 73] width 188 height 30
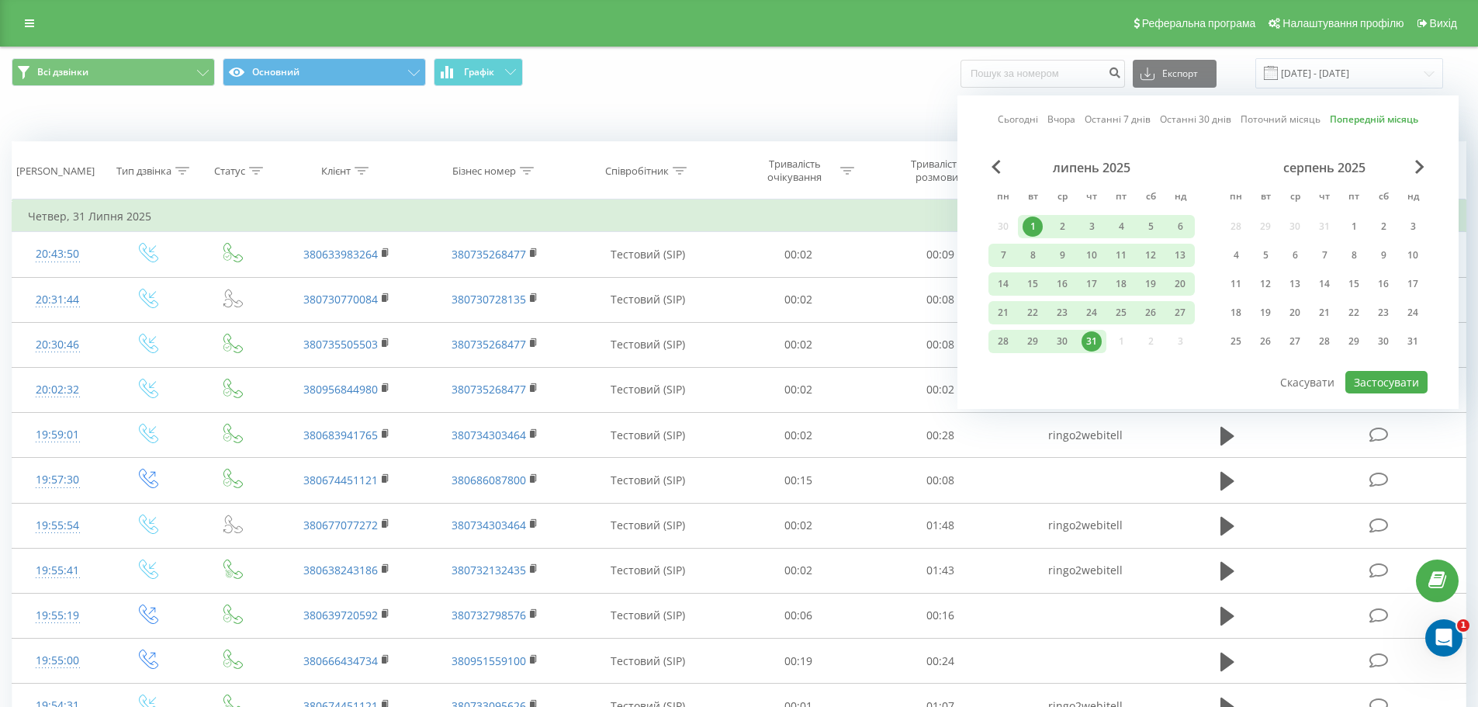
click at [1098, 348] on div "31" at bounding box center [1091, 341] width 20 height 20
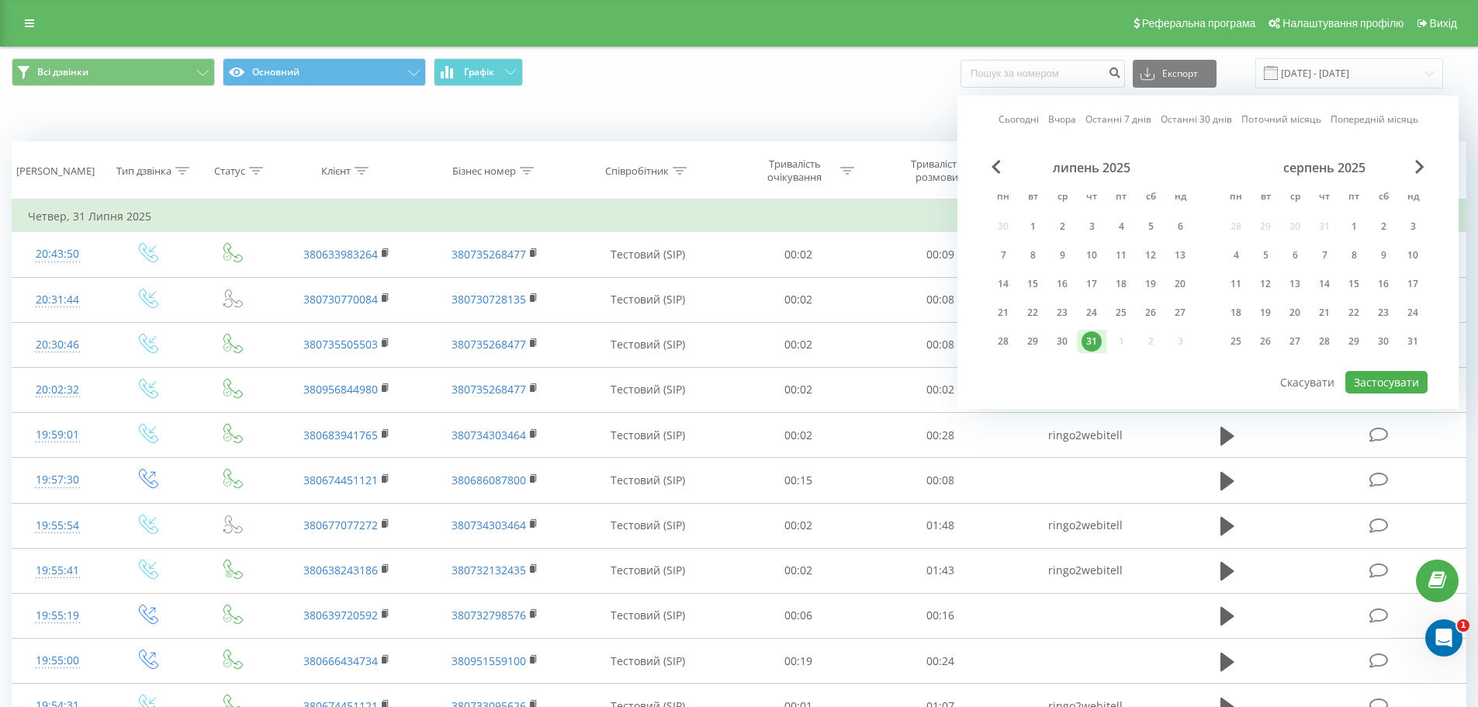
click at [1002, 161] on div "липень 2025" at bounding box center [1091, 168] width 206 height 16
click at [996, 164] on span "Previous Month" at bounding box center [995, 167] width 9 height 14
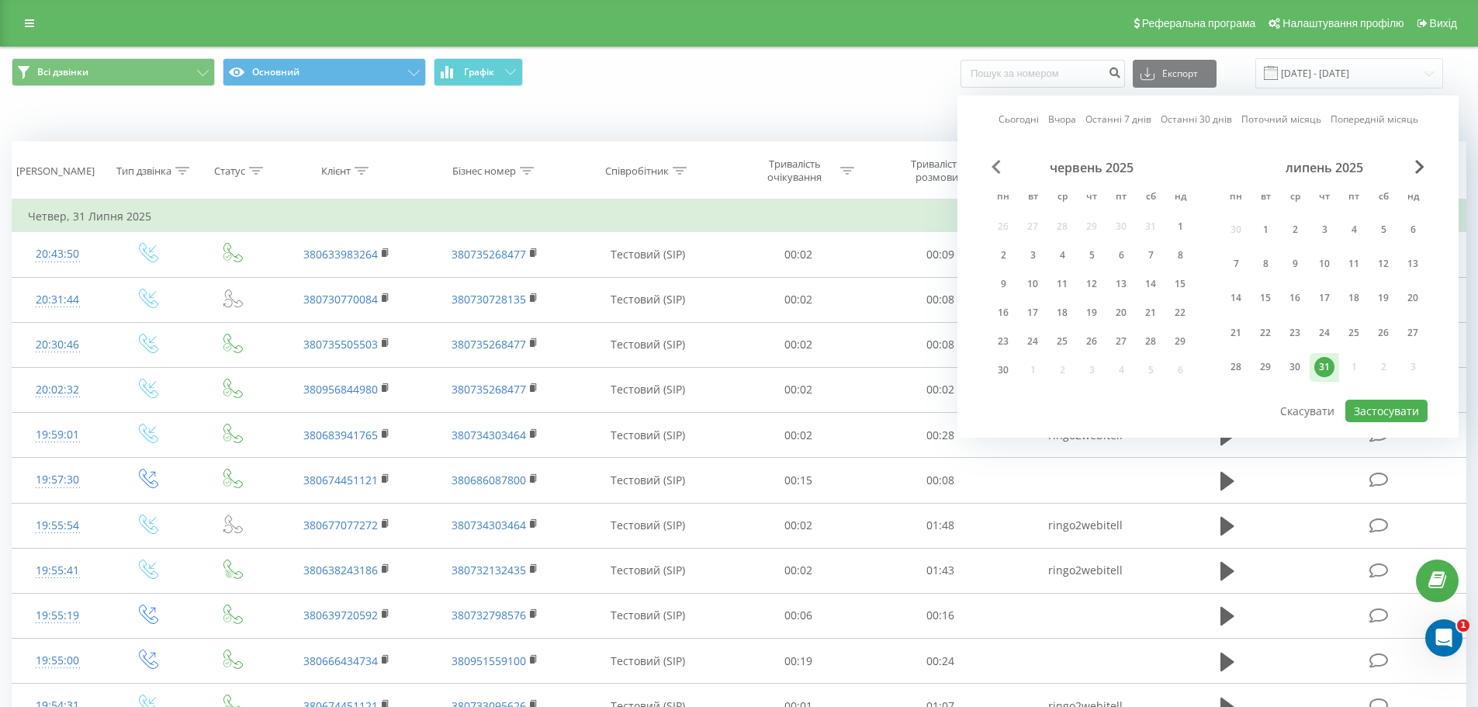
click at [996, 164] on span "Previous Month" at bounding box center [995, 167] width 9 height 14
click at [1098, 224] on div "1" at bounding box center [1091, 230] width 20 height 20
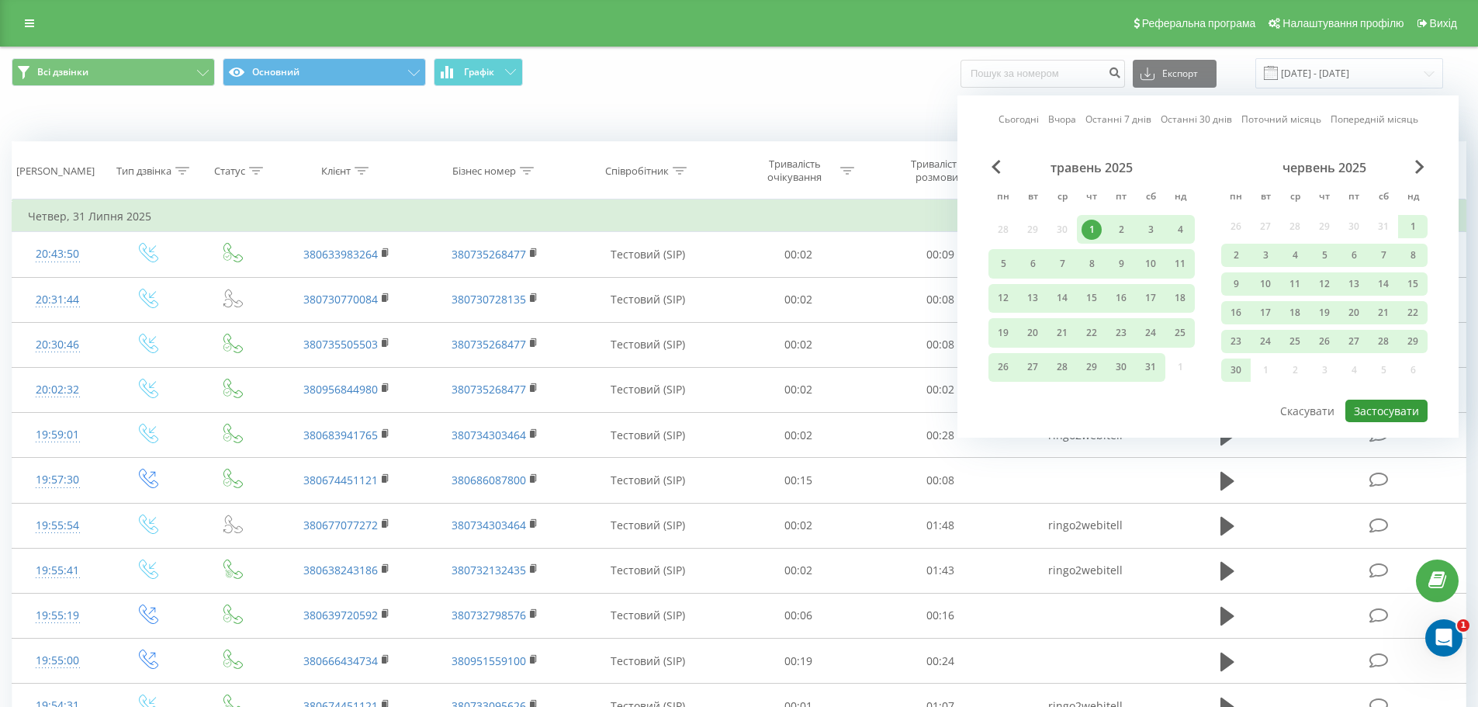
click at [1375, 401] on button "Застосувати" at bounding box center [1386, 410] width 82 height 22
type input "[DATE] - [DATE]"
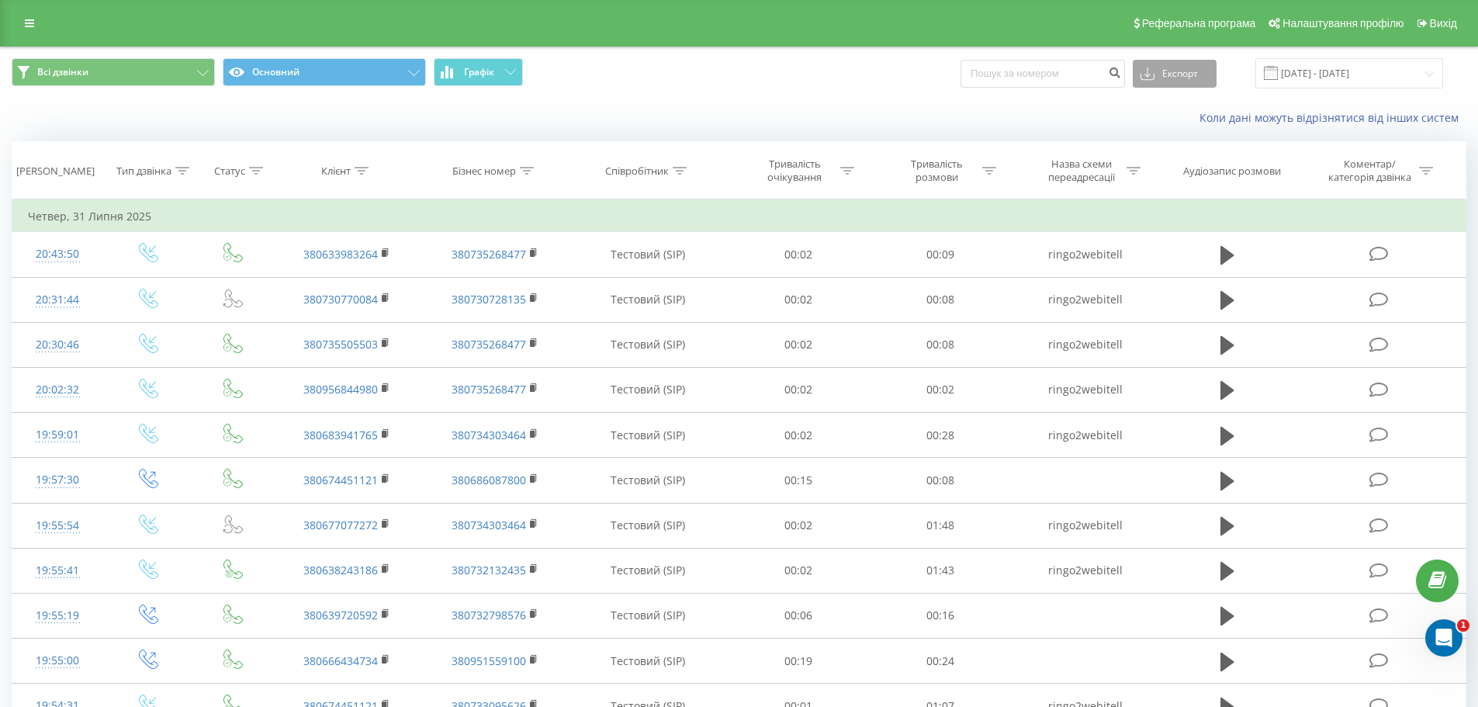
click at [1154, 74] on icon at bounding box center [1147, 74] width 14 height 16
click at [1197, 145] on div ".xlsx" at bounding box center [1174, 158] width 82 height 28
click at [1326, 81] on input "[DATE] - [DATE]" at bounding box center [1349, 73] width 188 height 30
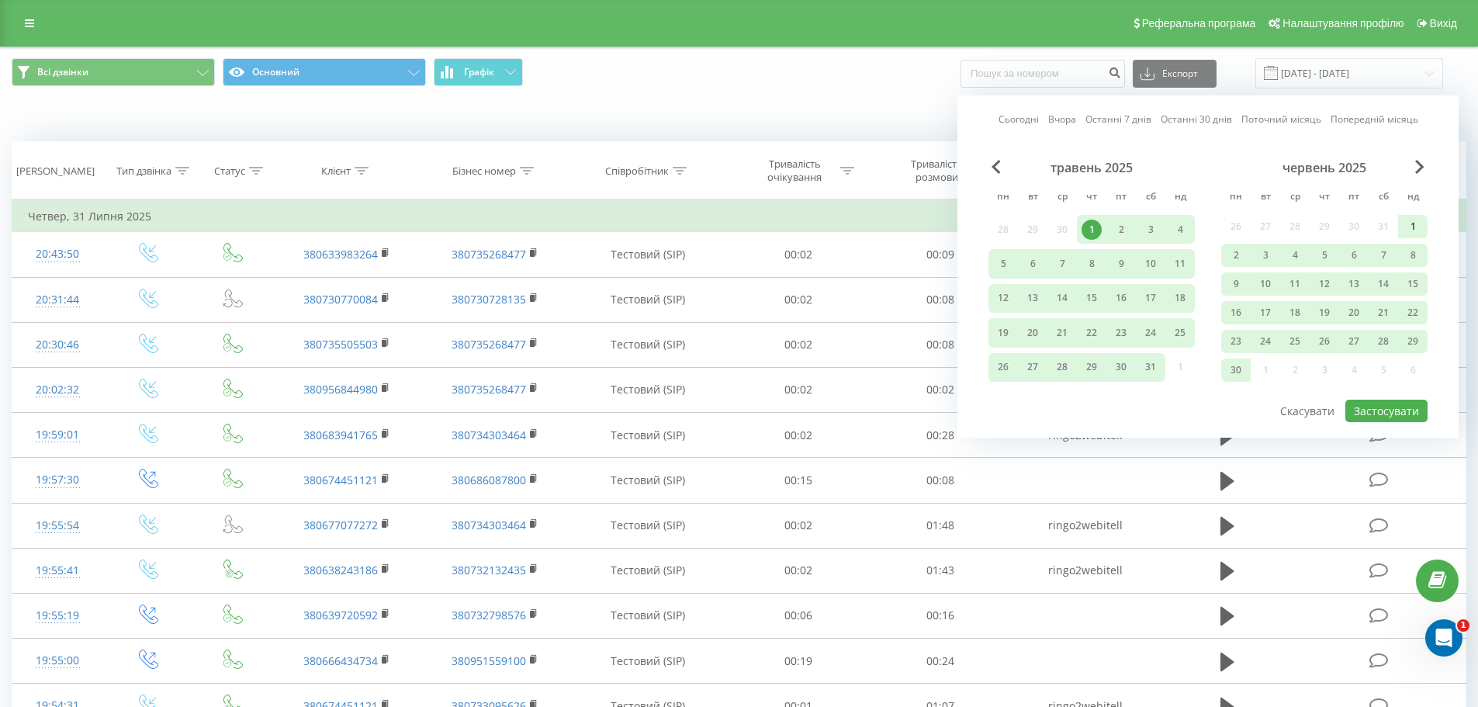
click at [1415, 225] on div "1" at bounding box center [1412, 226] width 20 height 20
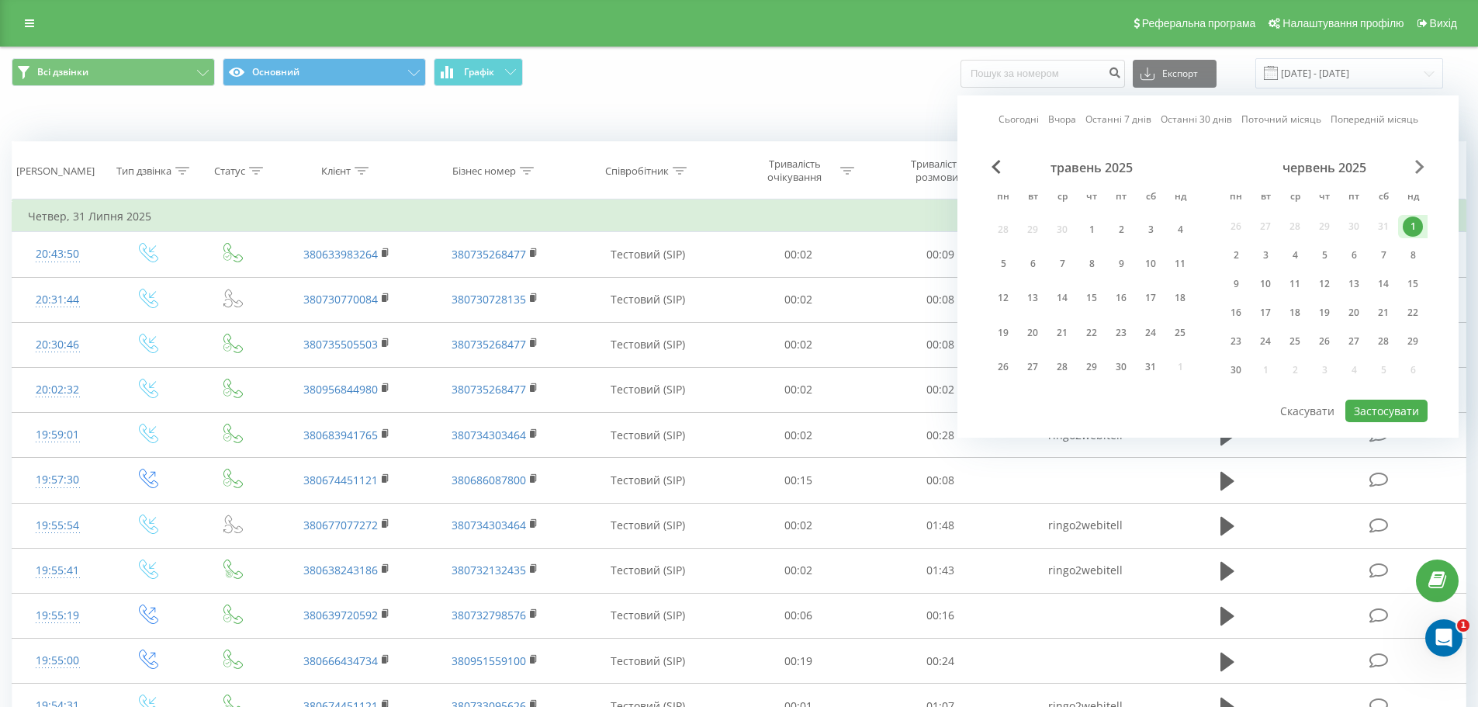
click at [1418, 164] on span "Next Month" at bounding box center [1419, 167] width 9 height 14
click at [1328, 363] on div "31" at bounding box center [1324, 367] width 20 height 20
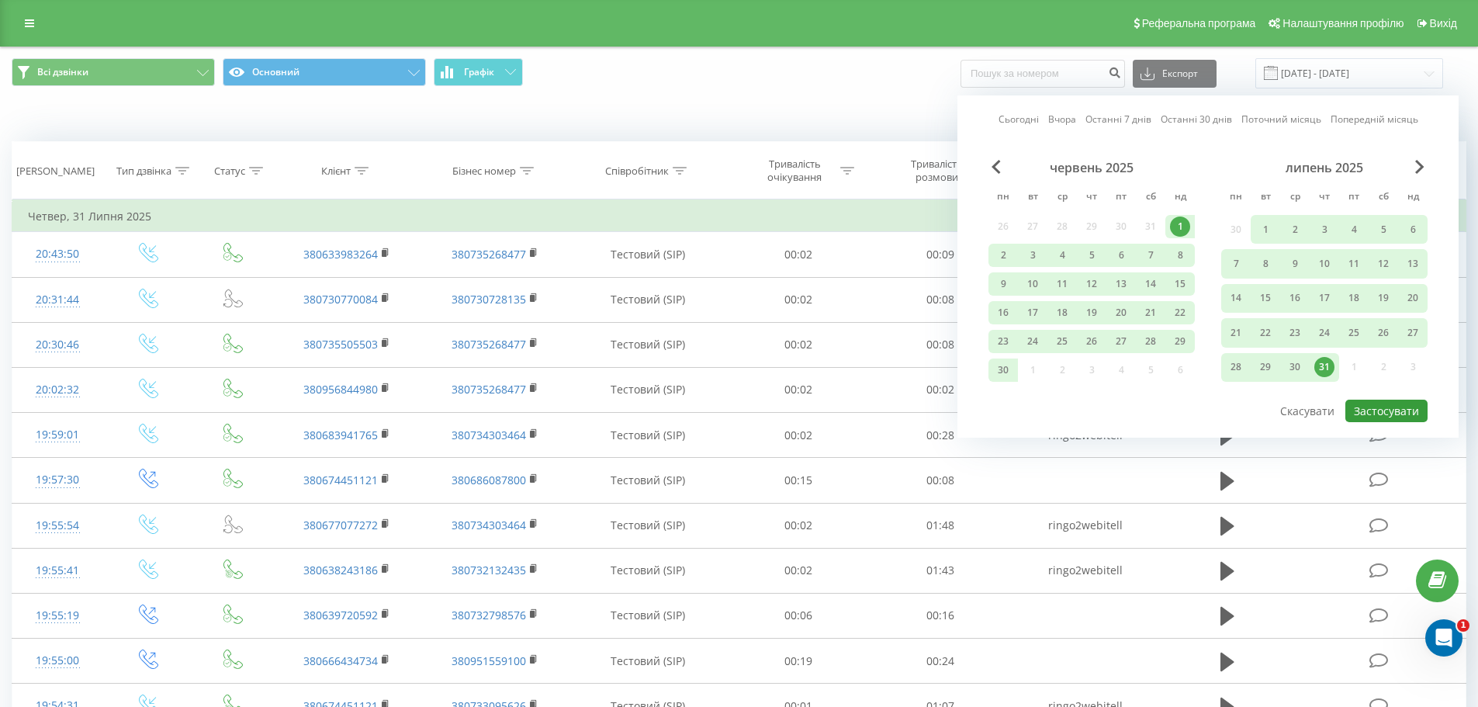
click at [1388, 417] on button "Застосувати" at bounding box center [1386, 410] width 82 height 22
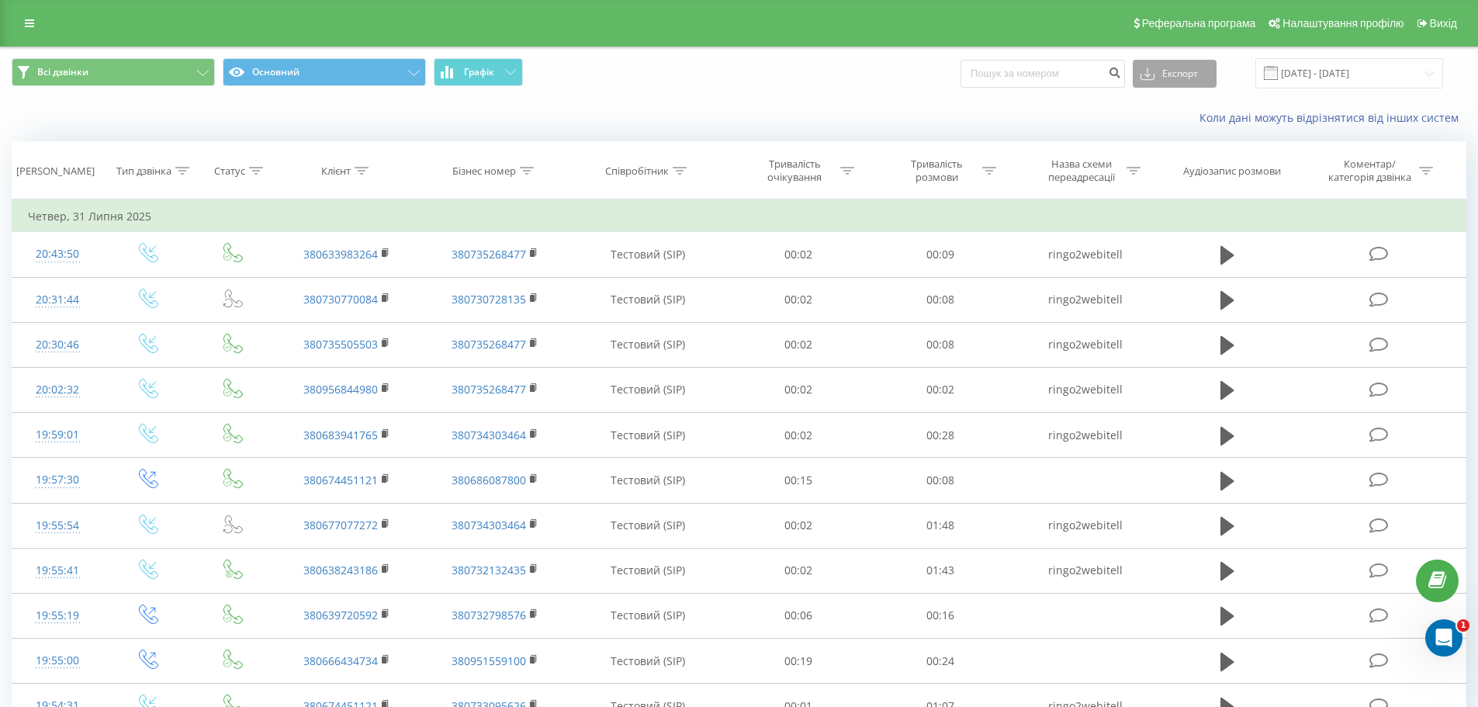
click at [1191, 65] on button "Експорт" at bounding box center [1174, 74] width 84 height 28
click at [1168, 157] on span ".xlsx" at bounding box center [1157, 157] width 22 height 15
click at [1339, 61] on input "[DATE] - [DATE]" at bounding box center [1349, 73] width 188 height 30
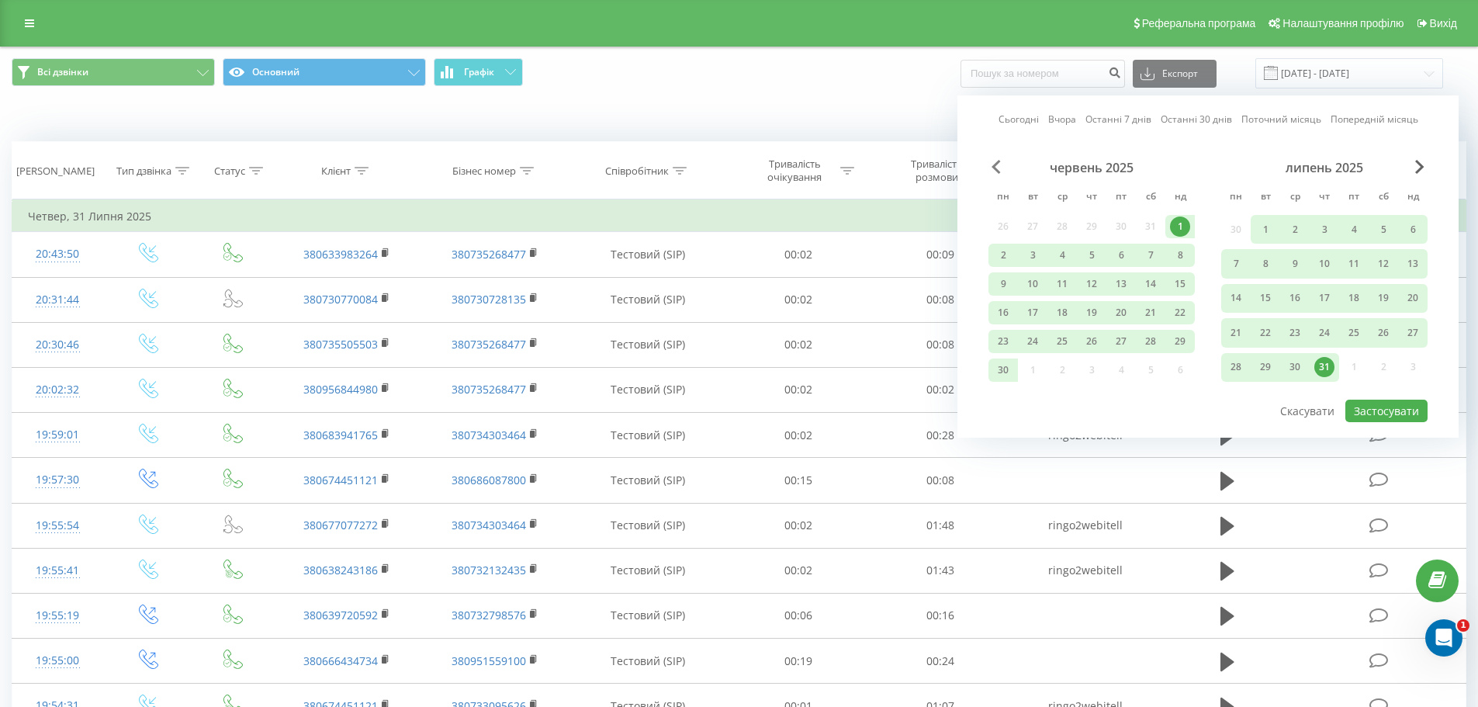
click at [998, 171] on span "Previous Month" at bounding box center [995, 167] width 9 height 14
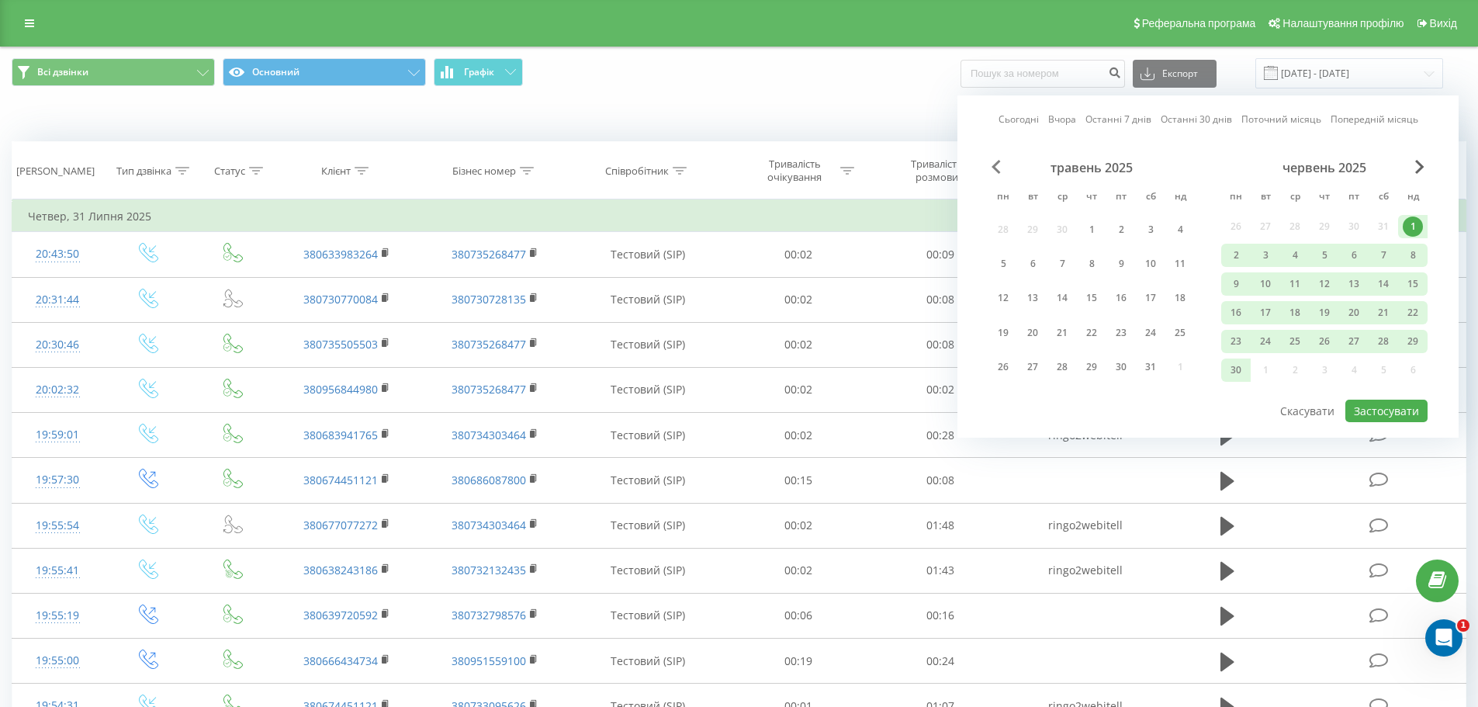
click at [998, 171] on span "Previous Month" at bounding box center [995, 167] width 9 height 14
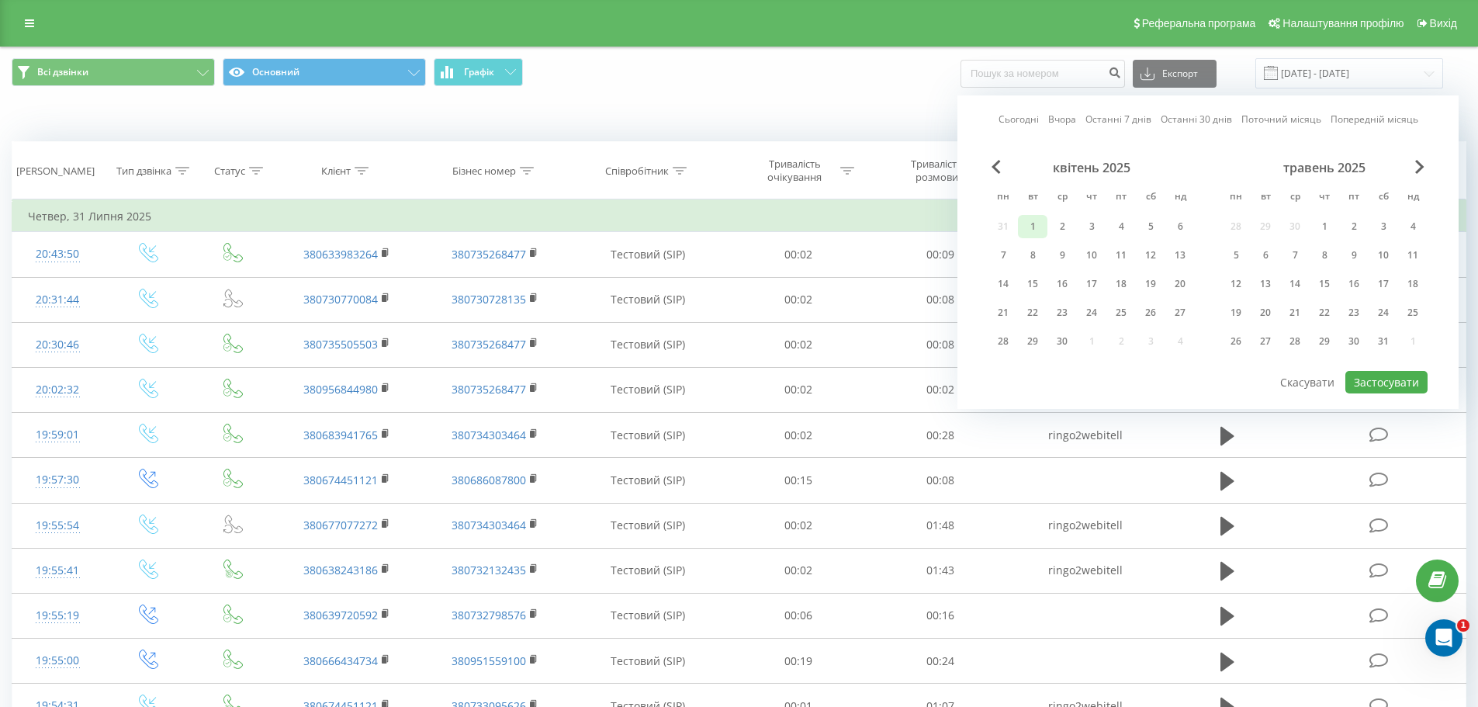
click at [1032, 226] on div "1" at bounding box center [1032, 226] width 20 height 20
click at [1385, 343] on div "31" at bounding box center [1383, 341] width 20 height 20
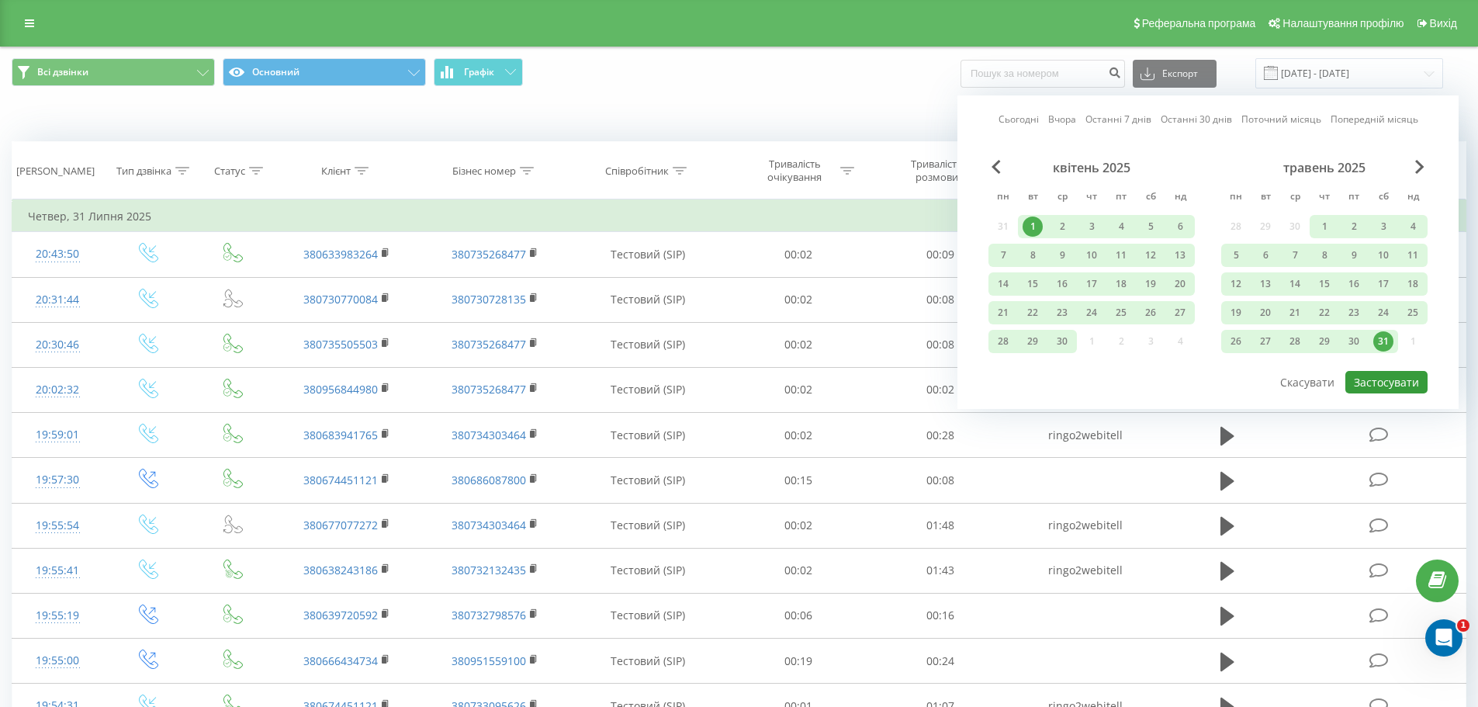
click at [1390, 382] on button "Застосувати" at bounding box center [1386, 382] width 82 height 22
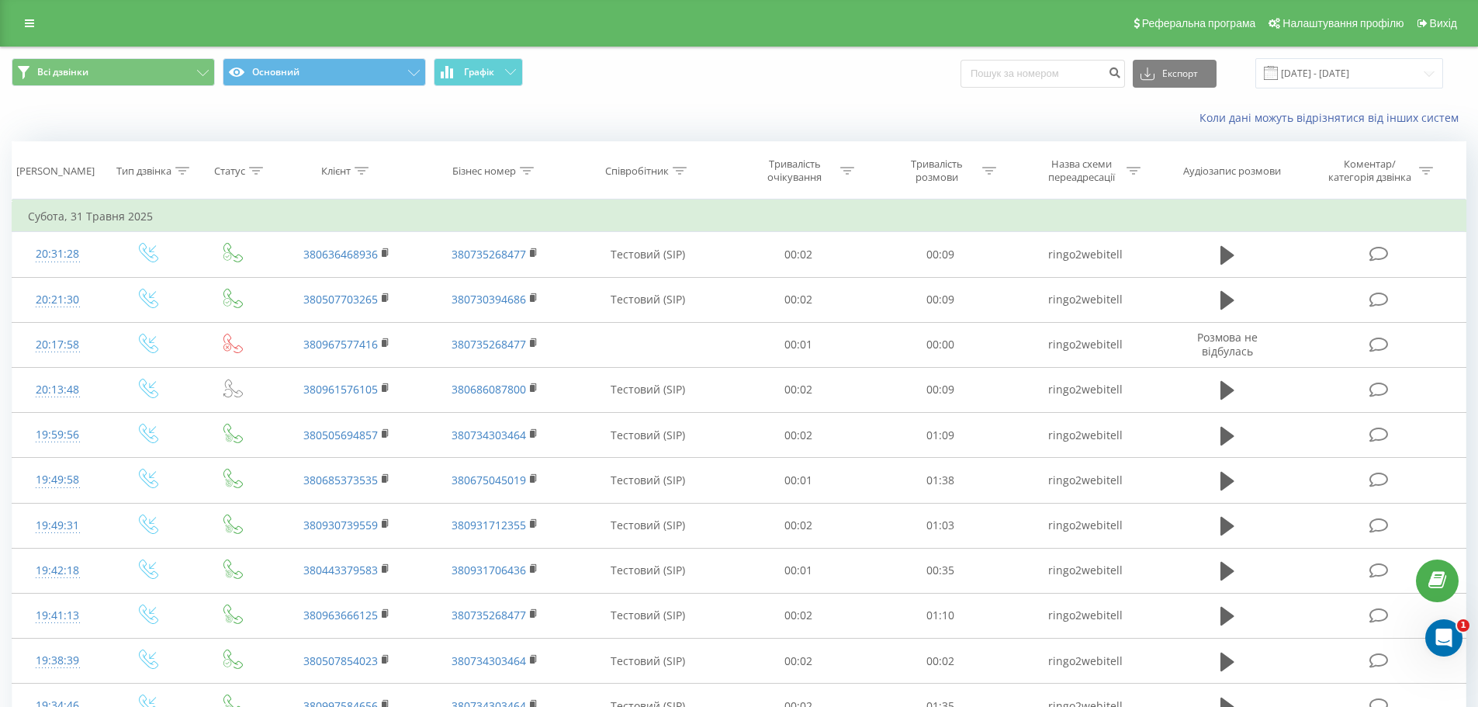
click at [1010, 117] on div "Коли дані можуть відрізнятися вiд інших систем" at bounding box center [1016, 118] width 922 height 16
click at [1213, 73] on button "Експорт" at bounding box center [1174, 74] width 84 height 28
click at [1193, 155] on div ".xlsx" at bounding box center [1174, 158] width 82 height 28
click at [1322, 67] on input "[DATE] - [DATE]" at bounding box center [1349, 73] width 188 height 30
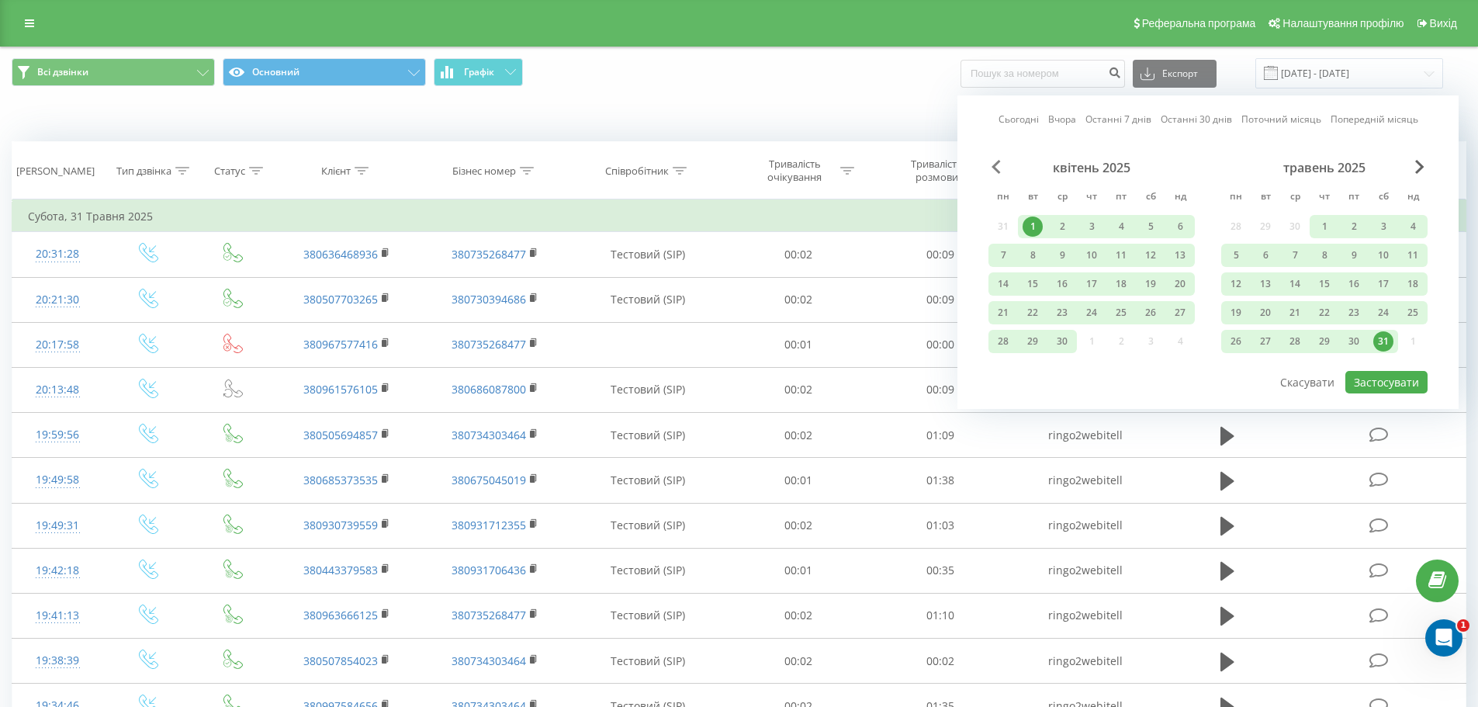
click at [992, 172] on span "Previous Month" at bounding box center [995, 167] width 9 height 14
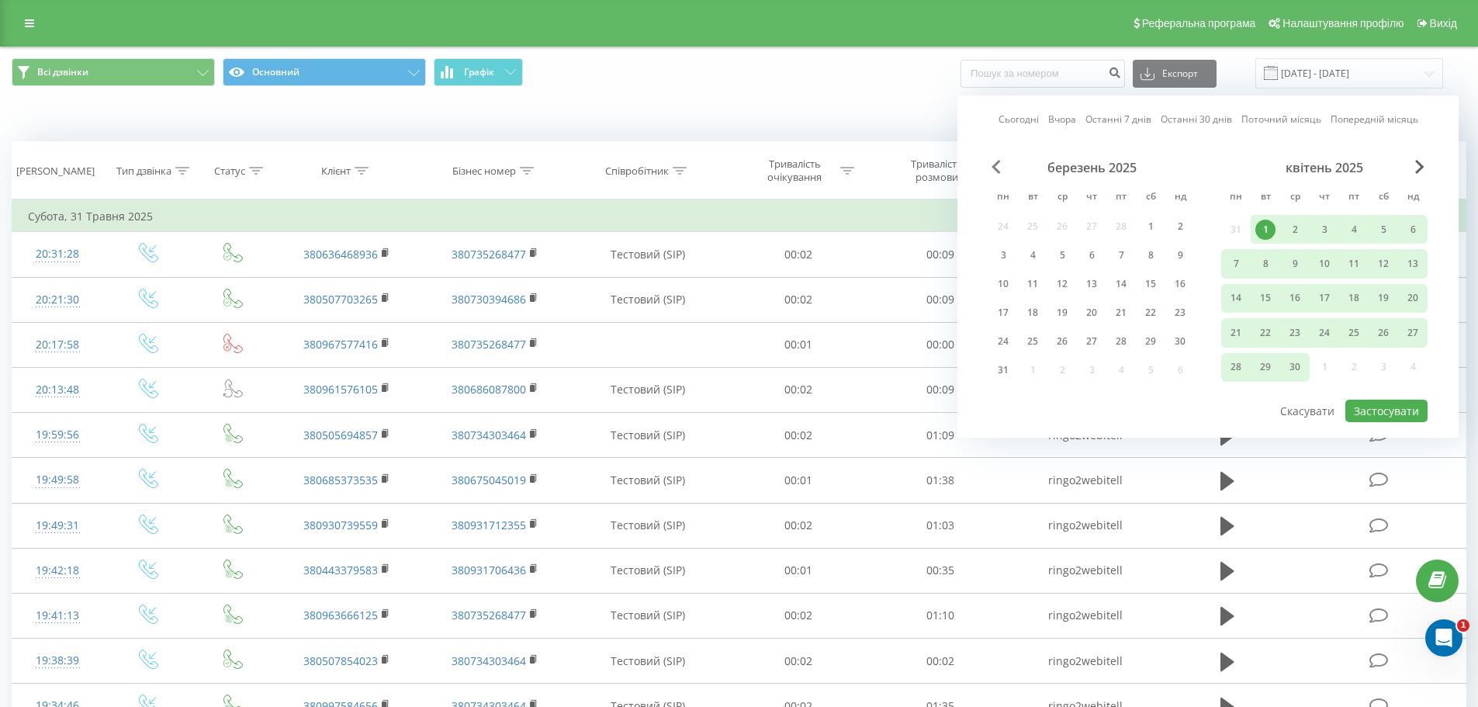
click at [992, 172] on span "Previous Month" at bounding box center [995, 167] width 9 height 14
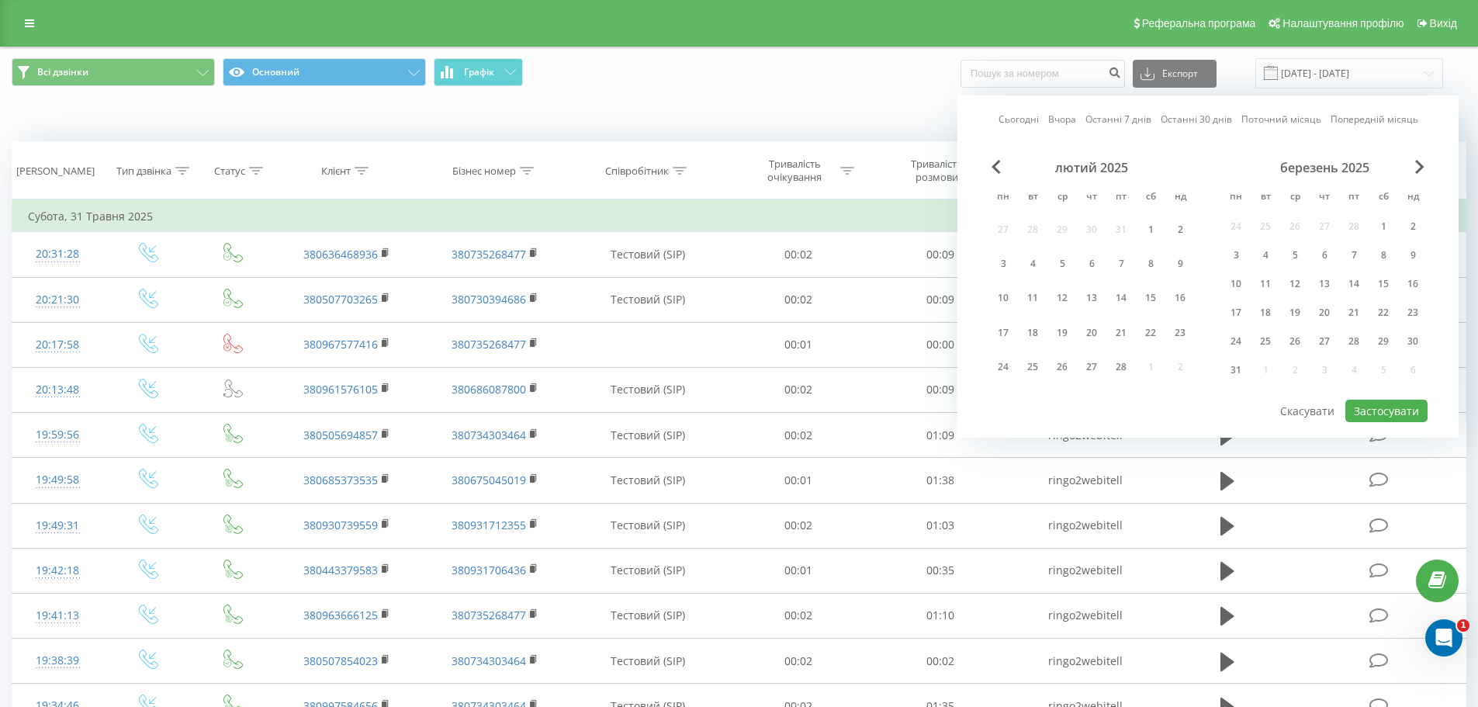
click at [1411, 158] on div "Сьогодні Вчора Останні 7 днів Останні 30 днів Поточний місяць Попередній місяць…" at bounding box center [1207, 266] width 501 height 342
click at [1419, 165] on span "Next Month" at bounding box center [1419, 167] width 9 height 14
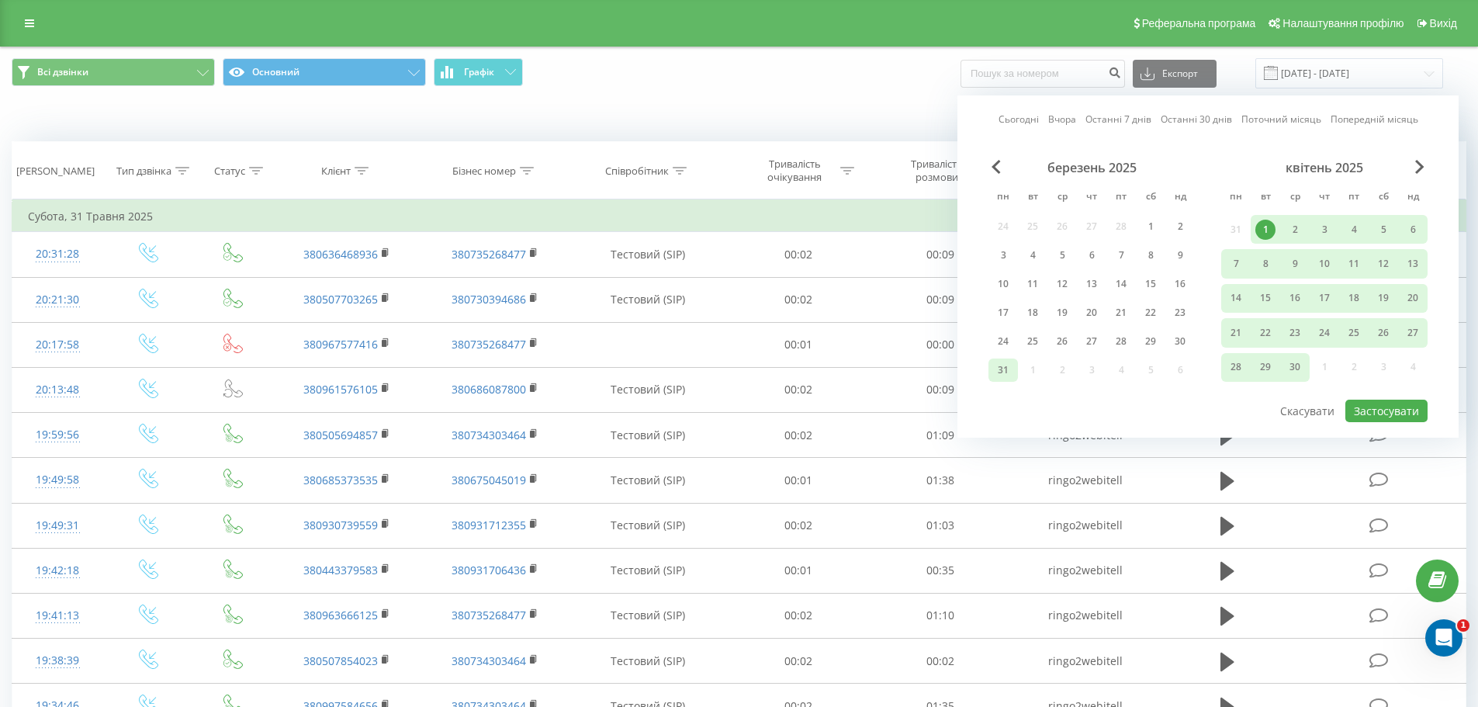
click at [1008, 375] on div "31" at bounding box center [1003, 370] width 20 height 20
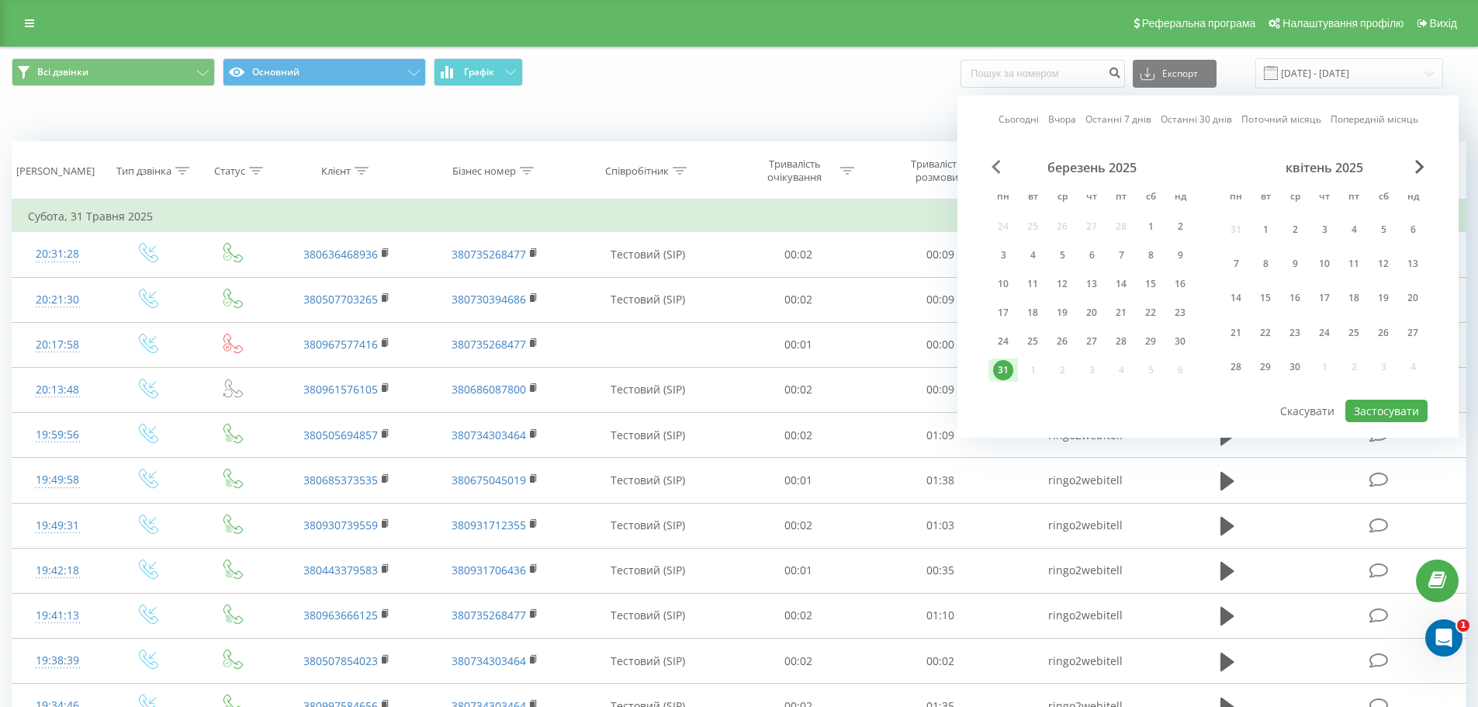
click at [996, 164] on span "Previous Month" at bounding box center [995, 167] width 9 height 14
click at [1143, 228] on div "1" at bounding box center [1150, 230] width 20 height 20
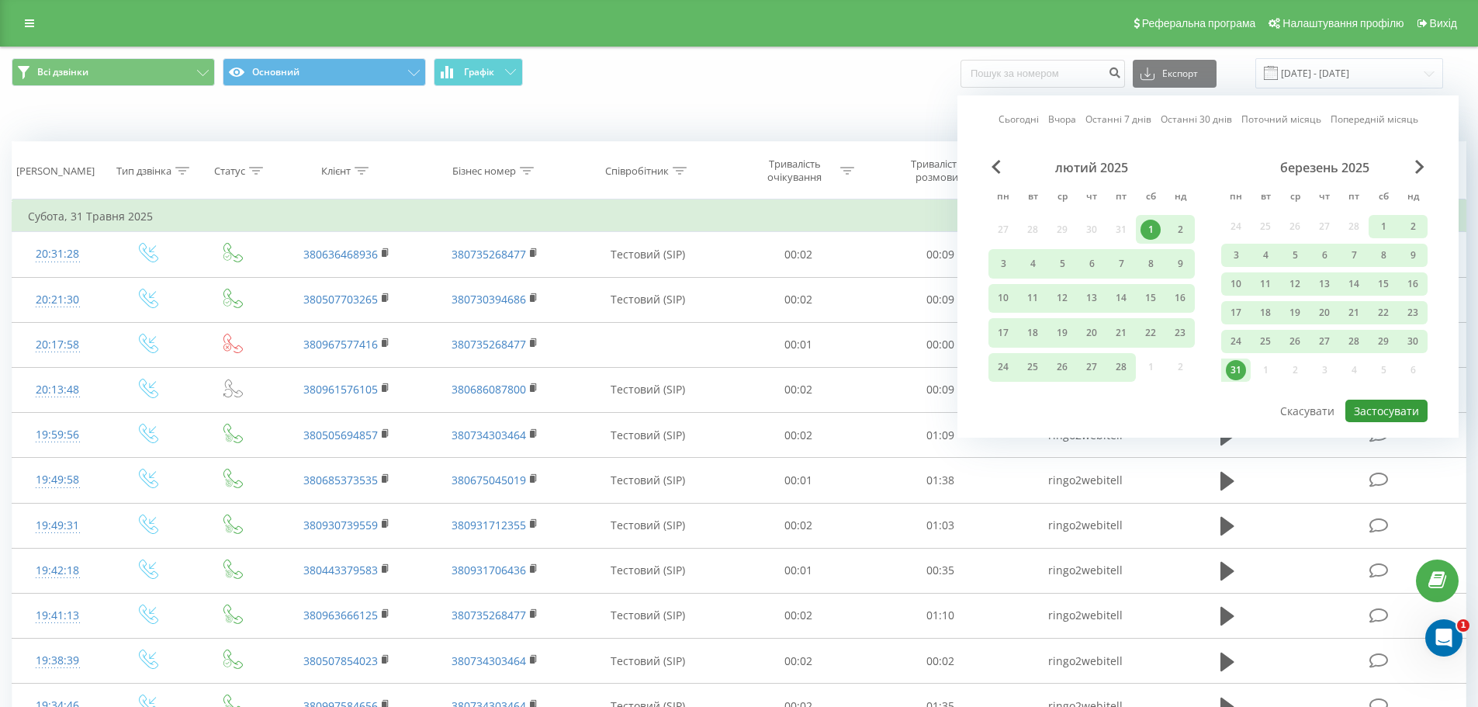
click at [1392, 411] on button "Застосувати" at bounding box center [1386, 410] width 82 height 22
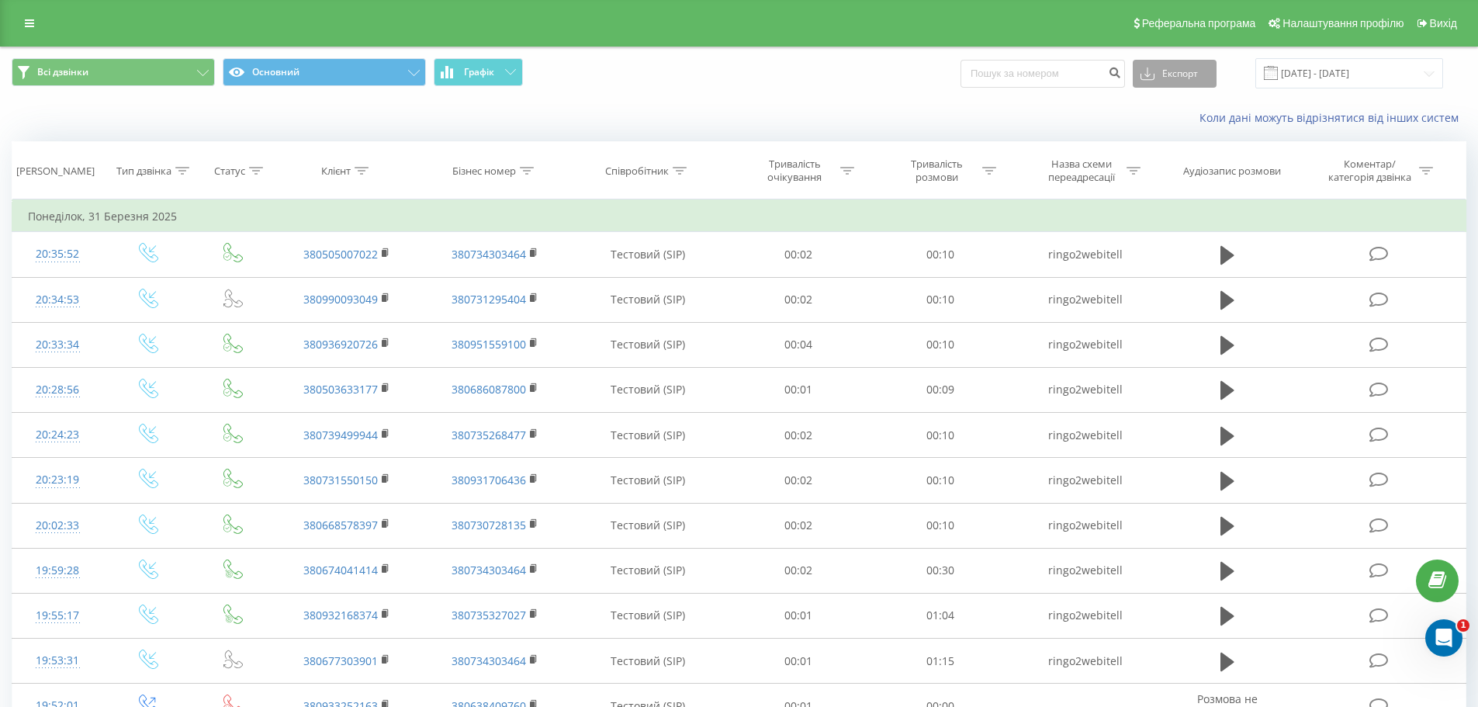
click at [1203, 70] on button "Експорт" at bounding box center [1174, 74] width 84 height 28
click at [1195, 150] on div ".xlsx" at bounding box center [1174, 158] width 82 height 28
click at [1316, 73] on input "[DATE] - [DATE]" at bounding box center [1349, 73] width 188 height 30
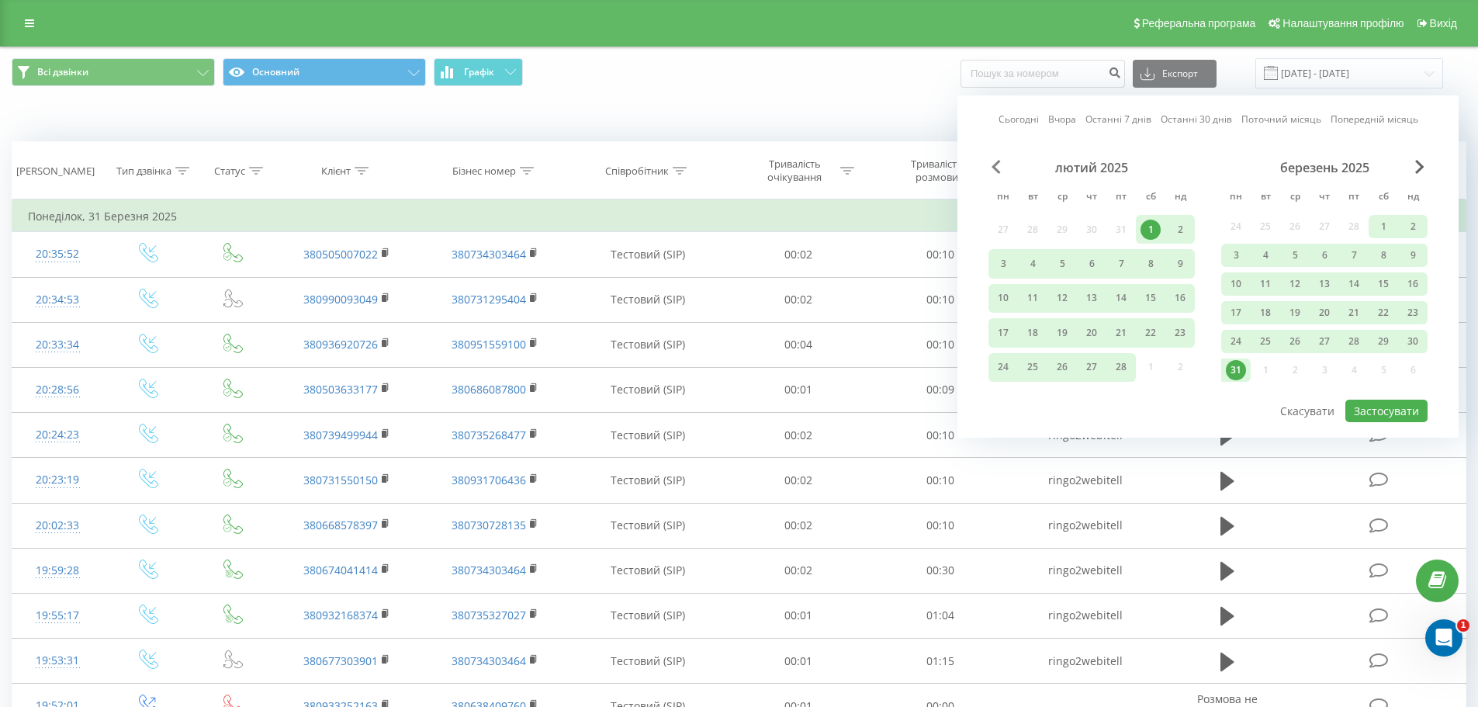
click at [995, 169] on span "Previous Month" at bounding box center [995, 167] width 9 height 14
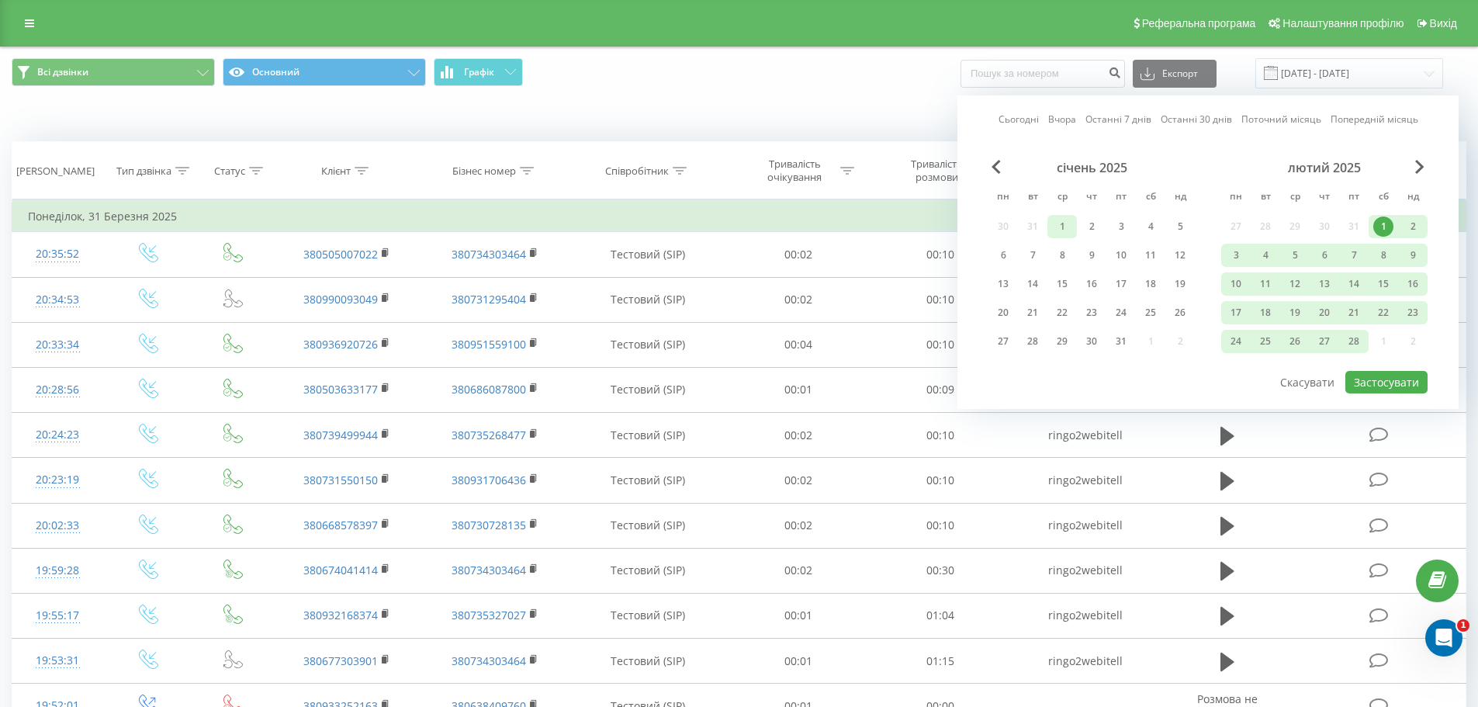
click at [1068, 227] on div "1" at bounding box center [1062, 226] width 20 height 20
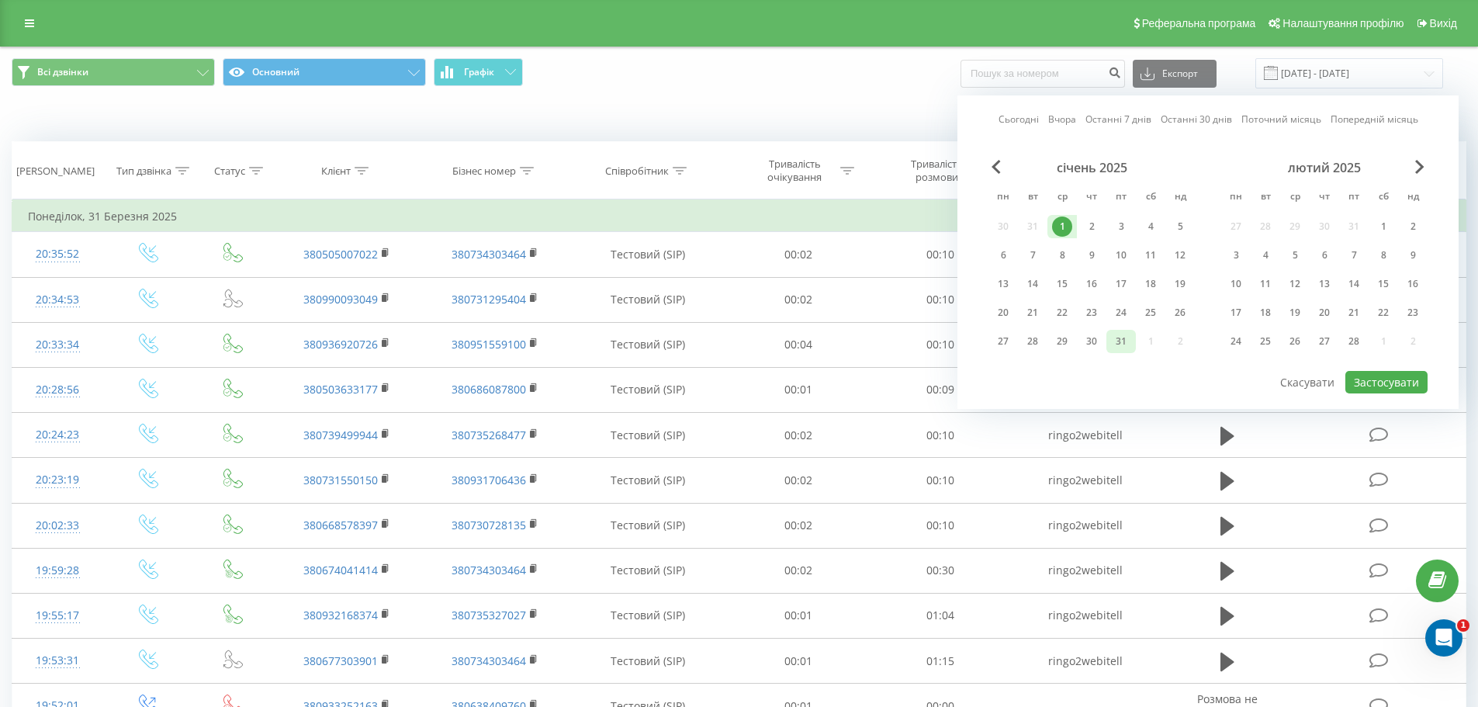
click at [1119, 332] on div "31" at bounding box center [1121, 341] width 20 height 20
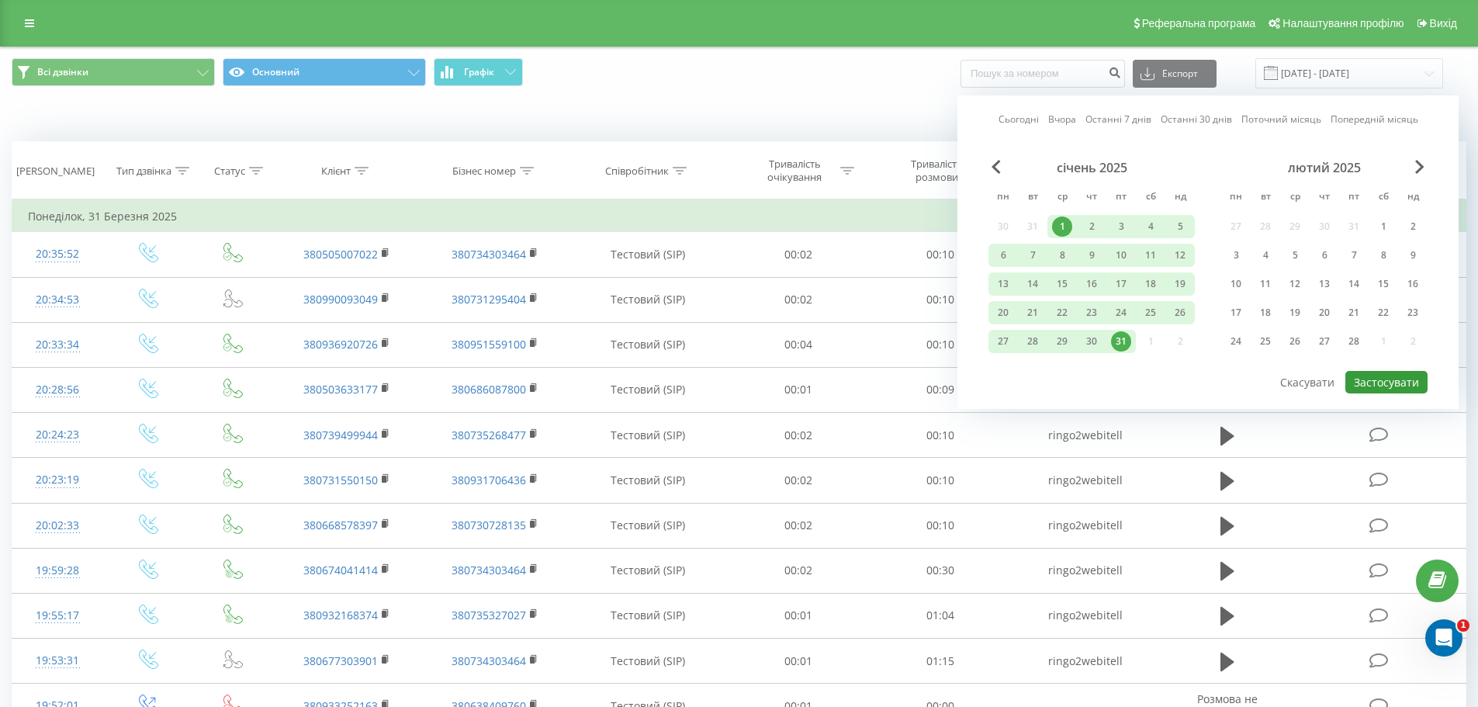
click at [1407, 383] on button "Застосувати" at bounding box center [1386, 382] width 82 height 22
type input "[DATE] - [DATE]"
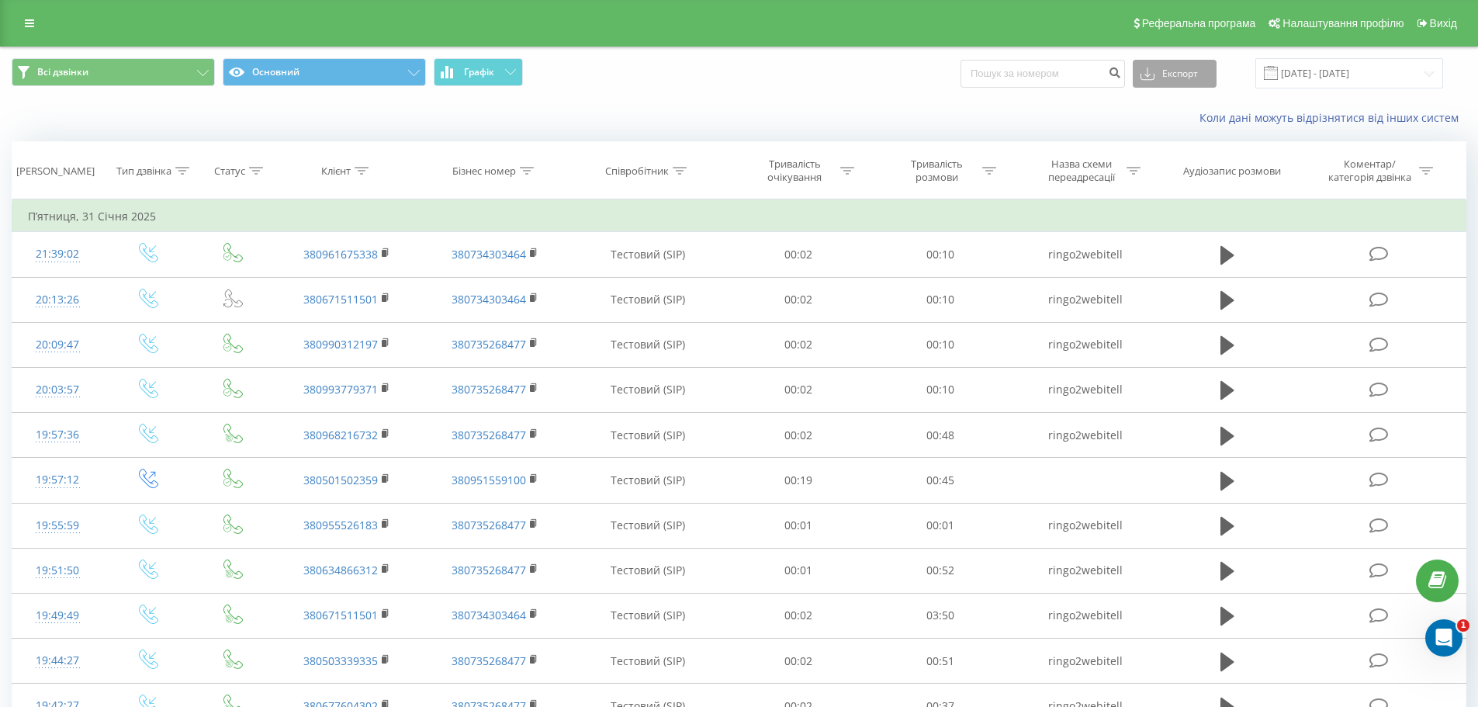
click at [1184, 75] on button "Експорт" at bounding box center [1174, 74] width 84 height 28
click at [1191, 154] on div ".xlsx" at bounding box center [1174, 158] width 82 height 28
